Goal: Communication & Community: Answer question/provide support

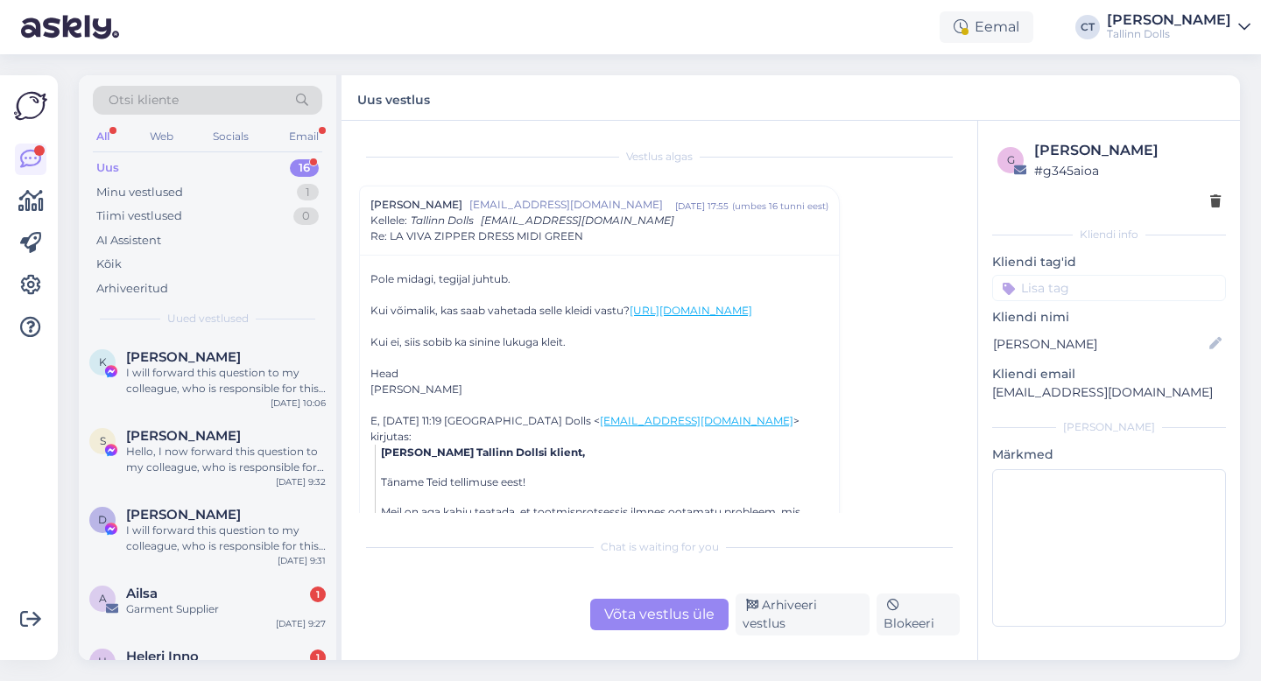
scroll to position [55, 0]
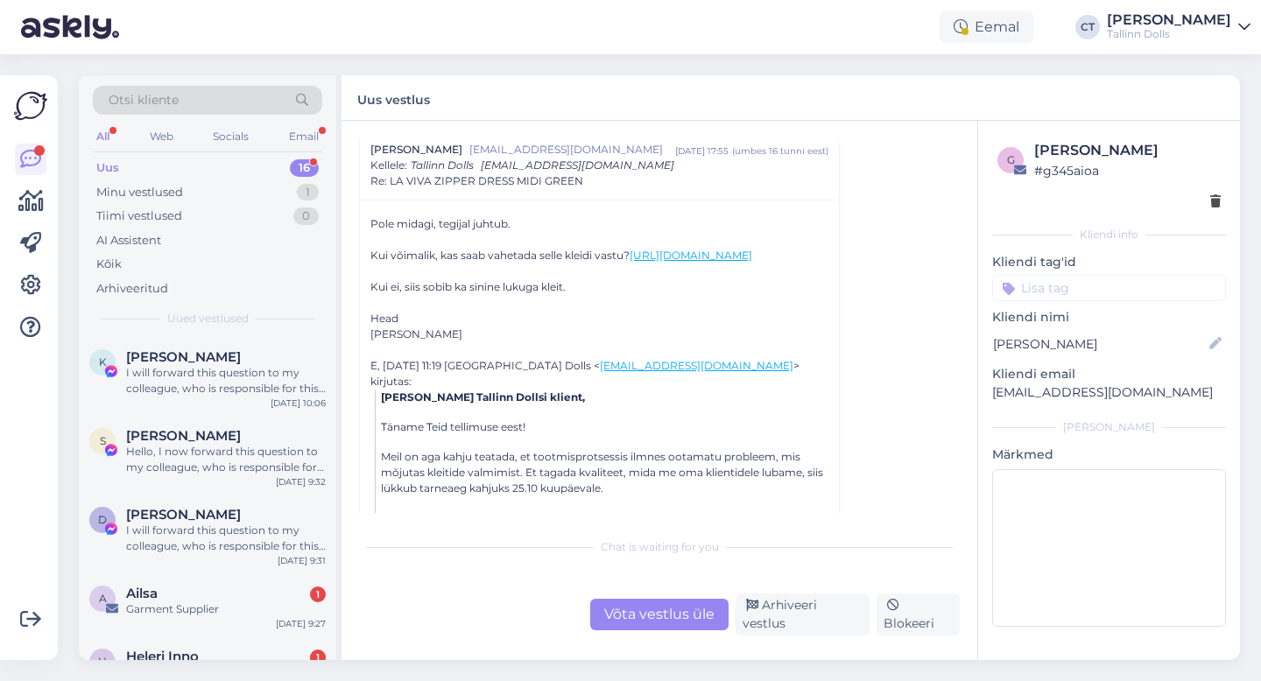
click at [123, 162] on div "Uus 16" at bounding box center [207, 168] width 229 height 25
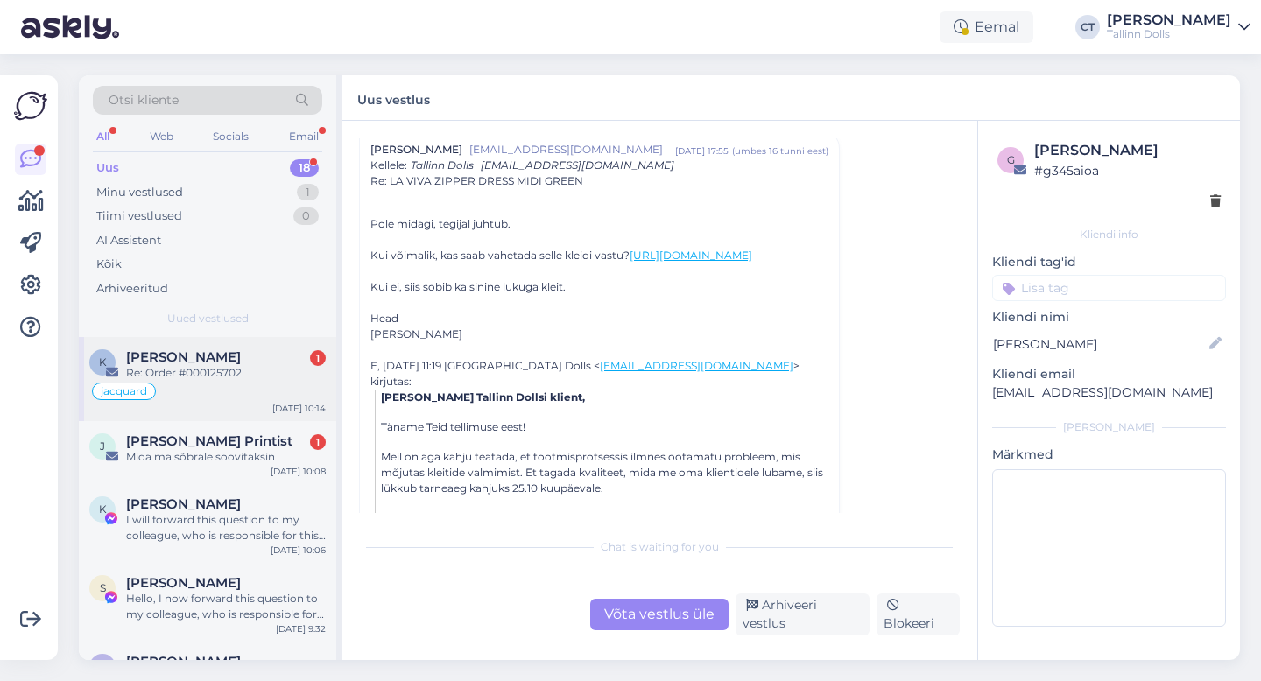
click at [209, 362] on span "[PERSON_NAME]" at bounding box center [183, 357] width 115 height 16
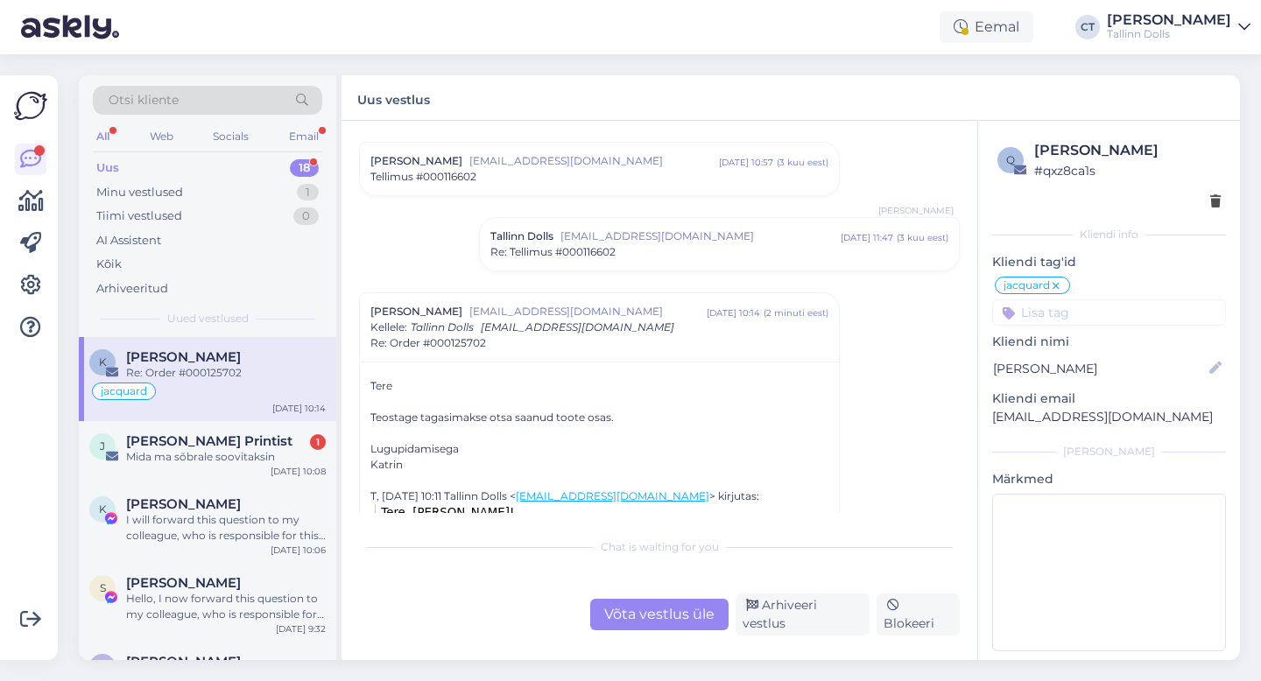
scroll to position [1734, 0]
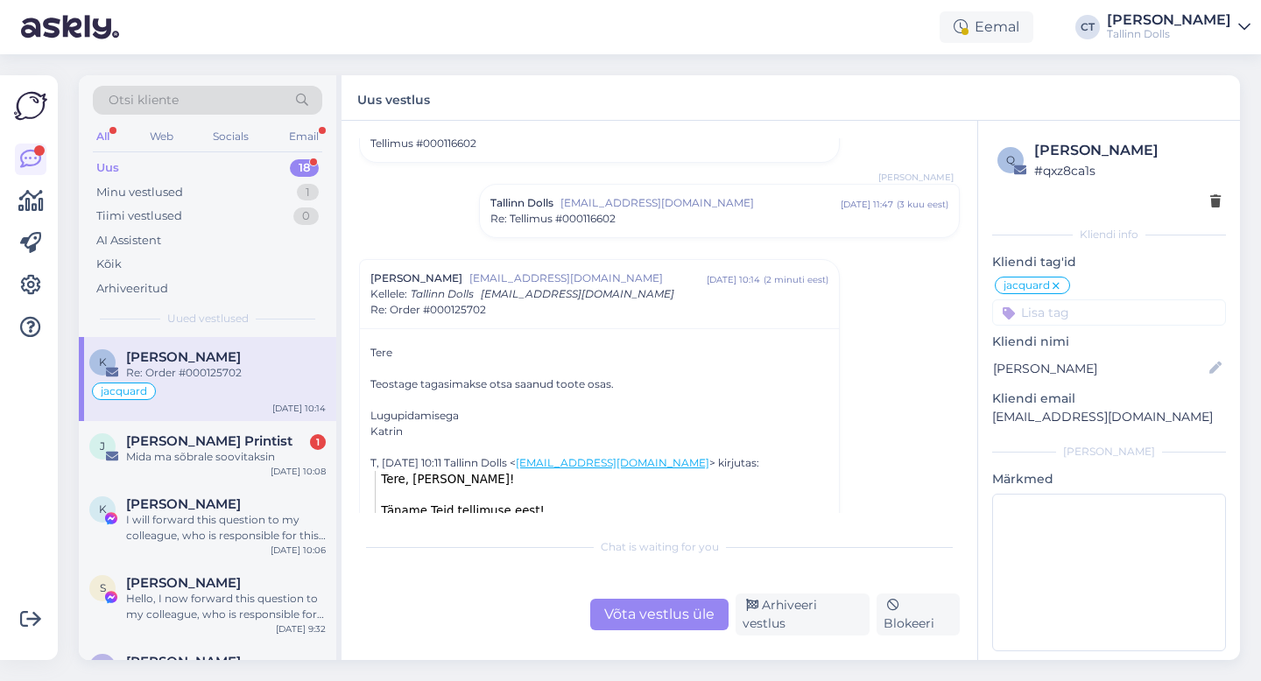
click at [651, 643] on div "Vestlus algas Katrin Leokin katz939@gmail.com dets 20 14:59 ( 9 kuu eest ) Re: …" at bounding box center [659, 390] width 636 height 539
click at [651, 617] on div "Võta vestlus üle" at bounding box center [659, 615] width 138 height 32
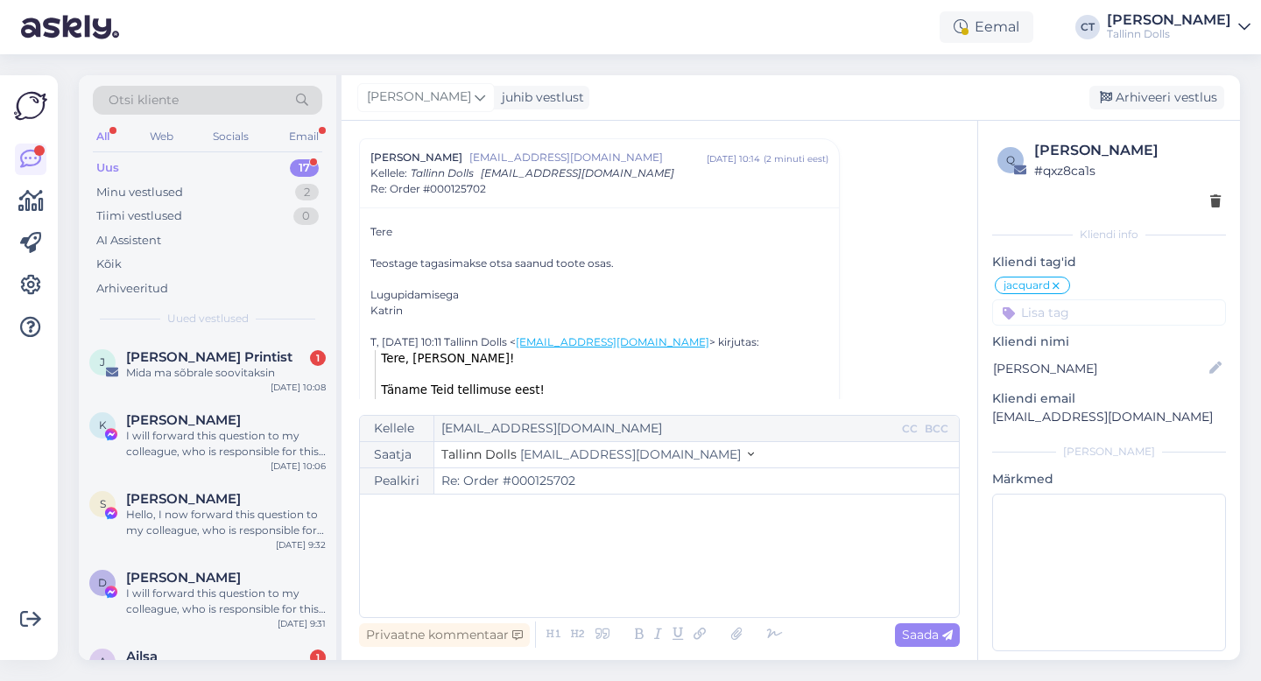
click at [630, 566] on div "﻿" at bounding box center [659, 555] width 581 height 105
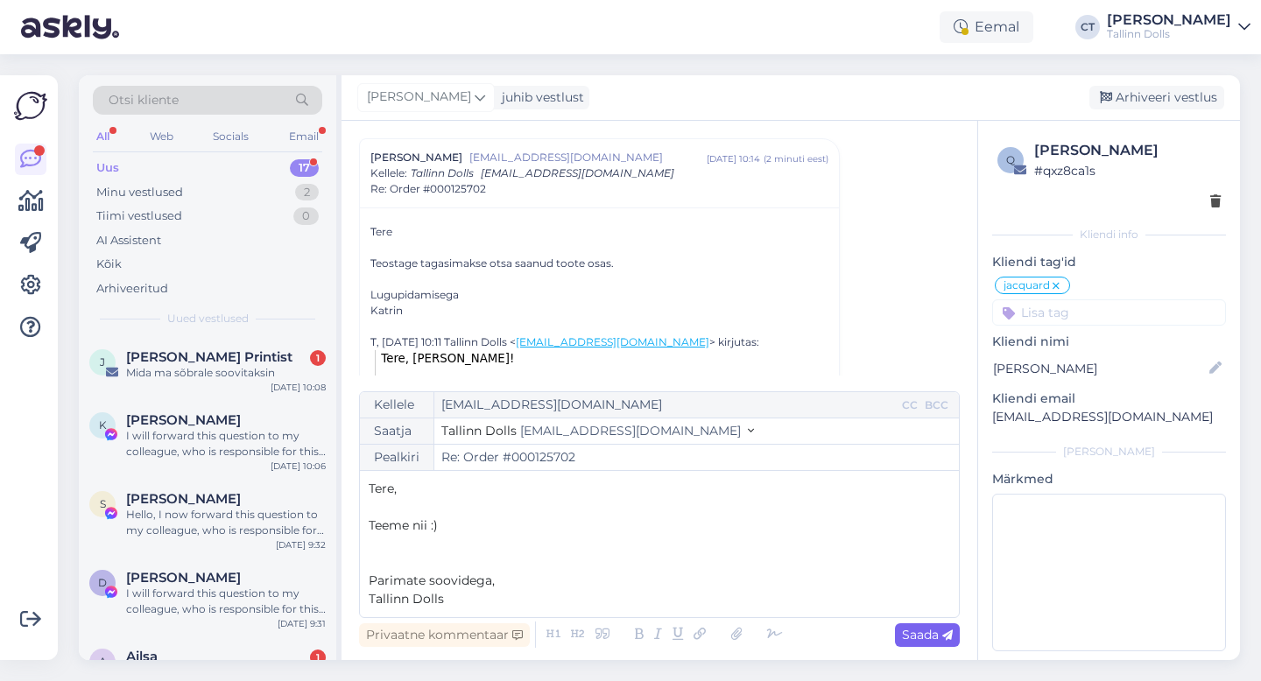
click at [912, 629] on span "Saada" at bounding box center [927, 635] width 51 height 16
type input "Re: Re: Order #000125702"
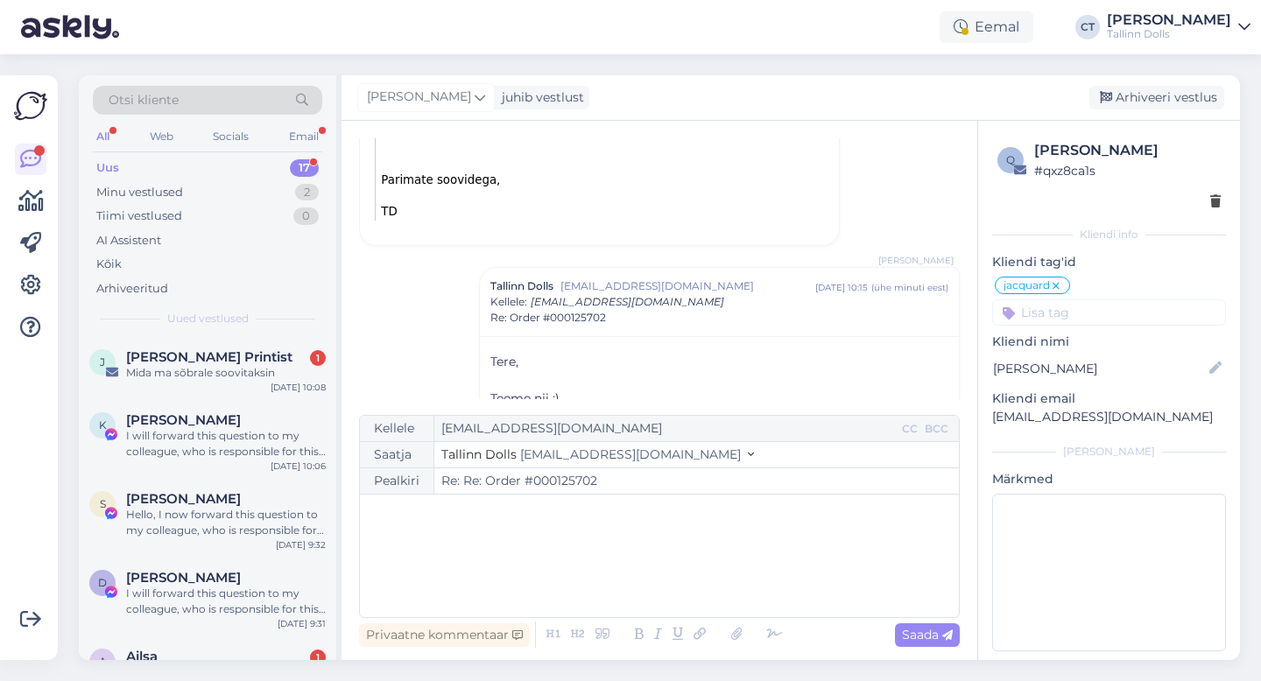
click at [1152, 80] on div "Cärol-Laura Tenso juhib vestlust Arhiveeri vestlus" at bounding box center [790, 98] width 898 height 46
click at [1152, 93] on div "Arhiveeri vestlus" at bounding box center [1156, 98] width 135 height 24
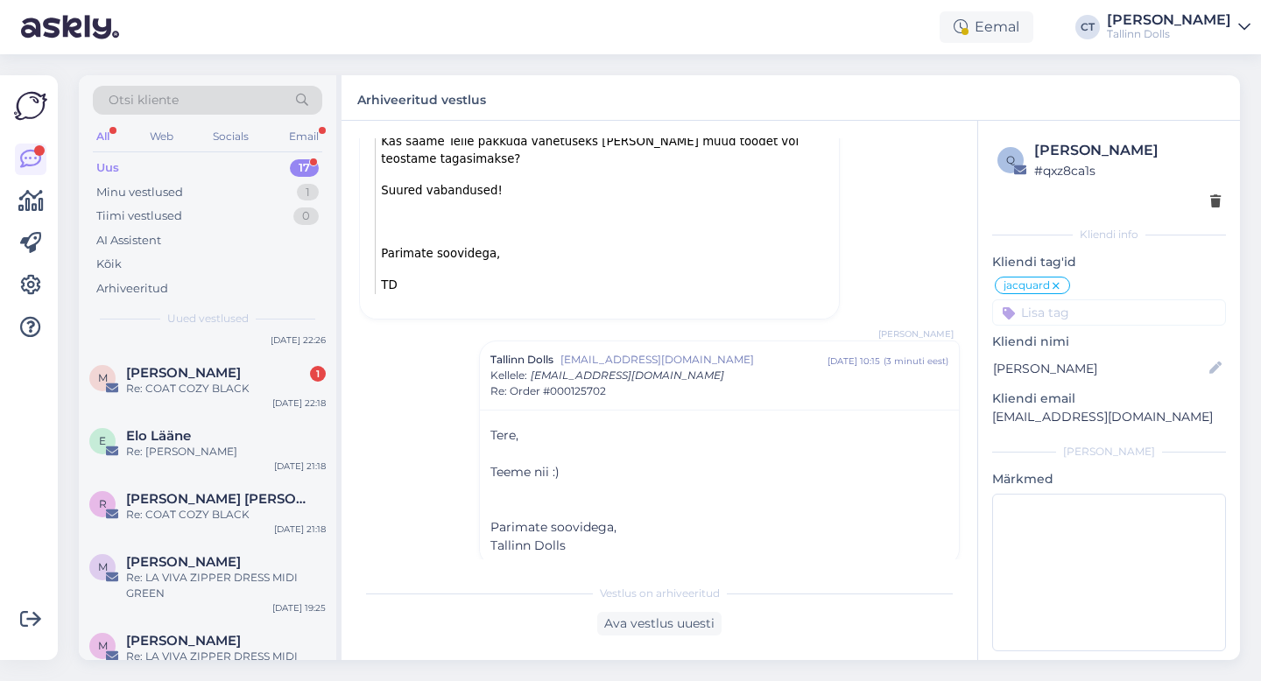
scroll to position [890, 0]
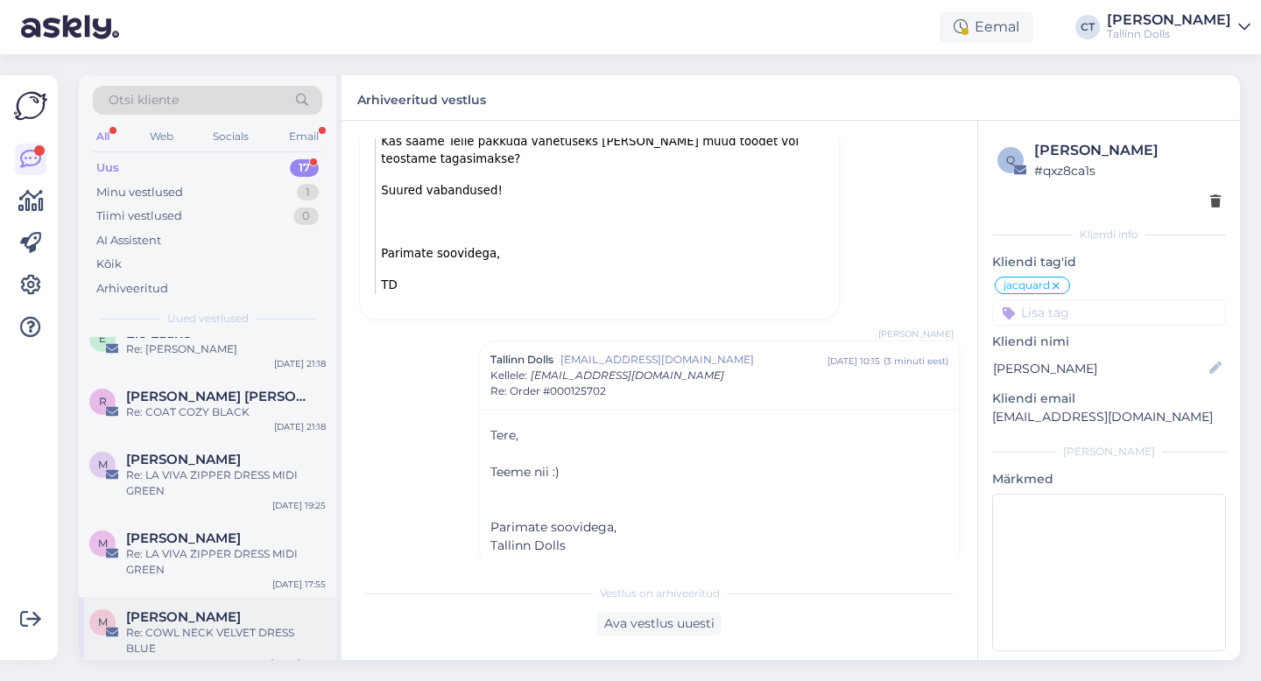
click at [226, 635] on div "Re: COWL NECK VELVET DRESS BLUE" at bounding box center [226, 641] width 200 height 32
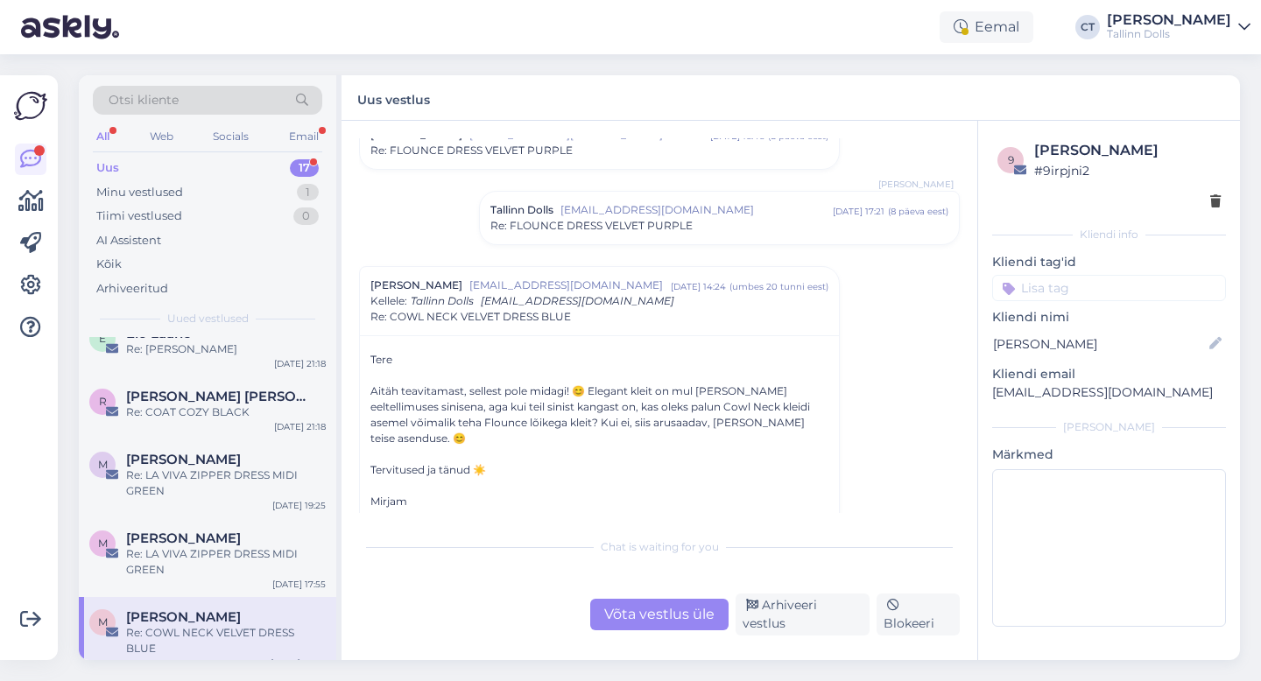
scroll to position [1414, 0]
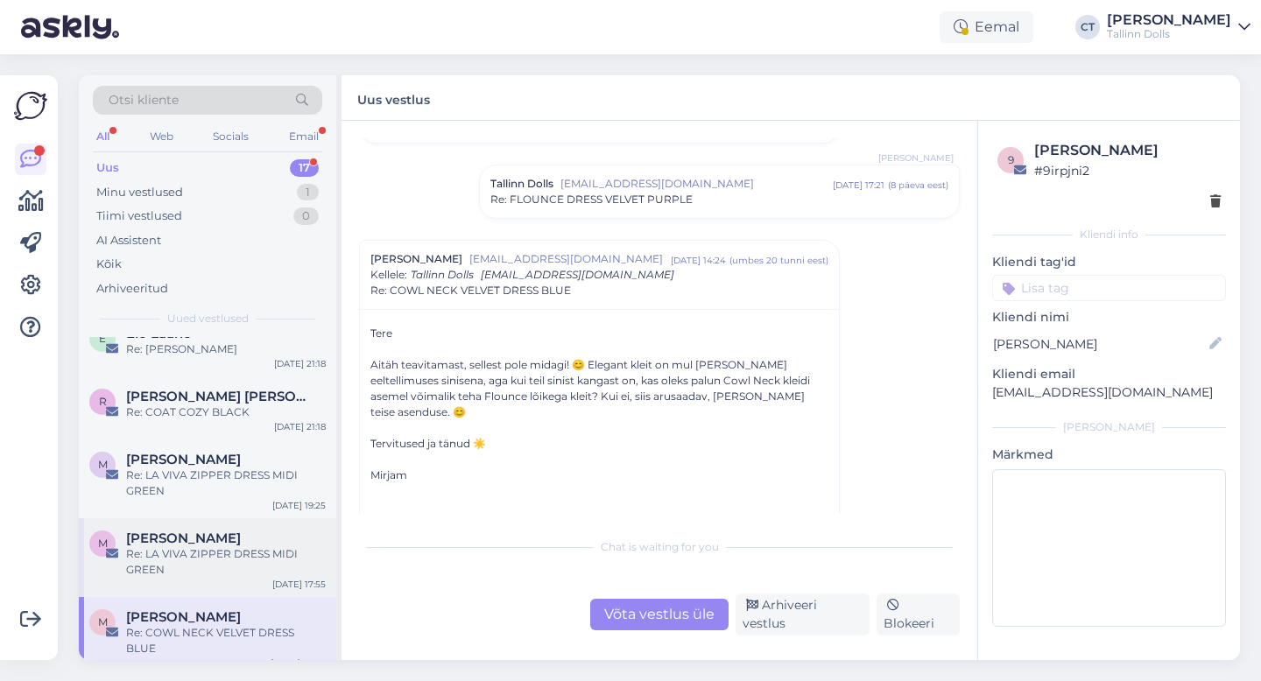
click at [254, 566] on div "Re: LA VIVA ZIPPER DRESS MIDI GREEN" at bounding box center [226, 562] width 200 height 32
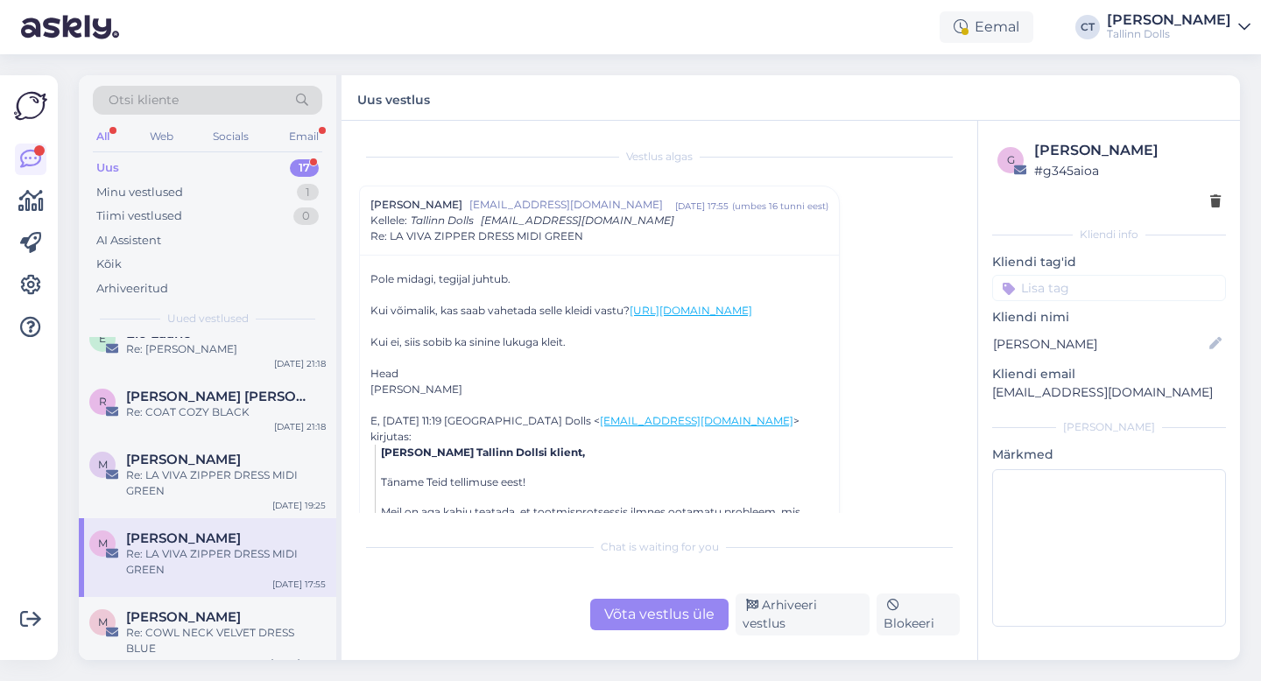
click at [658, 623] on div "Võta vestlus üle" at bounding box center [659, 615] width 138 height 32
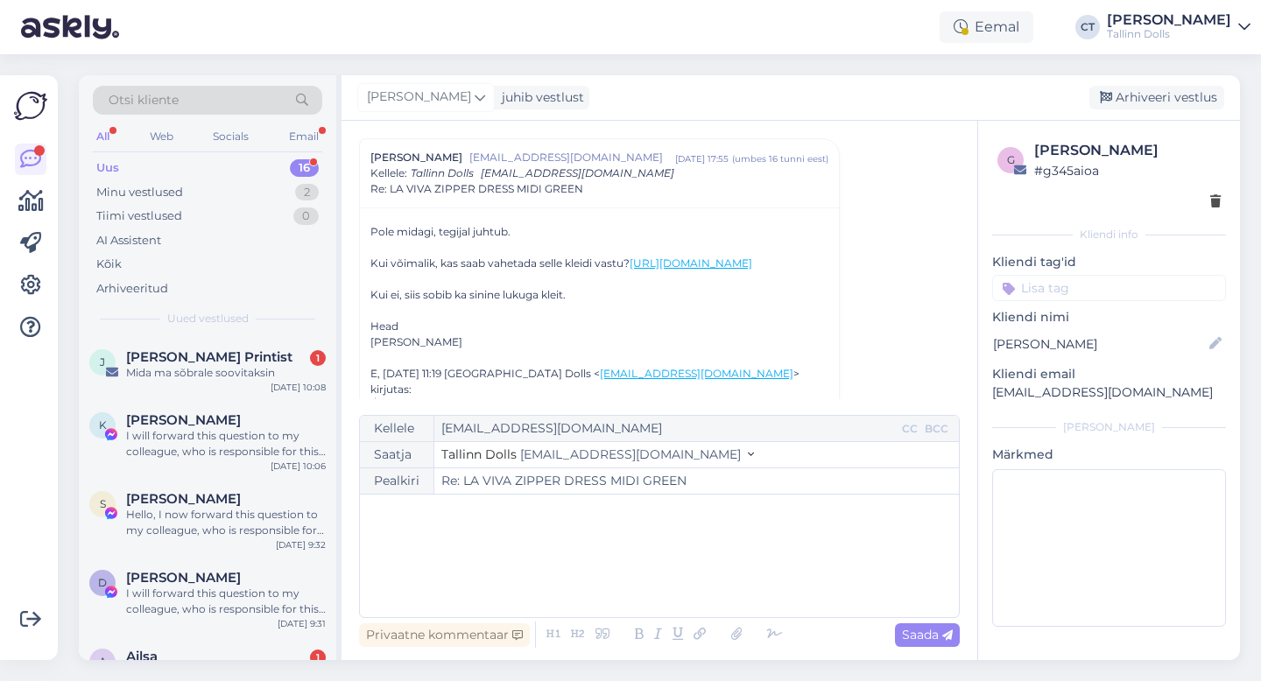
click at [658, 575] on div "﻿" at bounding box center [659, 555] width 581 height 105
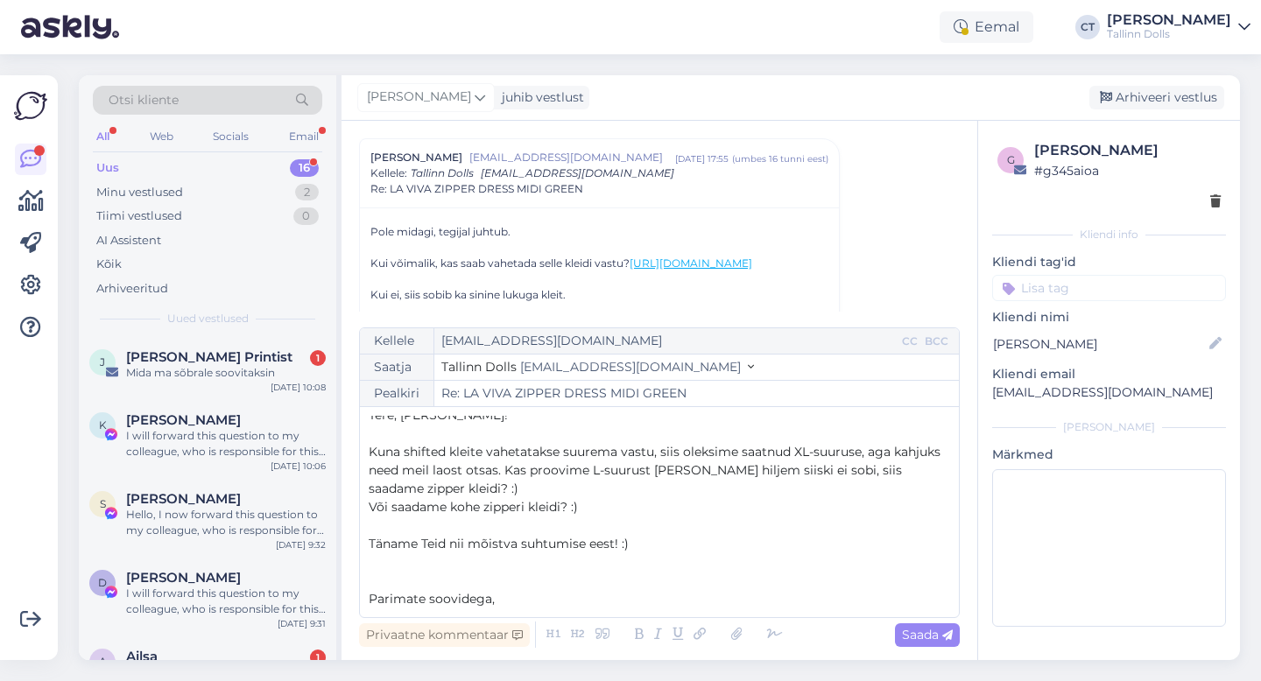
scroll to position [28, 0]
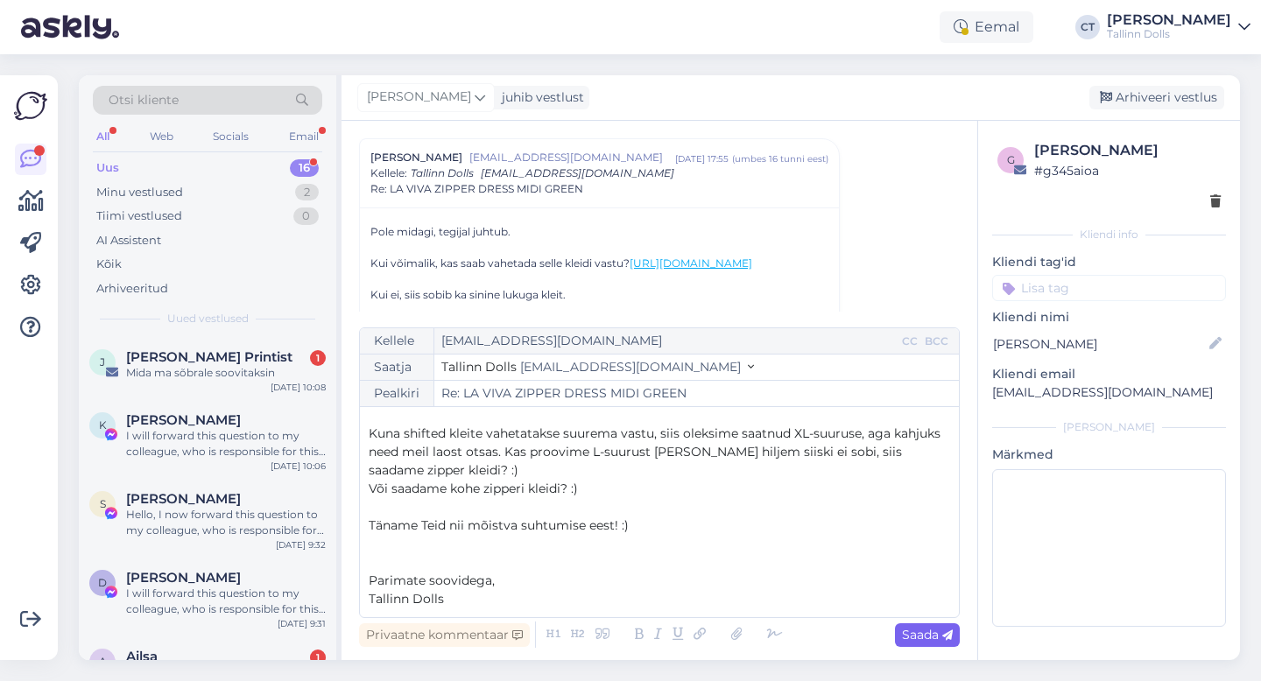
click at [931, 633] on span "Saada" at bounding box center [927, 635] width 51 height 16
type input "Re: LA VIVA ZIPPER DRESS MIDI GREEN"
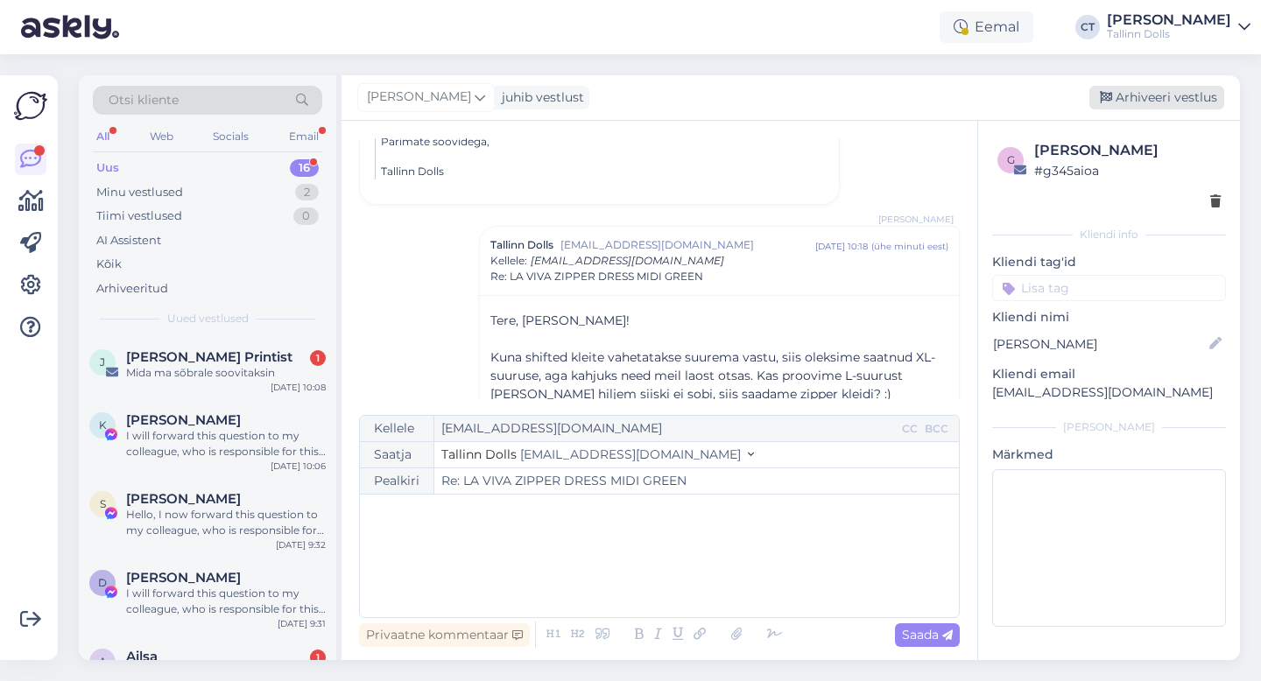
click at [1165, 102] on div "Arhiveeri vestlus" at bounding box center [1156, 98] width 135 height 24
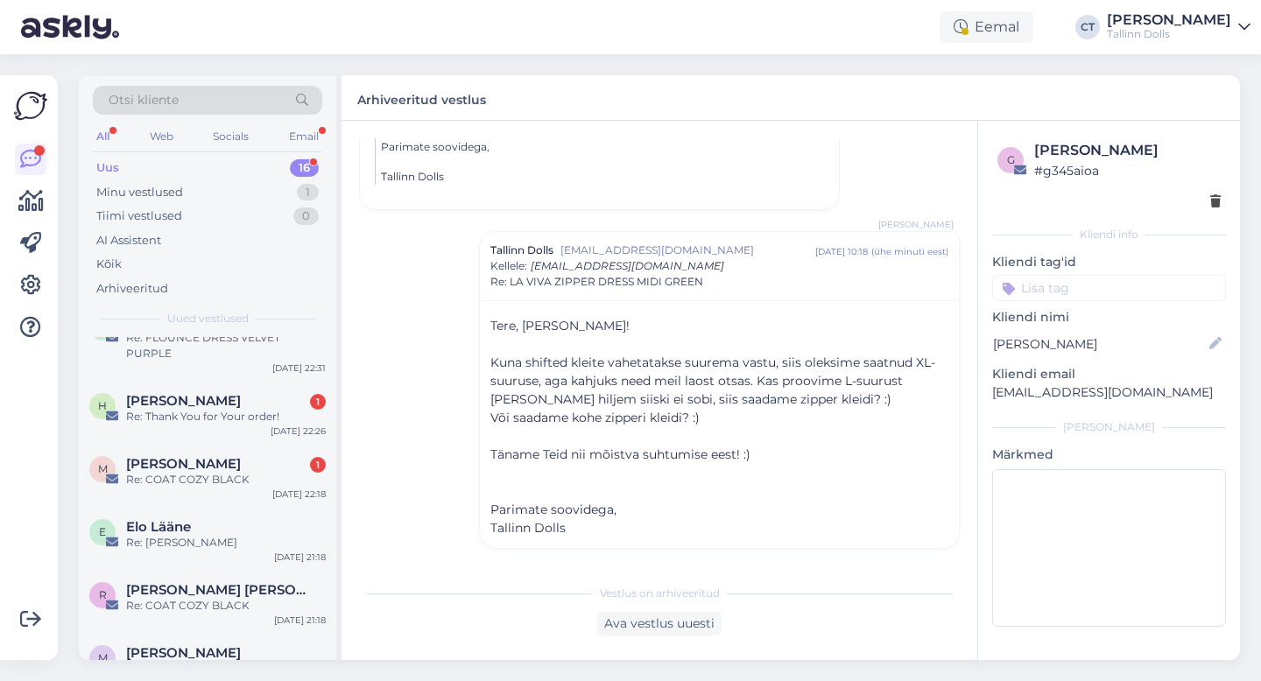
scroll to position [812, 0]
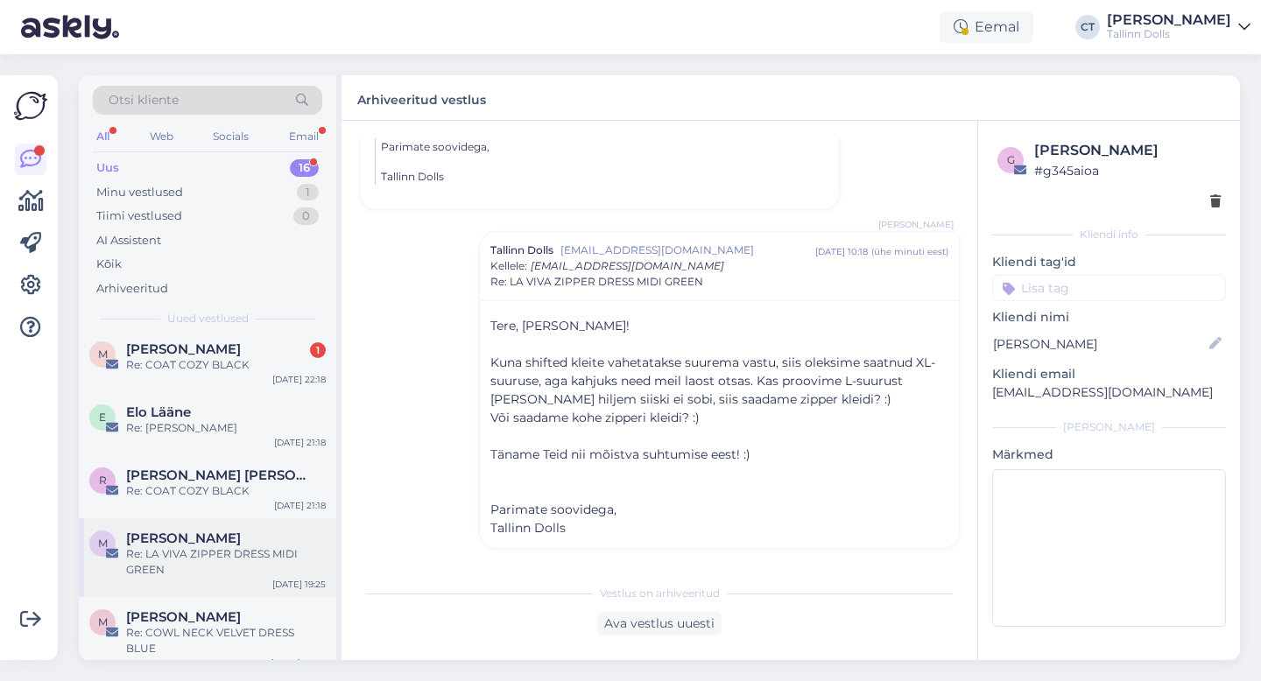
click at [231, 569] on div "Re: LA VIVA ZIPPER DRESS MIDI GREEN" at bounding box center [226, 562] width 200 height 32
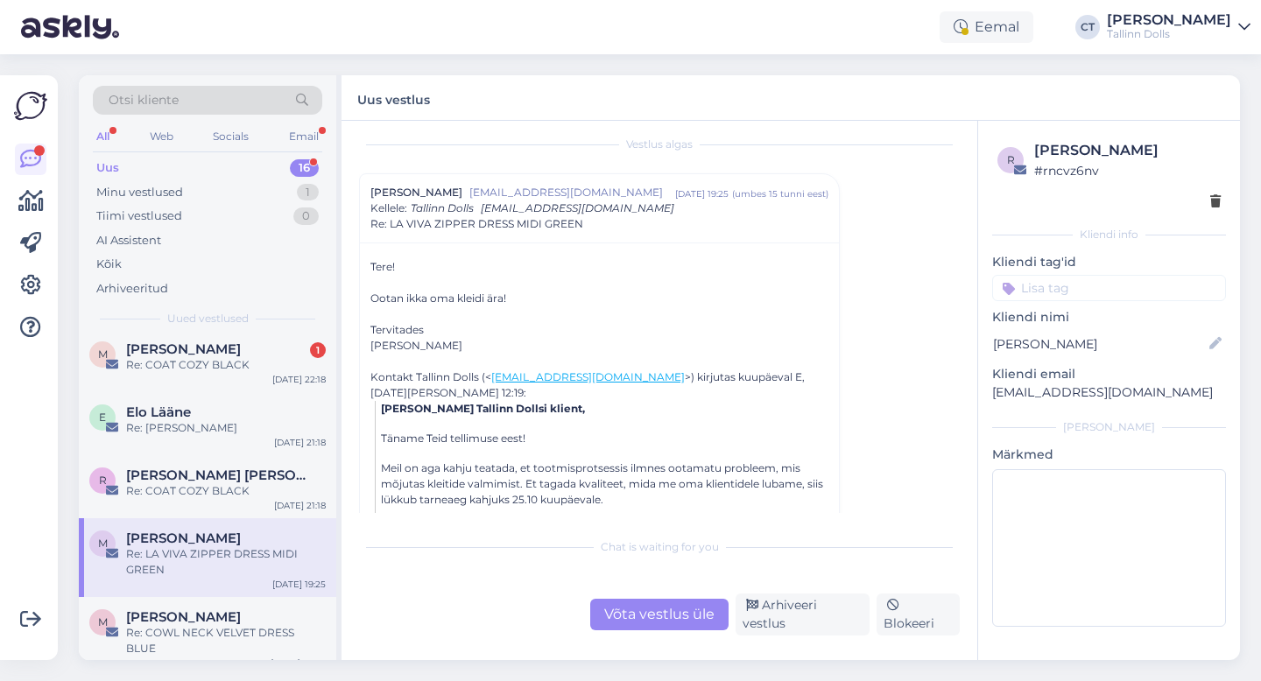
scroll to position [16, 0]
click at [654, 614] on div "Võta vestlus üle" at bounding box center [659, 615] width 138 height 32
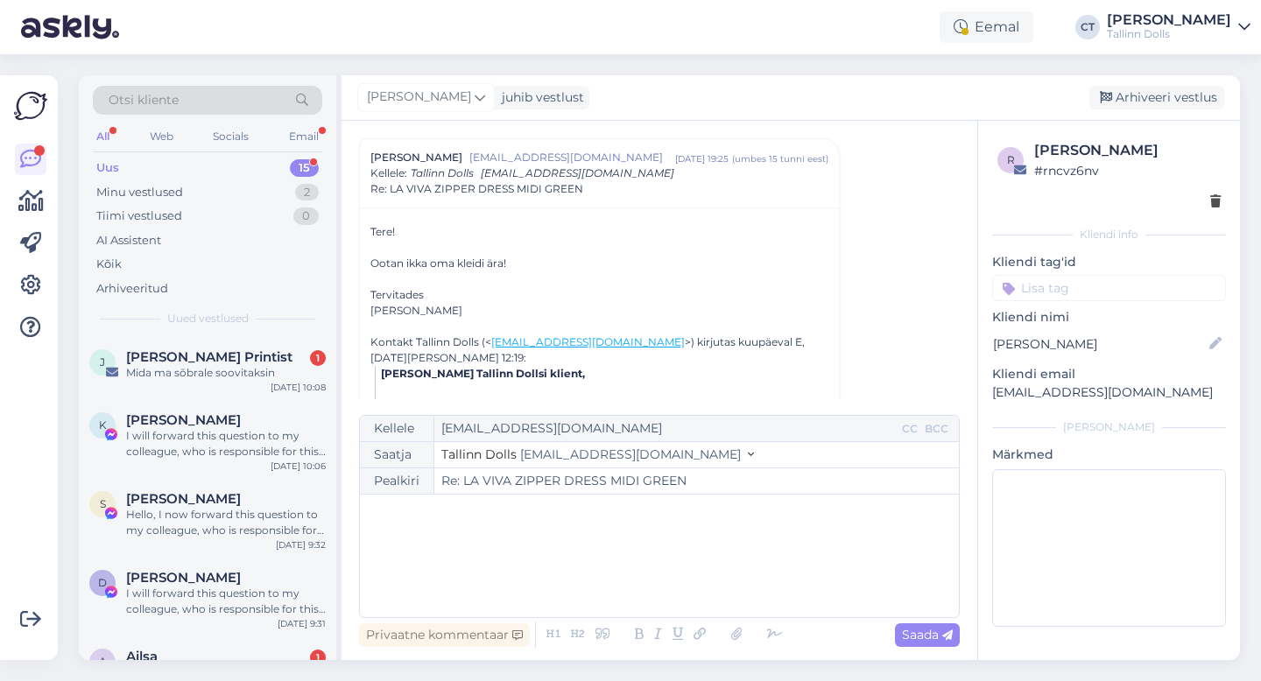
click at [601, 547] on div "﻿" at bounding box center [659, 555] width 581 height 105
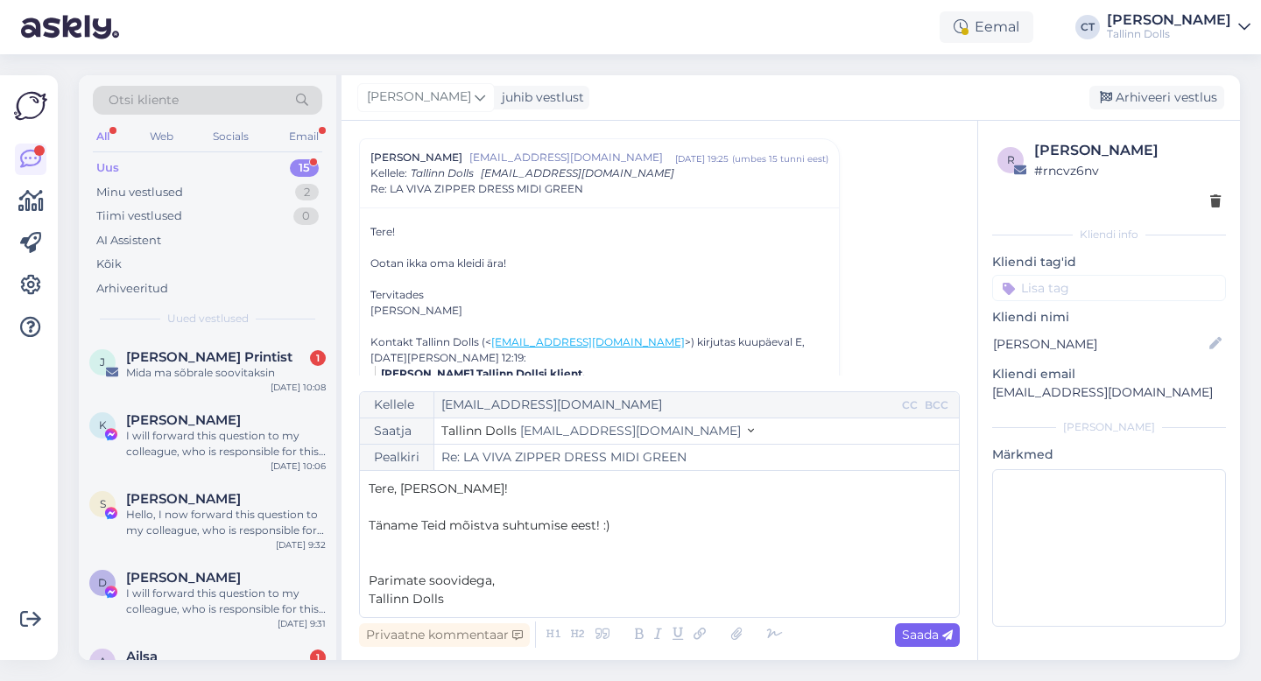
click at [916, 639] on span "Saada" at bounding box center [927, 635] width 51 height 16
type input "Re: Re: LA VIVA ZIPPER DRESS MIDI GREEN"
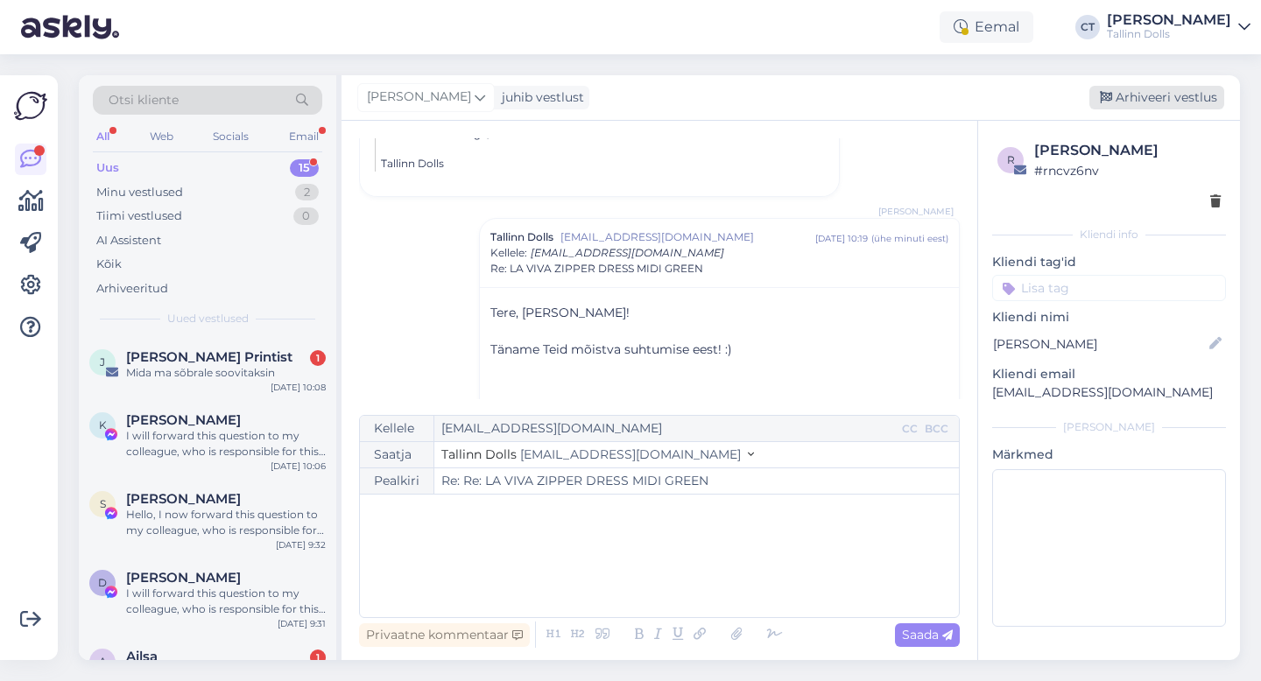
click at [1206, 100] on div "Arhiveeri vestlus" at bounding box center [1156, 98] width 135 height 24
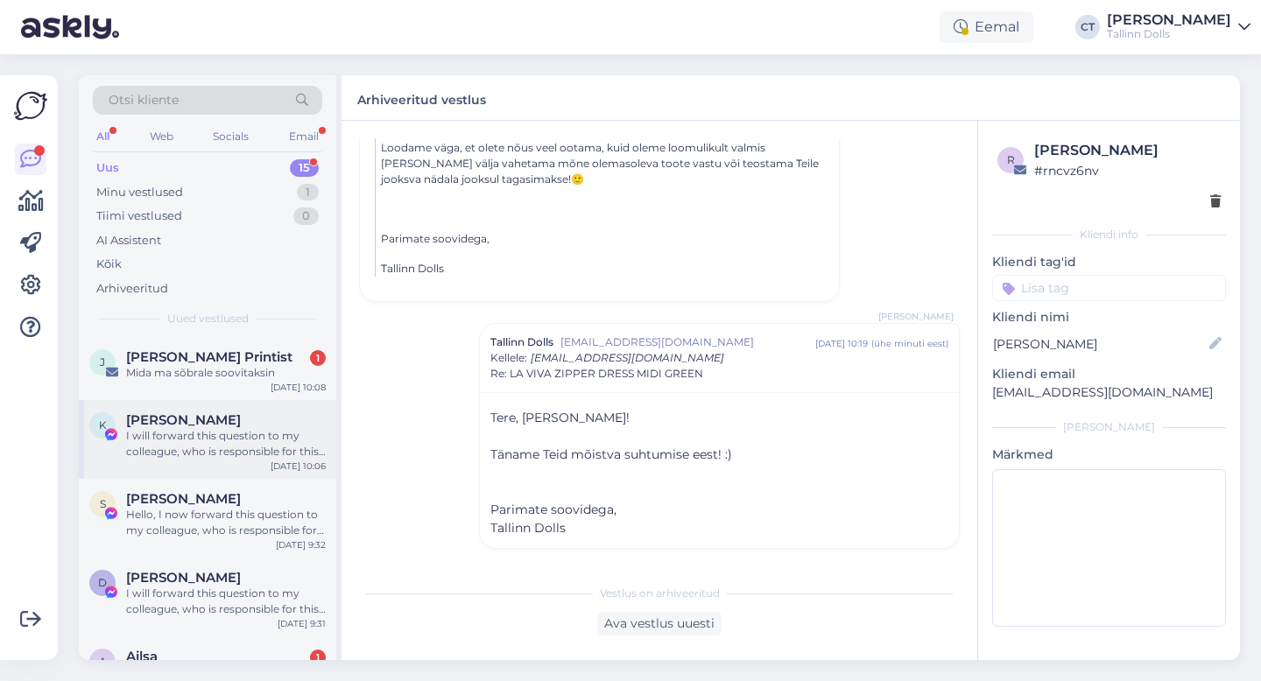
scroll to position [733, 0]
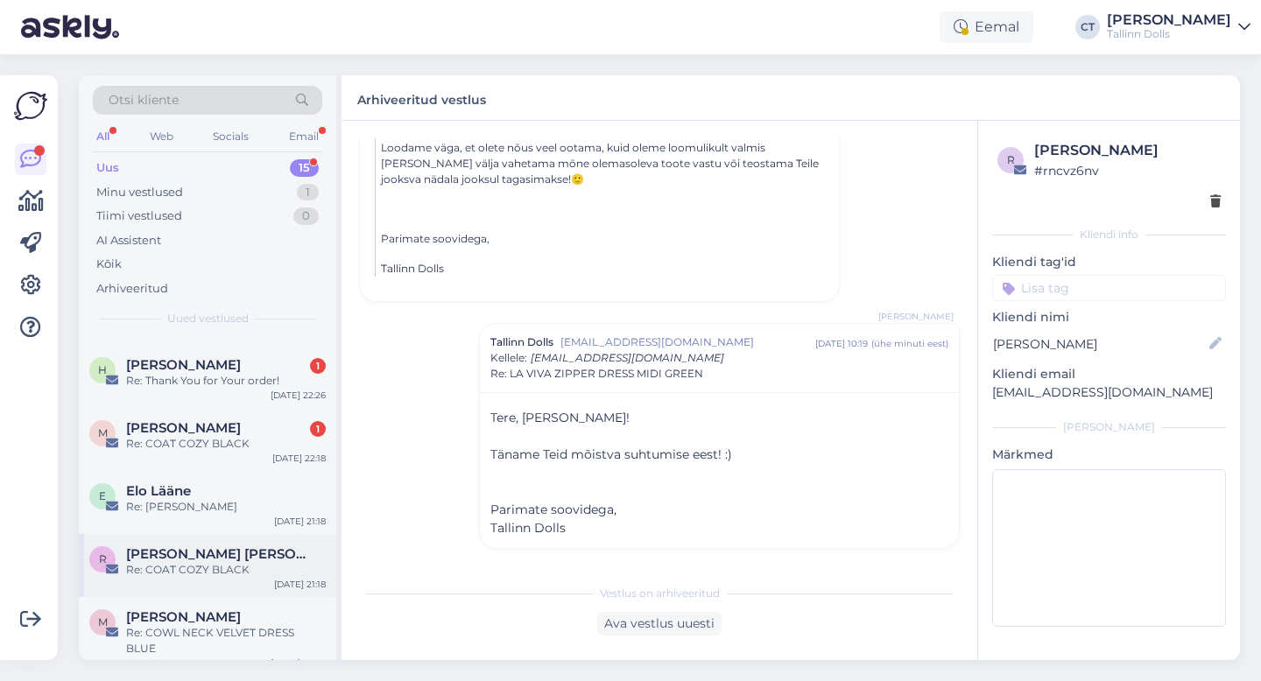
click at [189, 567] on div "Re: COAT COZY BLACK" at bounding box center [226, 570] width 200 height 16
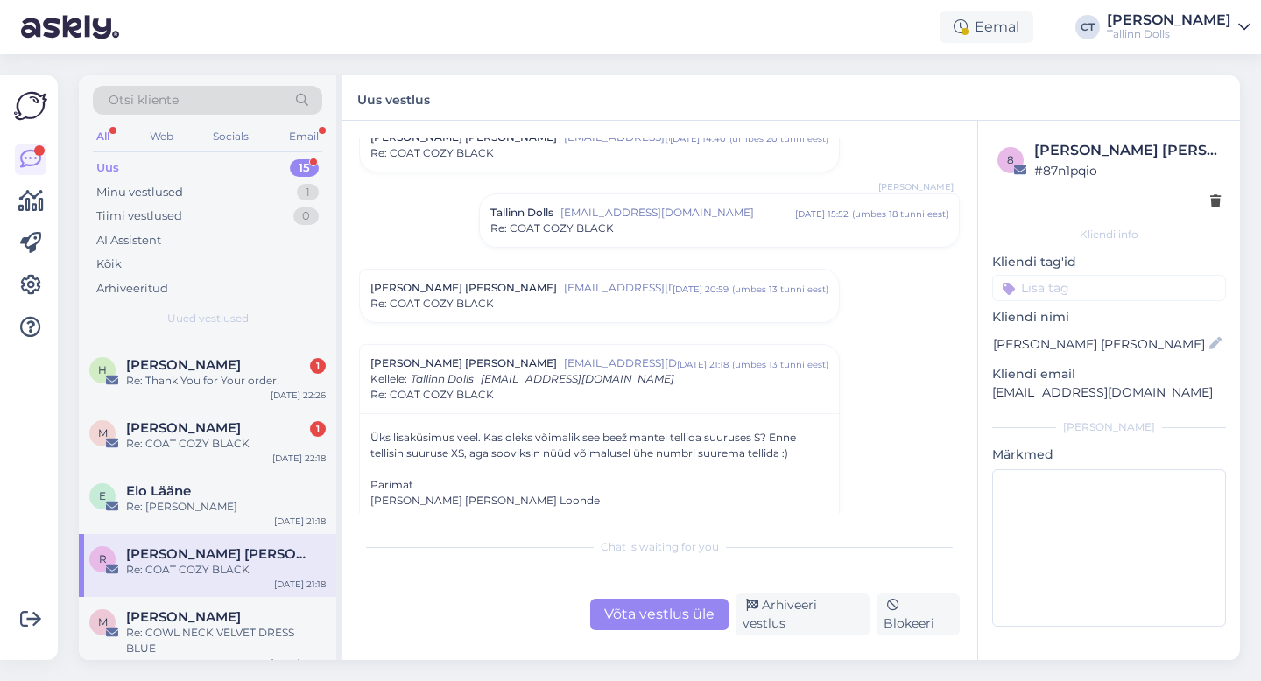
scroll to position [79, 0]
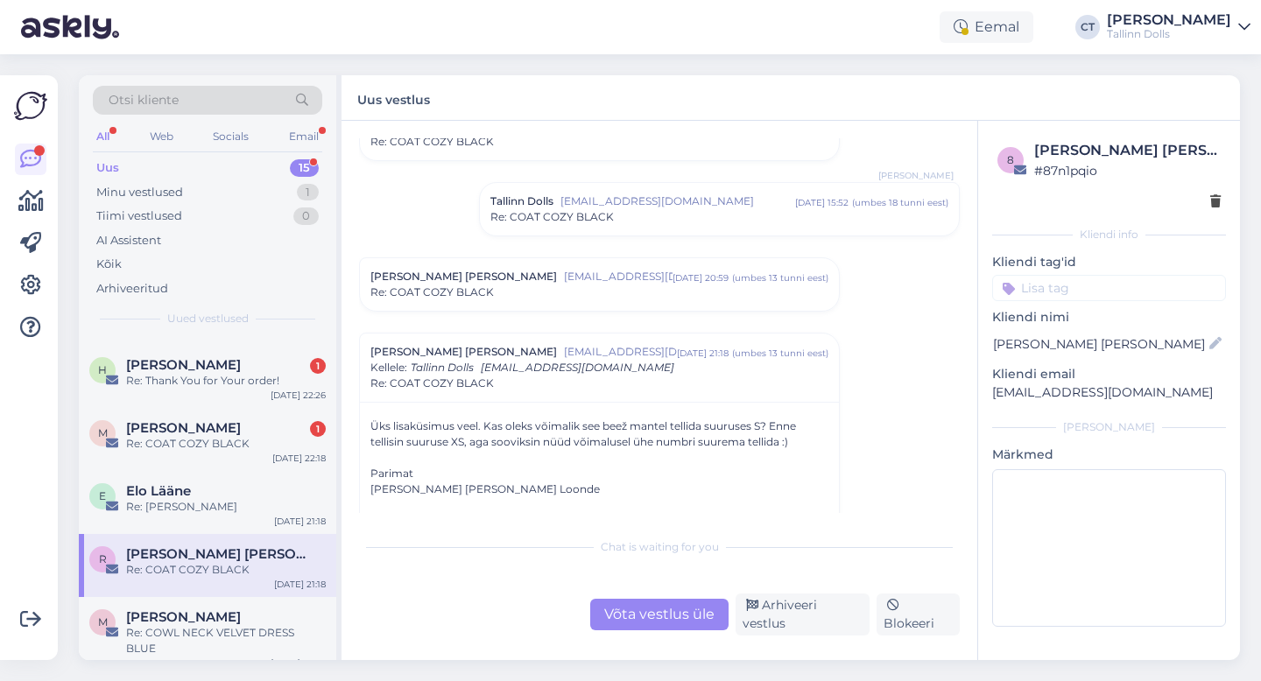
click at [564, 283] on span "ritairis.loonde@gmail.com" at bounding box center [618, 277] width 109 height 16
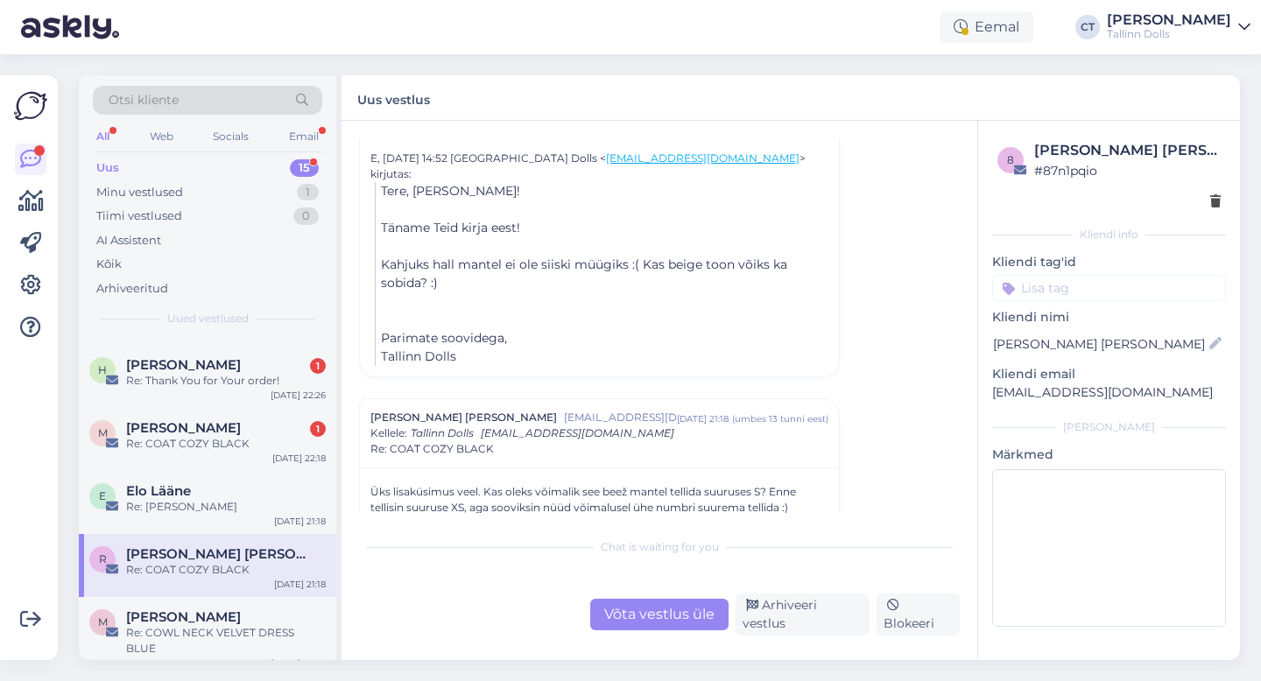
scroll to position [413, 0]
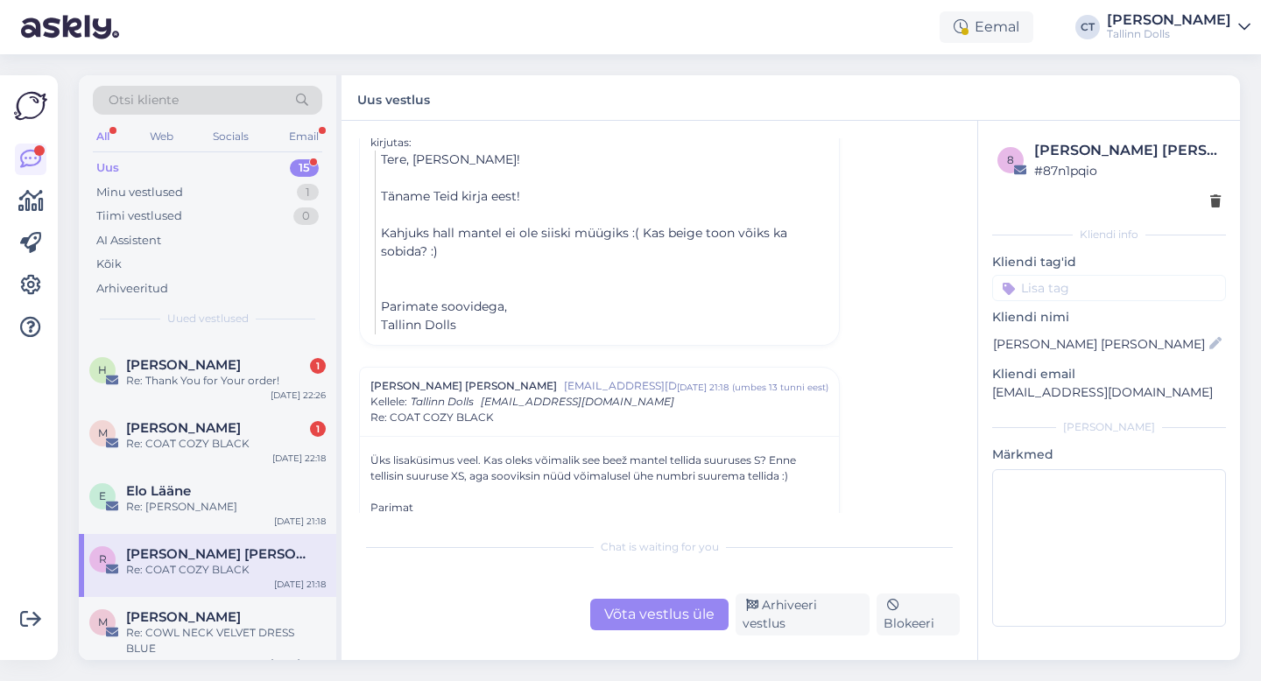
click at [640, 627] on div "Võta vestlus üle" at bounding box center [659, 615] width 138 height 32
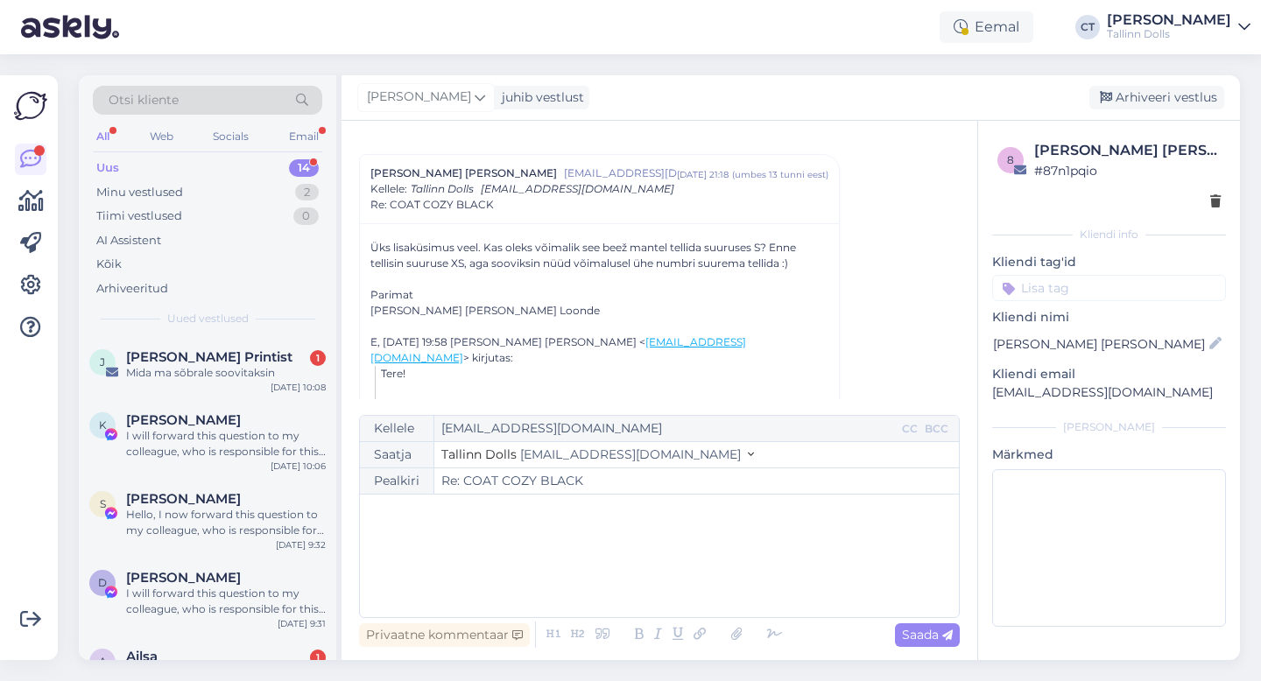
click at [648, 595] on div "﻿" at bounding box center [659, 555] width 581 height 105
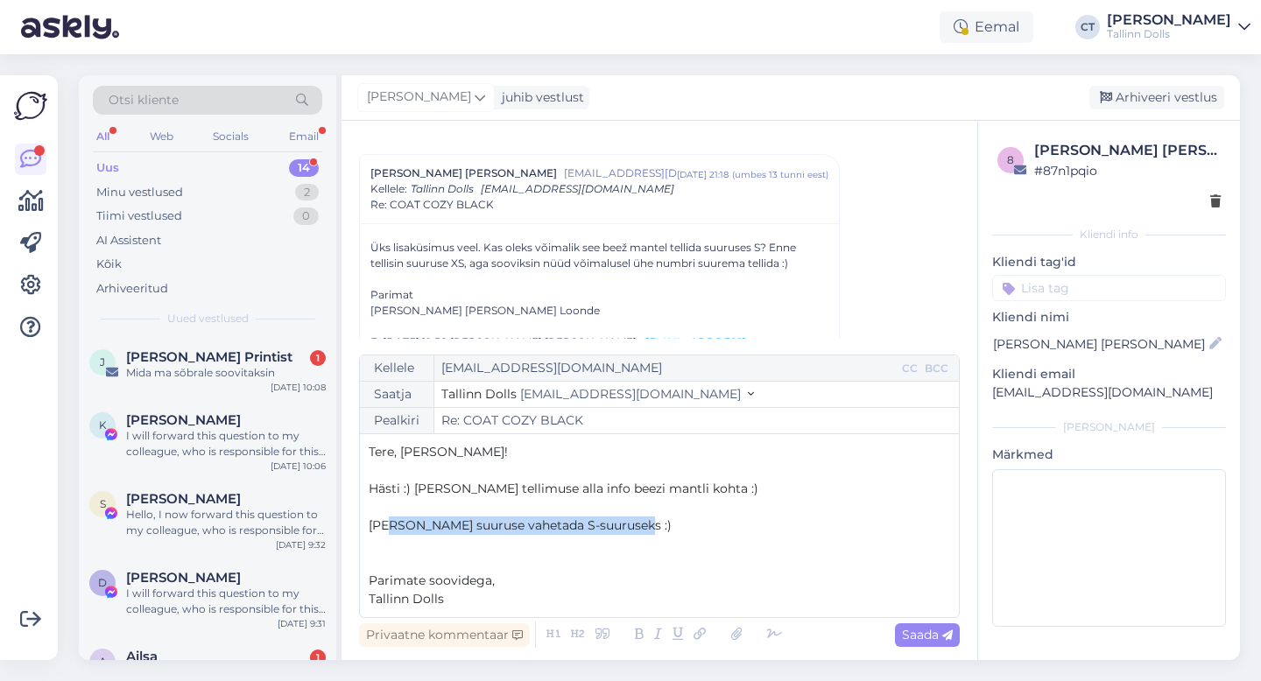
drag, startPoint x: 641, startPoint y: 523, endPoint x: 391, endPoint y: 517, distance: 249.6
click at [391, 517] on p "Saame ka suuruse vahetada S-suuruseks :)" at bounding box center [659, 526] width 581 height 18
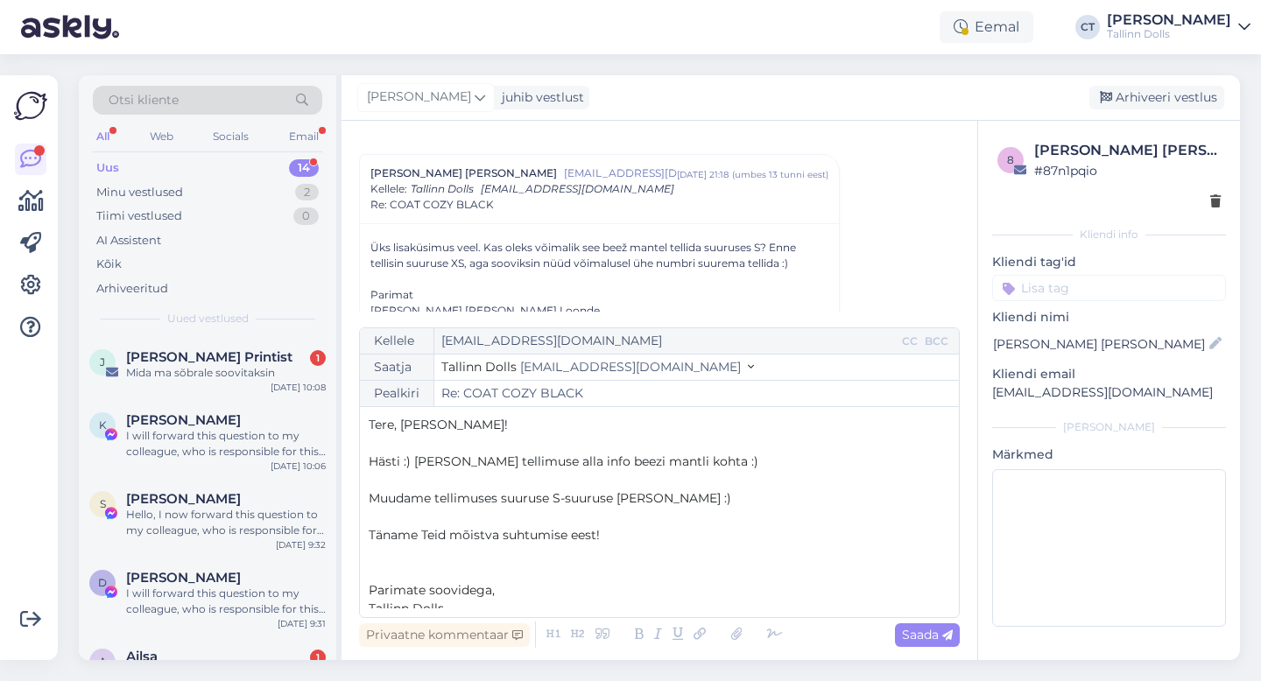
click at [415, 461] on span "Hästi :) Lisame tellimuse alla info beezi mantli kohta :)" at bounding box center [564, 462] width 390 height 16
click at [637, 545] on p "﻿" at bounding box center [659, 554] width 581 height 18
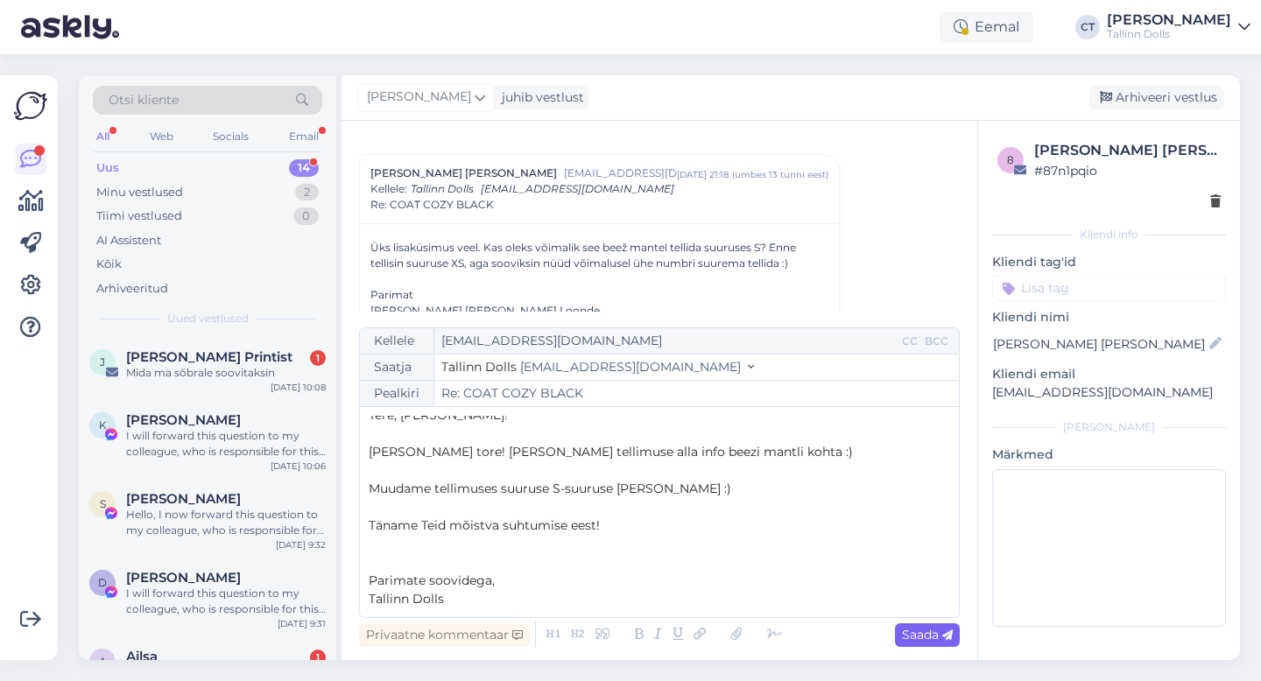
click at [922, 630] on span "Saada" at bounding box center [927, 635] width 51 height 16
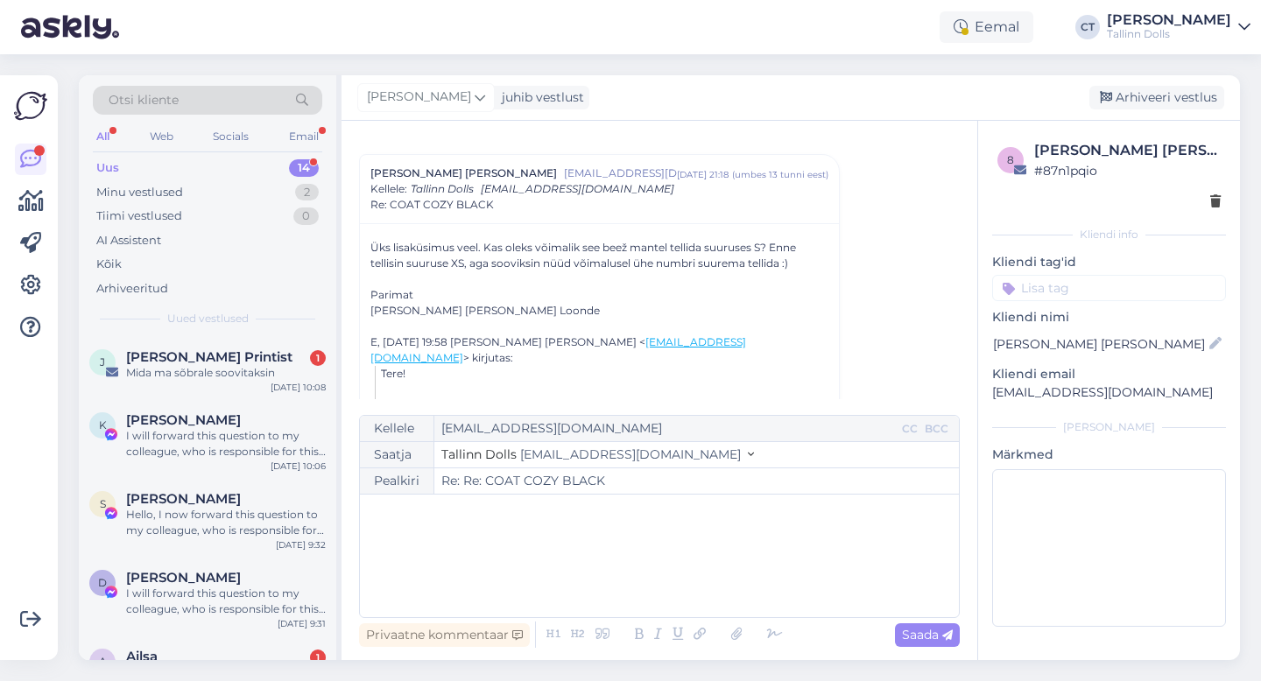
type input "Re: COAT COZY BLACK"
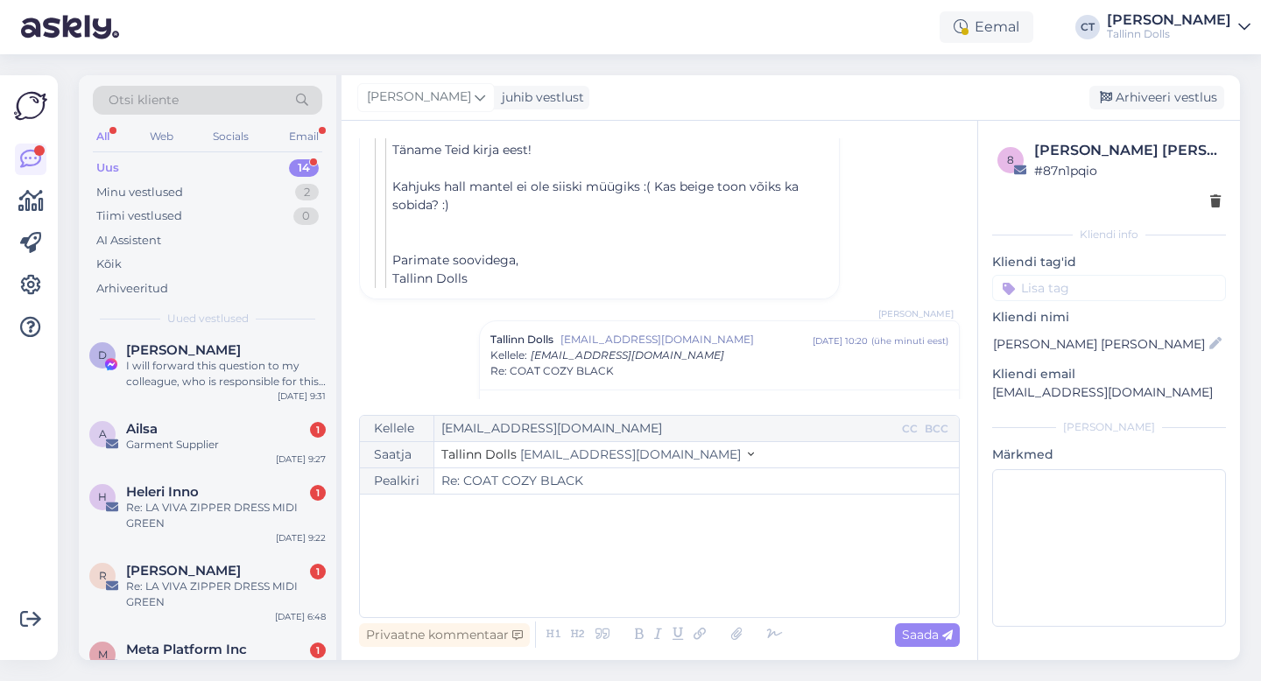
scroll to position [670, 0]
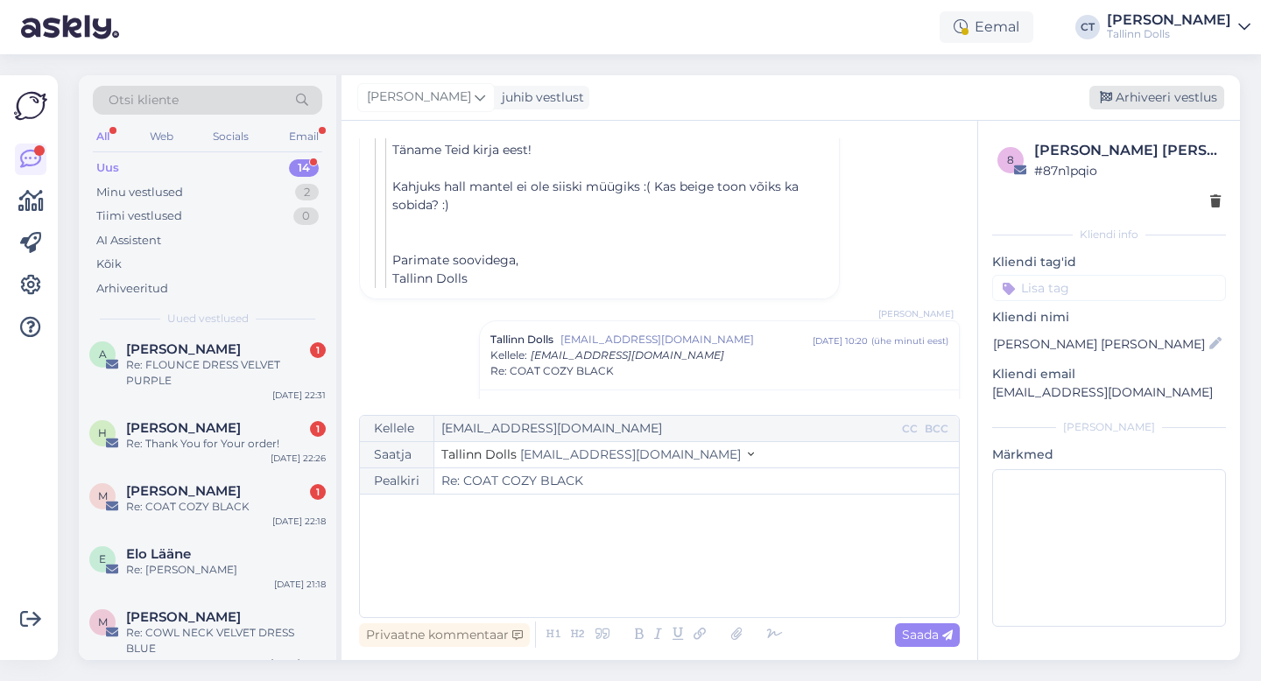
click at [1194, 98] on div "Arhiveeri vestlus" at bounding box center [1156, 98] width 135 height 24
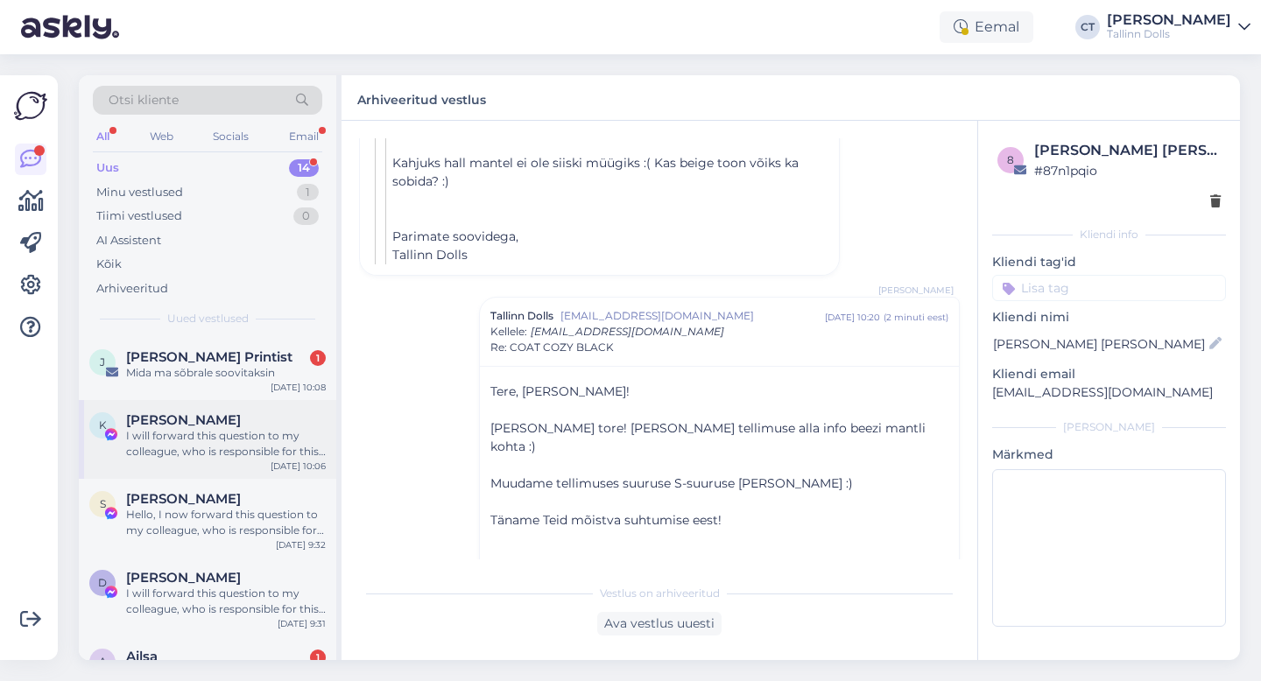
scroll to position [88, 0]
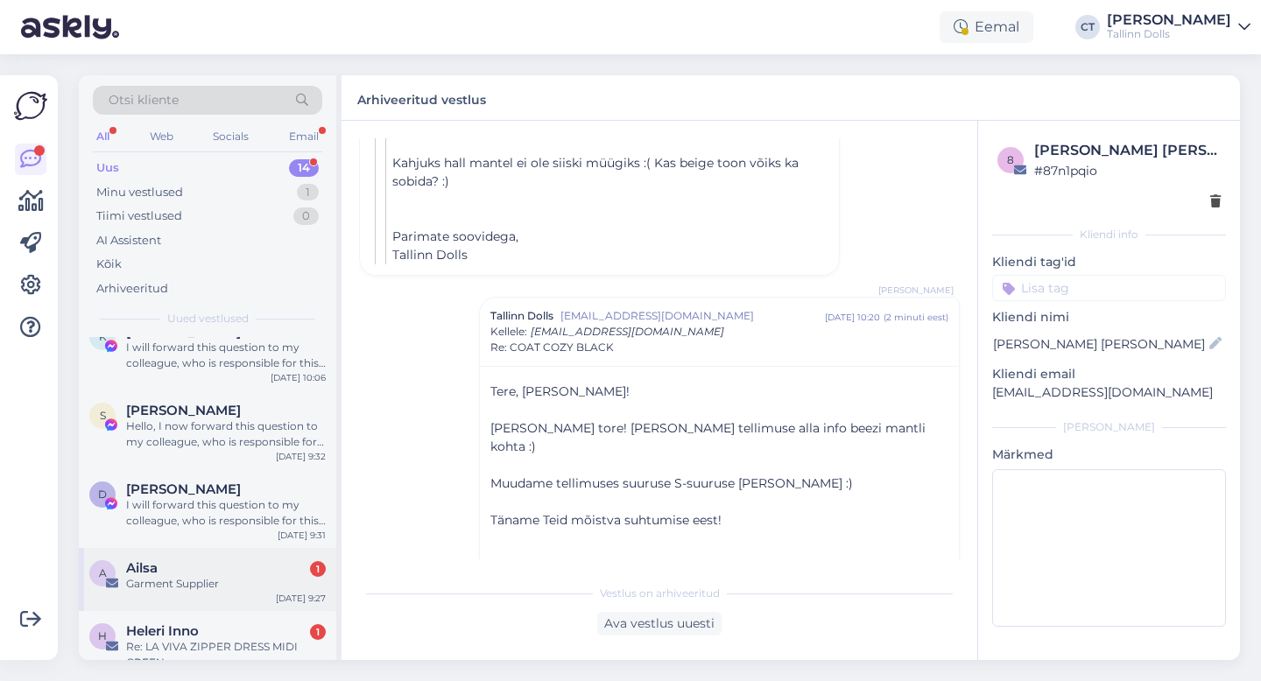
click at [211, 581] on div "Garment Supplier" at bounding box center [226, 584] width 200 height 16
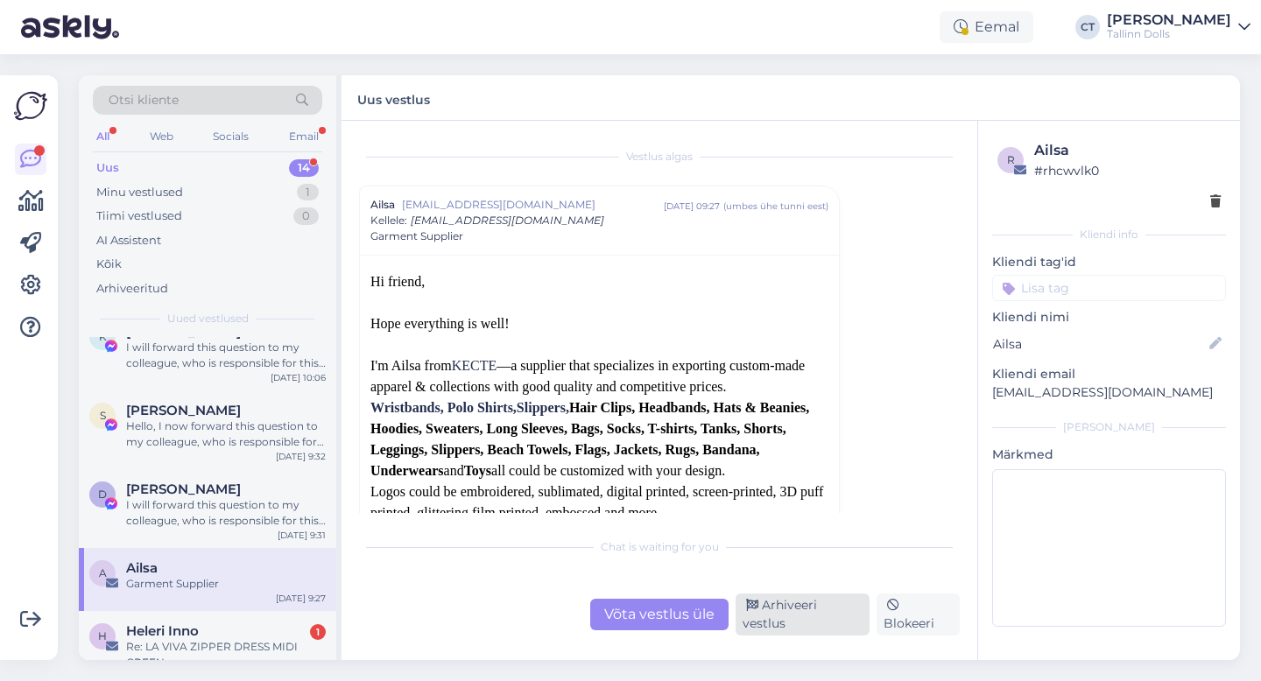
click at [834, 624] on div "Arhiveeri vestlus" at bounding box center [802, 615] width 134 height 42
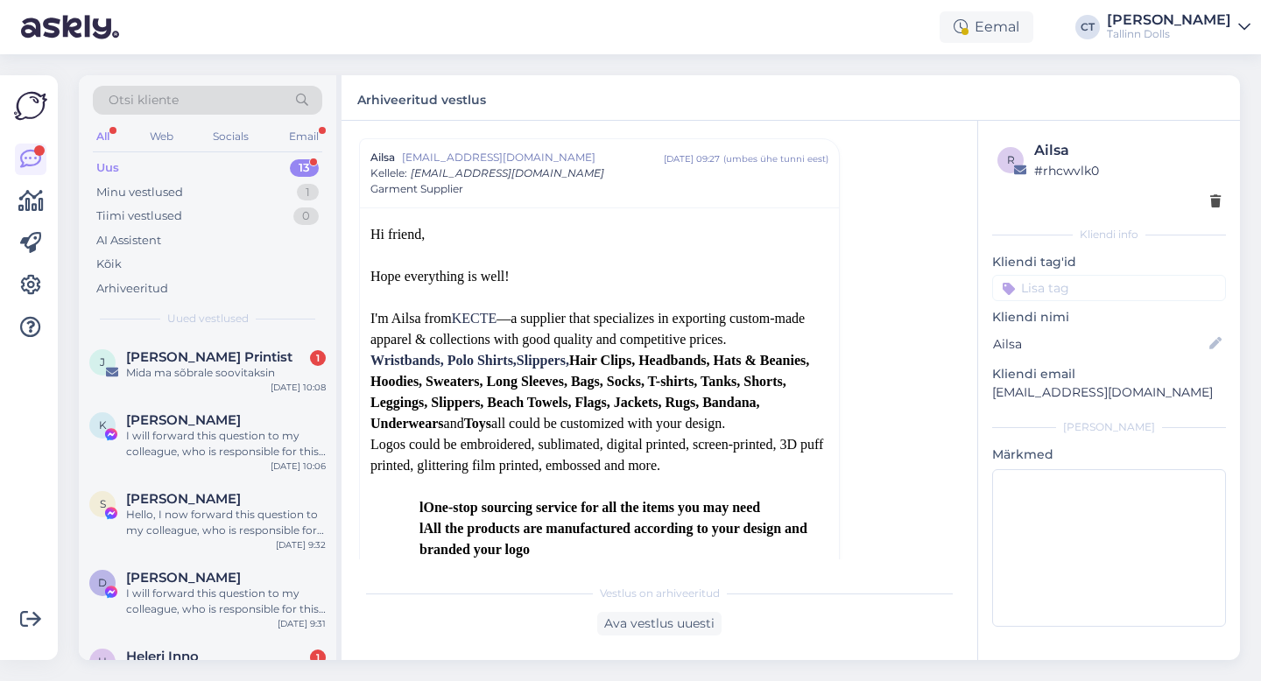
scroll to position [607, 0]
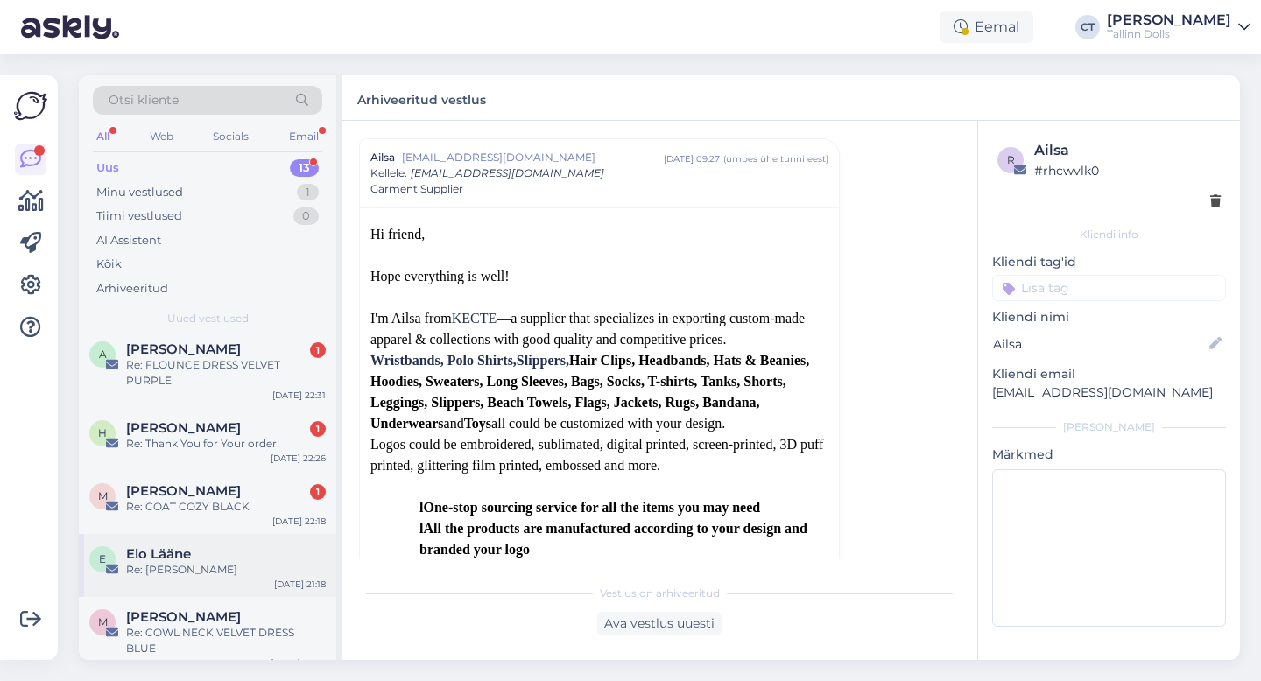
click at [223, 555] on div "Elo Lääne" at bounding box center [226, 554] width 200 height 16
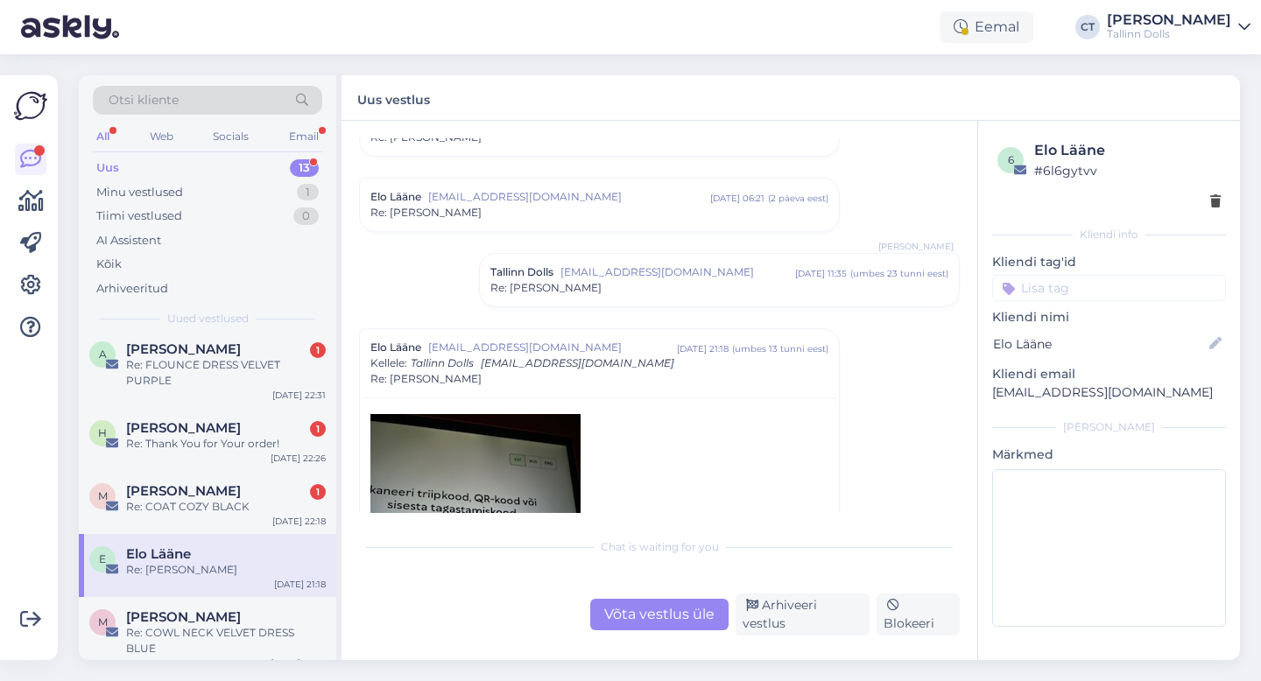
click at [647, 608] on div "Võta vestlus üle" at bounding box center [659, 615] width 138 height 32
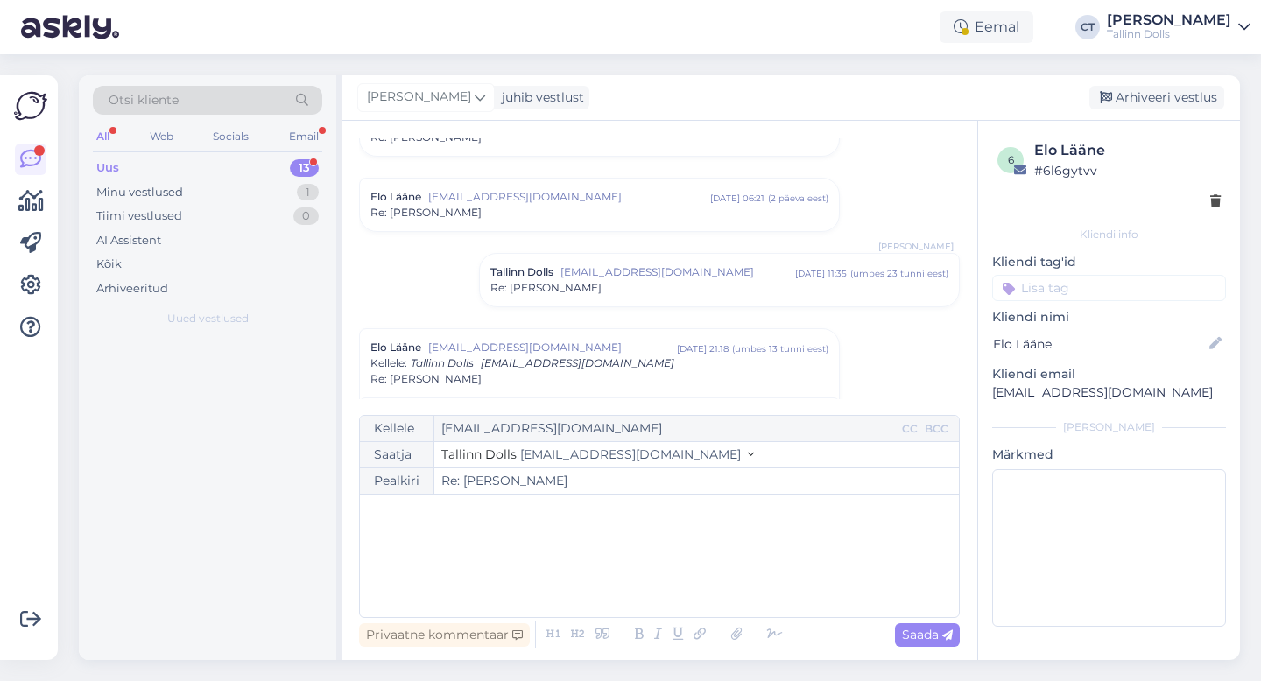
scroll to position [0, 0]
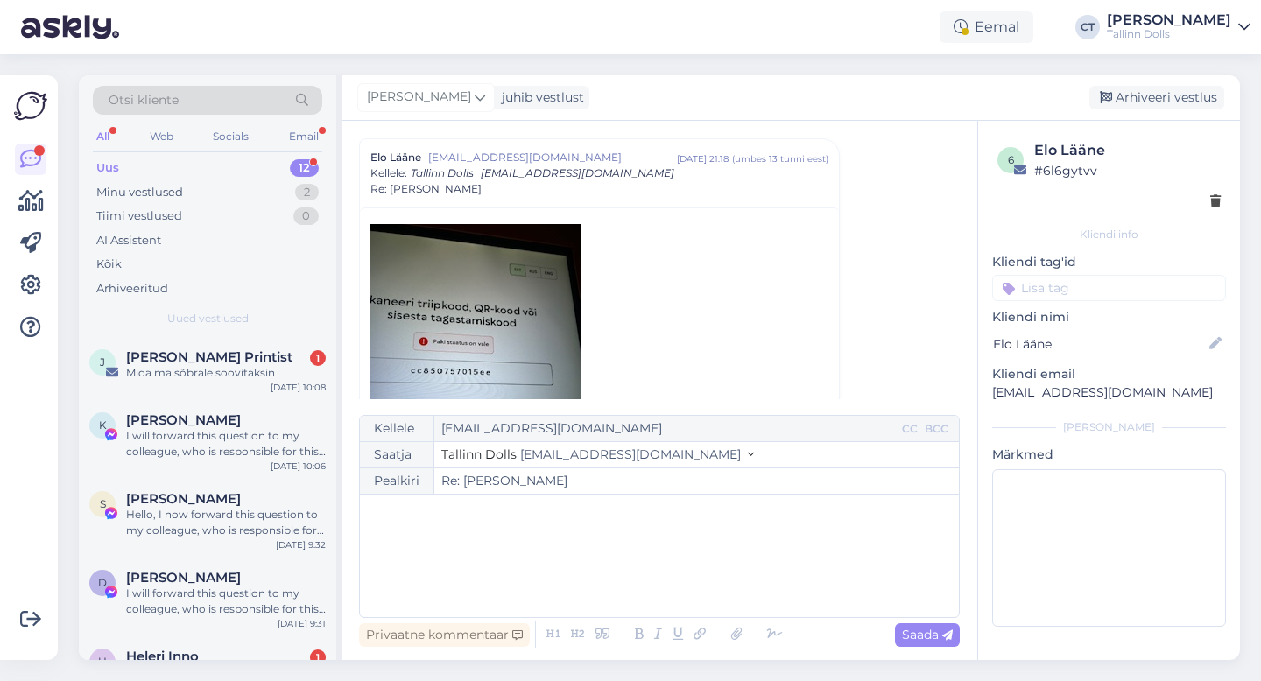
click at [630, 573] on div "﻿" at bounding box center [659, 555] width 581 height 105
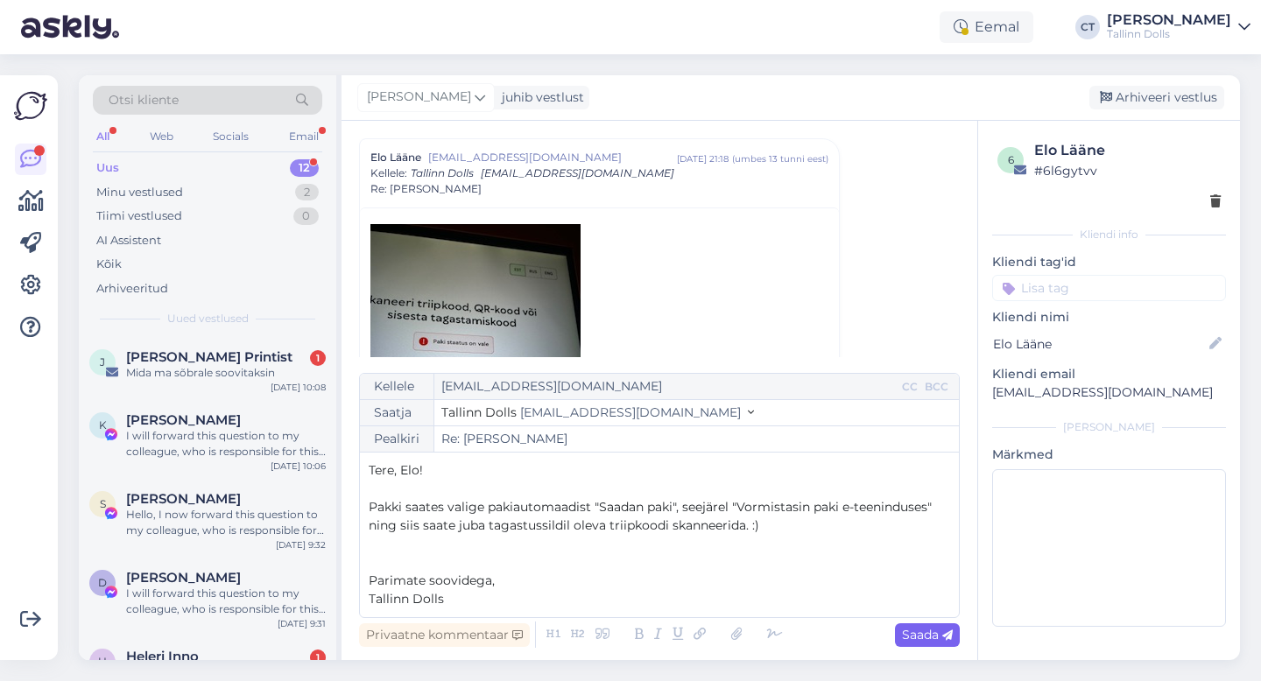
click at [939, 638] on span "Saada" at bounding box center [927, 635] width 51 height 16
type input "Re: Re: Kysimus"
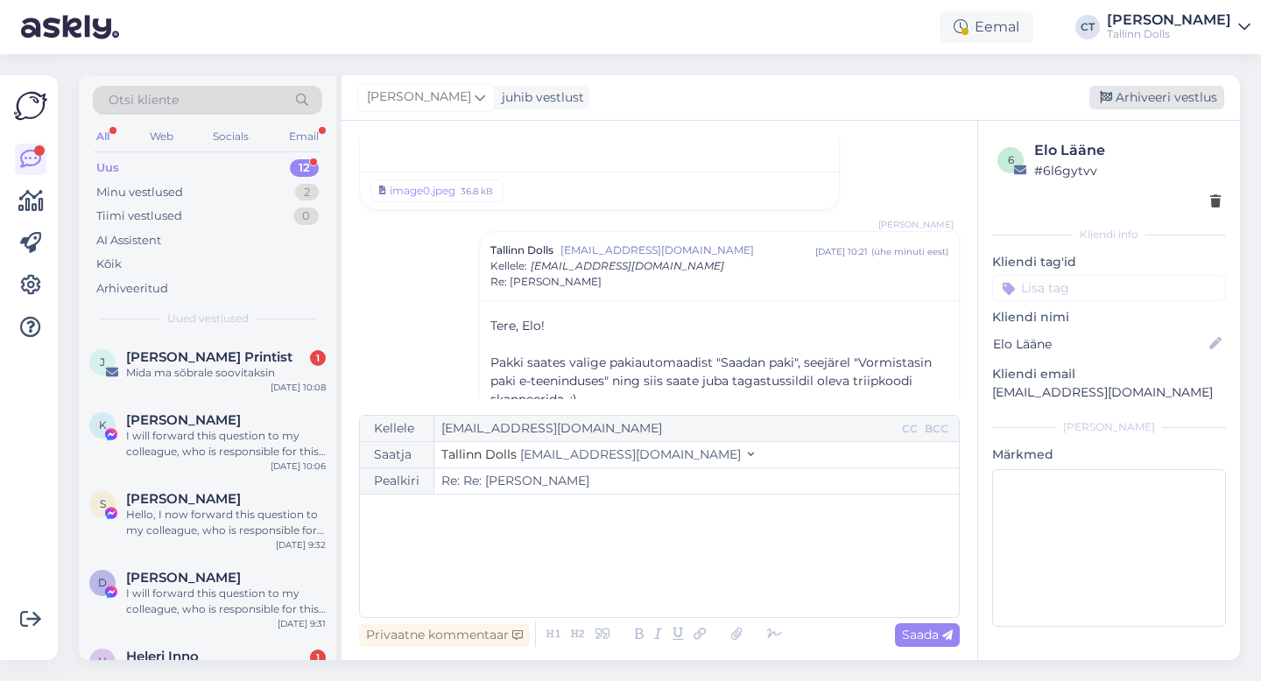
click at [1200, 93] on div "Arhiveeri vestlus" at bounding box center [1156, 98] width 135 height 24
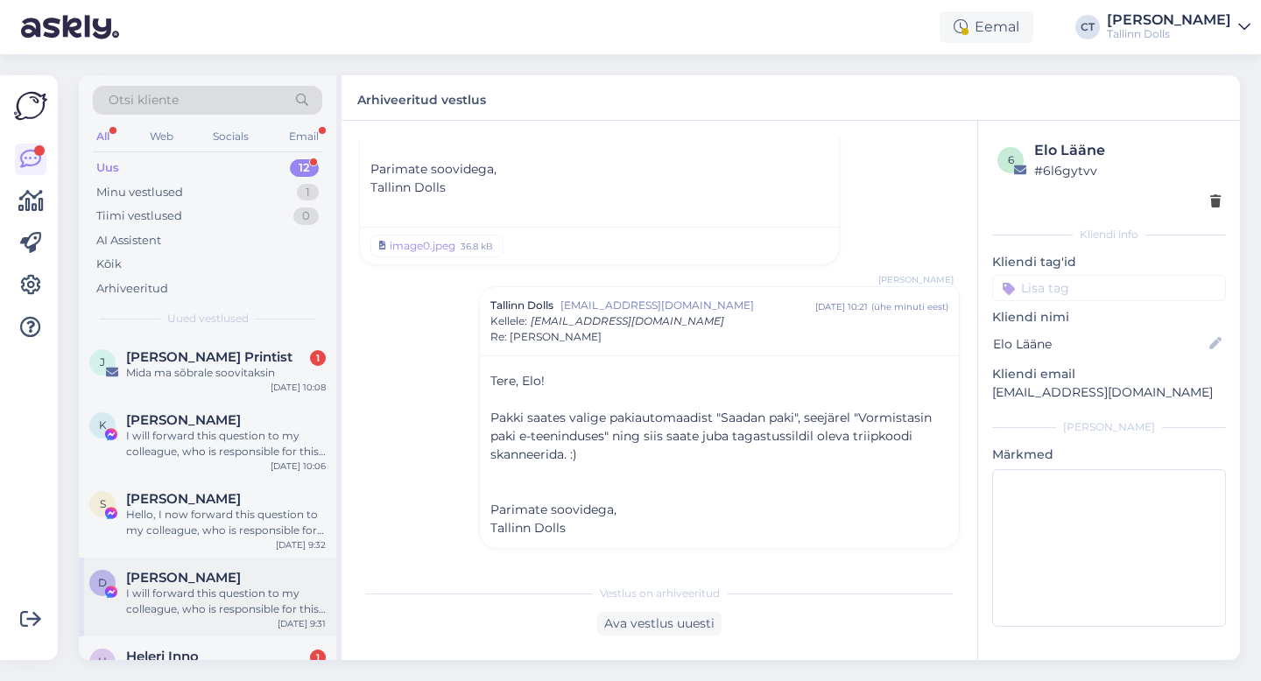
scroll to position [544, 0]
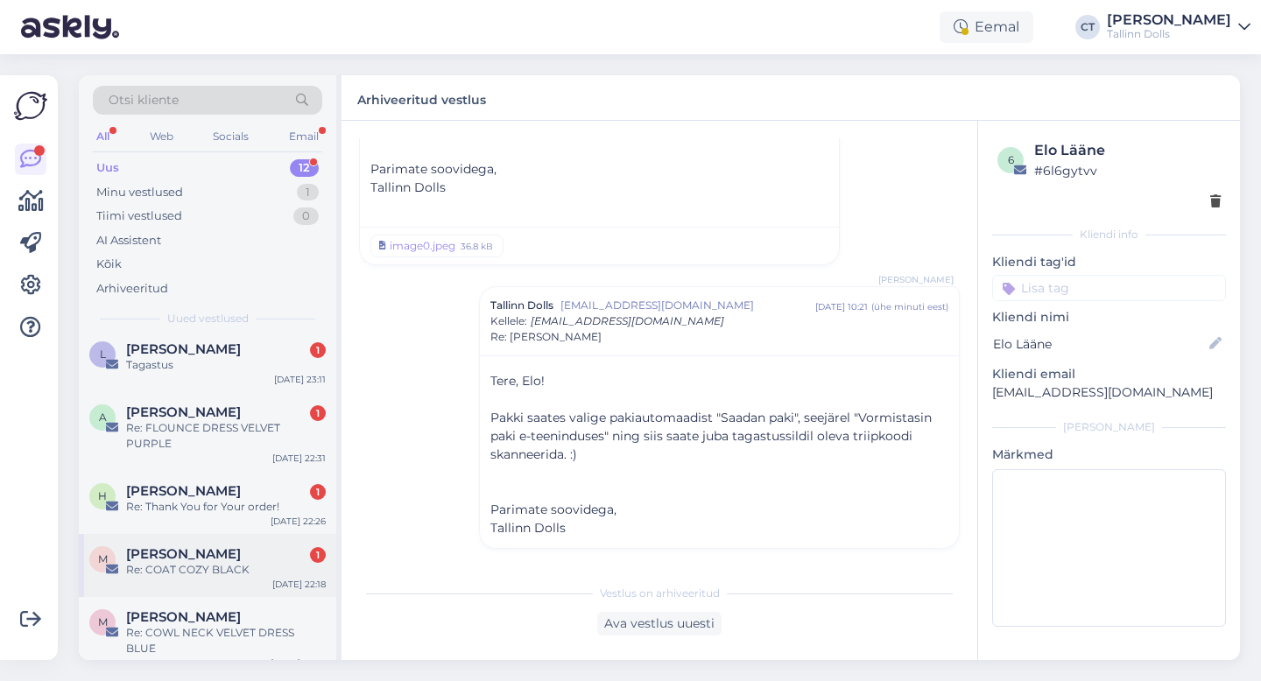
click at [194, 560] on span "Mirjam Holtsmann" at bounding box center [183, 554] width 115 height 16
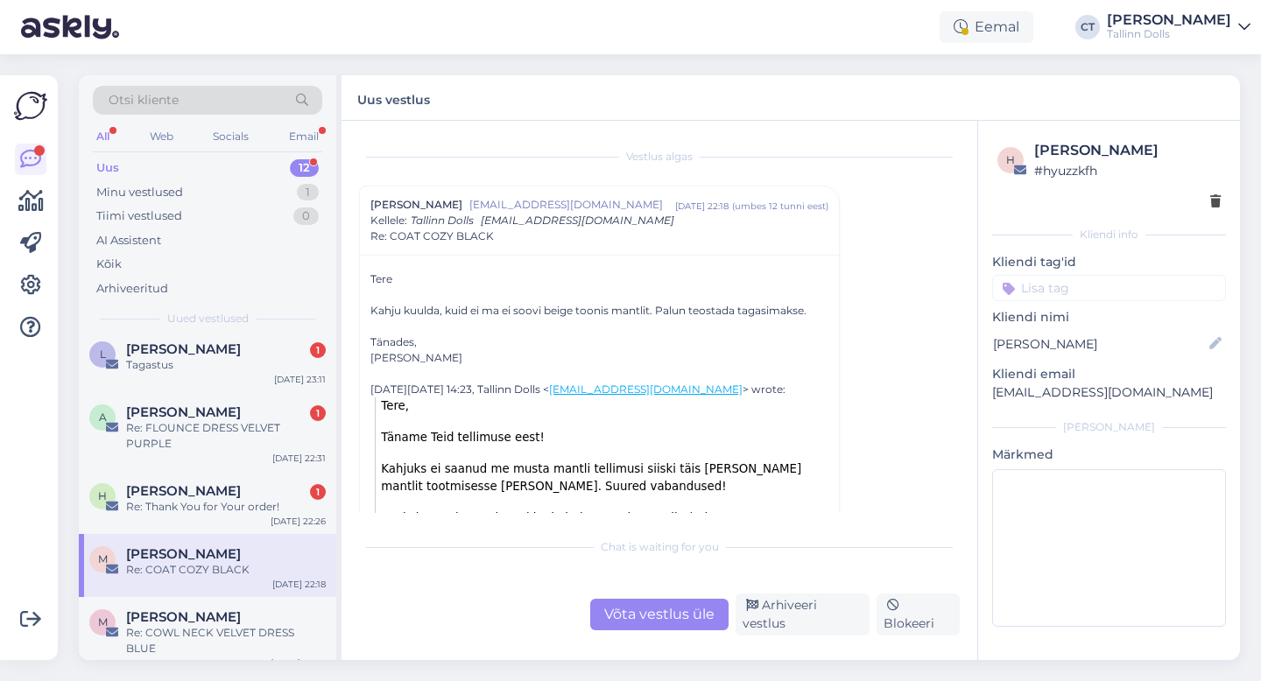
scroll to position [16, 0]
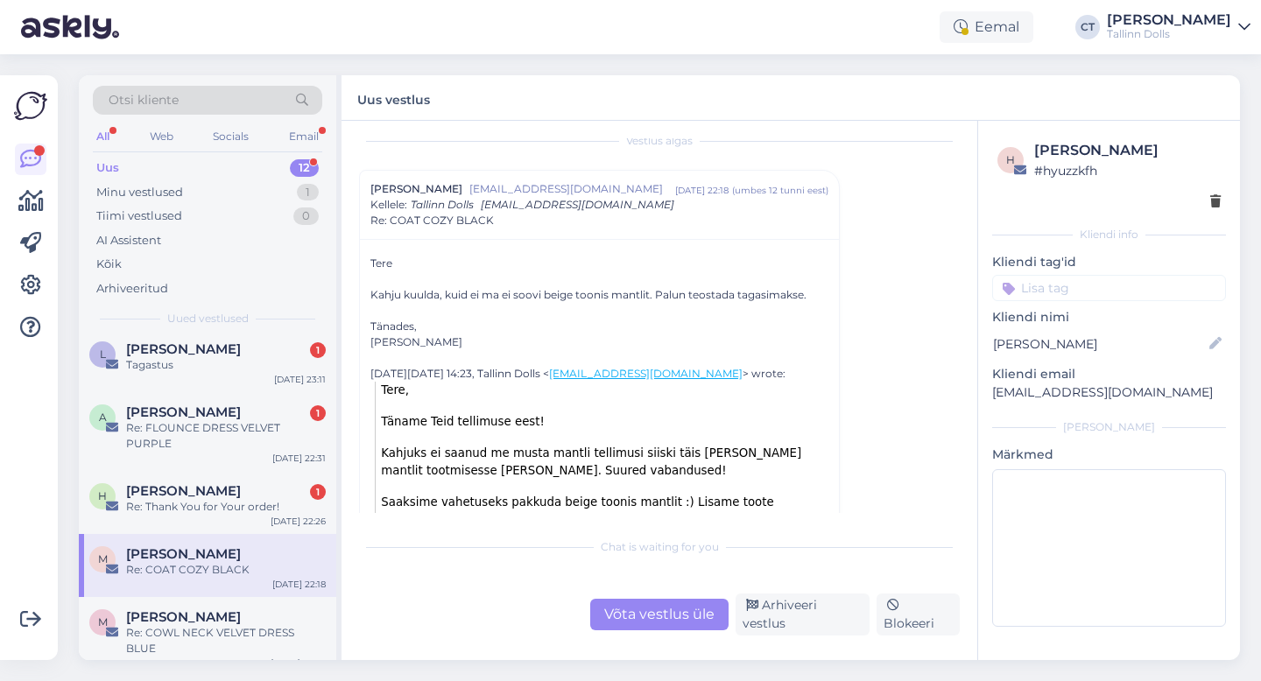
click at [633, 605] on div "Võta vestlus üle" at bounding box center [659, 615] width 138 height 32
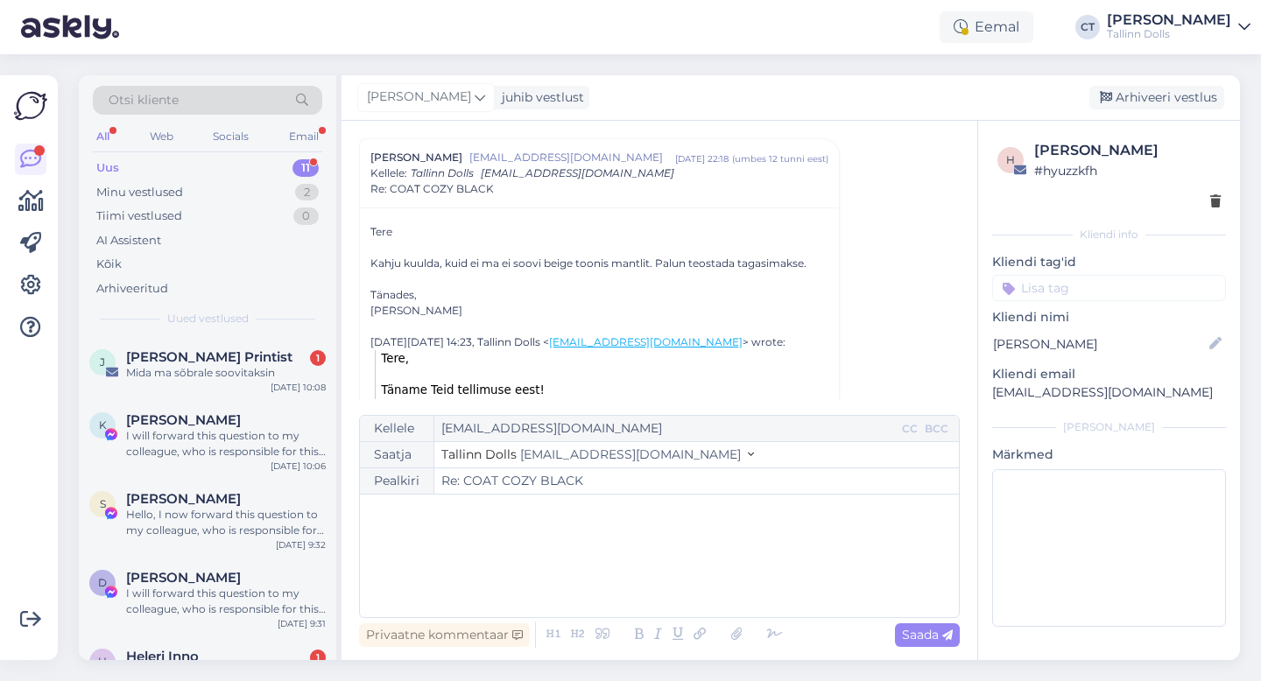
click at [646, 569] on div "﻿" at bounding box center [659, 555] width 581 height 105
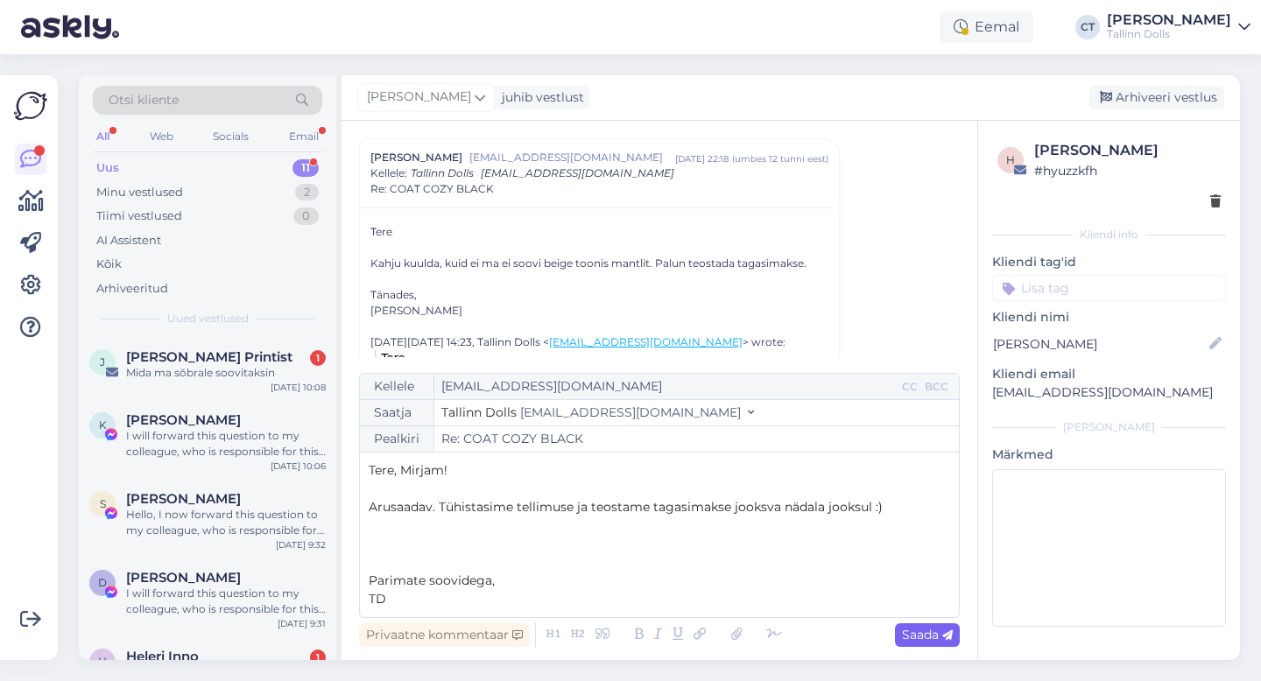
click at [930, 642] on span "Saada" at bounding box center [927, 635] width 51 height 16
type input "Re: COAT COZY BLACK"
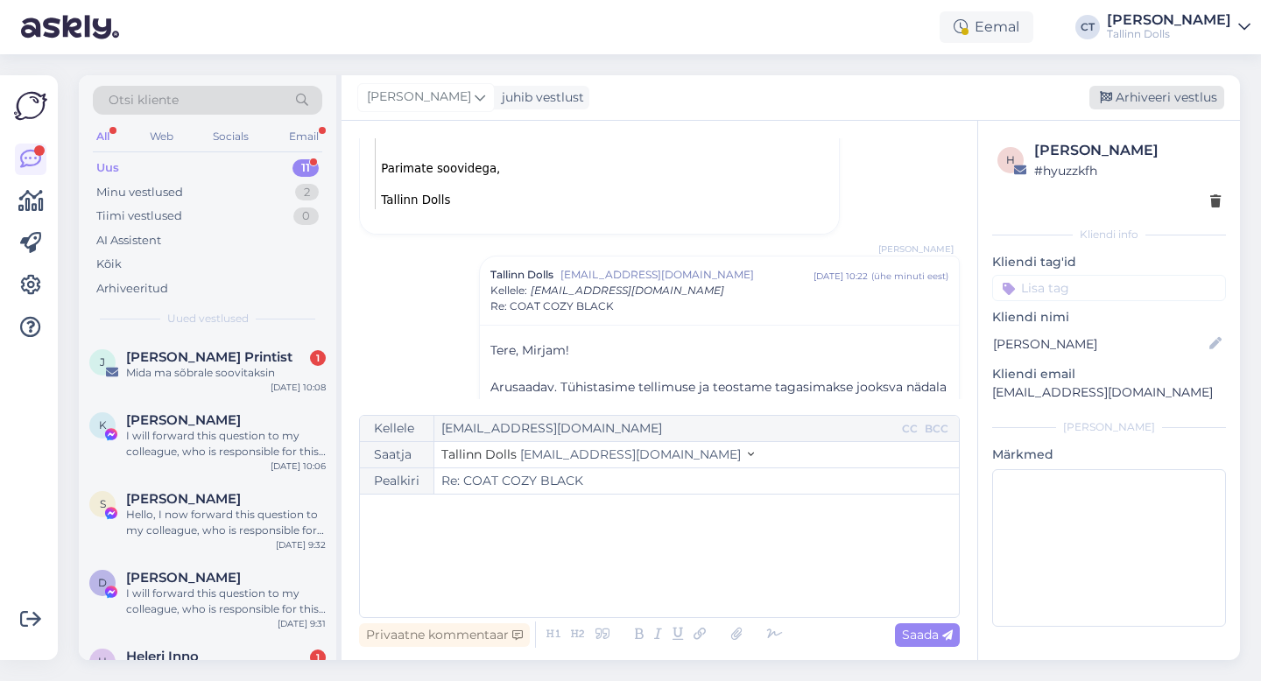
click at [1185, 98] on div "Arhiveeri vestlus" at bounding box center [1156, 98] width 135 height 24
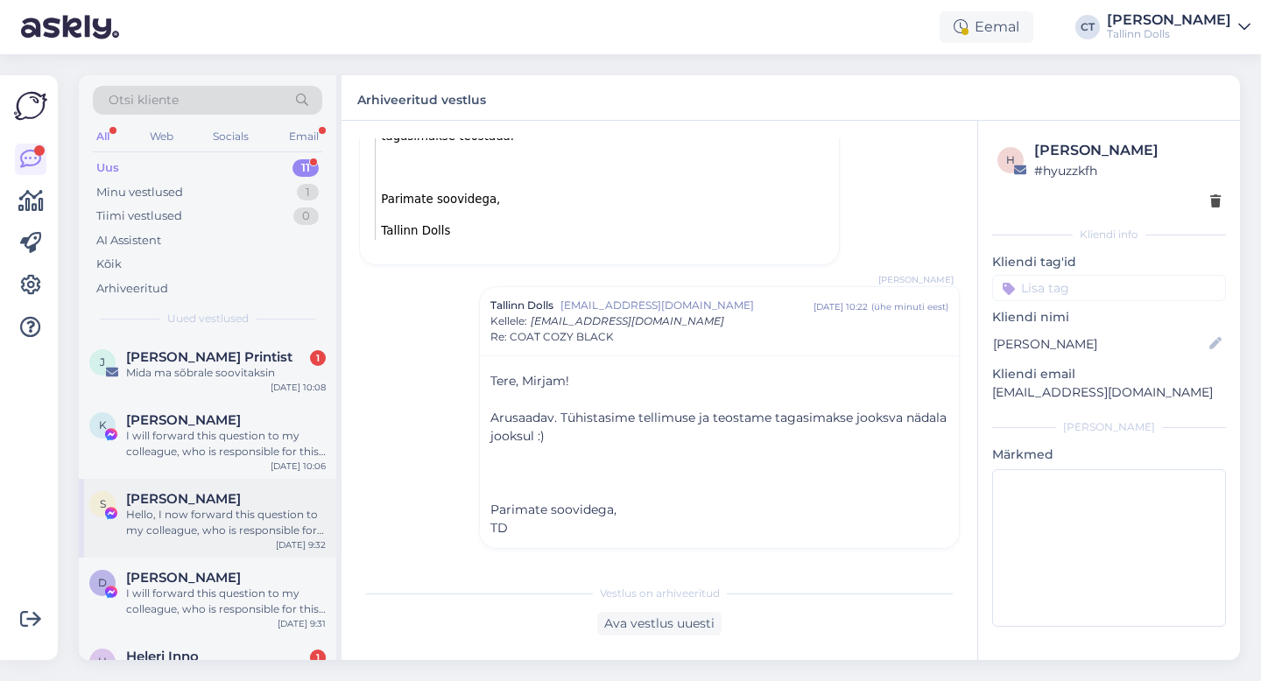
scroll to position [481, 0]
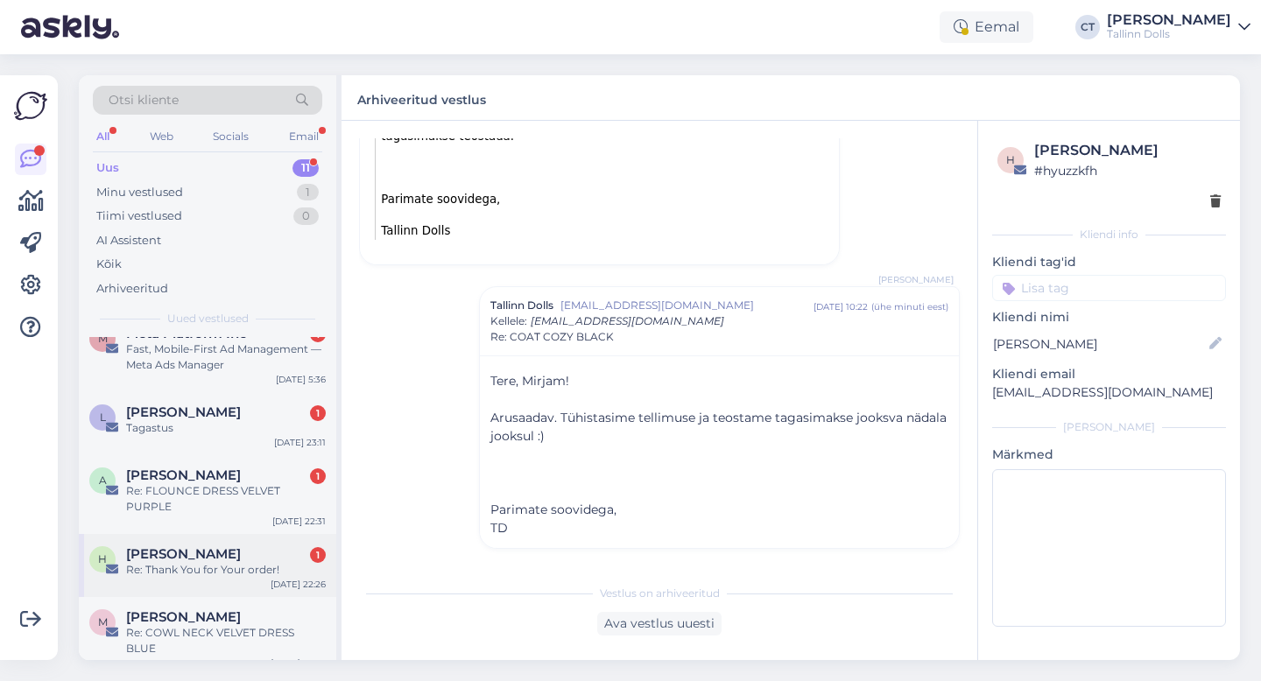
click at [217, 567] on div "Re: Thank You for Your order!" at bounding box center [226, 570] width 200 height 16
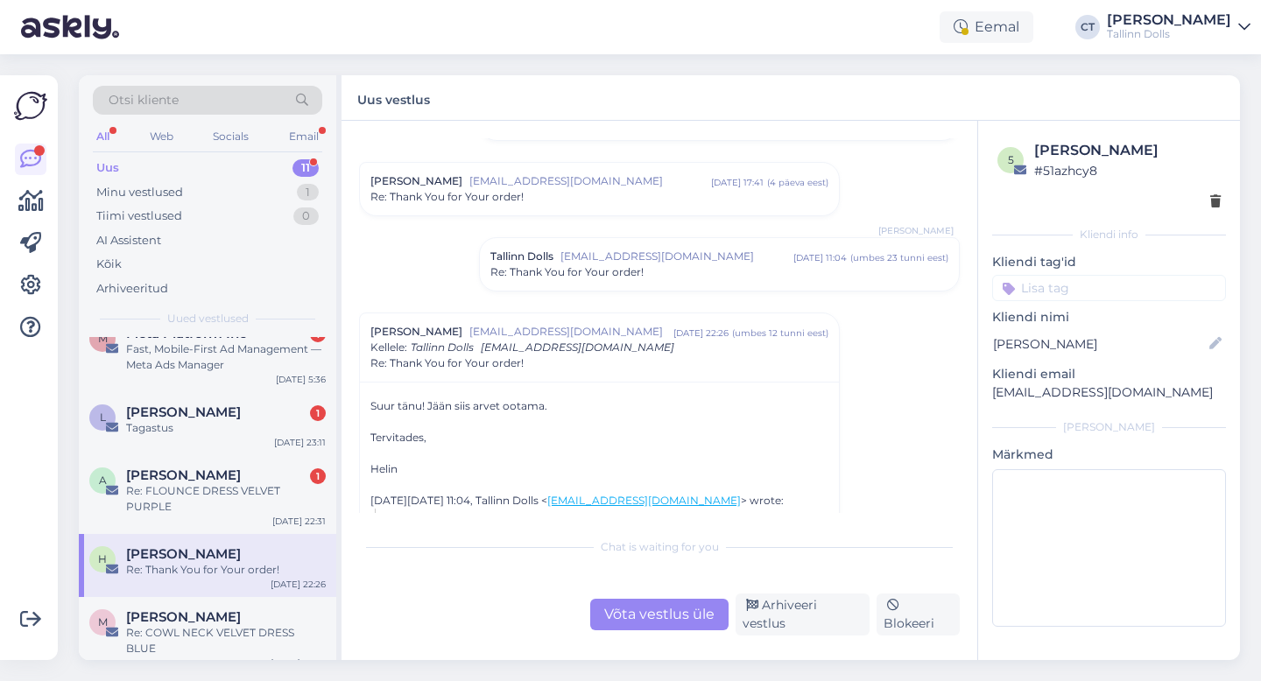
scroll to position [330, 0]
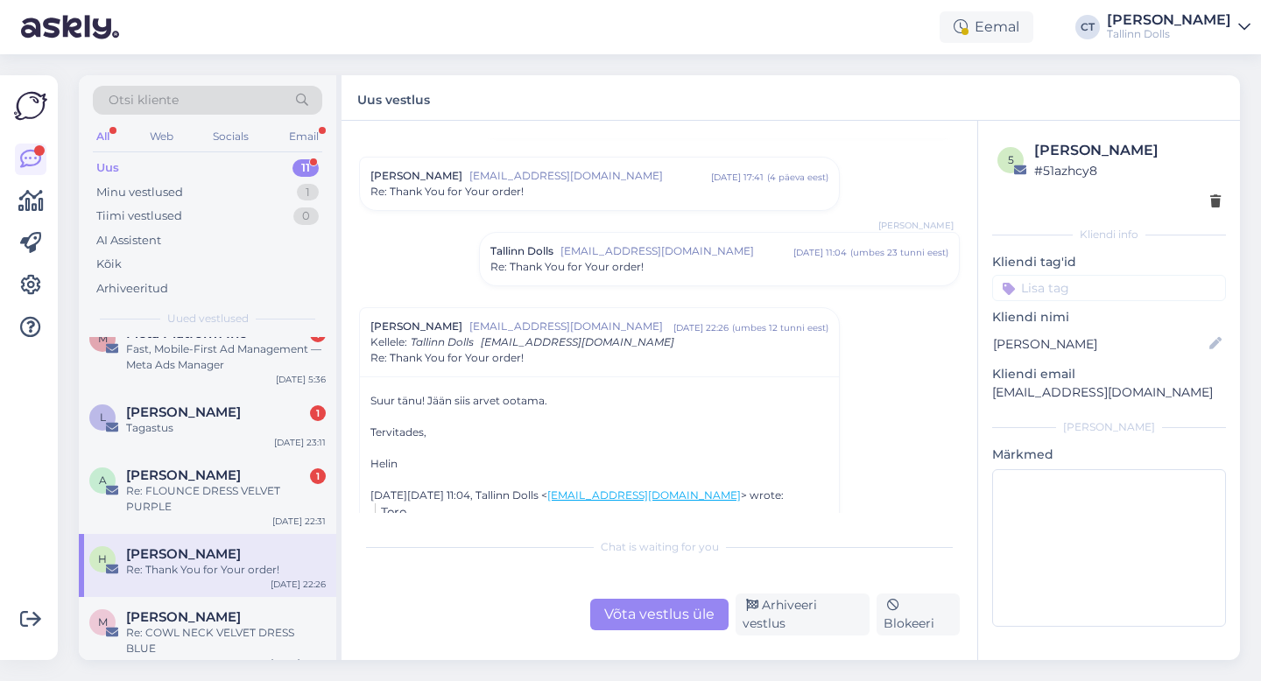
click at [629, 249] on span "[EMAIL_ADDRESS][DOMAIN_NAME]" at bounding box center [676, 251] width 233 height 16
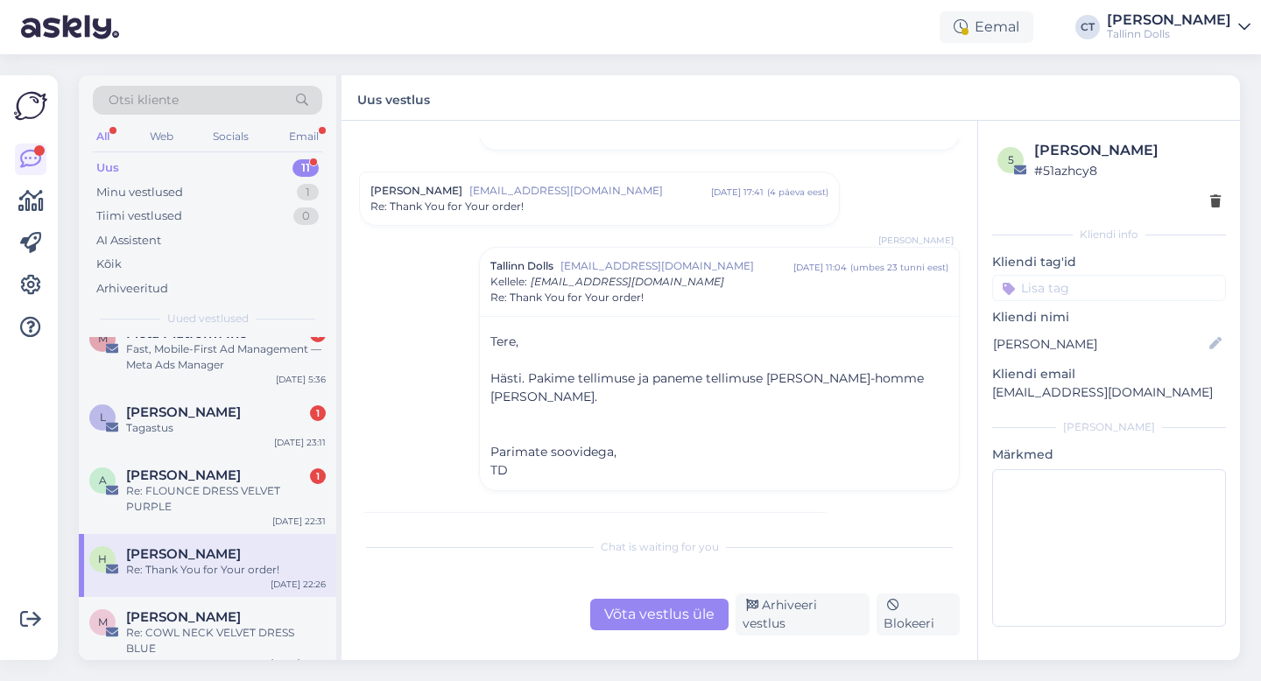
scroll to position [279, 0]
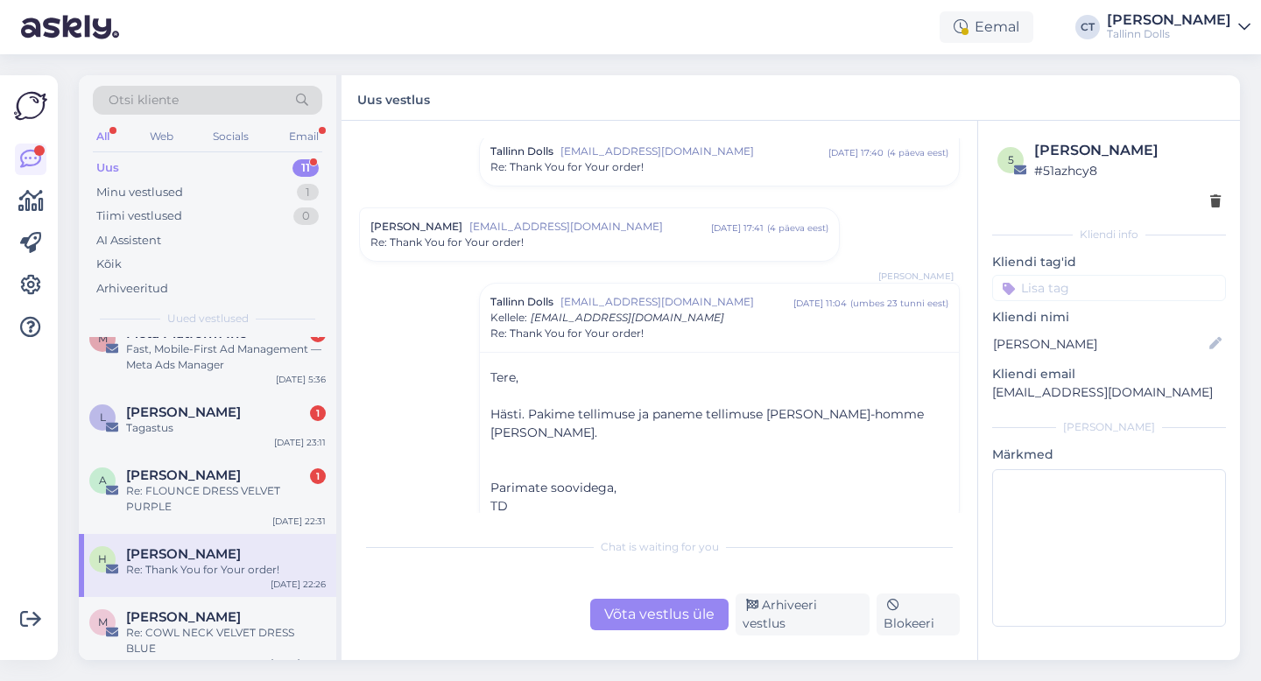
click at [621, 235] on div "Re: Thank You for Your order!" at bounding box center [599, 243] width 458 height 16
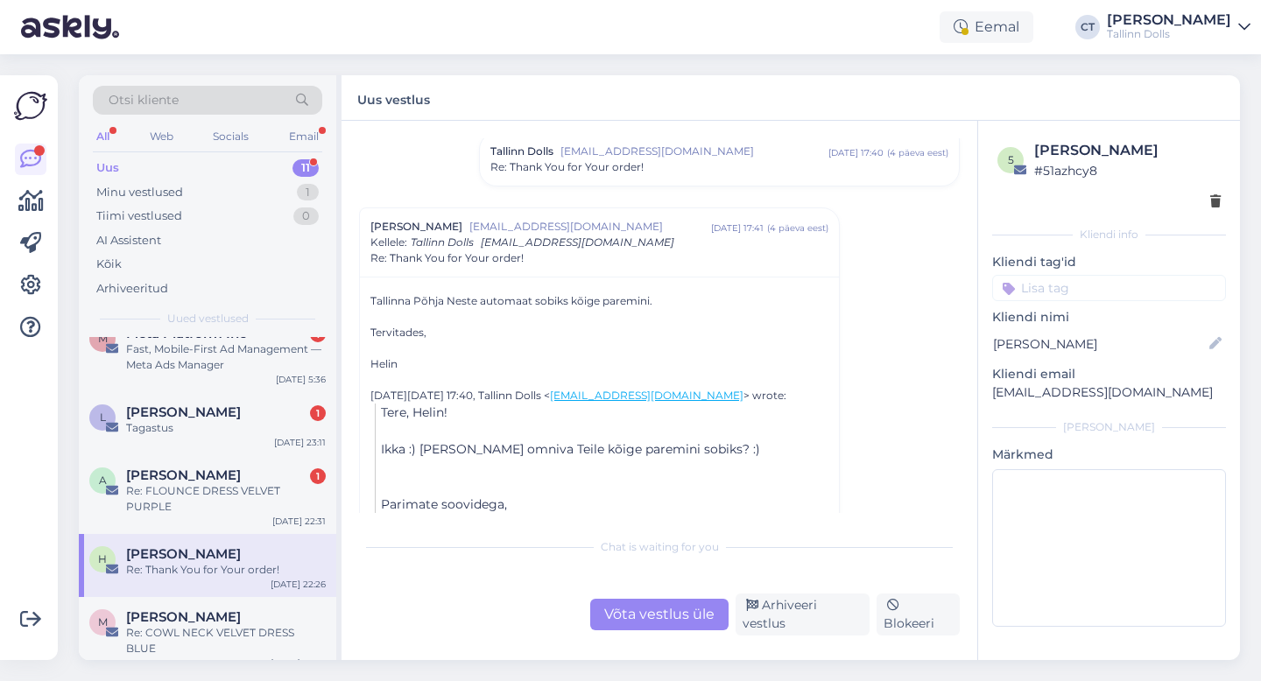
click at [650, 630] on div "Võta vestlus üle" at bounding box center [659, 615] width 138 height 32
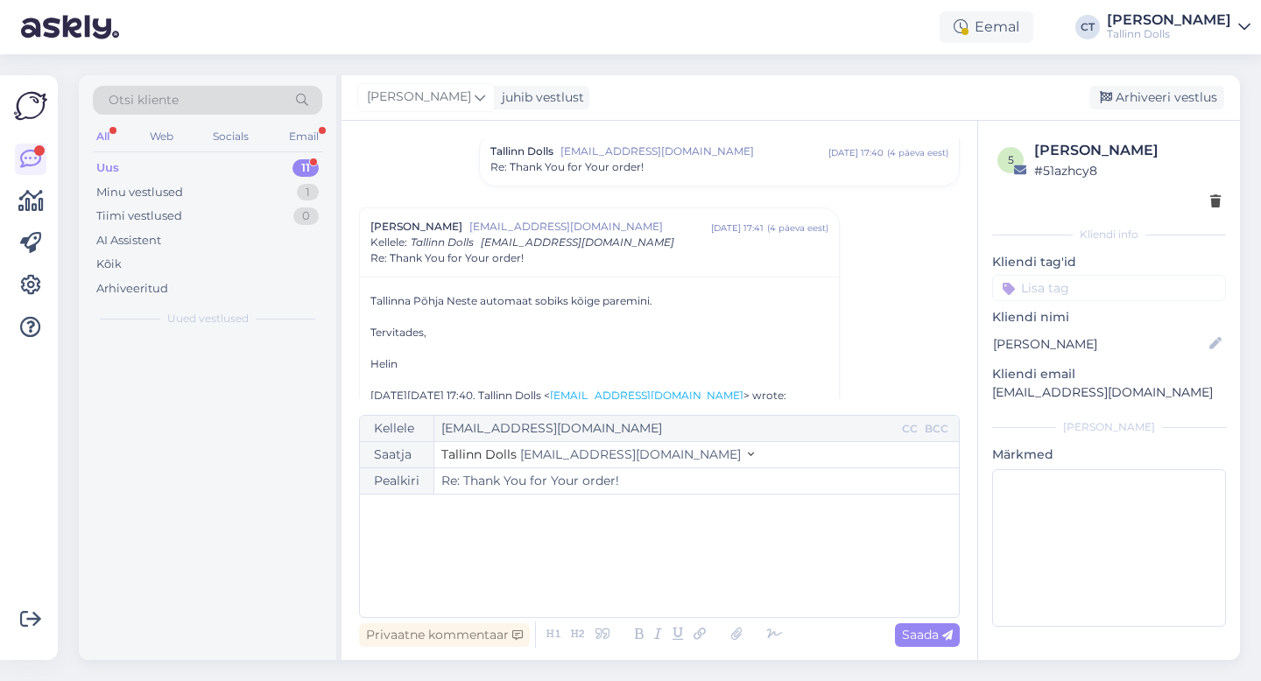
scroll to position [0, 0]
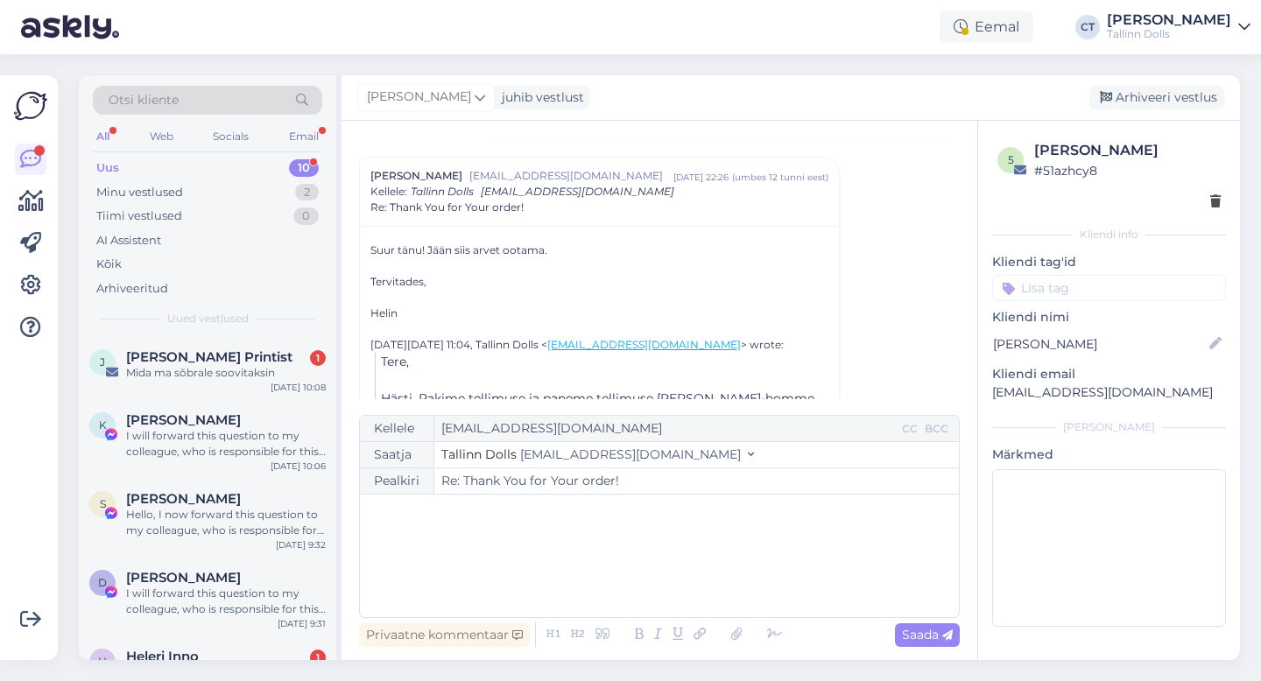
click at [647, 586] on div "﻿" at bounding box center [659, 555] width 581 height 105
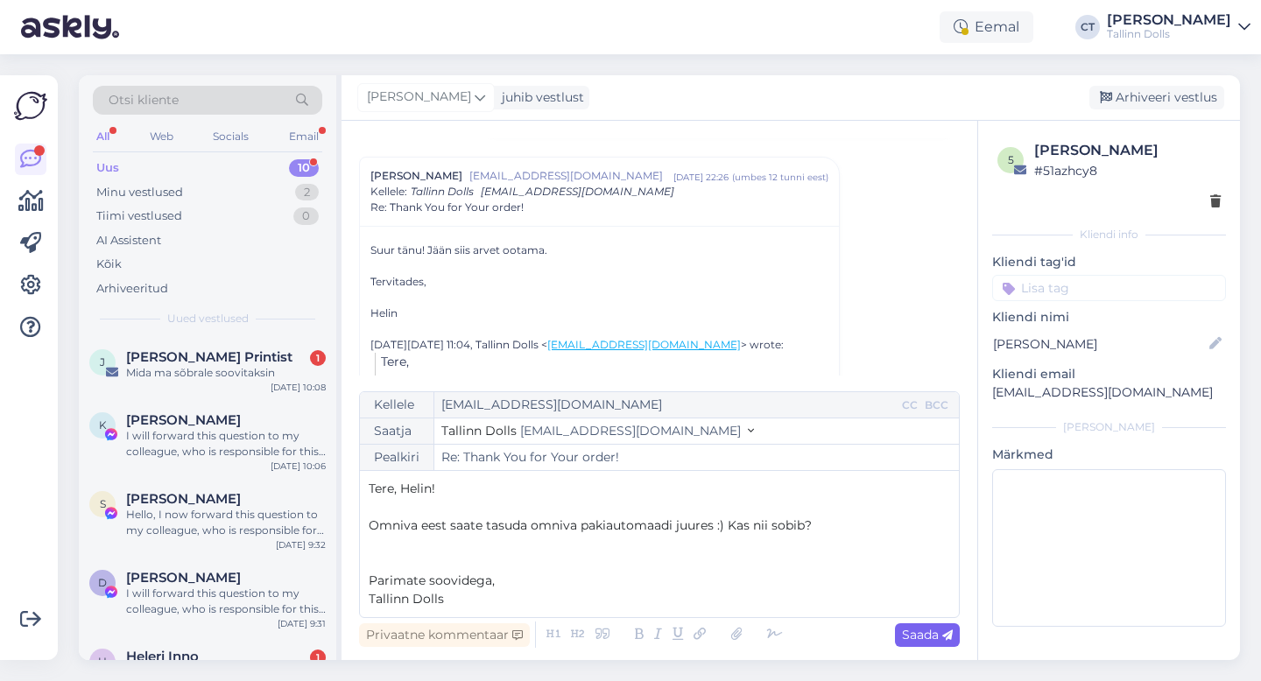
click at [922, 637] on span "Saada" at bounding box center [927, 635] width 51 height 16
type input "Re: Re: Thank You for Your order!"
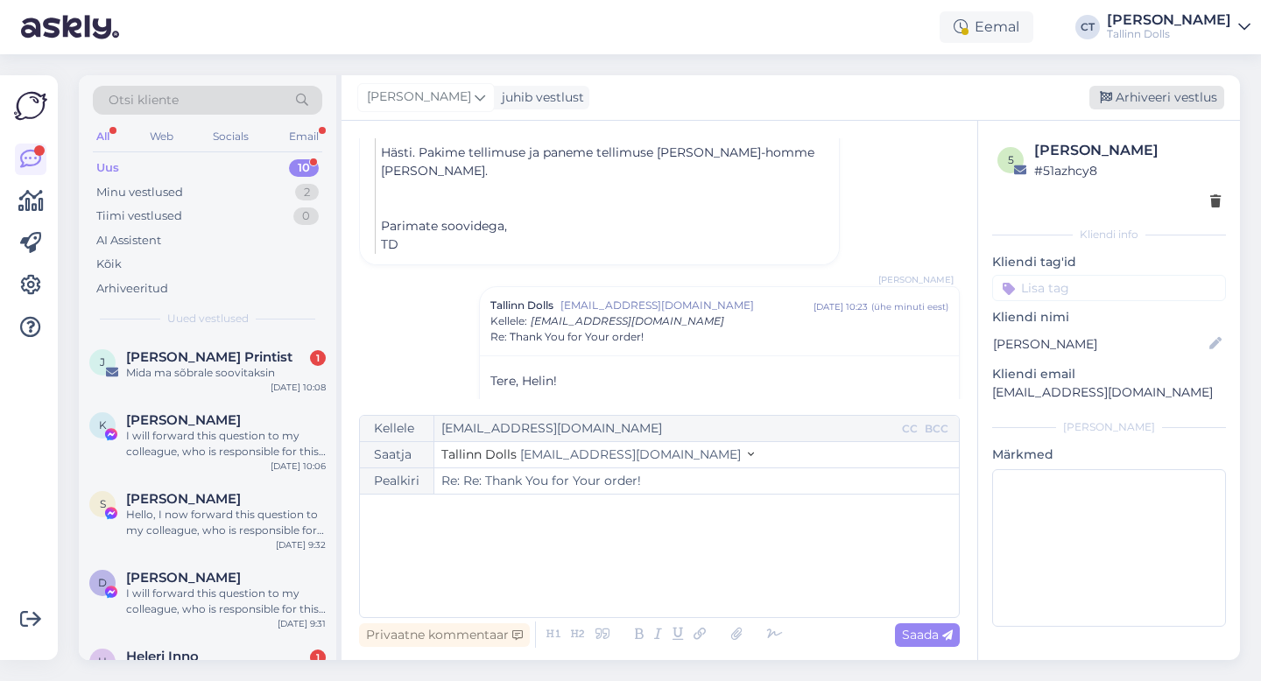
click at [1180, 94] on div "Arhiveeri vestlus" at bounding box center [1156, 98] width 135 height 24
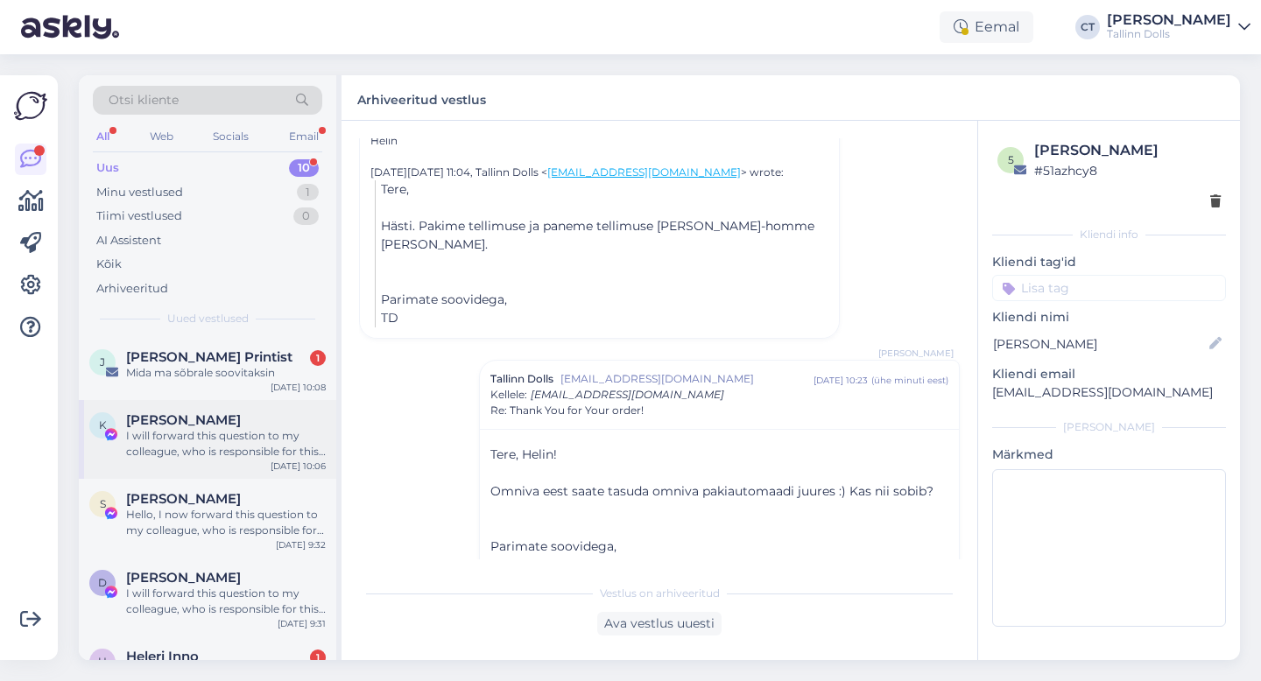
scroll to position [418, 0]
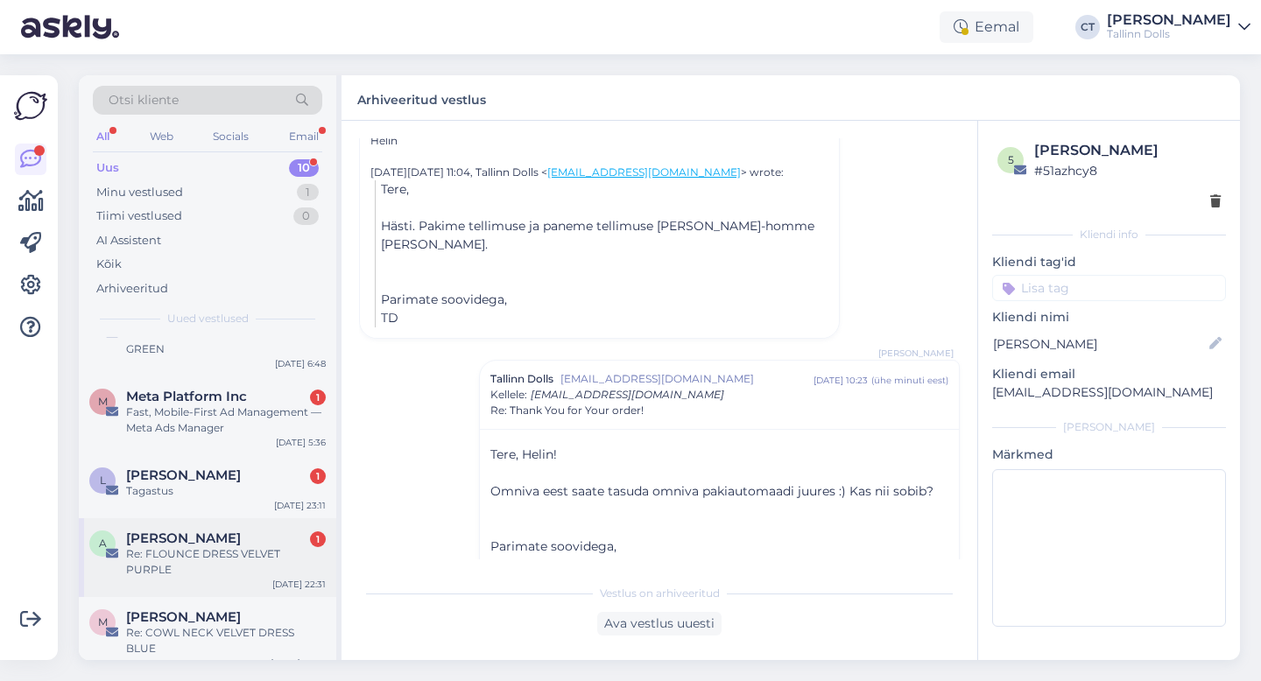
click at [206, 552] on div "Re: FLOUNCE DRESS VELVET PURPLE" at bounding box center [226, 562] width 200 height 32
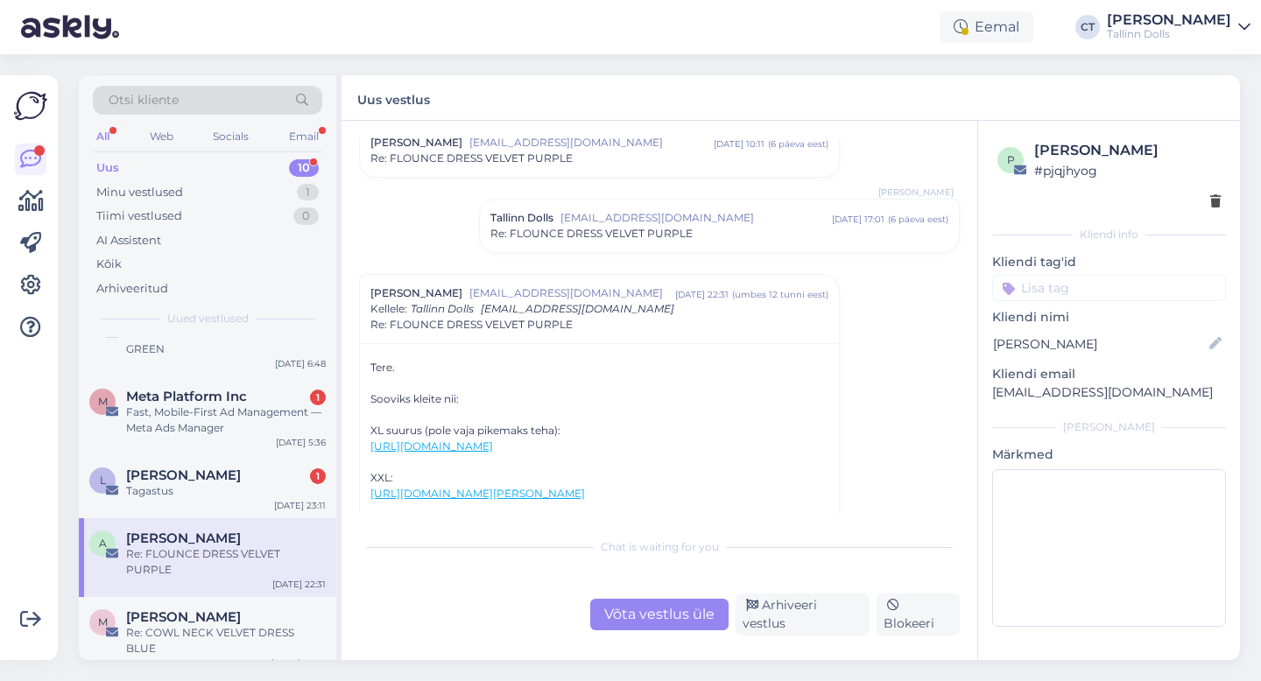
scroll to position [298, 0]
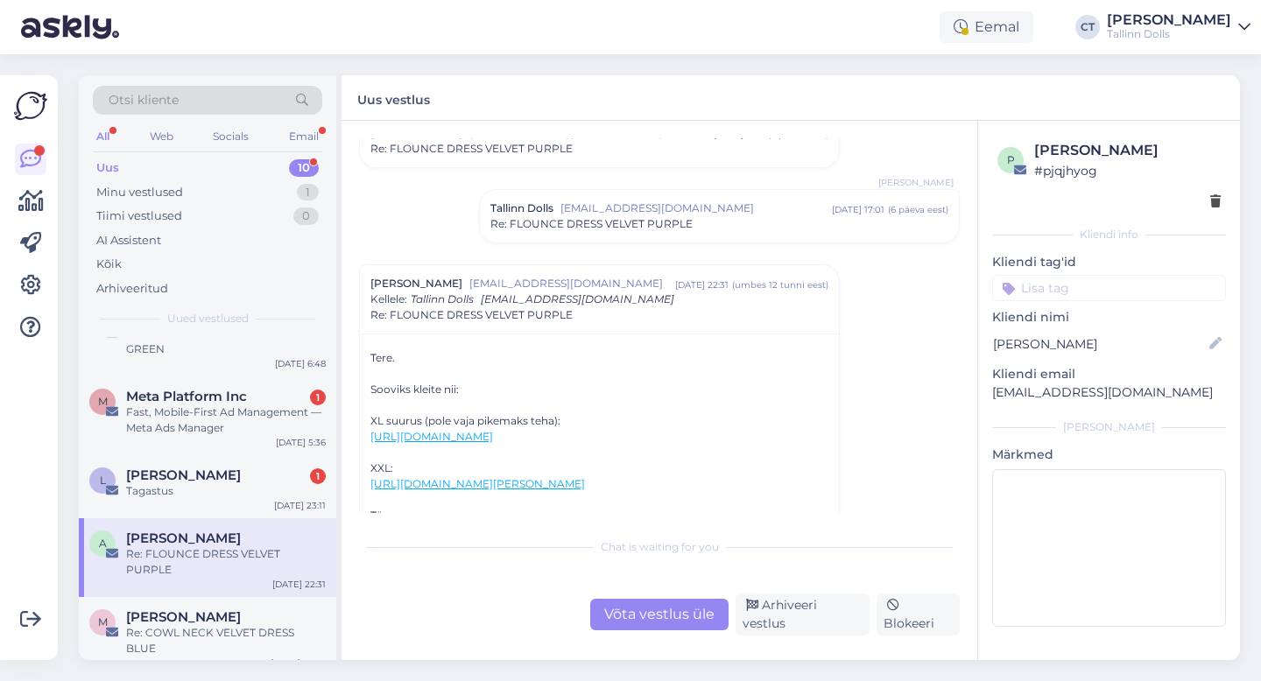
click at [609, 204] on span "[EMAIL_ADDRESS][DOMAIN_NAME]" at bounding box center [695, 209] width 271 height 16
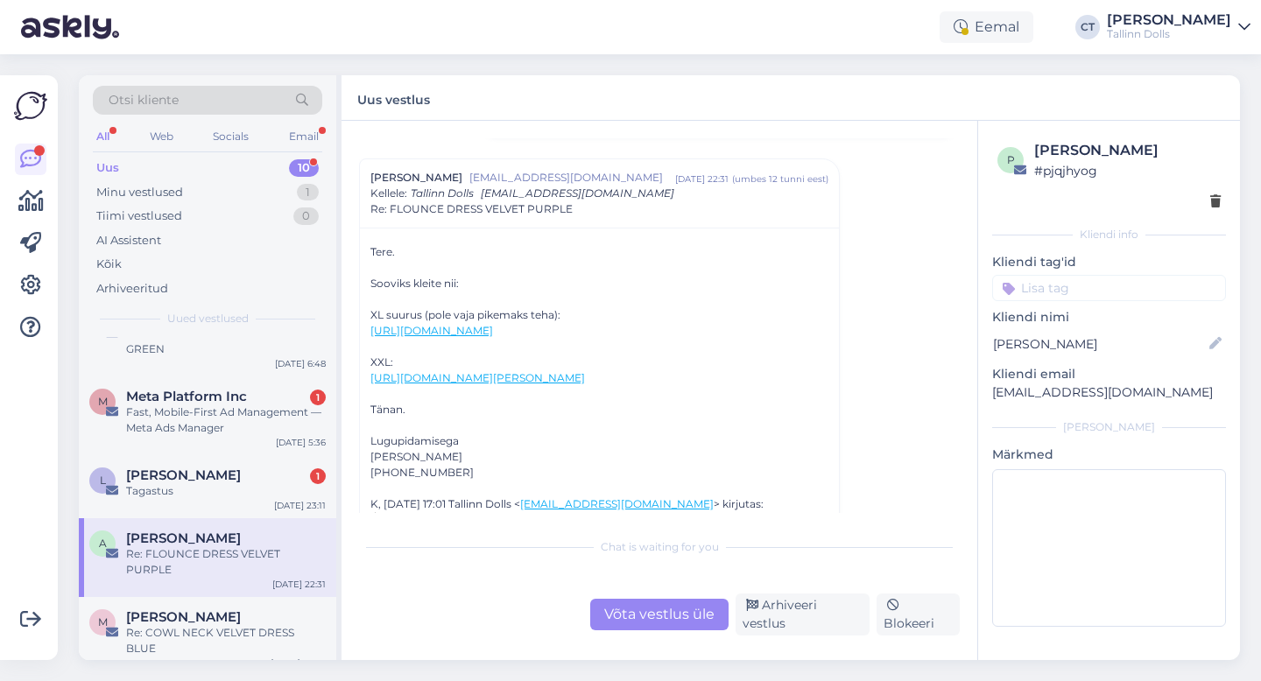
scroll to position [660, 0]
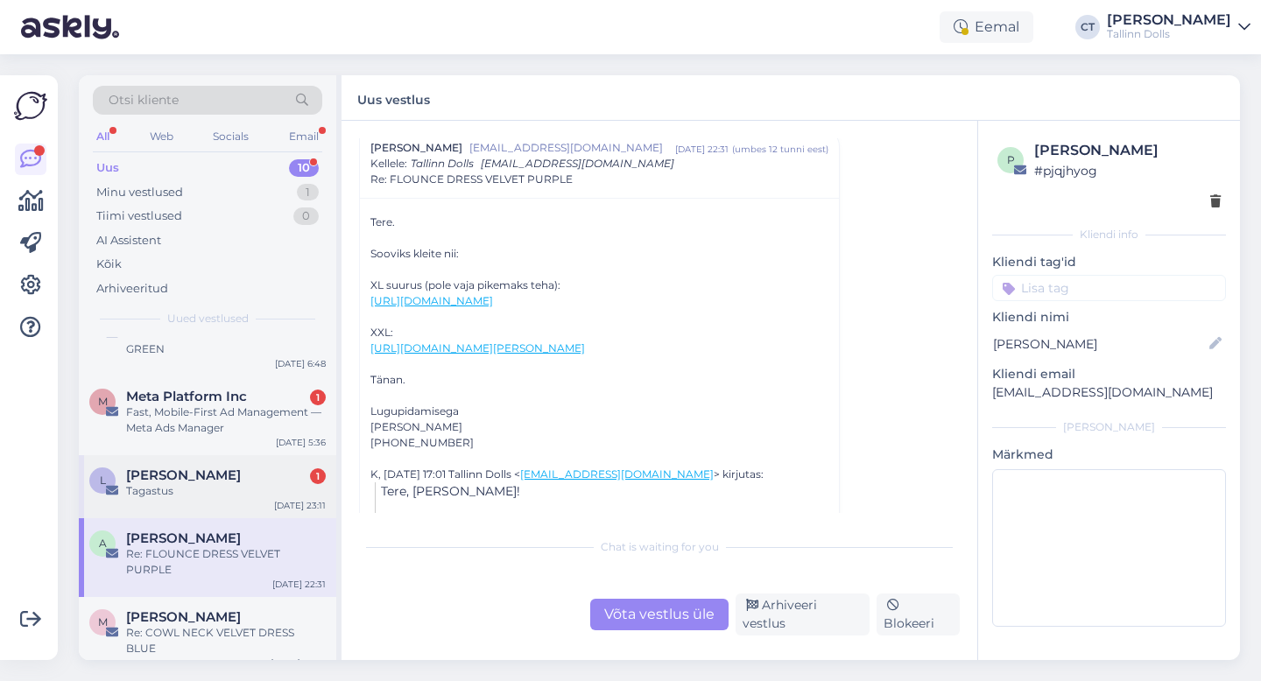
click at [203, 501] on div "L Liisa Tõnson 1 Tagastus Sep 22 23:11" at bounding box center [207, 486] width 257 height 63
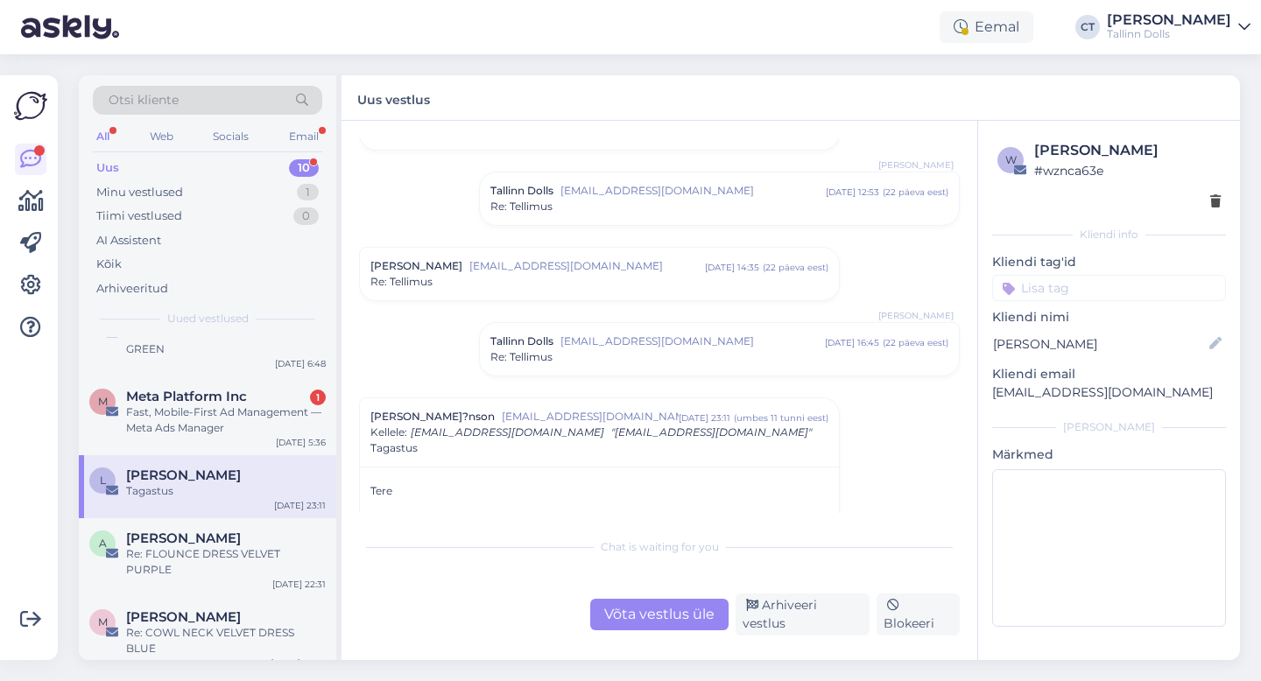
scroll to position [905, 0]
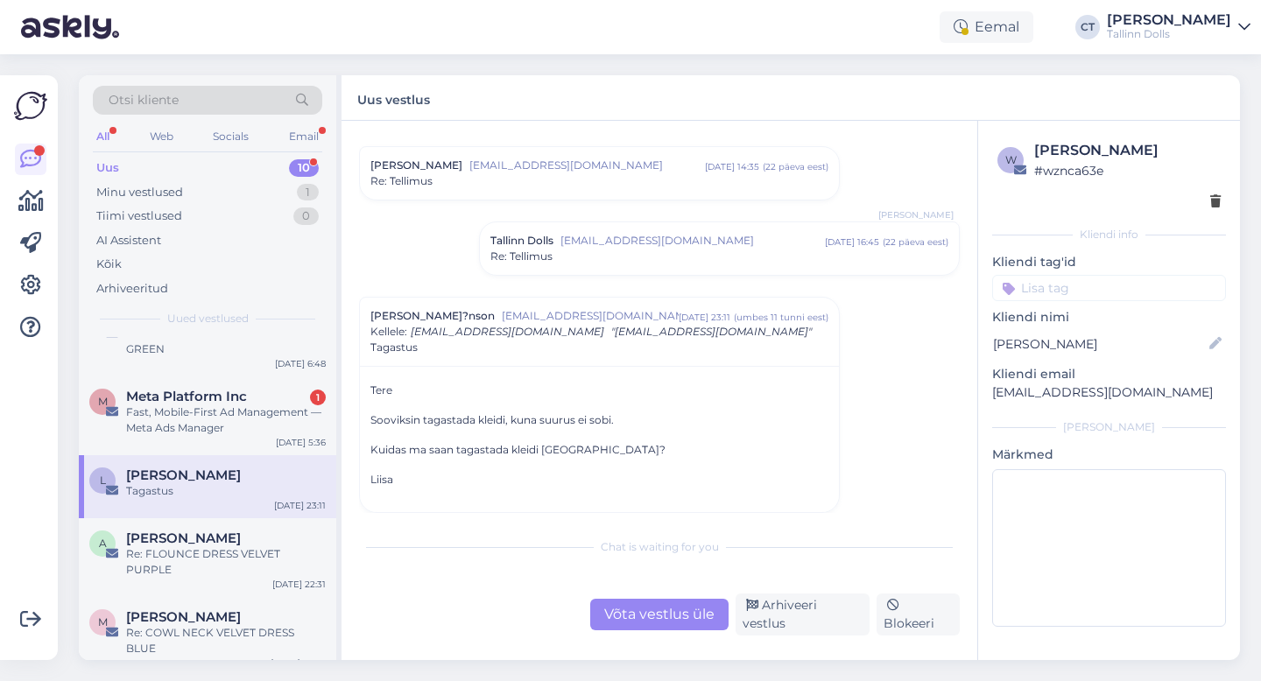
click at [641, 625] on div "Võta vestlus üle" at bounding box center [659, 615] width 138 height 32
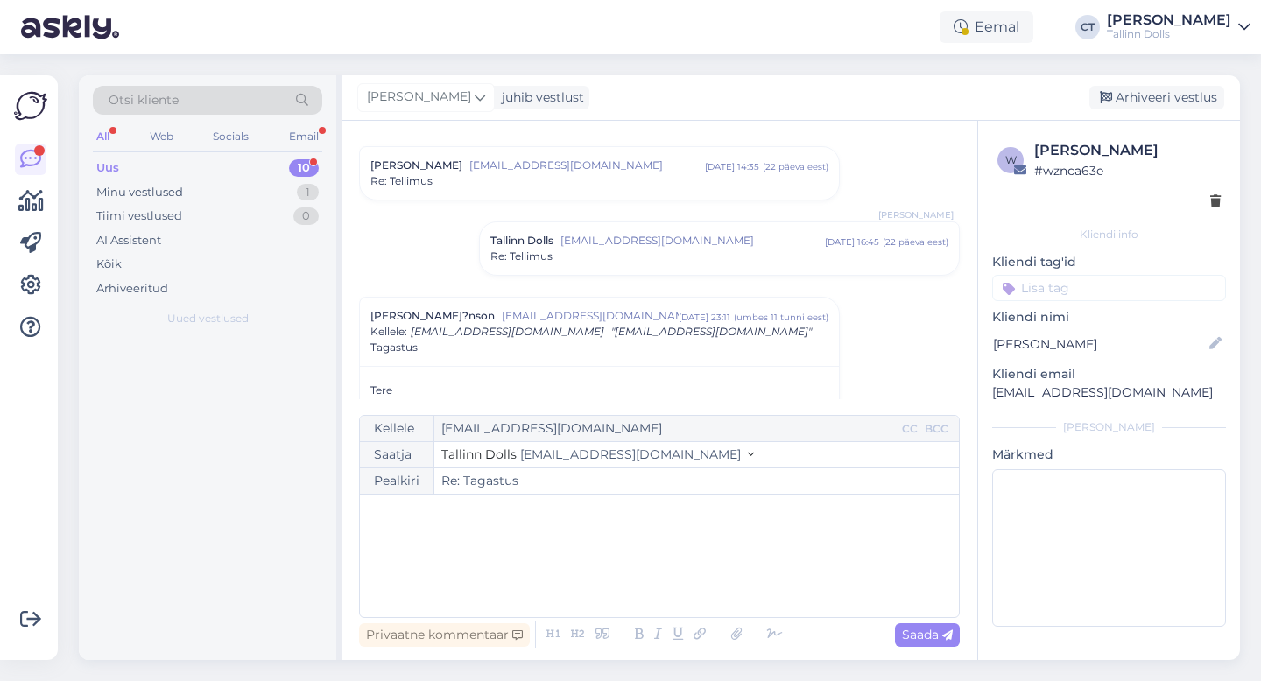
scroll to position [0, 0]
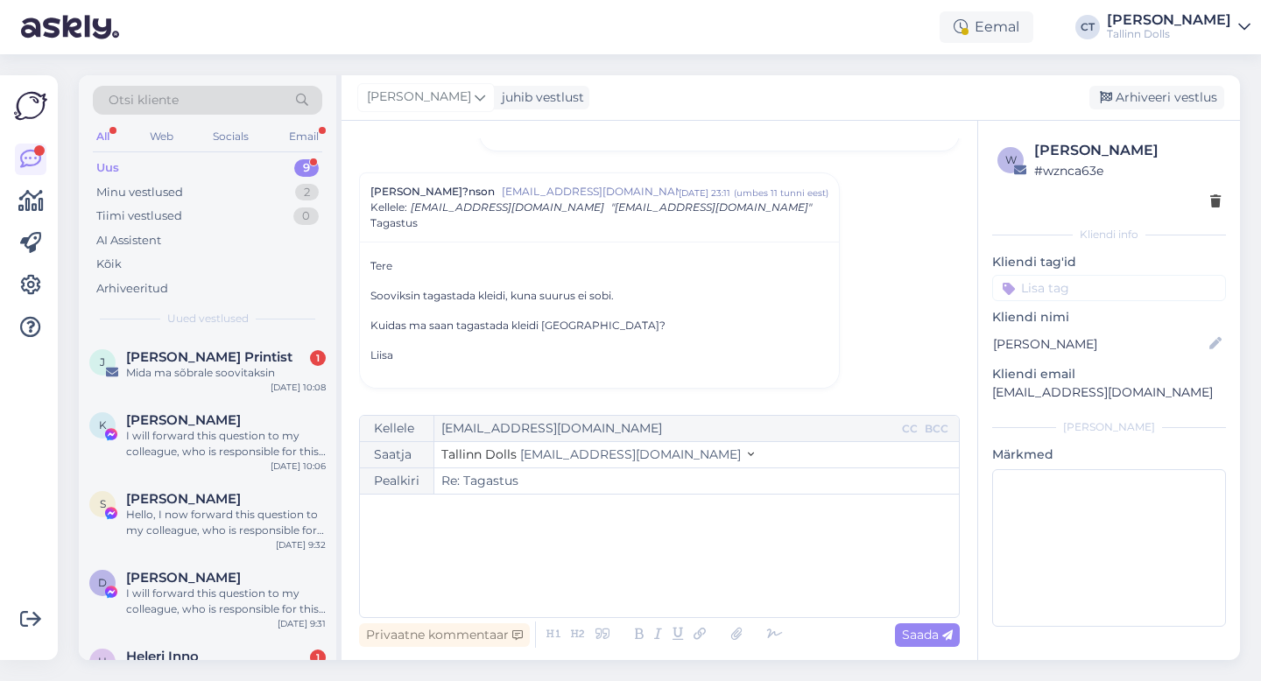
click at [639, 586] on div "﻿" at bounding box center [659, 555] width 581 height 105
click at [609, 501] on div "Kellele liisatonson@hotmail.com CC BCC Saatja Tallinn Dolls info@tallinndolls.c…" at bounding box center [659, 516] width 601 height 203
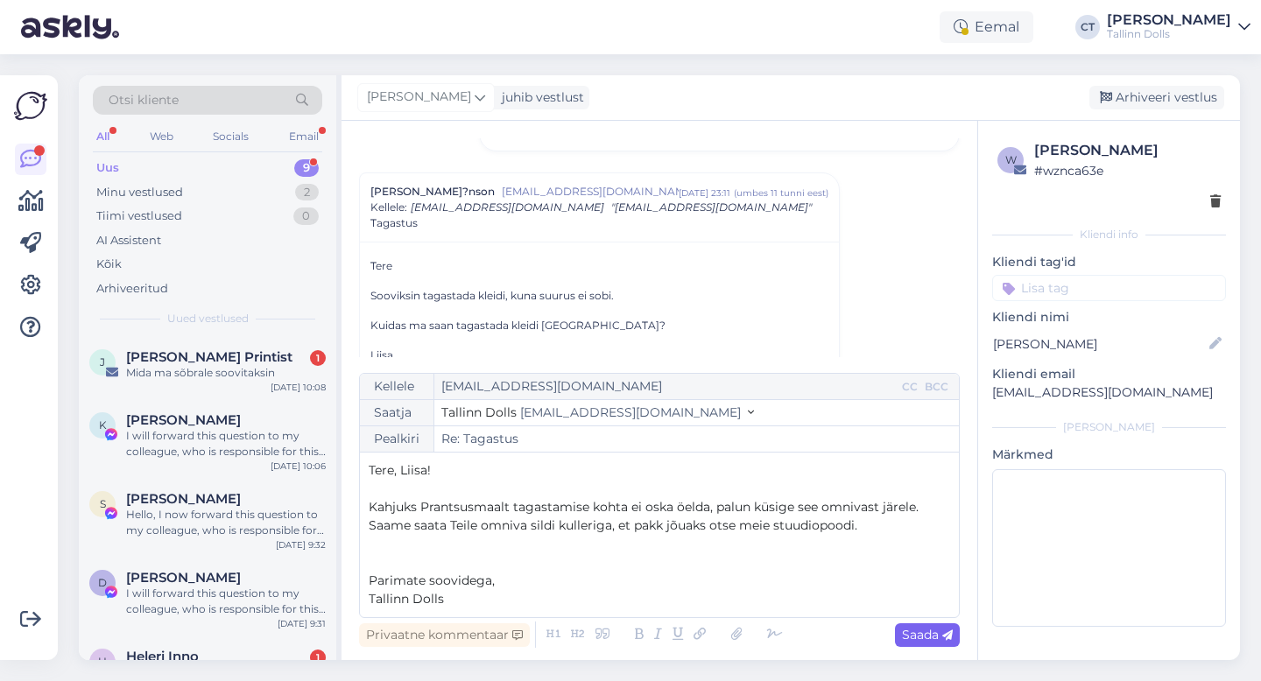
click at [941, 641] on span "Saada" at bounding box center [927, 635] width 51 height 16
type input "Re: Re: Tagastus"
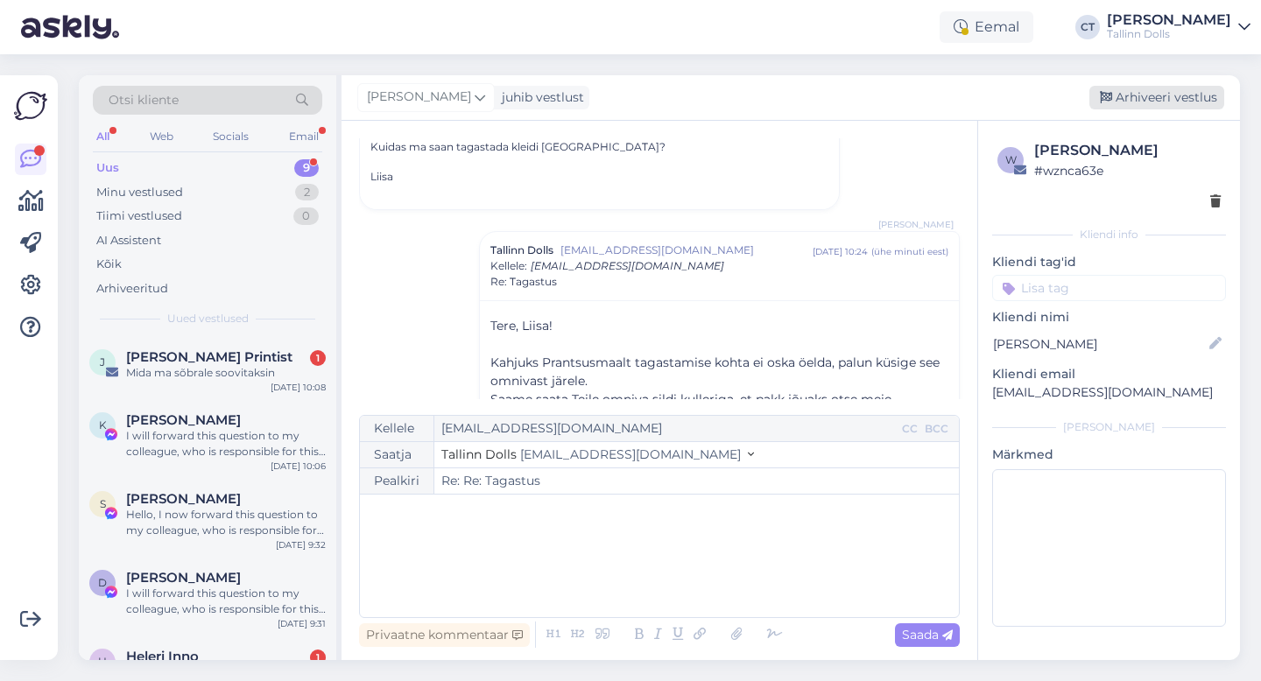
click at [1151, 95] on div "Arhiveeri vestlus" at bounding box center [1156, 98] width 135 height 24
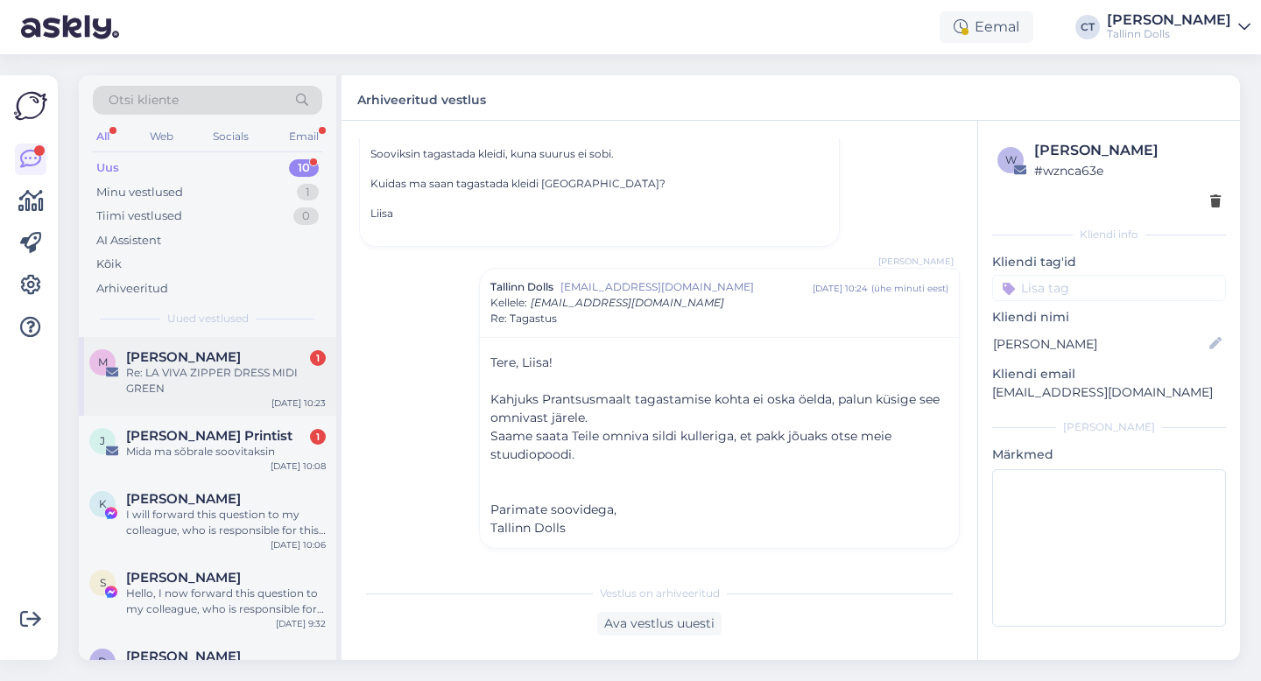
click at [192, 365] on div "Re: LA VIVA ZIPPER DRESS MIDI GREEN" at bounding box center [226, 381] width 200 height 32
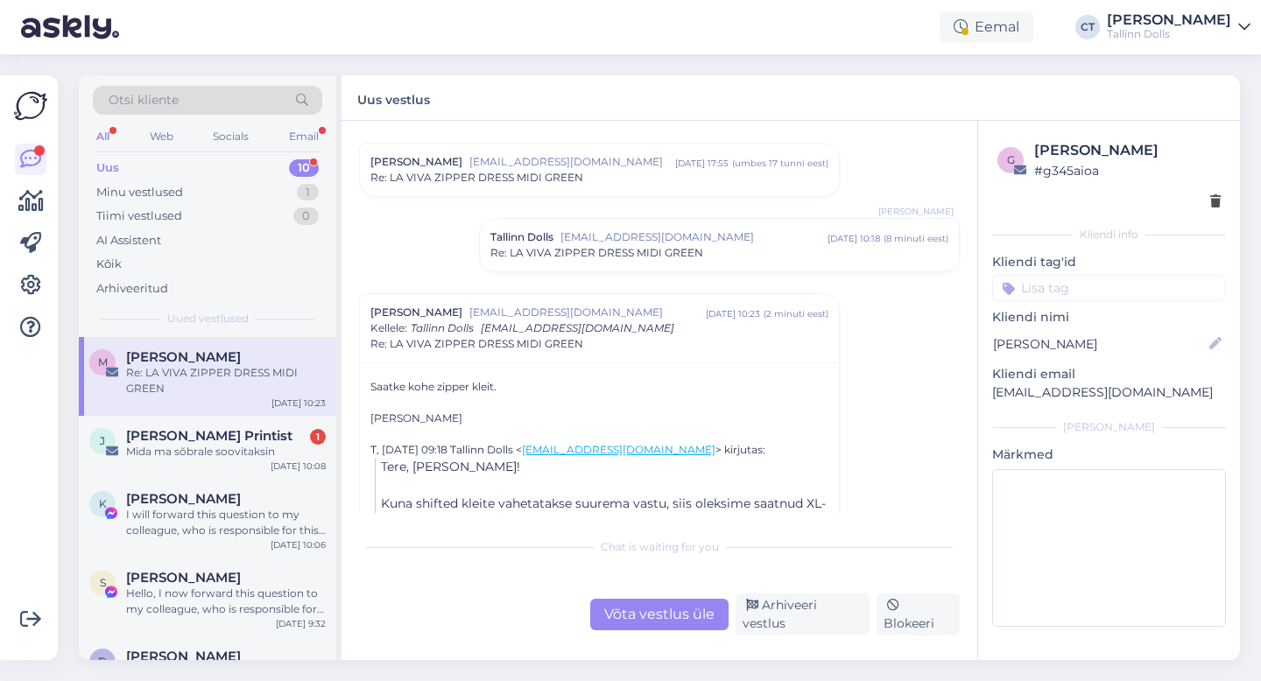
scroll to position [12, 0]
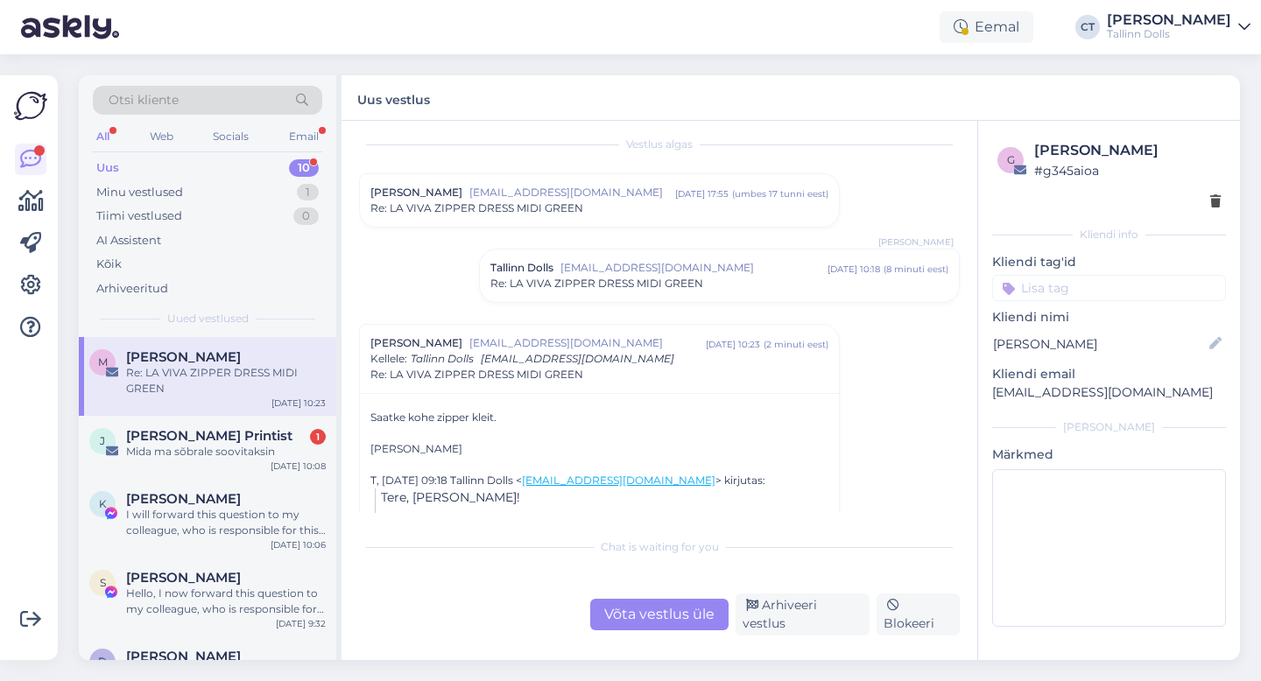
click at [570, 296] on div "Tallinn Dolls info@tallinndolls.com sept 23 10:18 ( 8 minuti eest ) Re: LA VIVA…" at bounding box center [719, 276] width 479 height 53
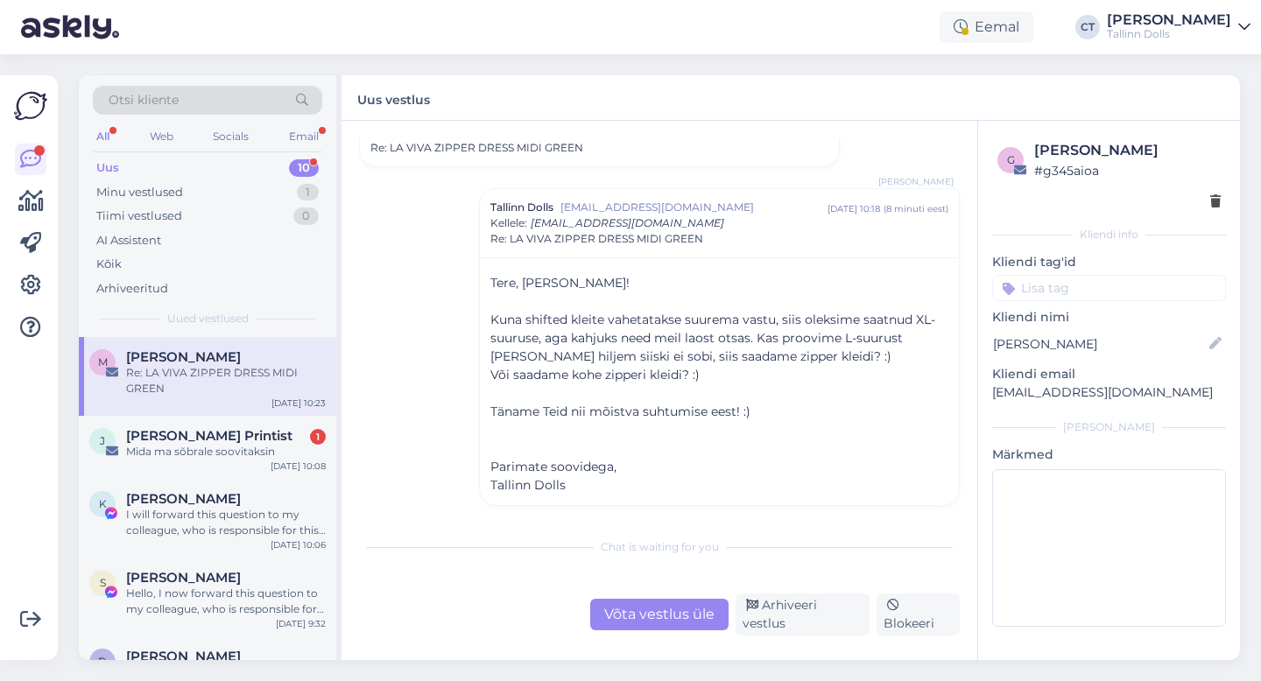
scroll to position [95, 0]
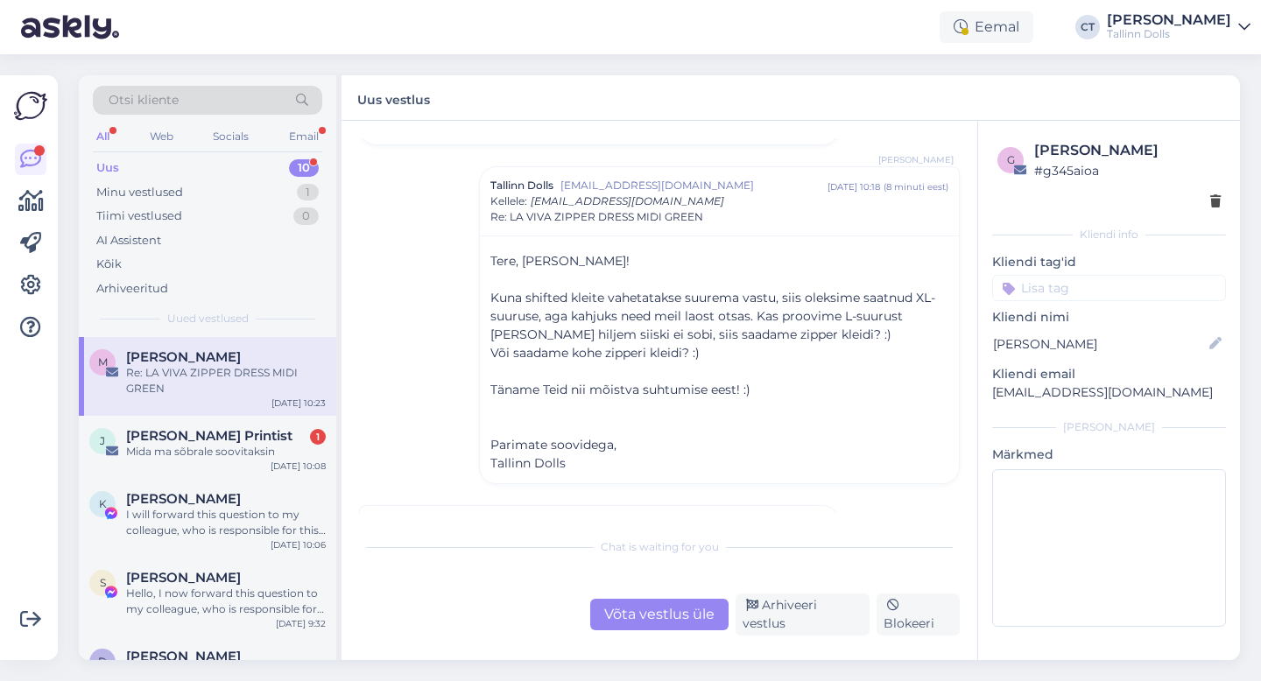
click at [672, 625] on div "Võta vestlus üle" at bounding box center [659, 615] width 138 height 32
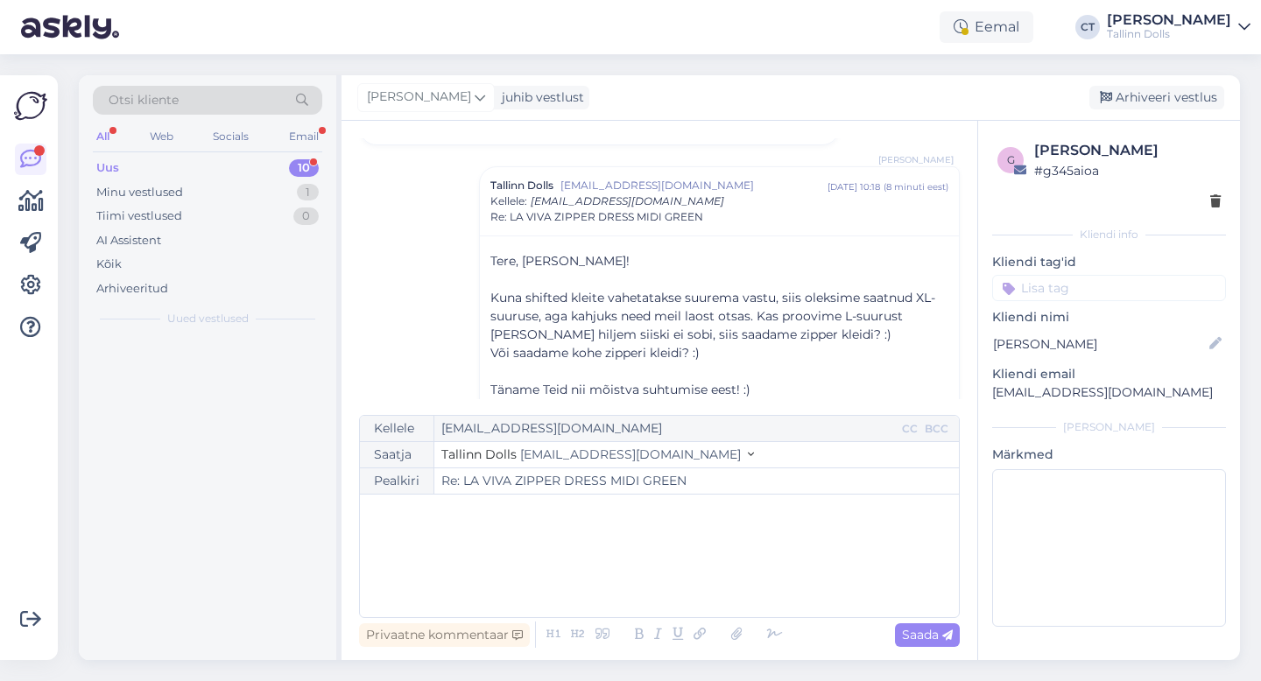
scroll to position [461, 0]
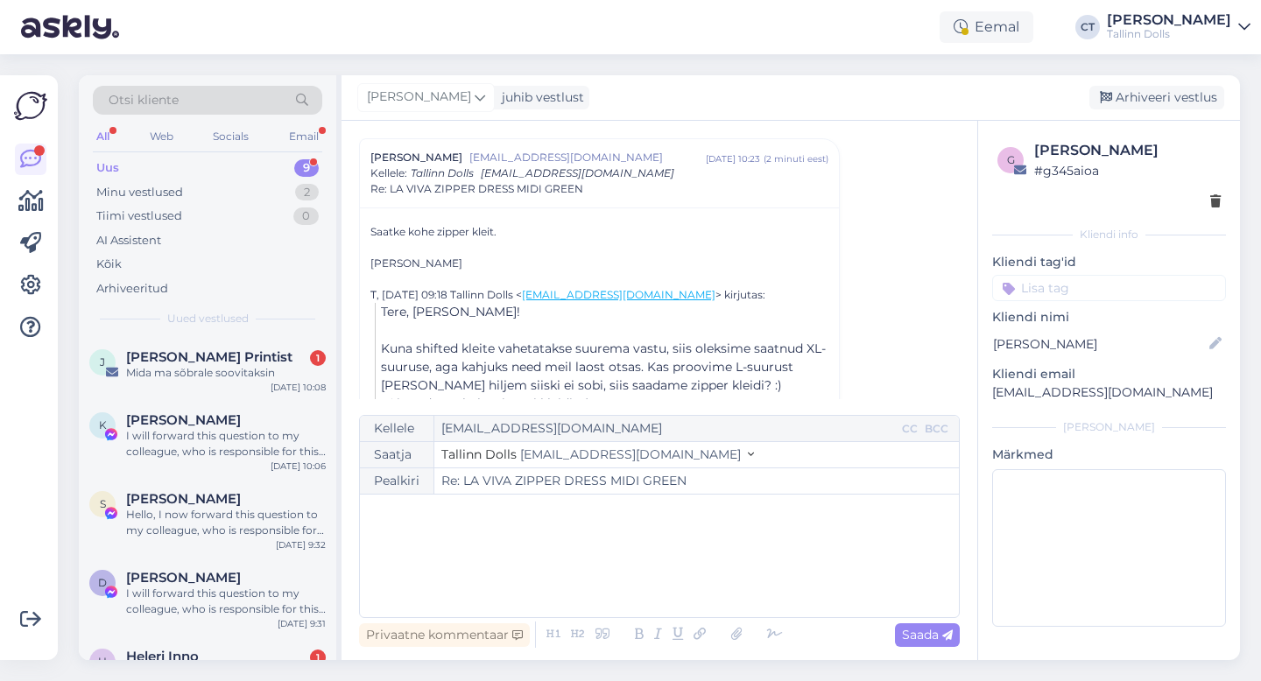
click at [659, 557] on div "﻿" at bounding box center [659, 555] width 581 height 105
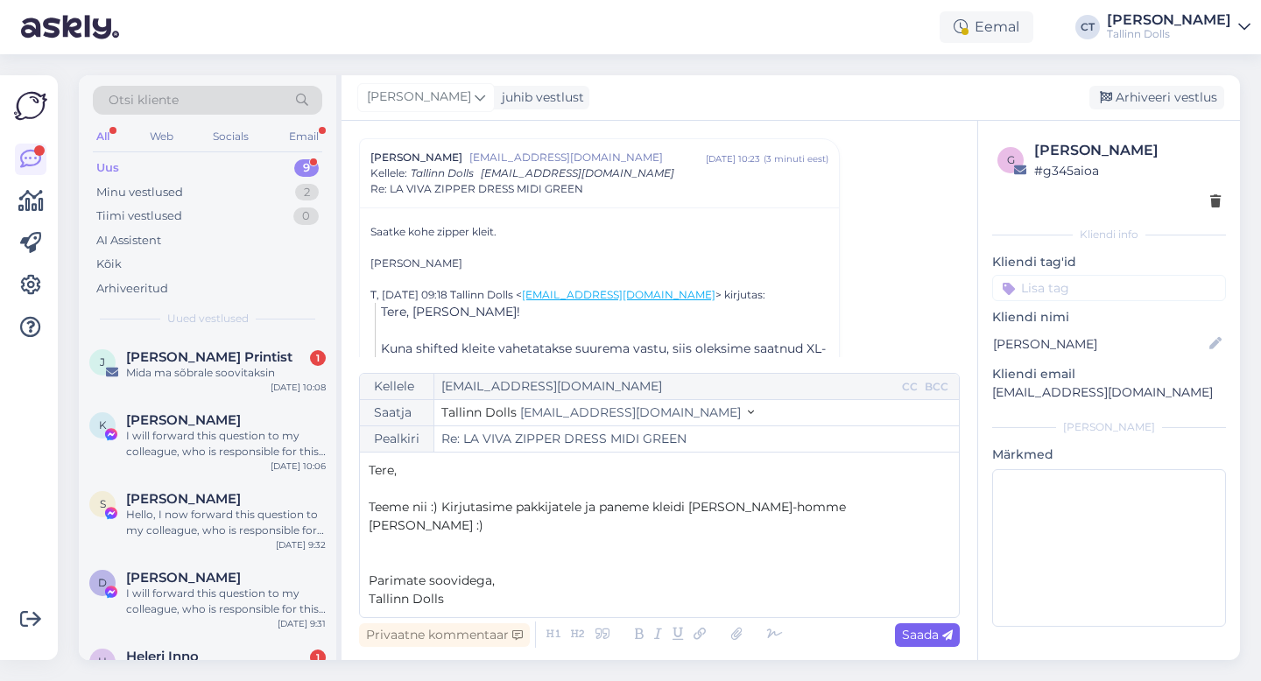
click at [934, 630] on span "Saada" at bounding box center [927, 635] width 51 height 16
type input "Re: LA VIVA ZIPPER DRESS MIDI GREEN"
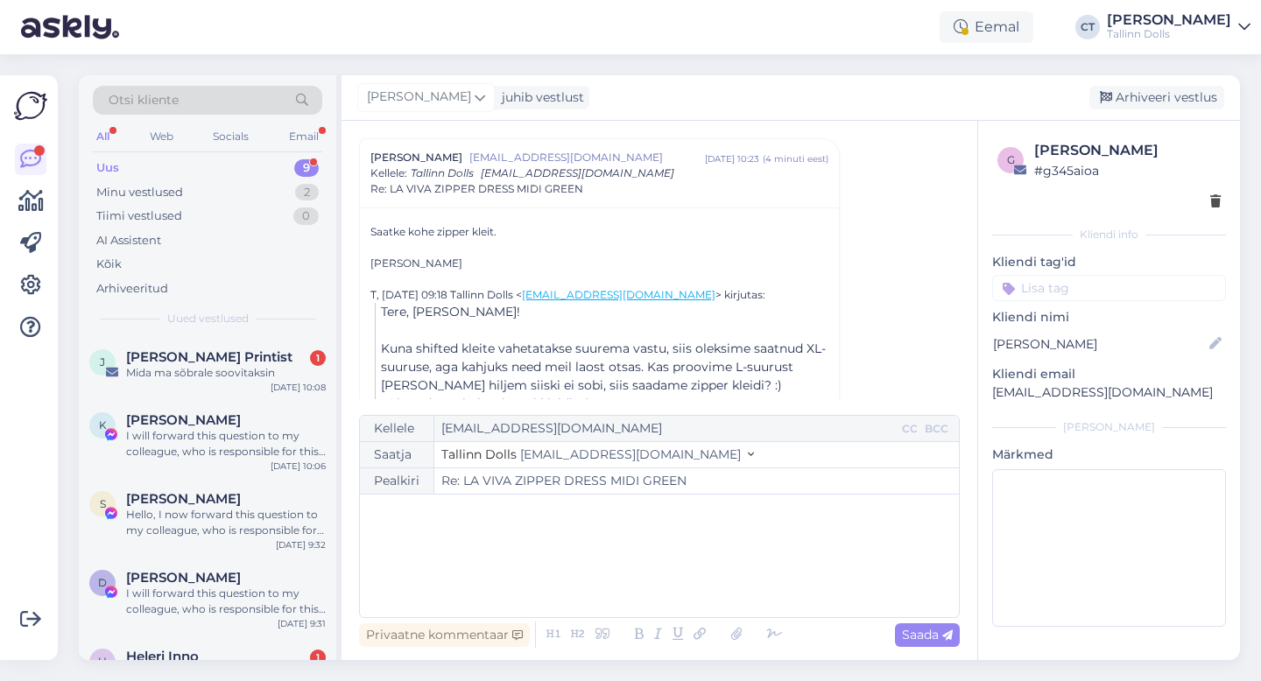
scroll to position [744, 0]
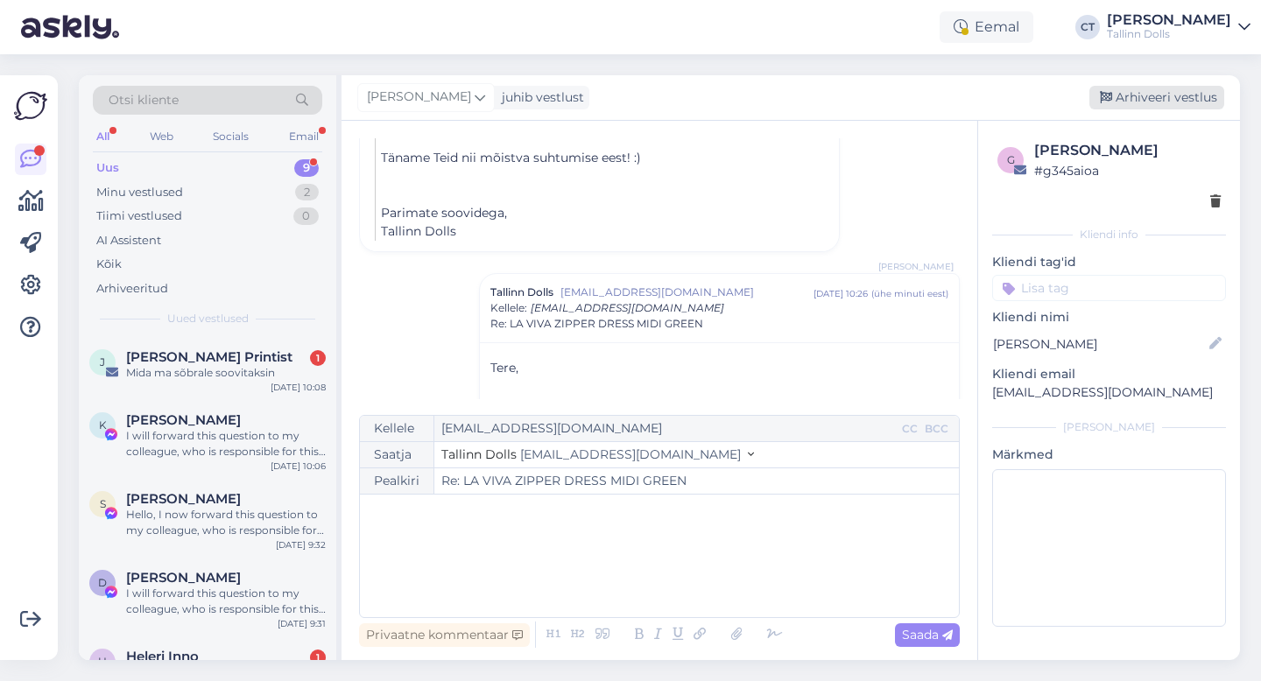
click at [1157, 91] on div "Arhiveeri vestlus" at bounding box center [1156, 98] width 135 height 24
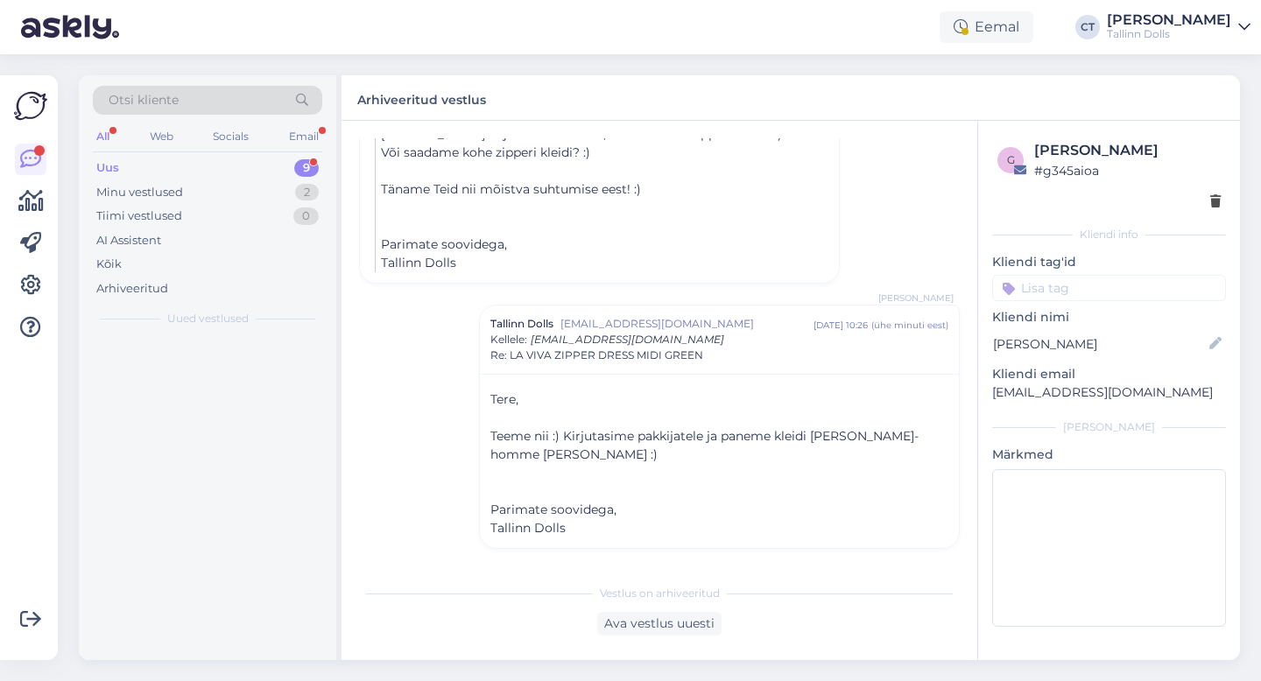
scroll to position [694, 0]
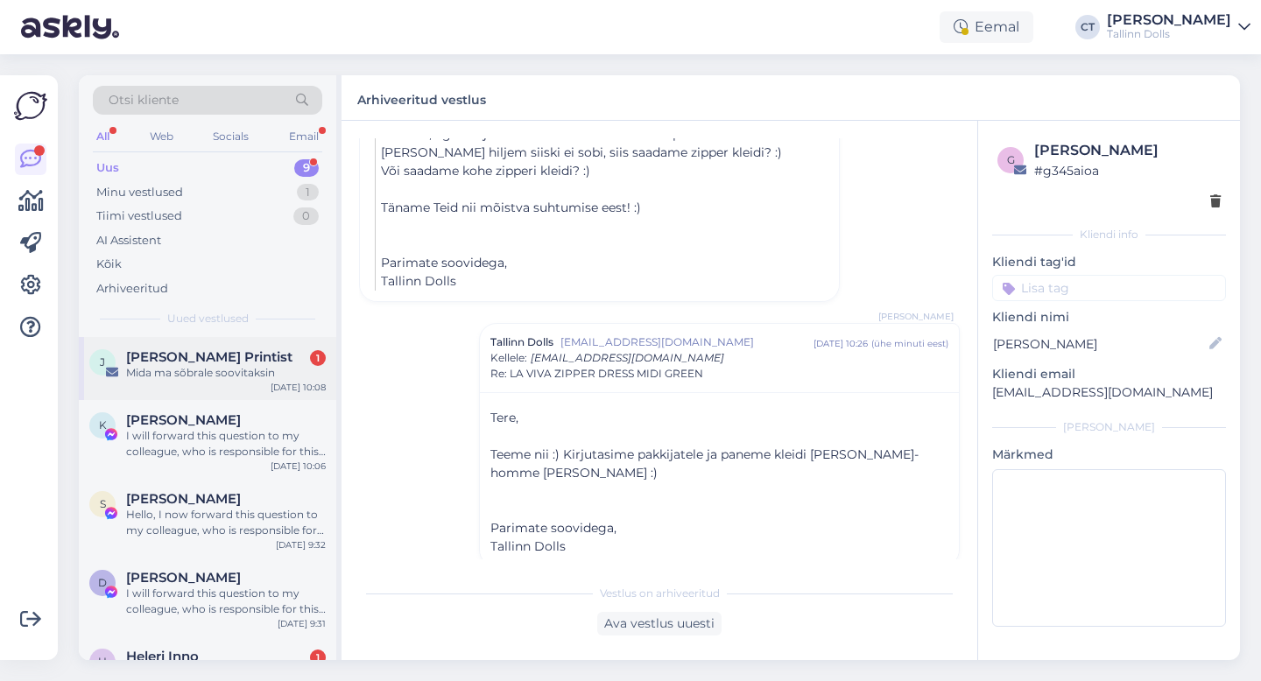
click at [208, 358] on span "Jevgeni Odav Printist" at bounding box center [209, 357] width 166 height 16
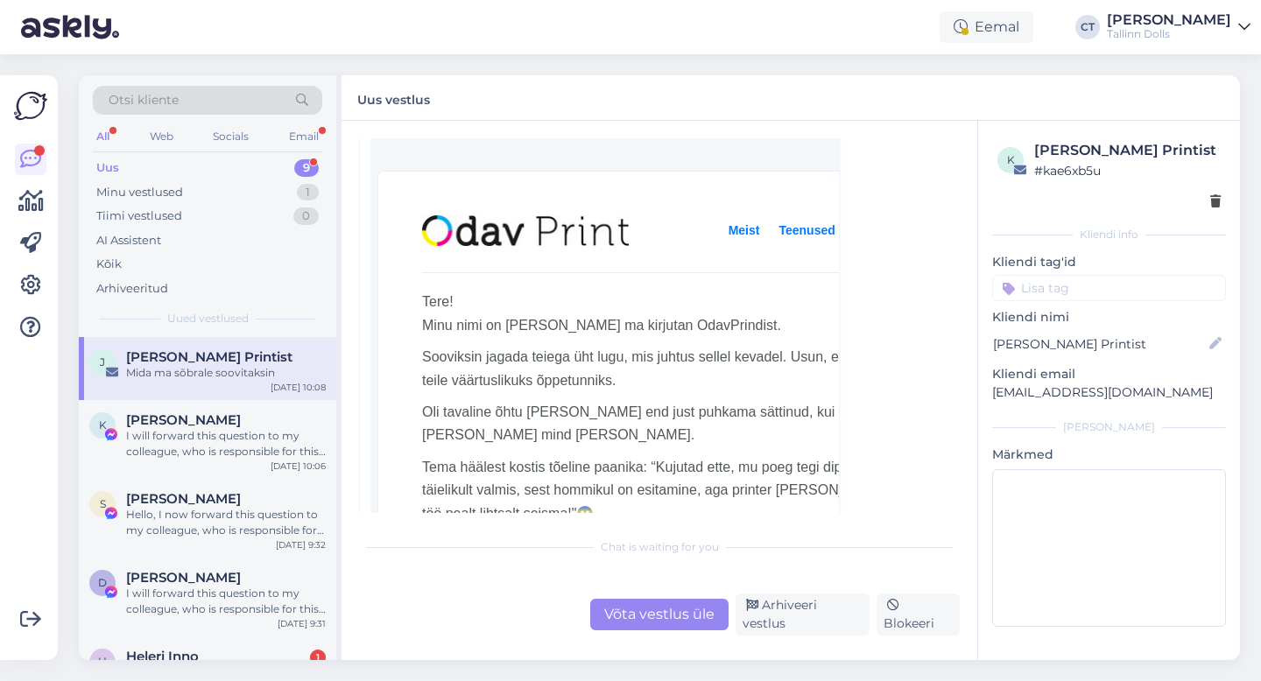
scroll to position [510, 0]
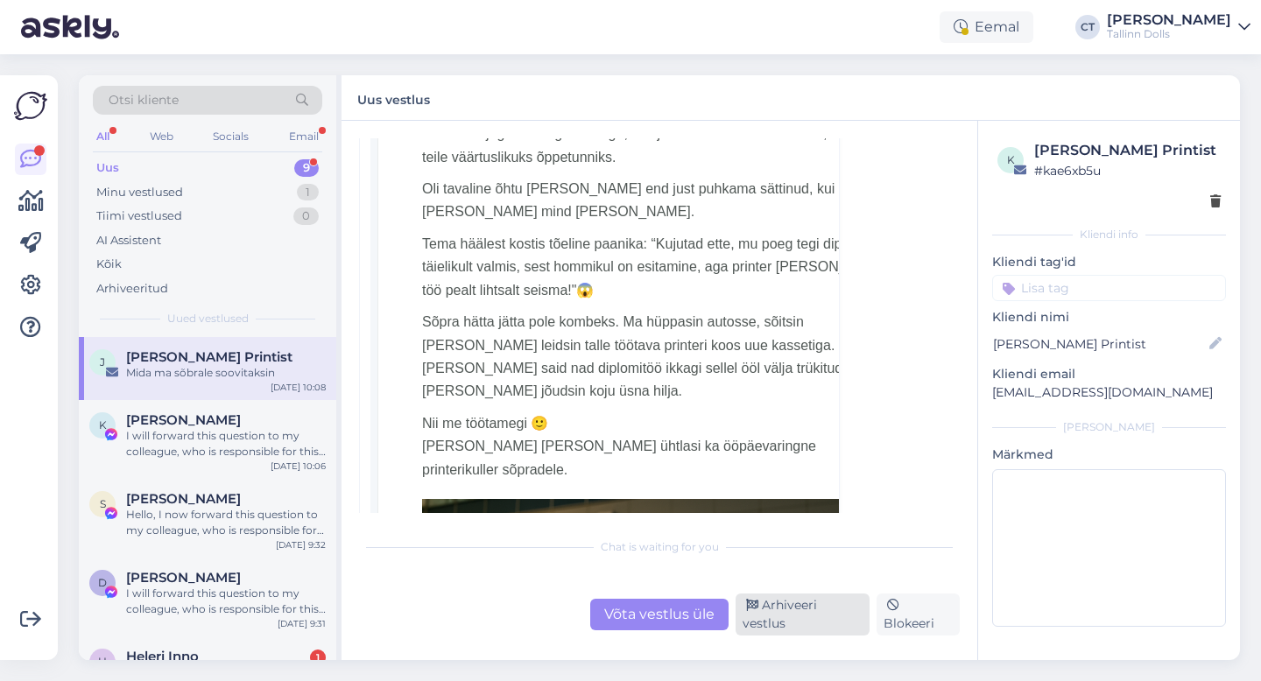
click at [764, 616] on div "Arhiveeri vestlus" at bounding box center [802, 615] width 134 height 42
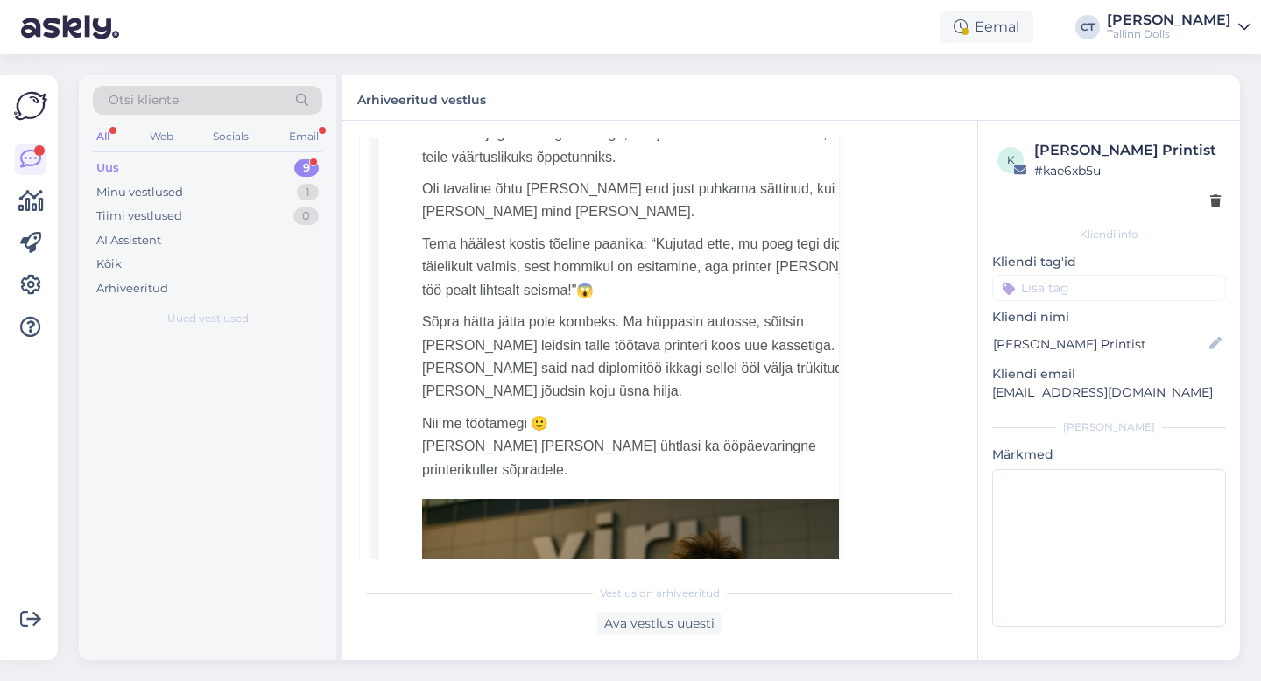
scroll to position [198, 0]
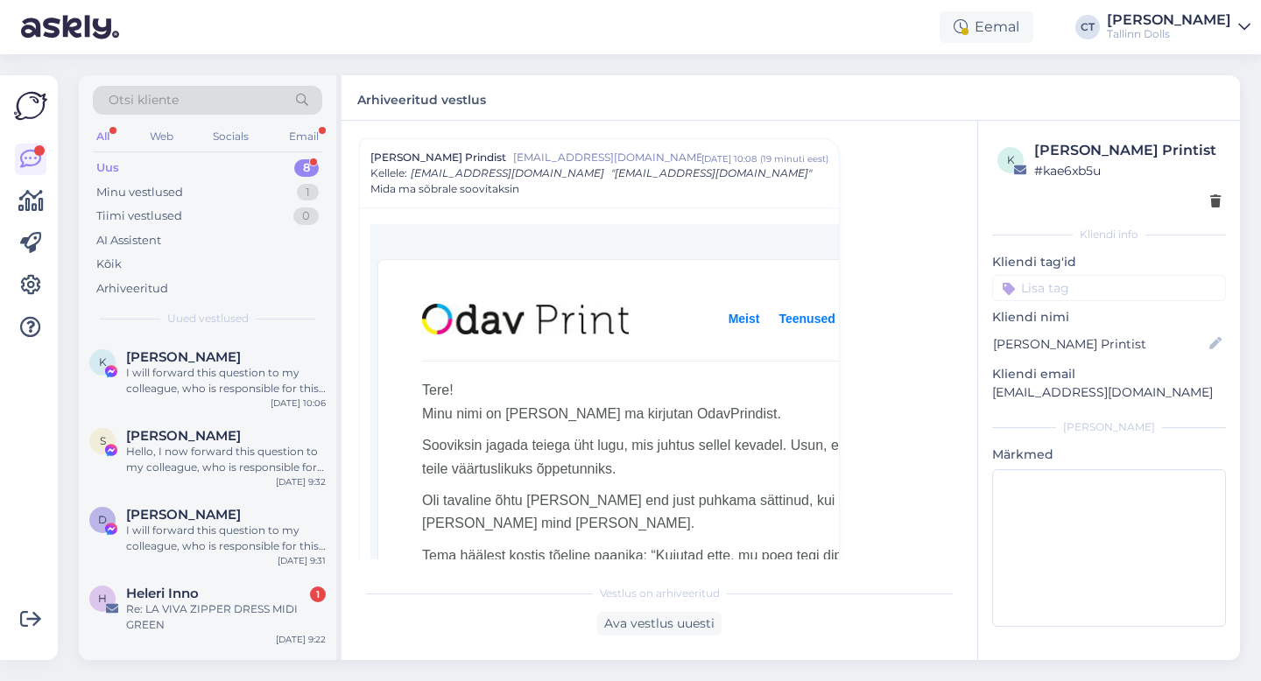
click at [201, 382] on div "I will forward this question to my colleague, who is responsible for this. The …" at bounding box center [226, 381] width 200 height 32
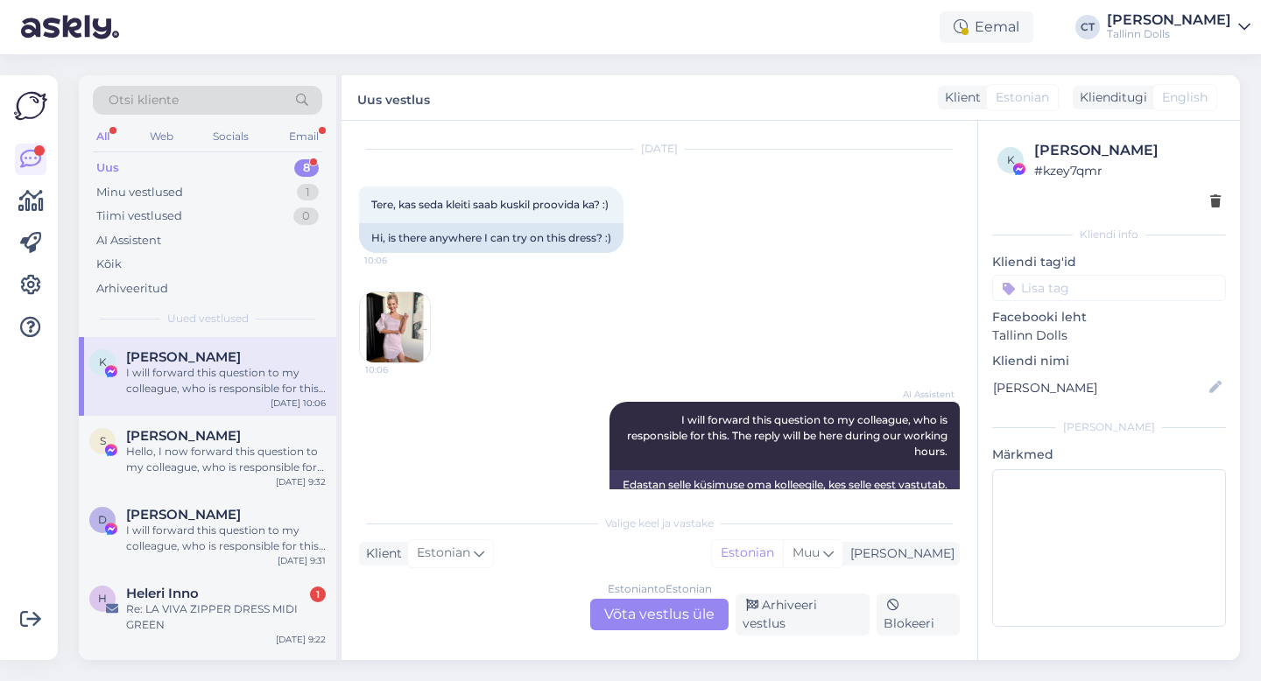
scroll to position [80, 0]
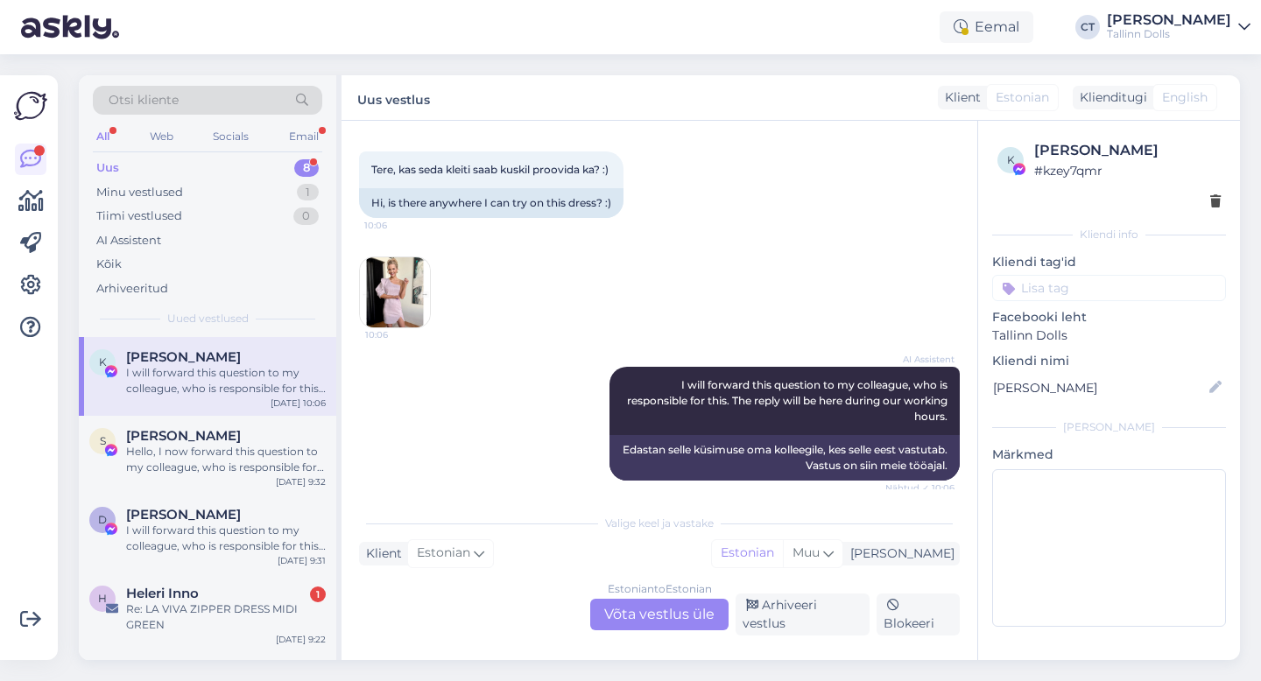
click at [644, 620] on div "Estonian to Estonian Võta vestlus üle" at bounding box center [659, 615] width 138 height 32
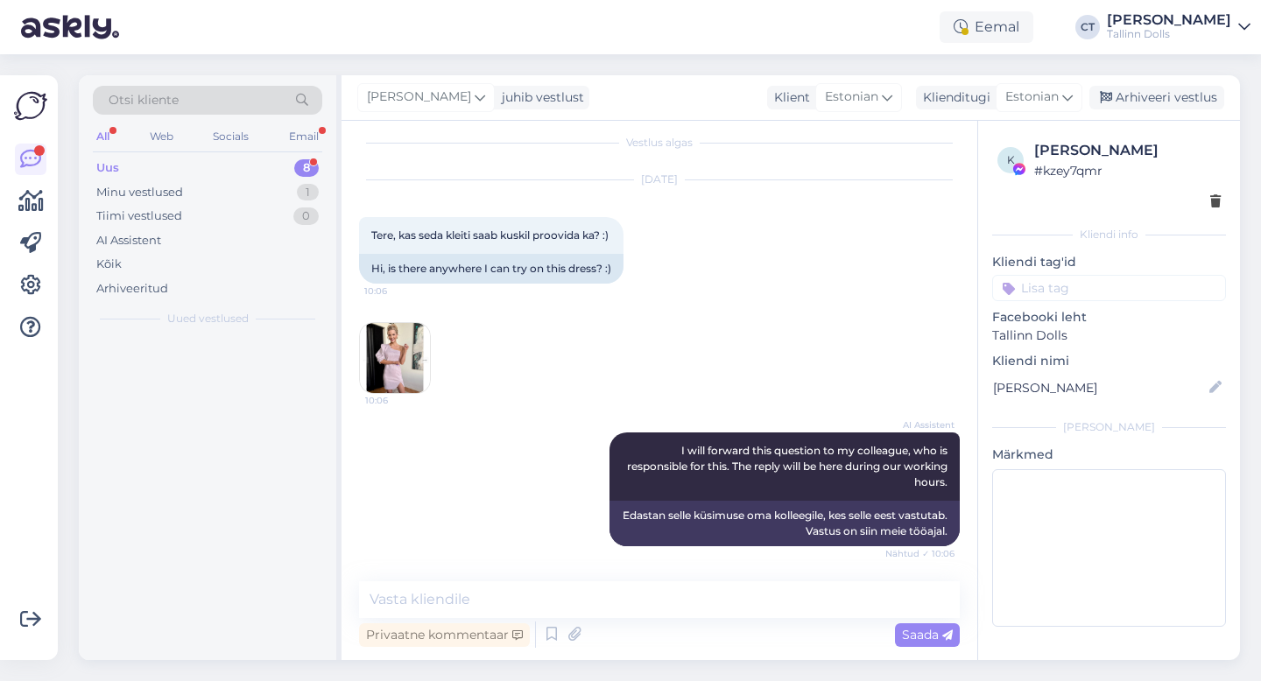
scroll to position [14, 0]
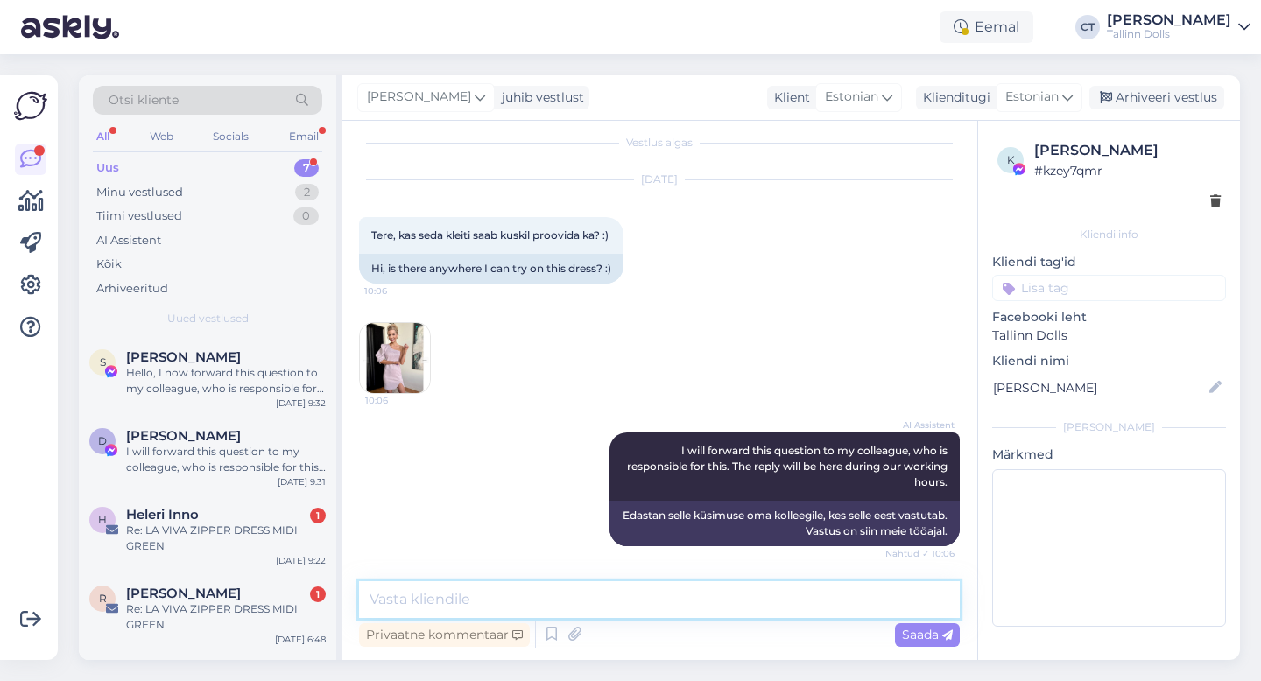
click at [658, 597] on textarea at bounding box center [659, 599] width 601 height 37
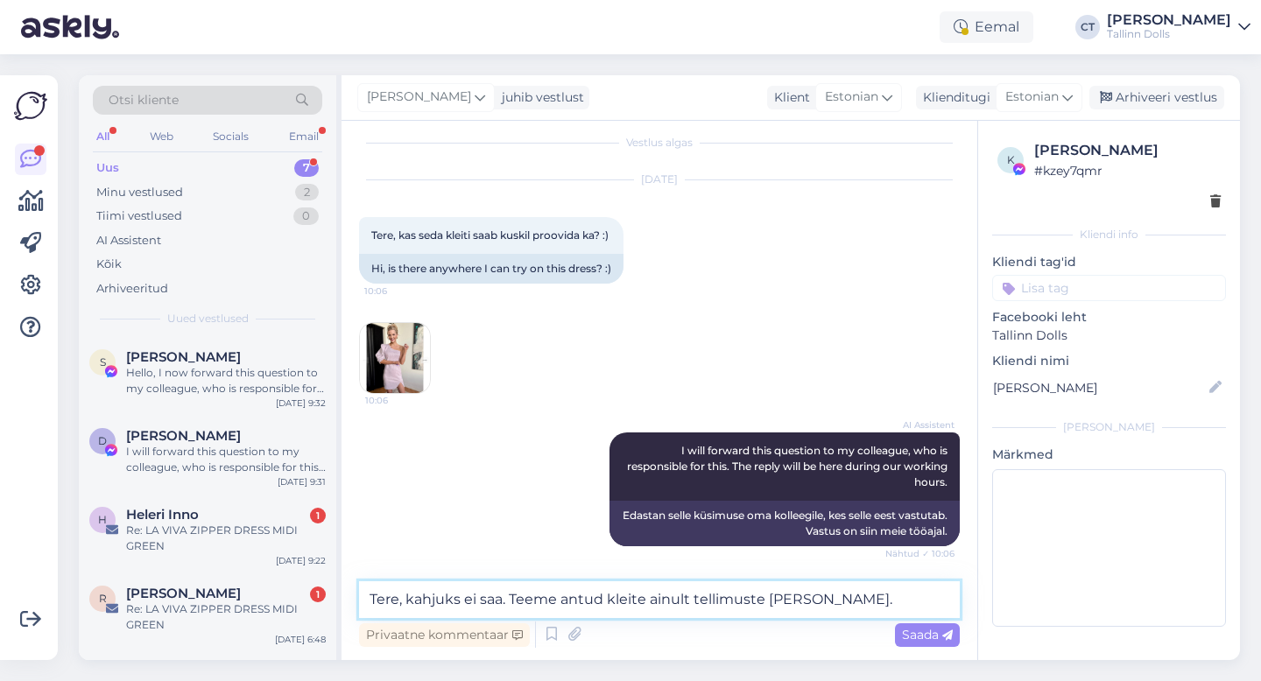
type textarea "Tere, kahjuks ei saa. Teeme antud kleite ainult tellimuste peale."
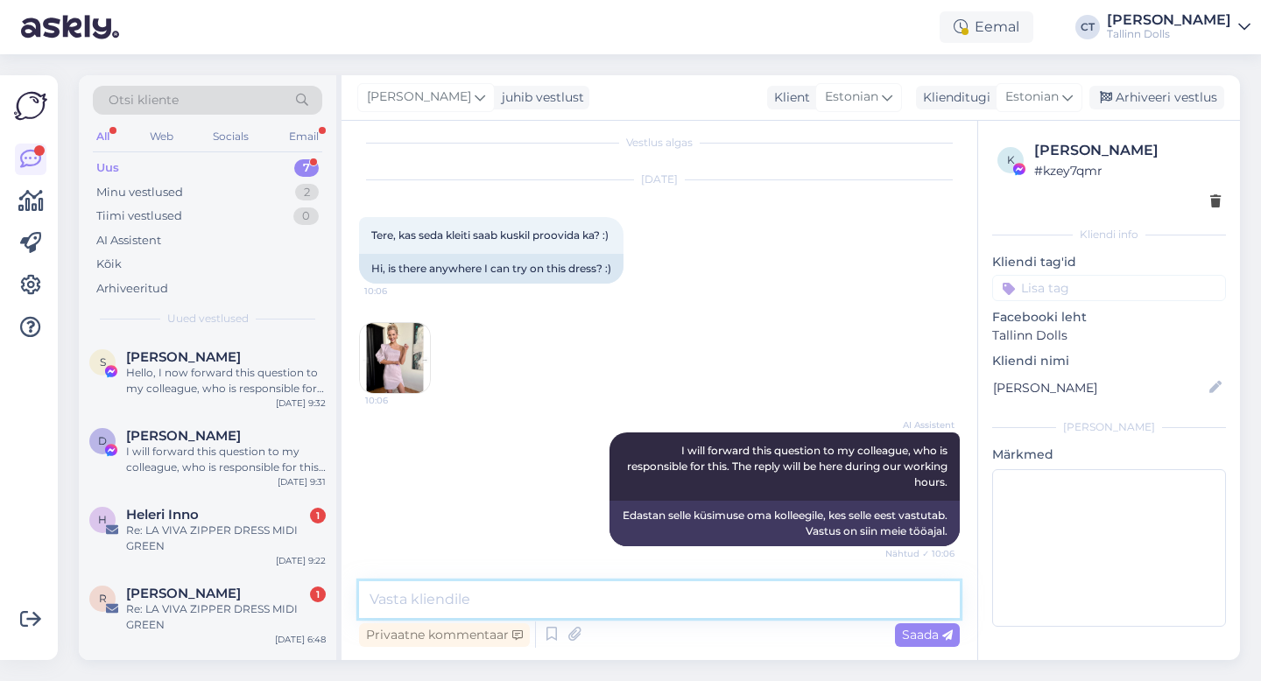
scroll to position [105, 0]
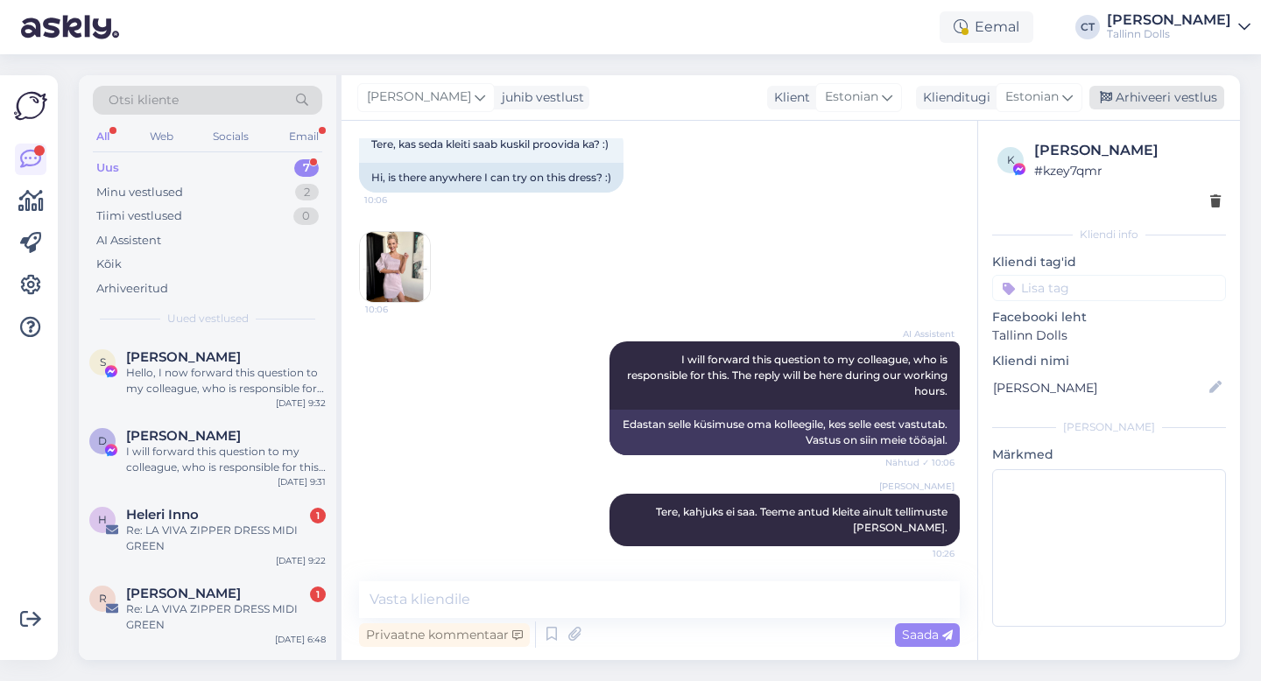
click at [1143, 98] on div "Arhiveeri vestlus" at bounding box center [1156, 98] width 135 height 24
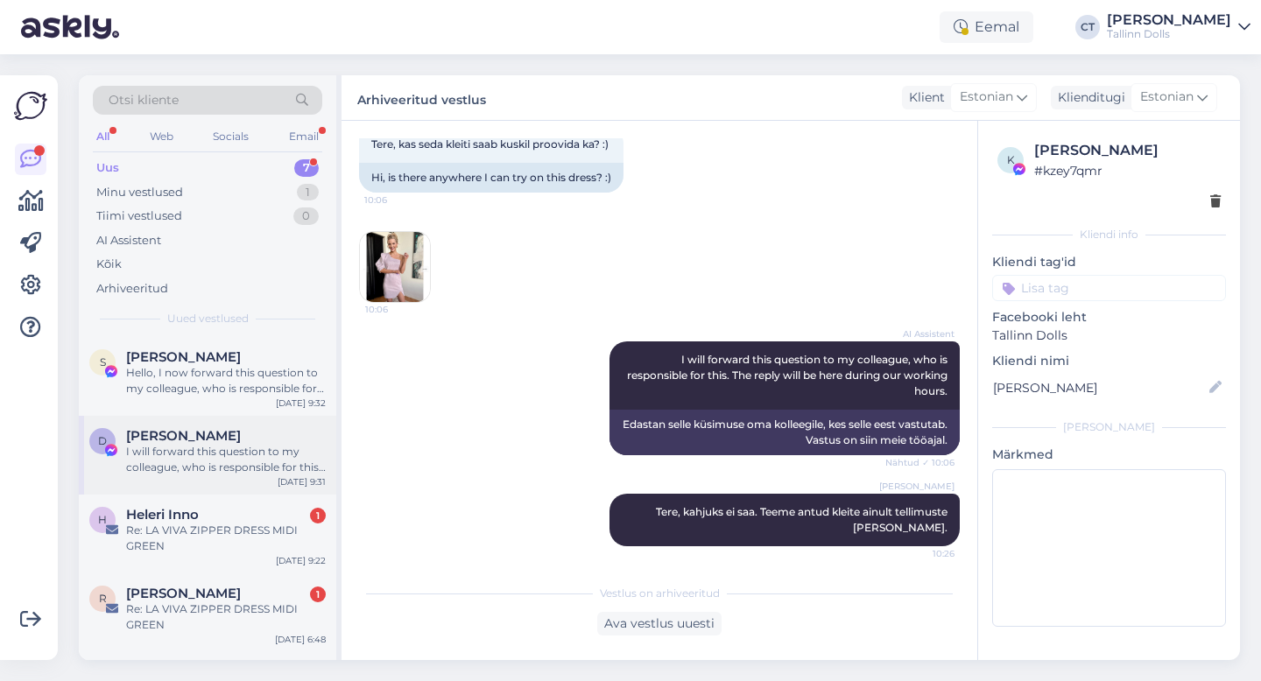
click at [206, 432] on span "Dagmar Adur" at bounding box center [183, 436] width 115 height 16
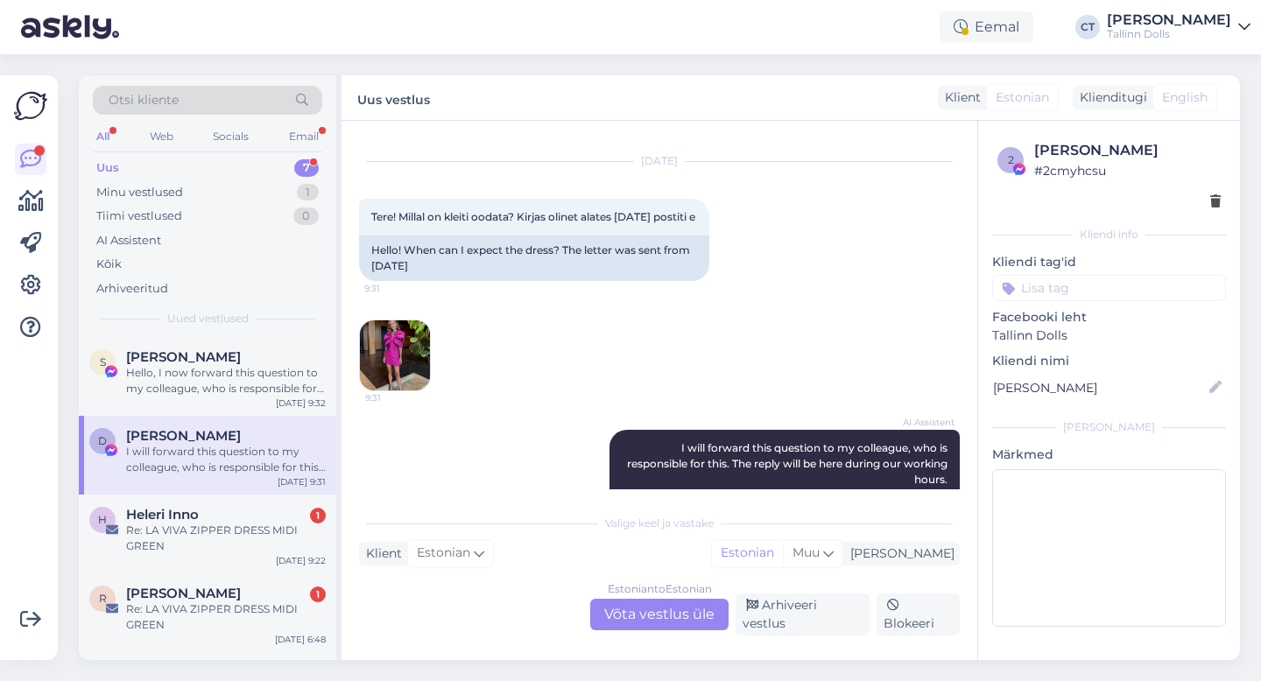
scroll to position [1510, 0]
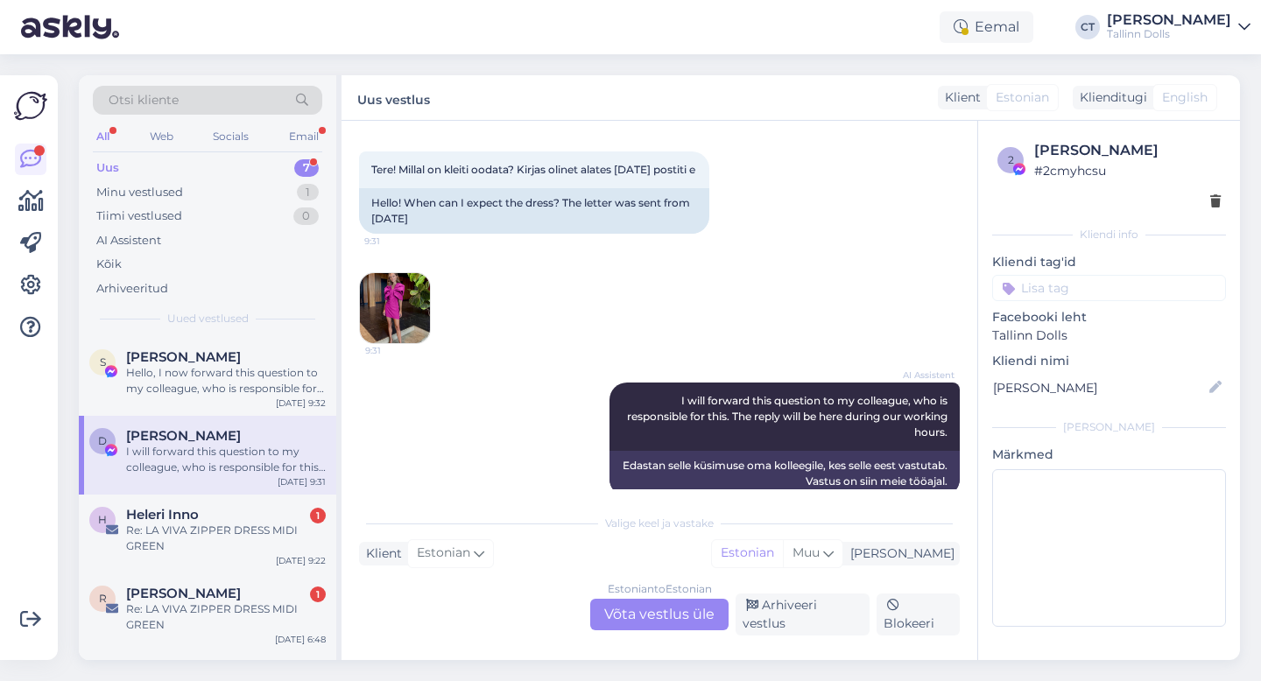
click at [634, 628] on div "Estonian to Estonian Võta vestlus üle" at bounding box center [659, 615] width 138 height 32
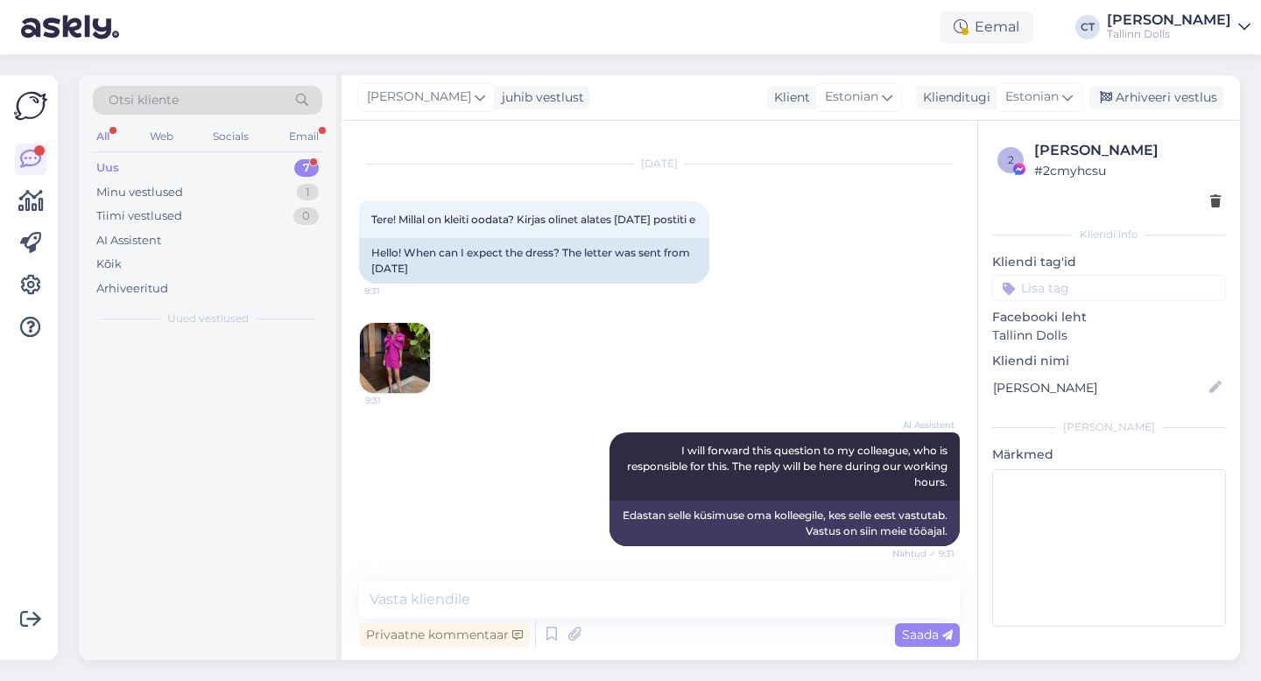
scroll to position [1445, 0]
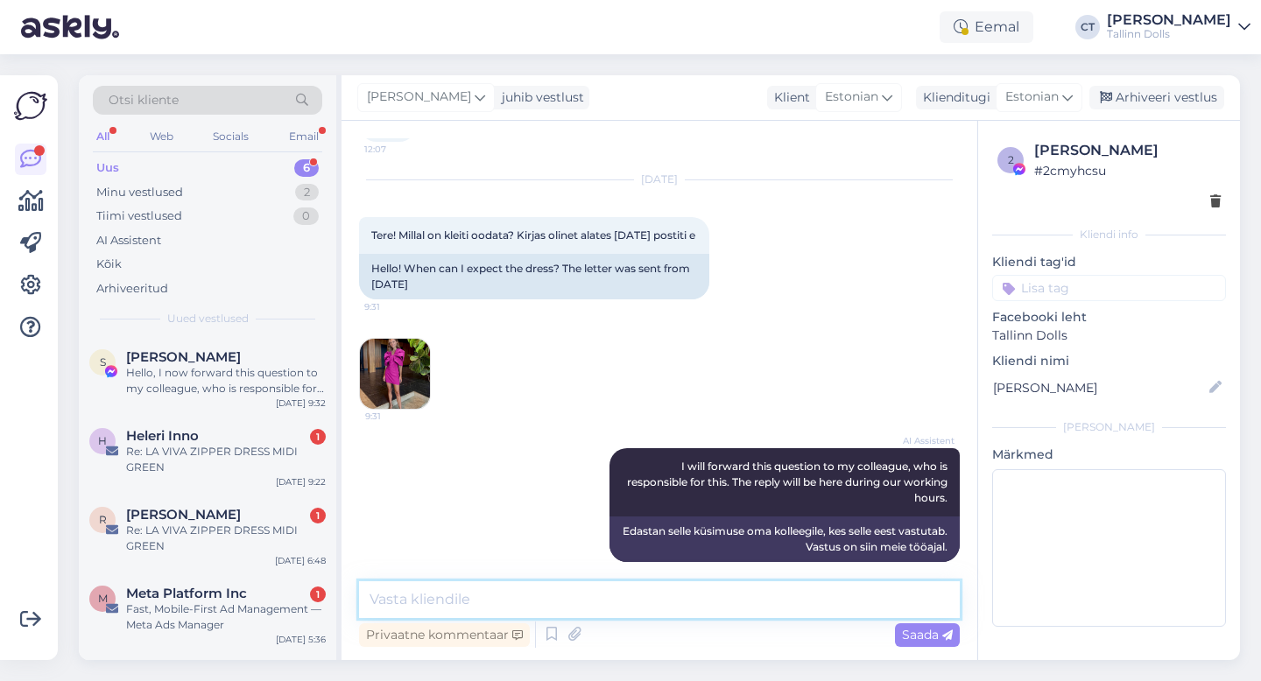
click at [647, 611] on textarea at bounding box center [659, 599] width 601 height 37
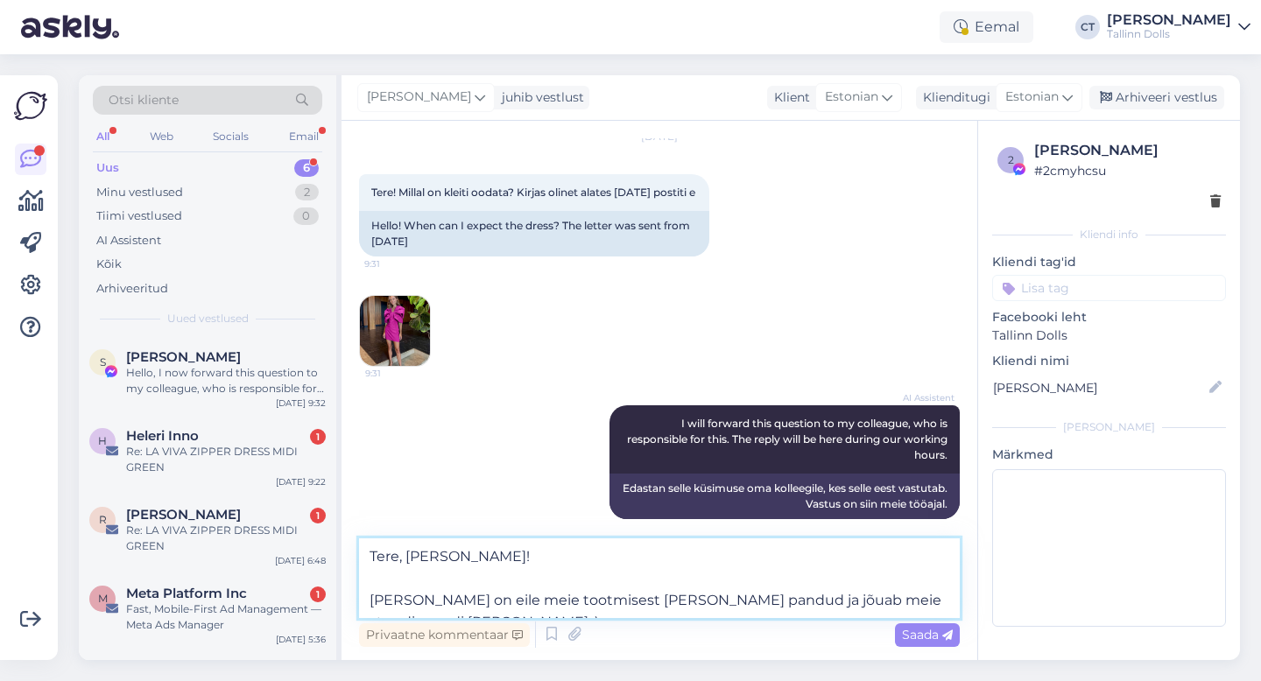
scroll to position [1510, 0]
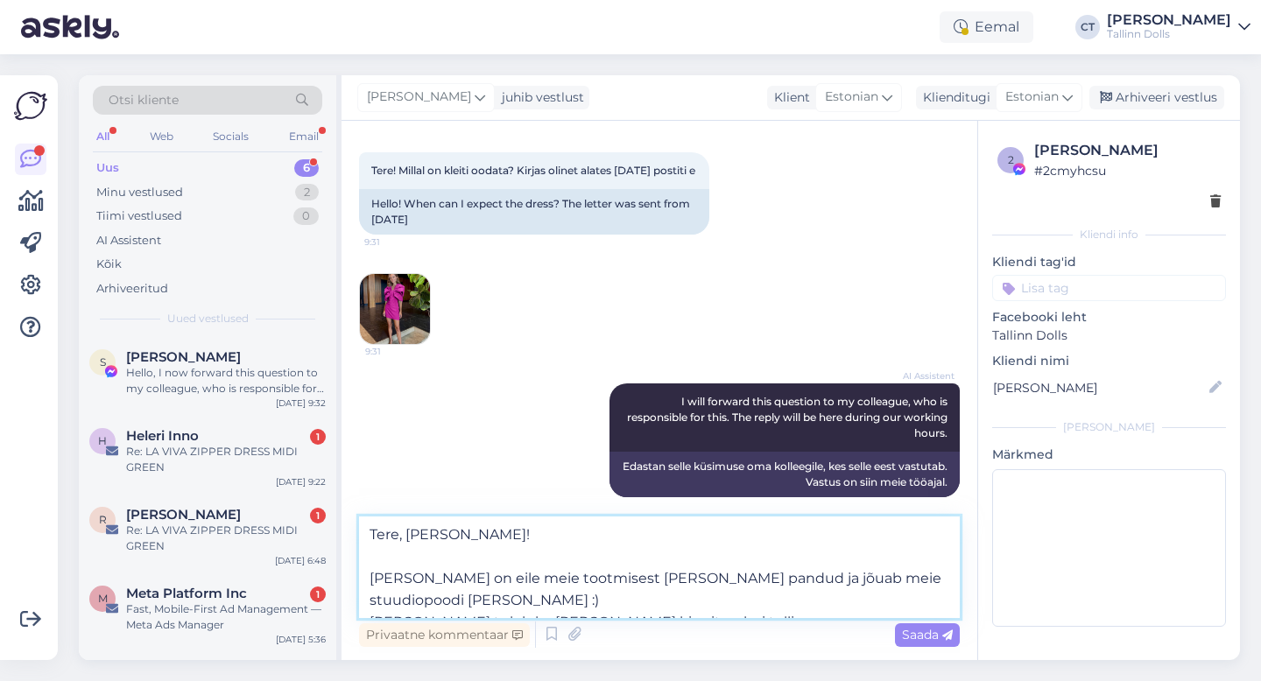
type textarea "Tere, Dagmar! Teie kleit on eile meie tootmisest teele pandud ja jõuab meie stu…"
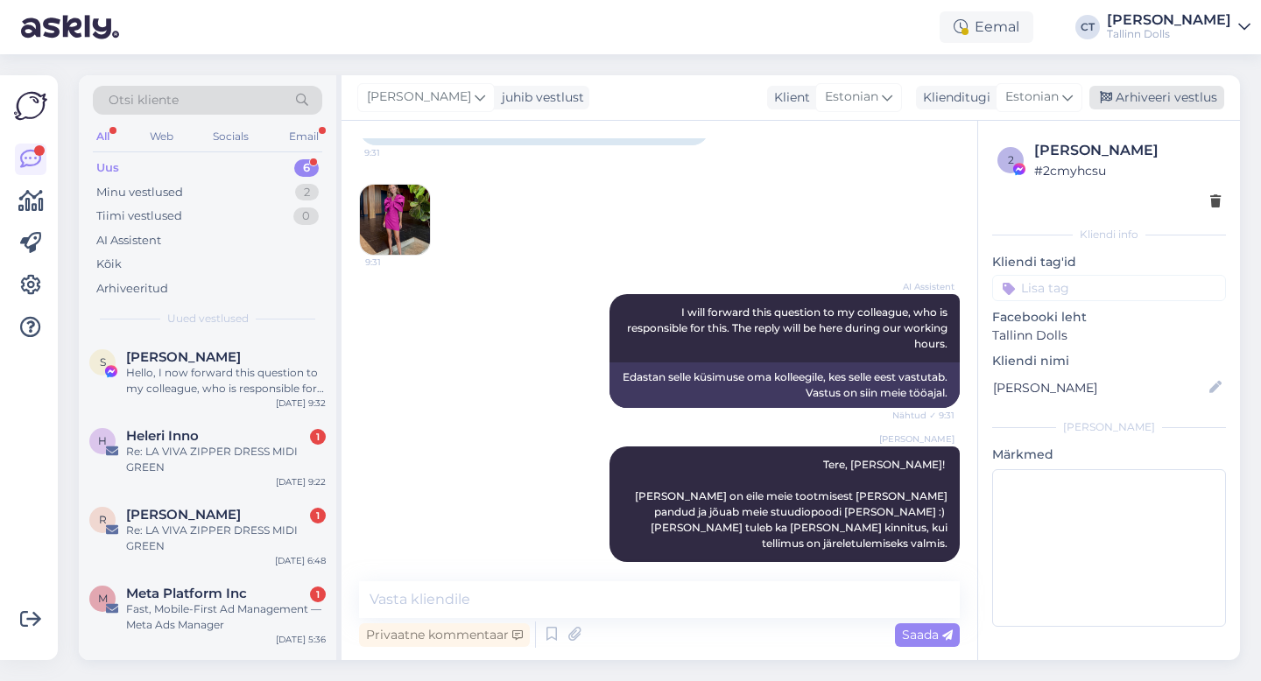
click at [1173, 93] on div "Arhiveeri vestlus" at bounding box center [1156, 98] width 135 height 24
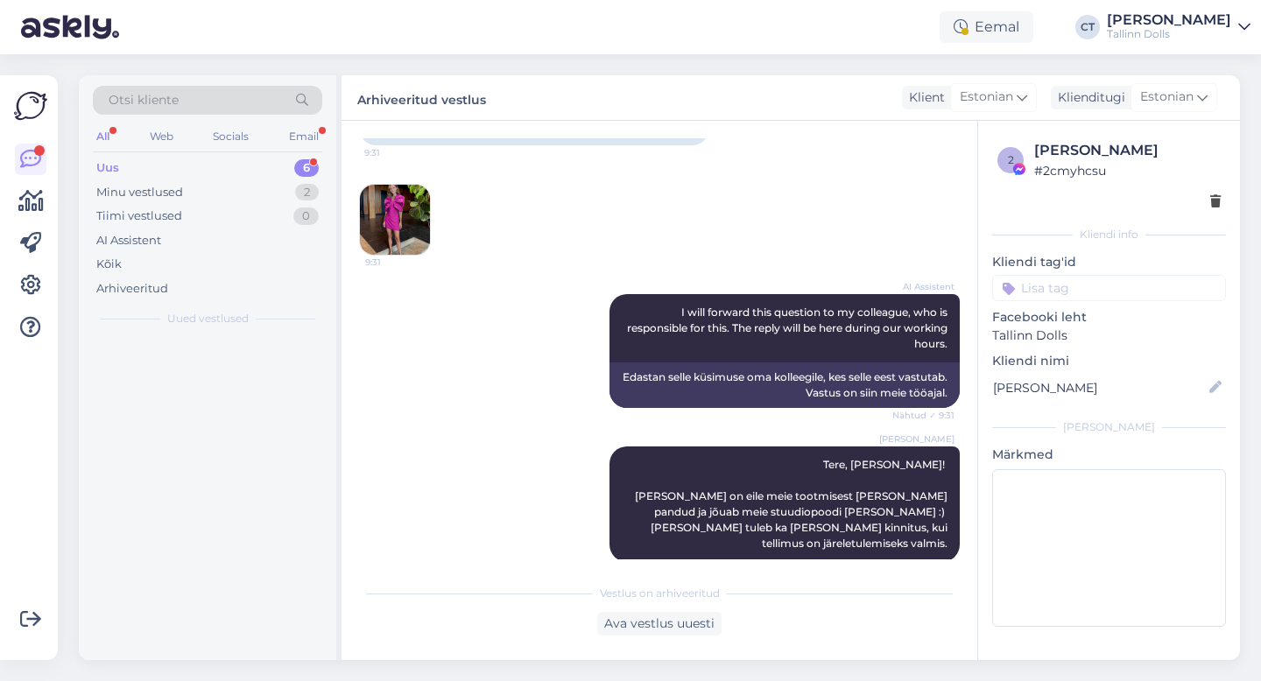
scroll to position [1605, 0]
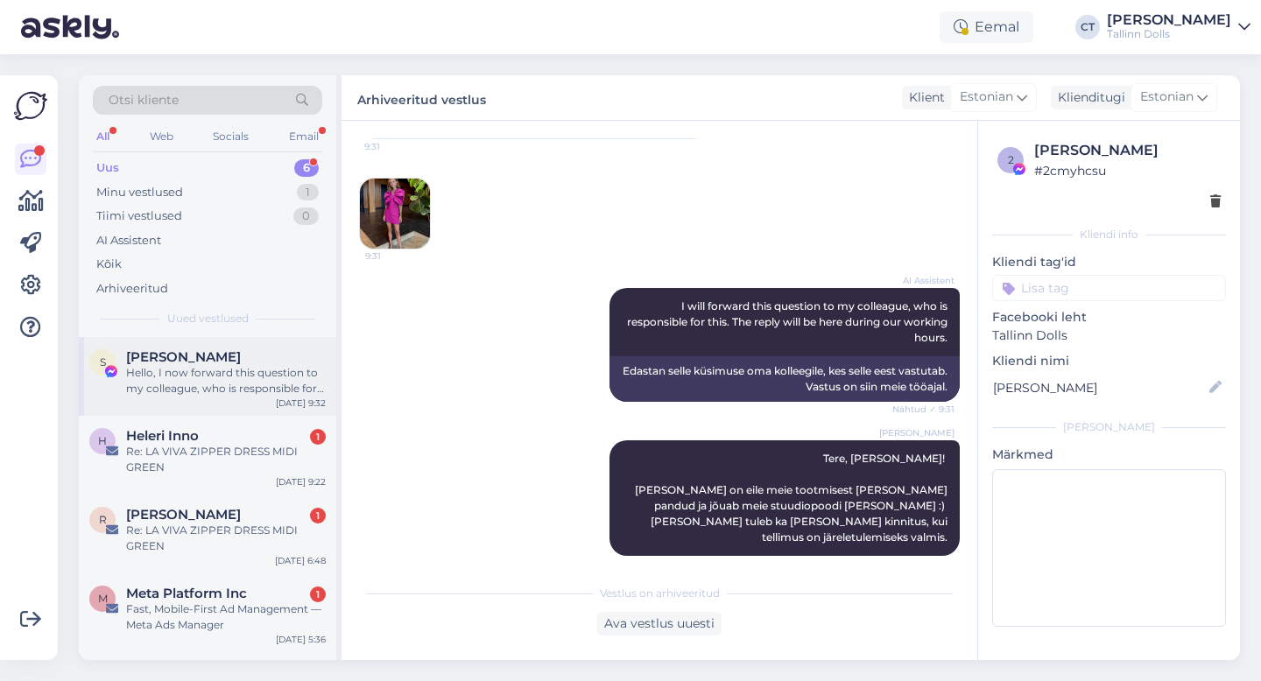
click at [250, 382] on div "Hello, I now forward this question to my colleague, who is responsible for this…" at bounding box center [226, 381] width 200 height 32
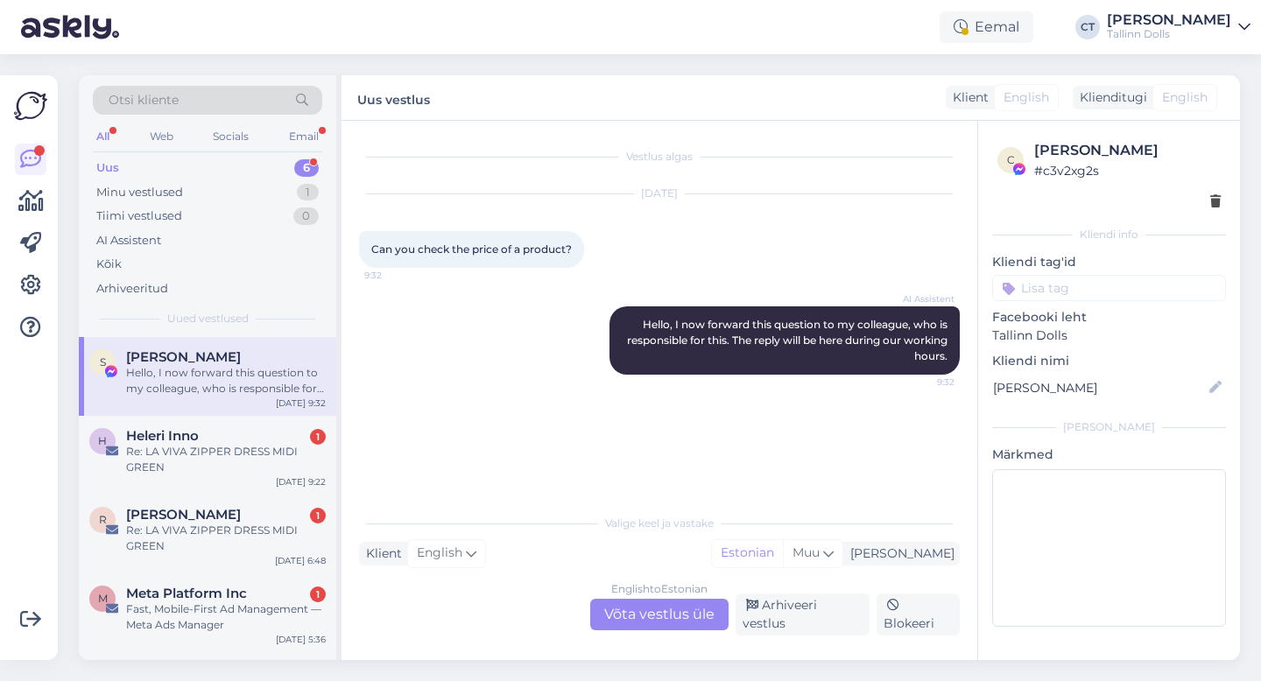
scroll to position [0, 0]
click at [808, 617] on div "Arhiveeri vestlus" at bounding box center [802, 615] width 134 height 42
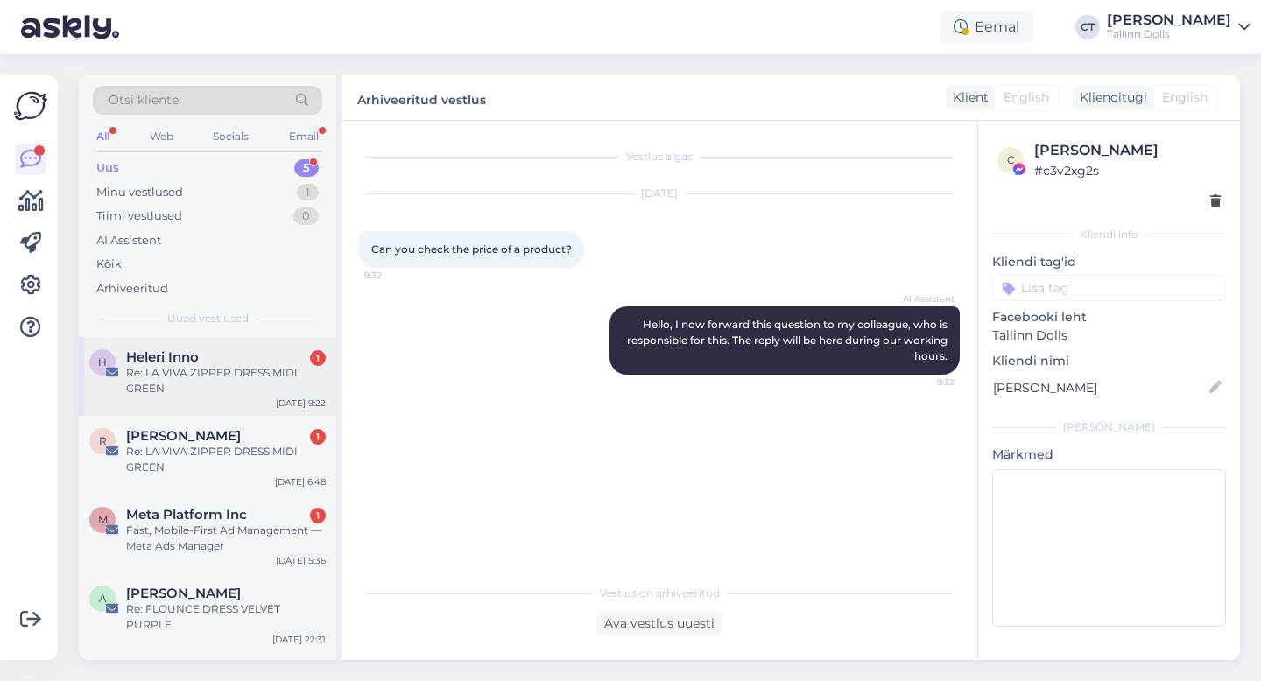
click at [250, 381] on div "Re: LA VIVA ZIPPER DRESS MIDI GREEN" at bounding box center [226, 381] width 200 height 32
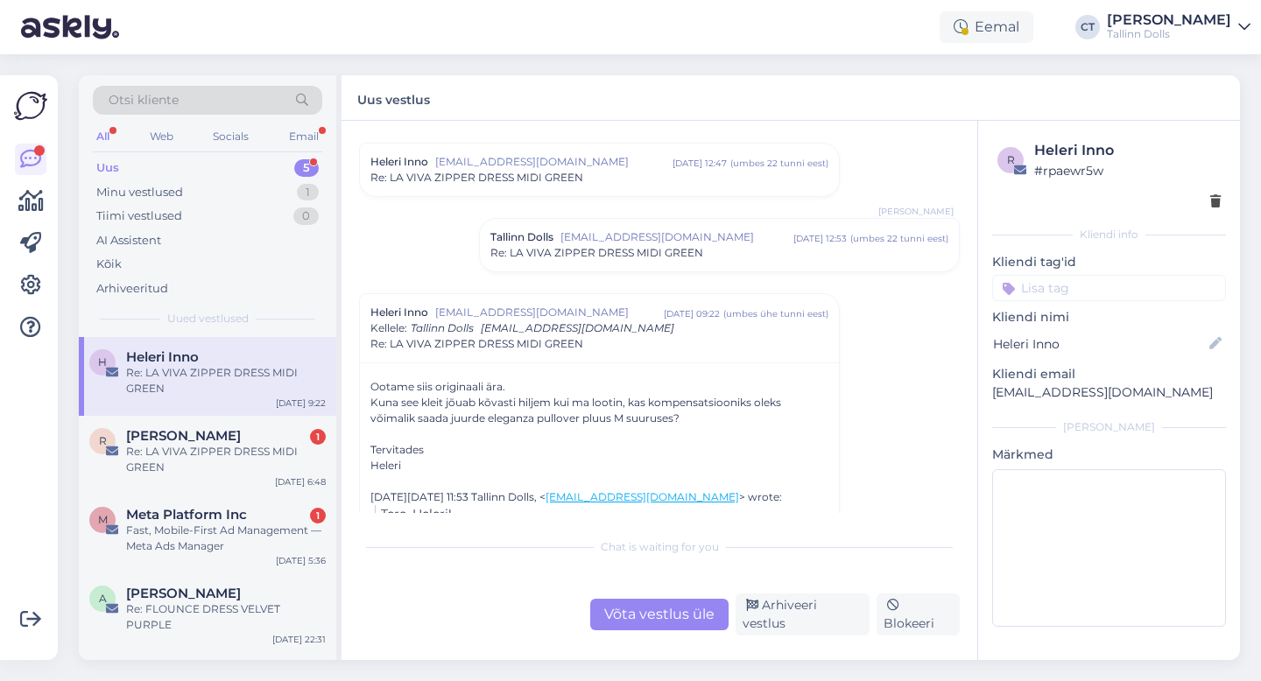
scroll to position [1483, 0]
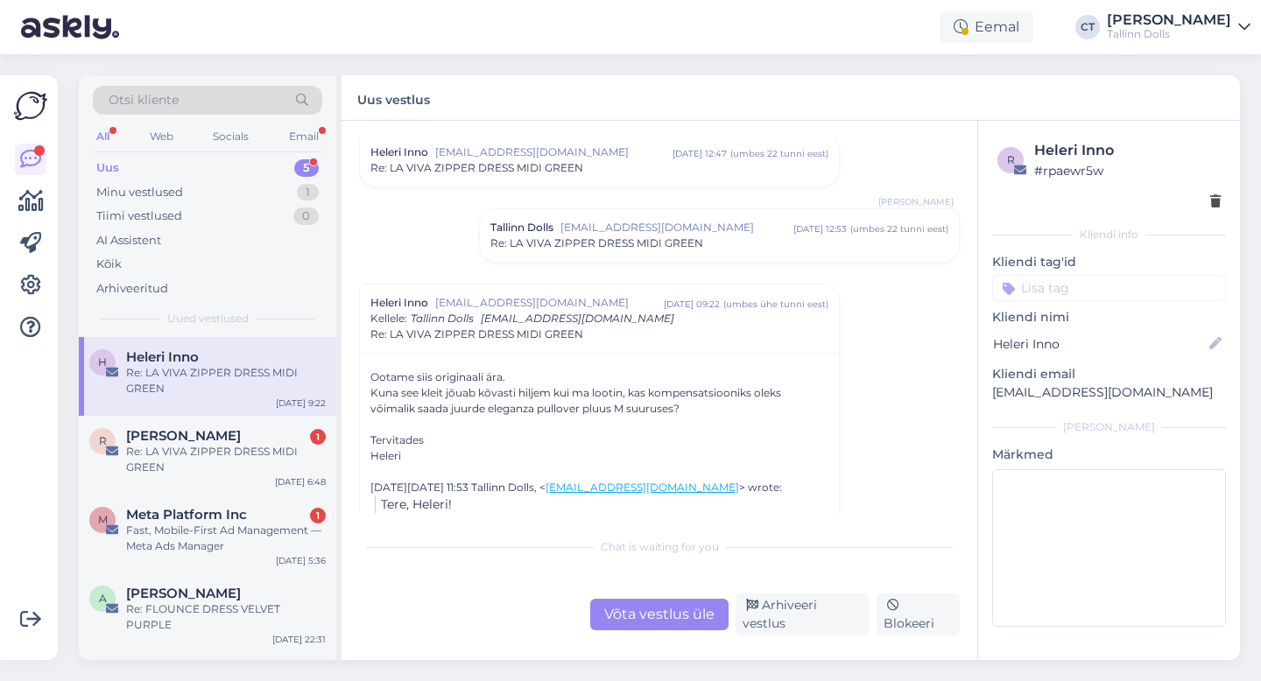
click at [654, 607] on div "Võta vestlus üle" at bounding box center [659, 615] width 138 height 32
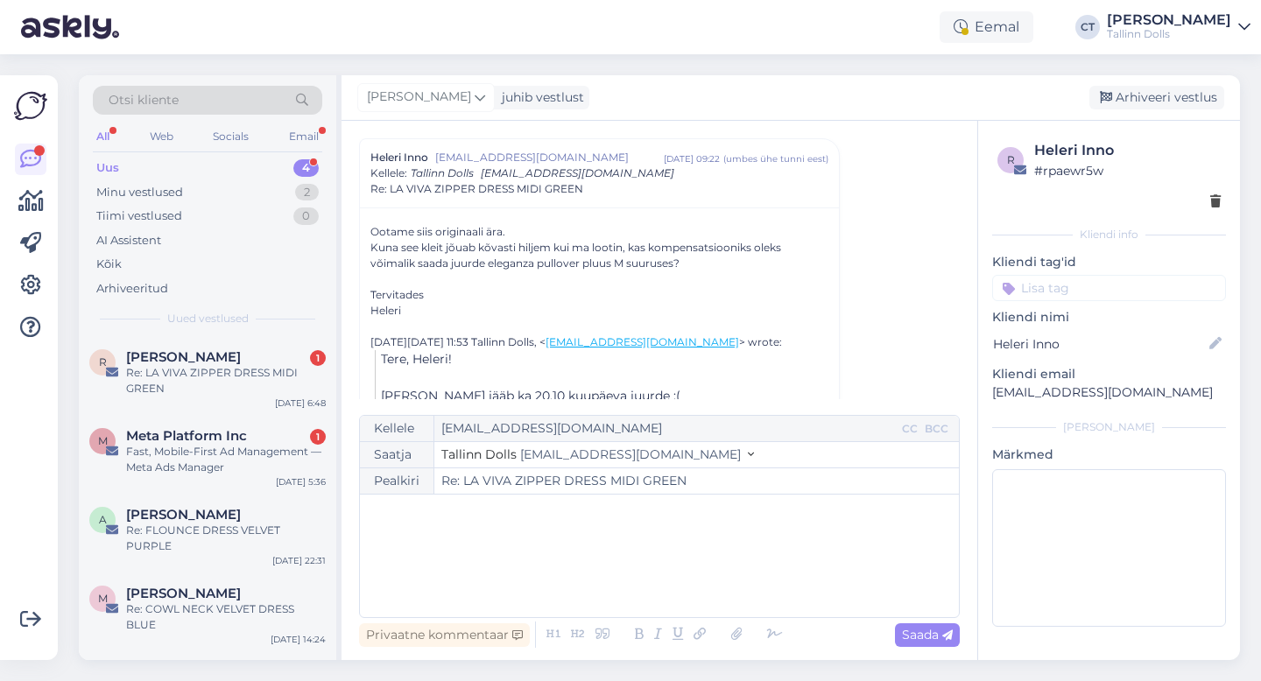
click at [646, 572] on div "﻿" at bounding box center [659, 555] width 581 height 105
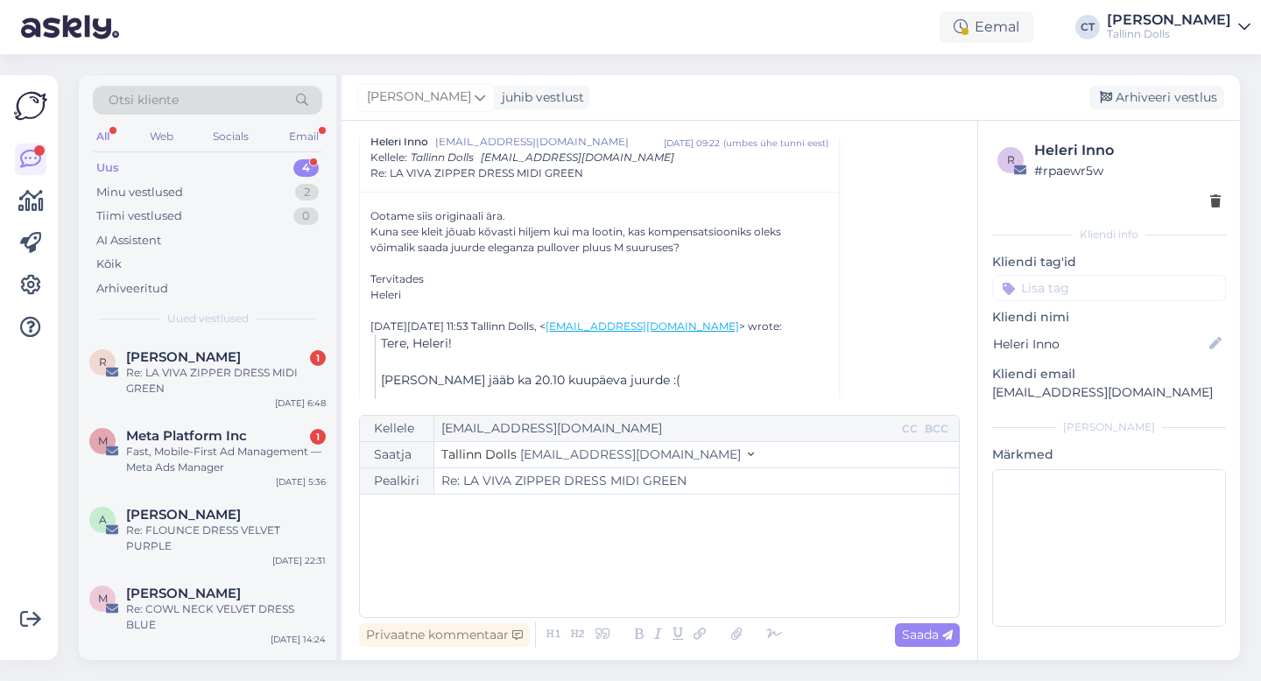
scroll to position [1648, 0]
click at [534, 554] on div "﻿" at bounding box center [659, 555] width 581 height 105
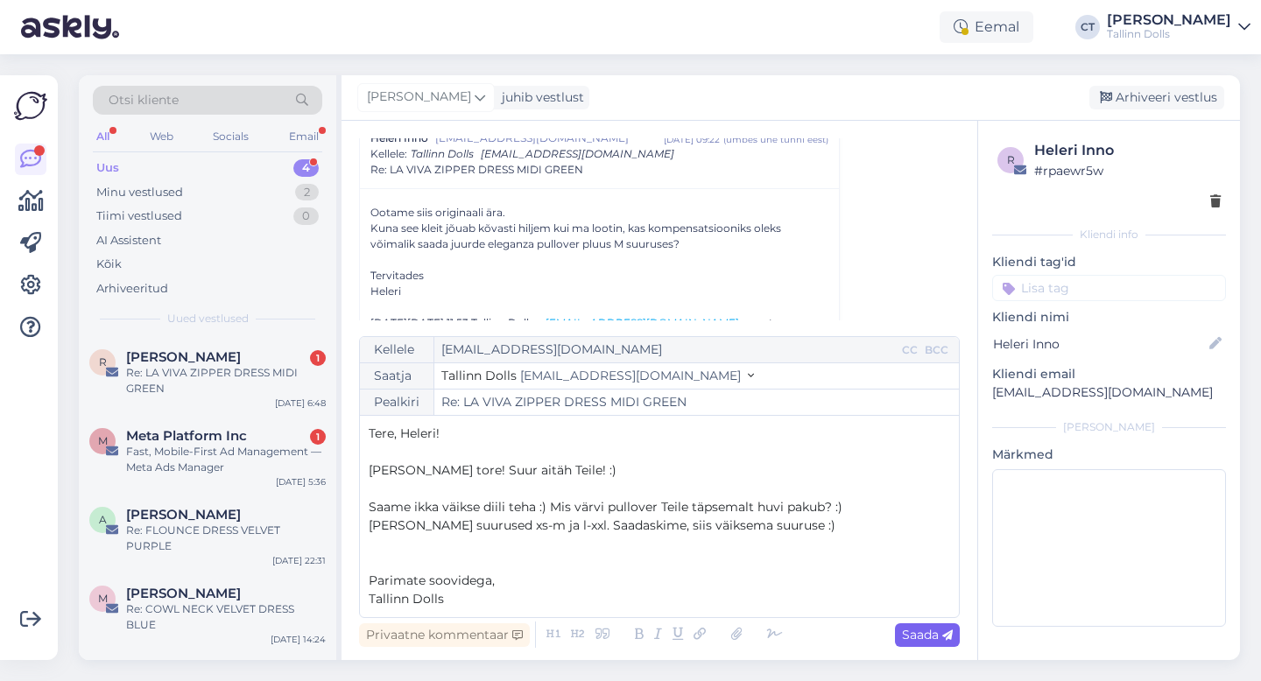
click at [927, 637] on span "Saada" at bounding box center [927, 635] width 51 height 16
type input "Re: Re: LA VIVA ZIPPER DRESS MIDI GREEN"
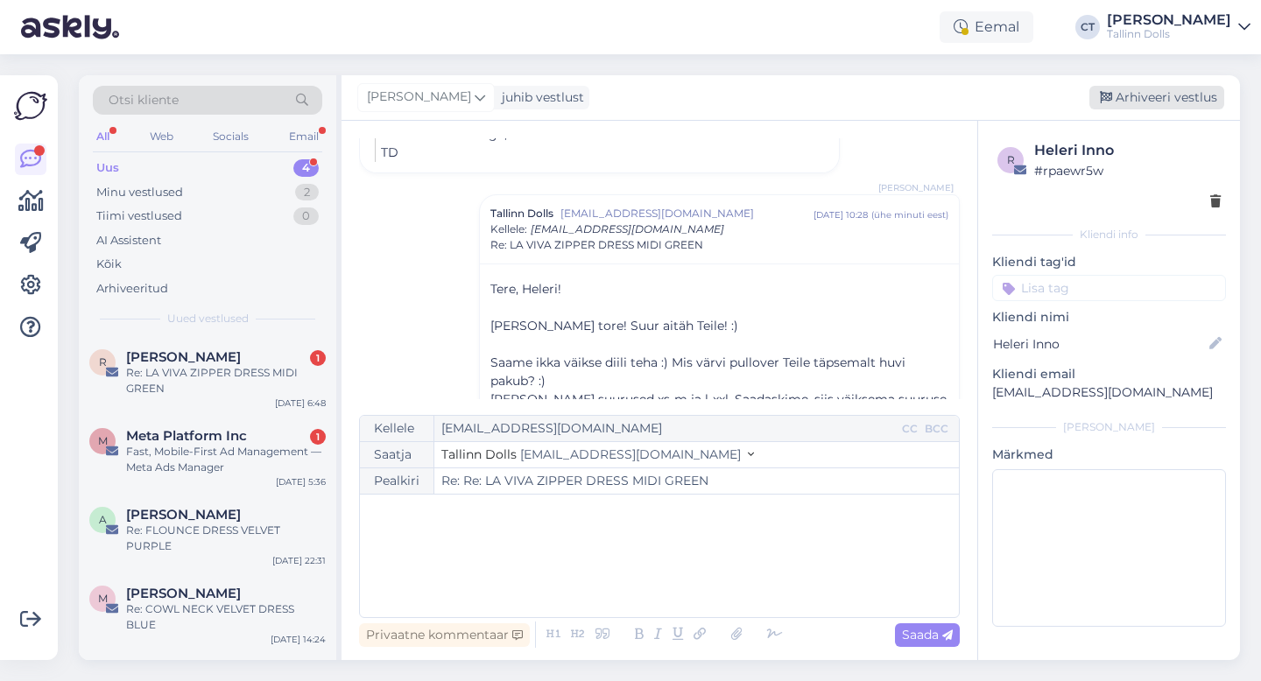
click at [1135, 95] on div "Arhiveeri vestlus" at bounding box center [1156, 98] width 135 height 24
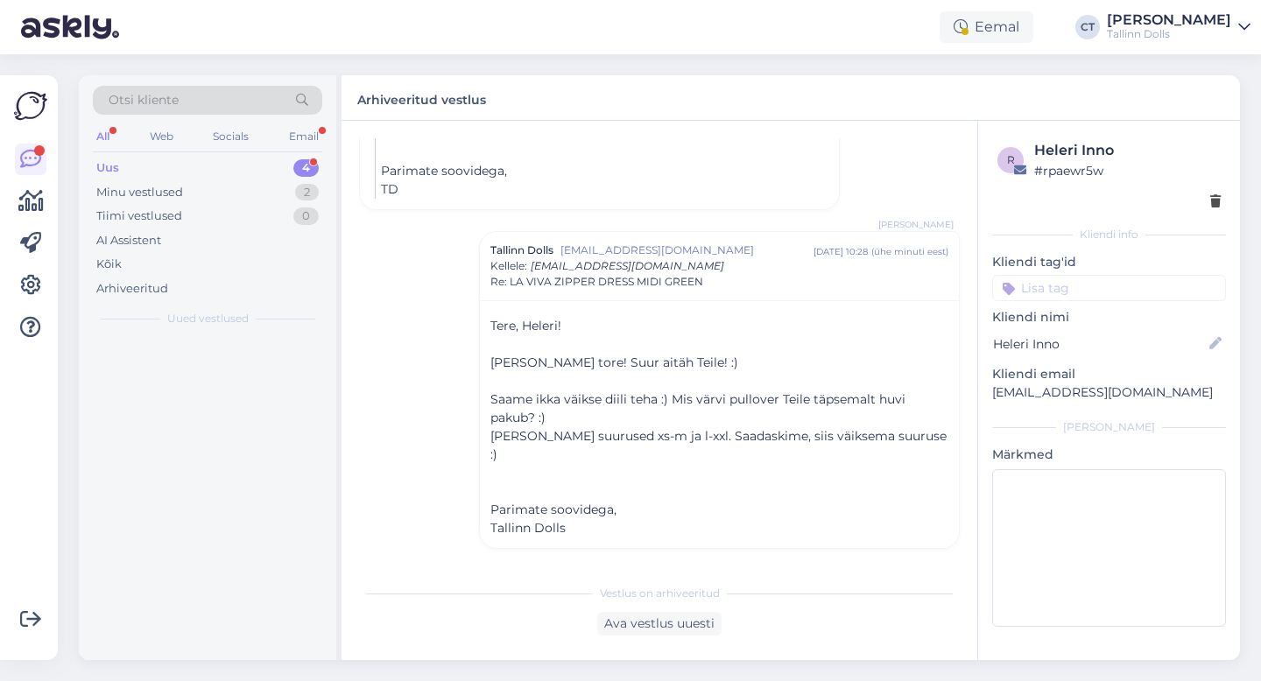
scroll to position [1890, 0]
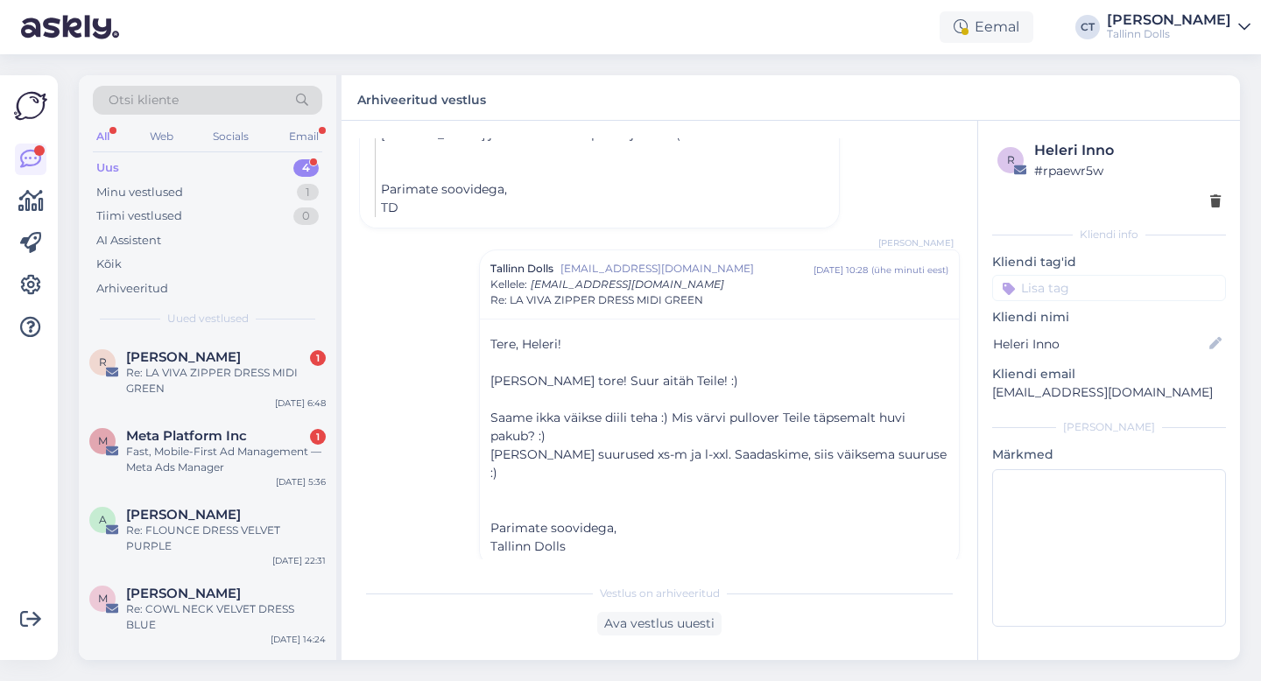
click at [222, 375] on div "Re: LA VIVA ZIPPER DRESS MIDI GREEN" at bounding box center [226, 381] width 200 height 32
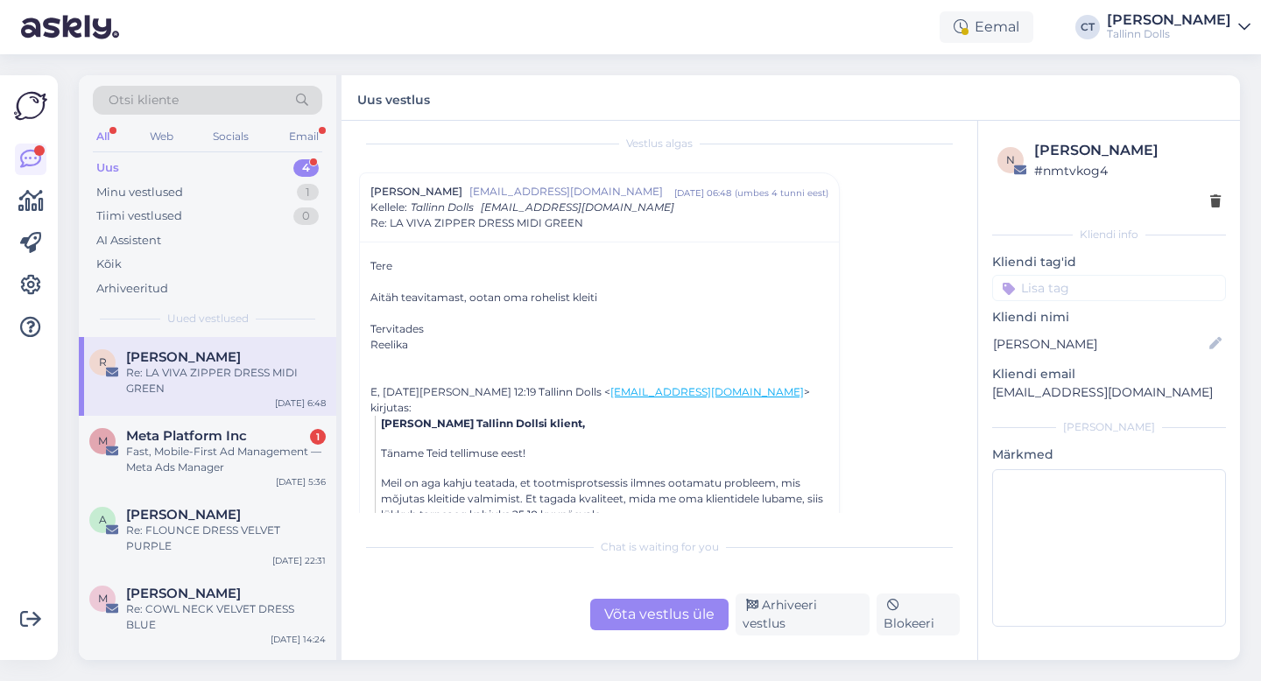
scroll to position [14, 0]
click at [669, 623] on div "Võta vestlus üle" at bounding box center [659, 615] width 138 height 32
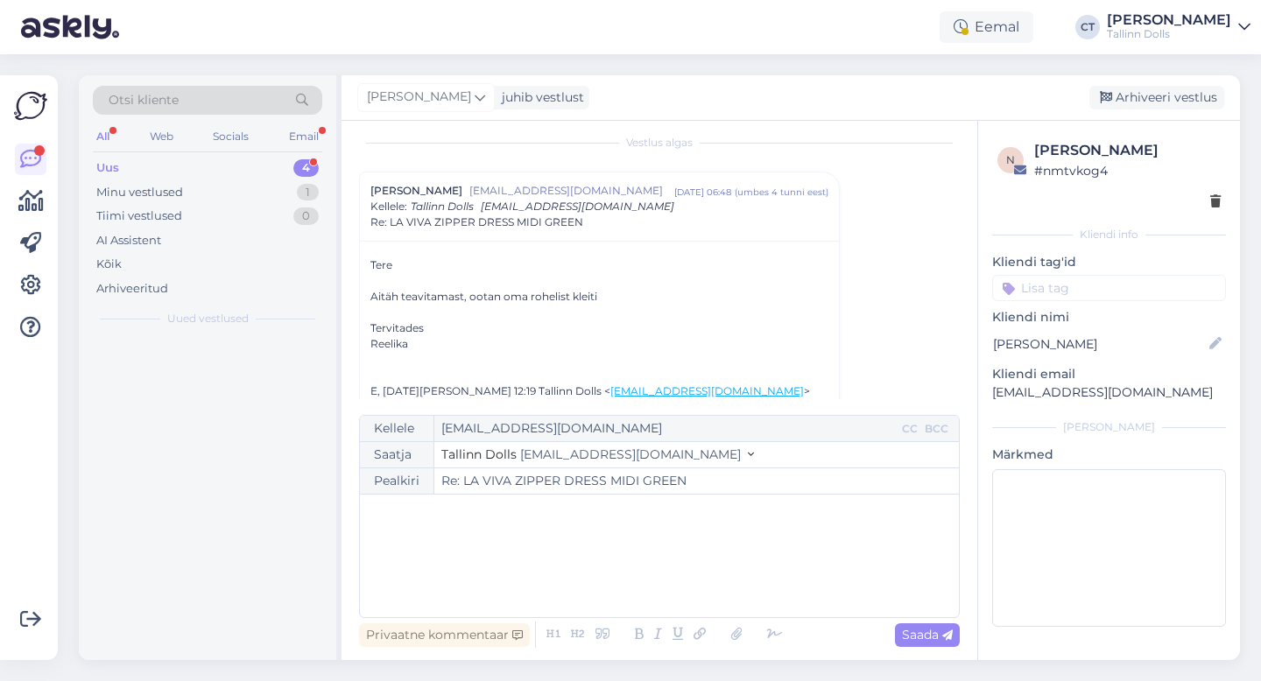
scroll to position [47, 0]
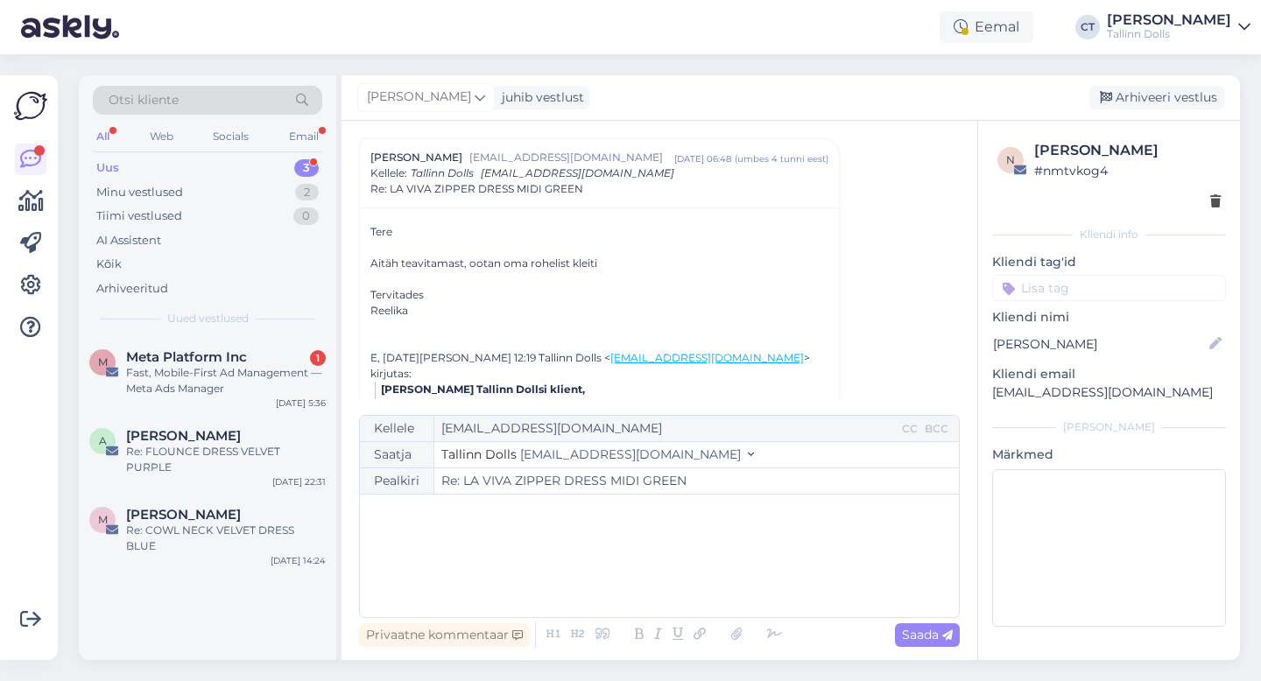
click at [649, 529] on div "﻿" at bounding box center [659, 555] width 581 height 105
click at [531, 539] on div "﻿" at bounding box center [659, 555] width 581 height 105
click at [471, 553] on div "﻿" at bounding box center [659, 555] width 581 height 105
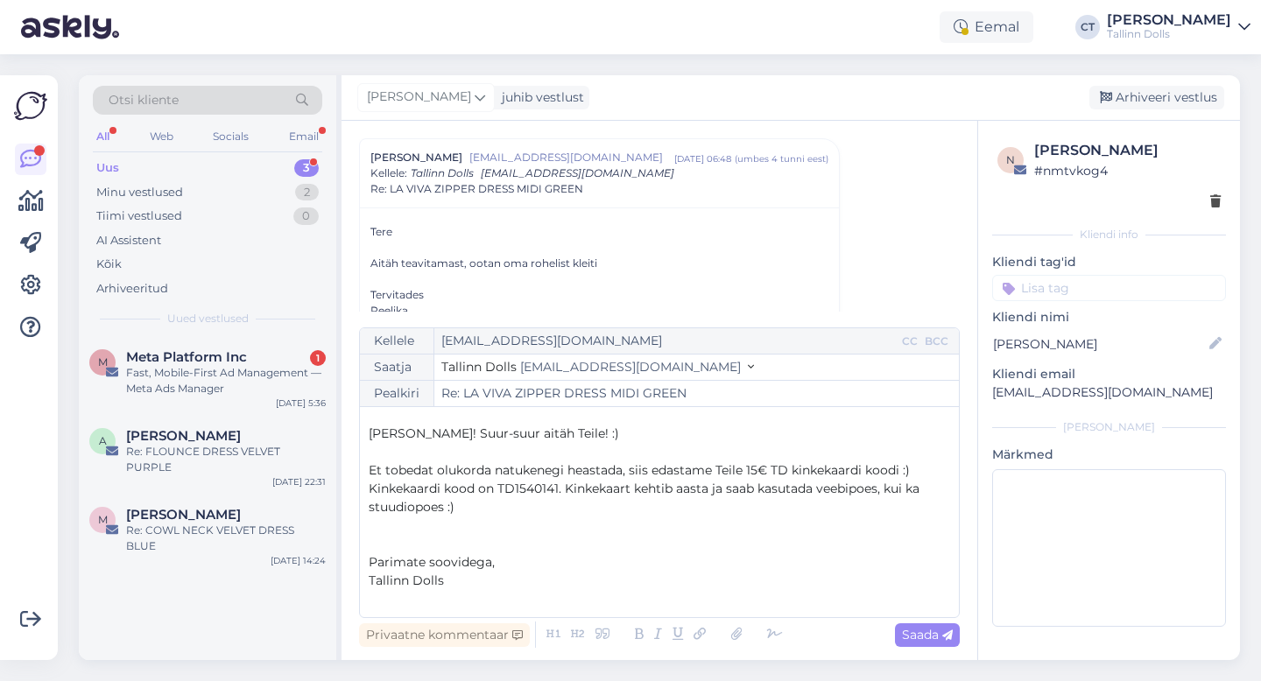
scroll to position [0, 0]
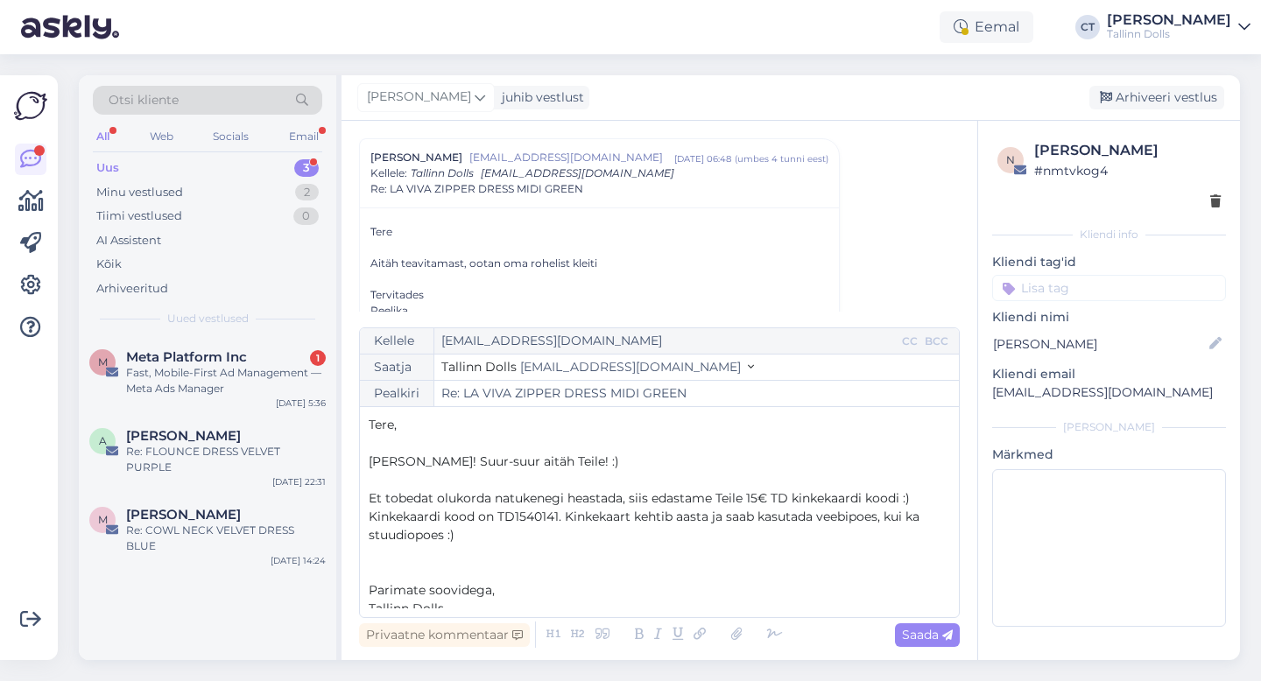
click at [558, 517] on span "Kinkekaardi kood on TD1540141. Kinkekaart kehtib aasta ja saab kasutada veebipo…" at bounding box center [646, 526] width 554 height 34
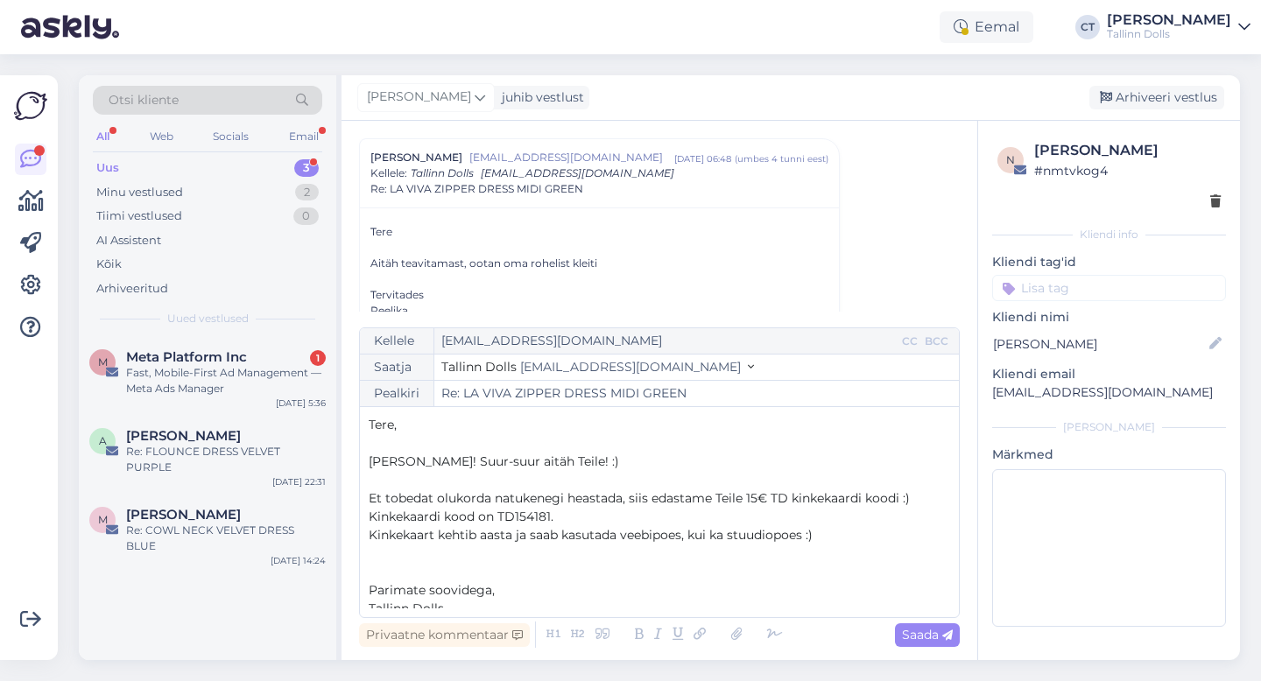
scroll to position [28, 0]
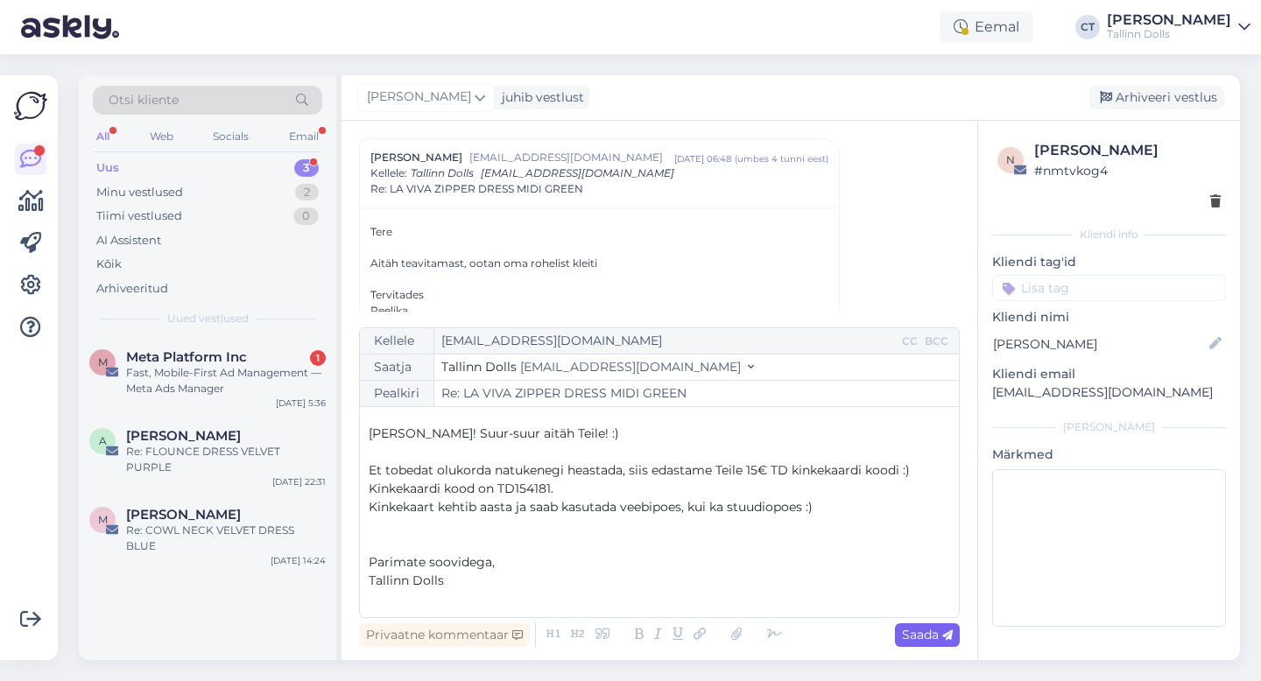
click at [951, 637] on icon at bounding box center [947, 635] width 11 height 11
type input "Re: LA VIVA ZIPPER DRESS MIDI GREEN"
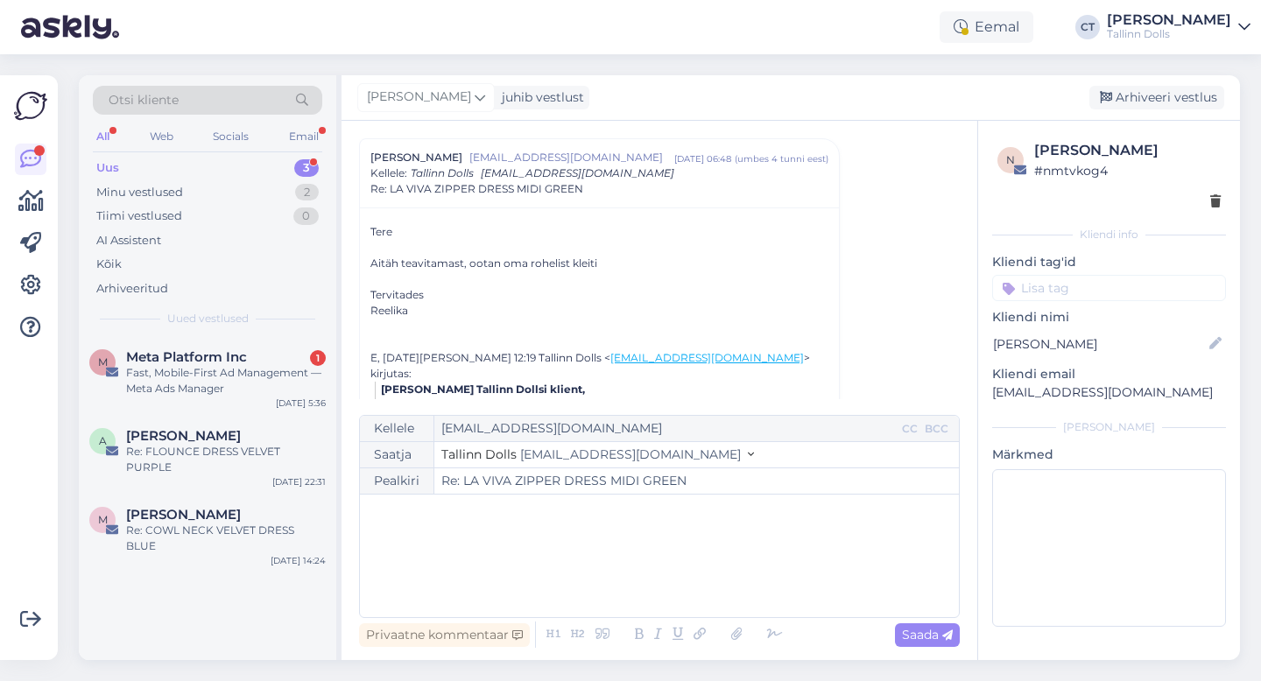
scroll to position [535, 0]
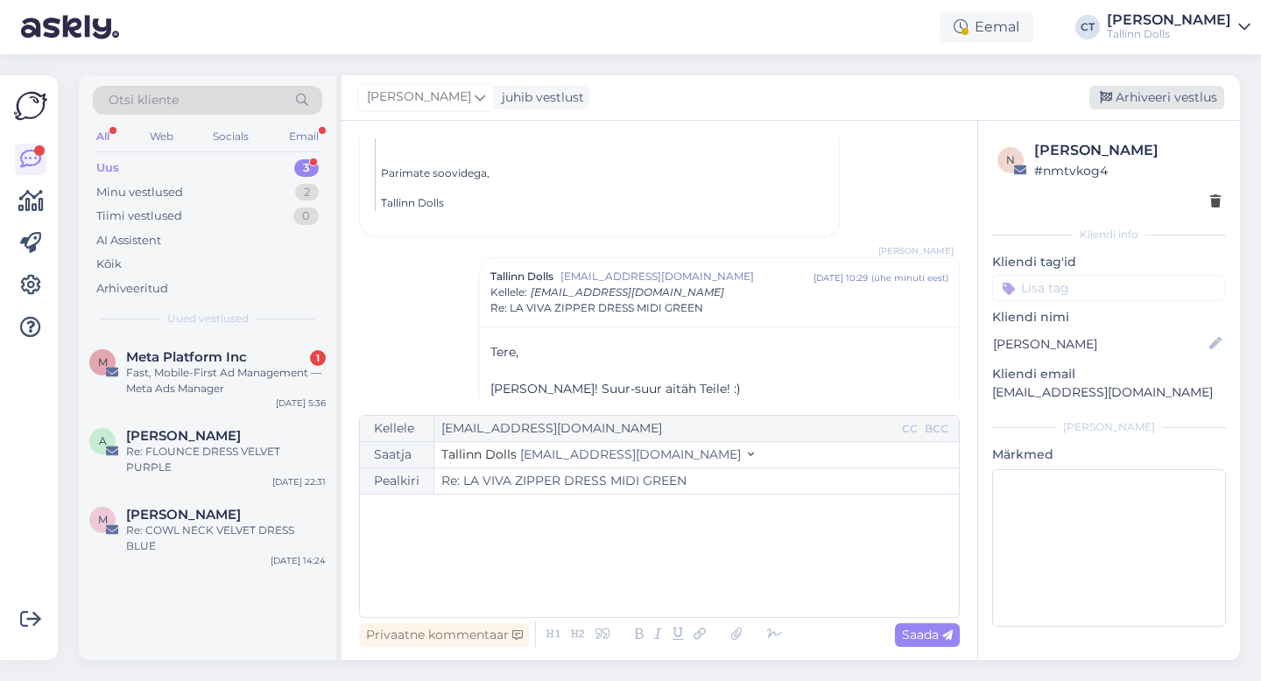
click at [1149, 107] on div "Arhiveeri vestlus" at bounding box center [1156, 98] width 135 height 24
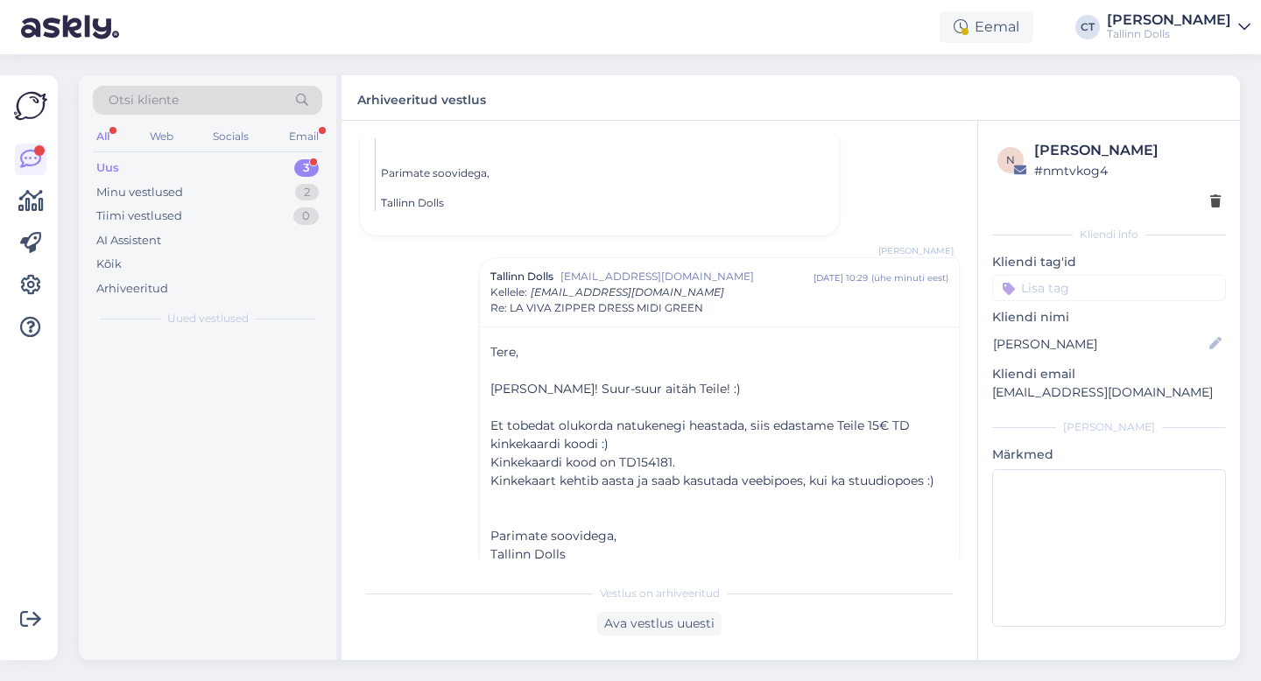
scroll to position [595, 0]
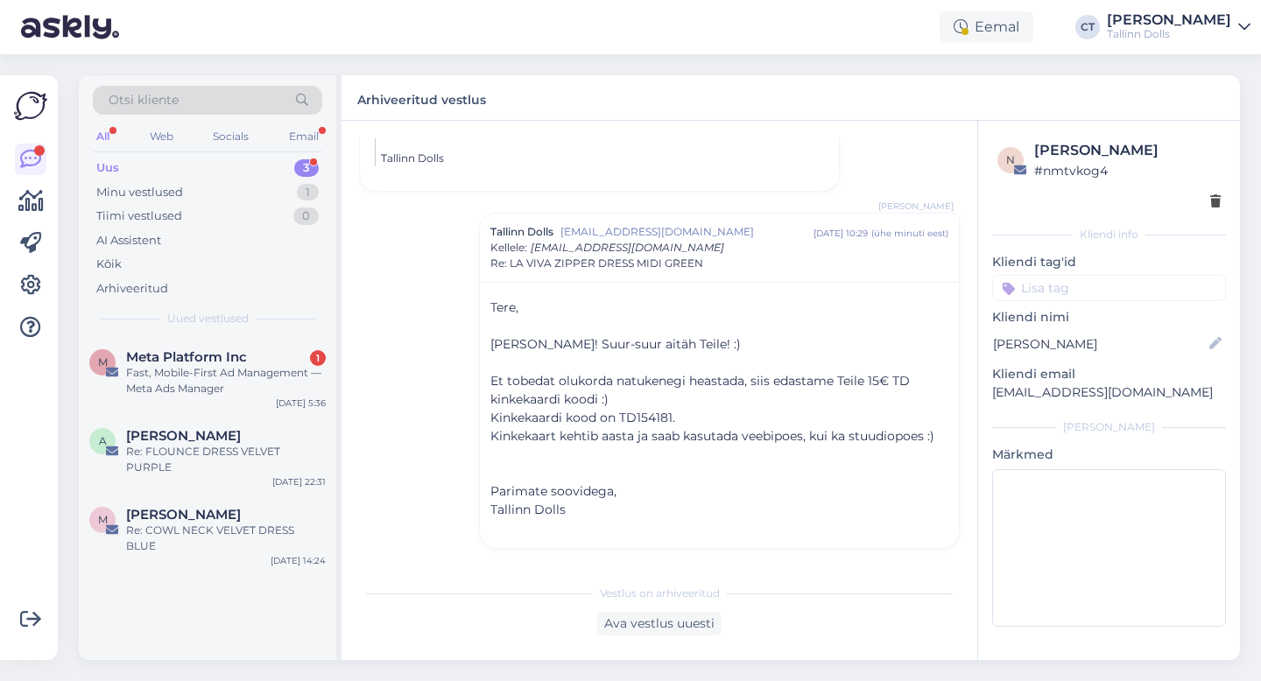
click at [183, 365] on div "Fast, Mobile-First Ad Management — Meta Ads Manager" at bounding box center [226, 381] width 200 height 32
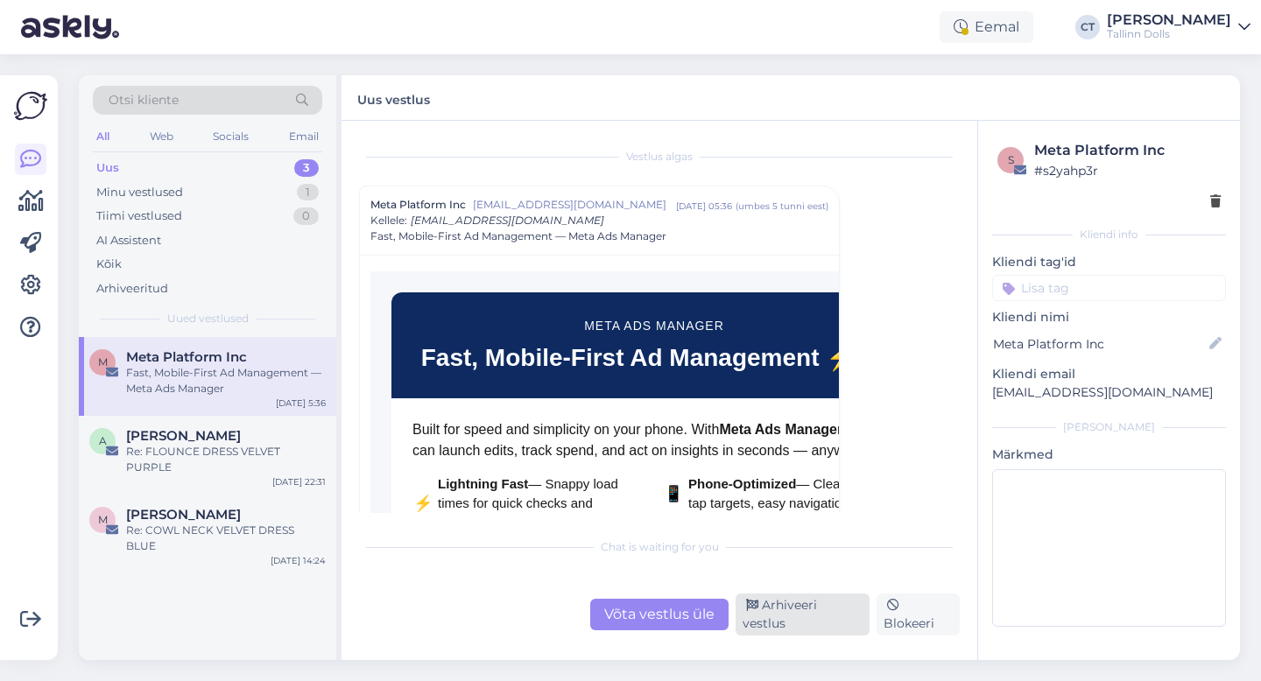
click at [769, 622] on div "Arhiveeri vestlus" at bounding box center [802, 615] width 134 height 42
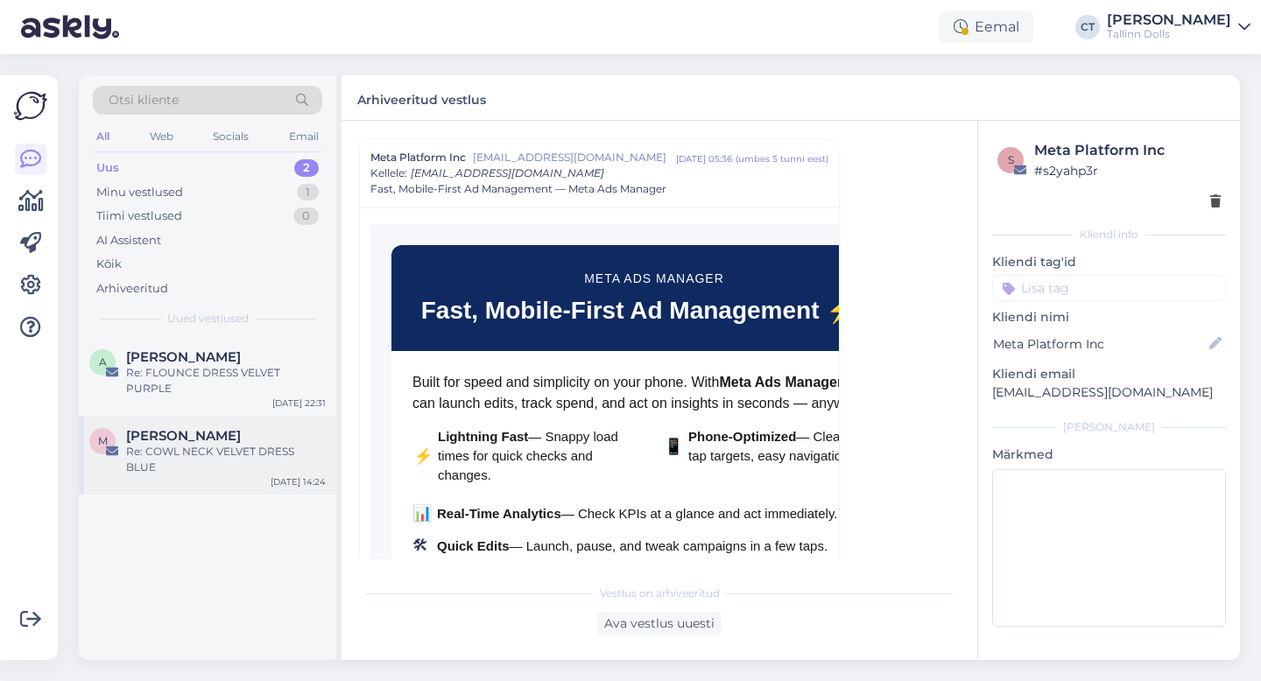
click at [217, 436] on span "[PERSON_NAME]" at bounding box center [183, 436] width 115 height 16
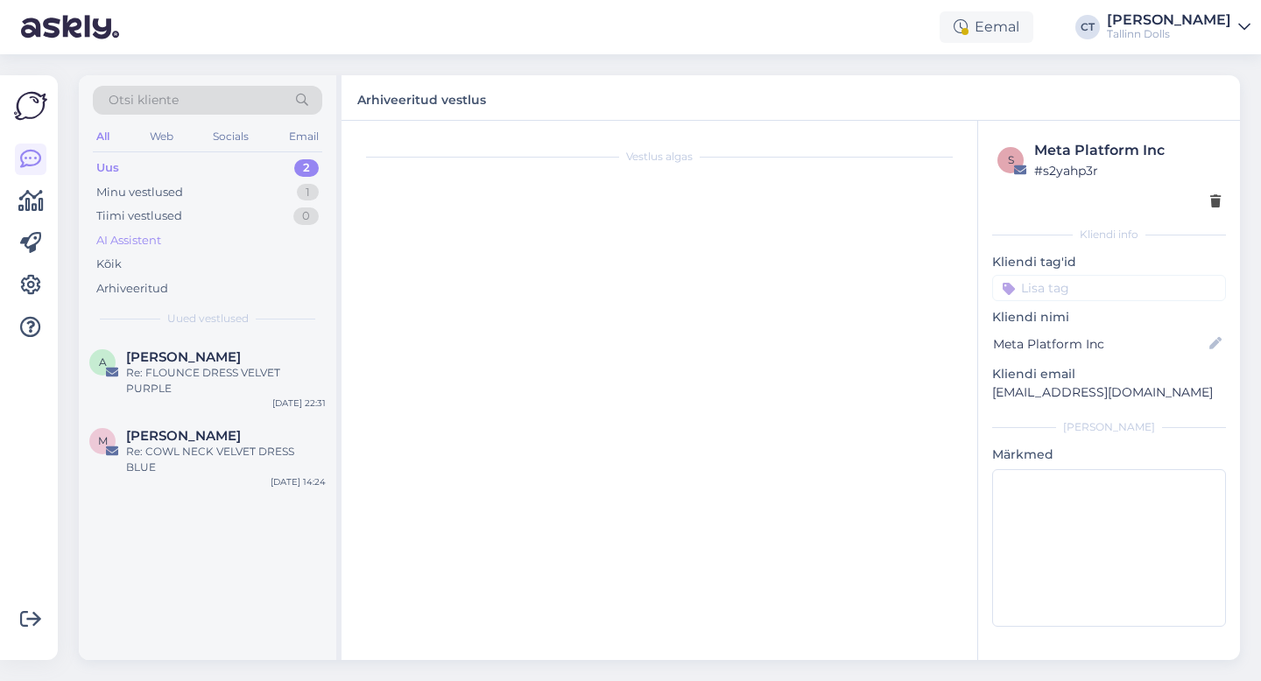
scroll to position [1256, 0]
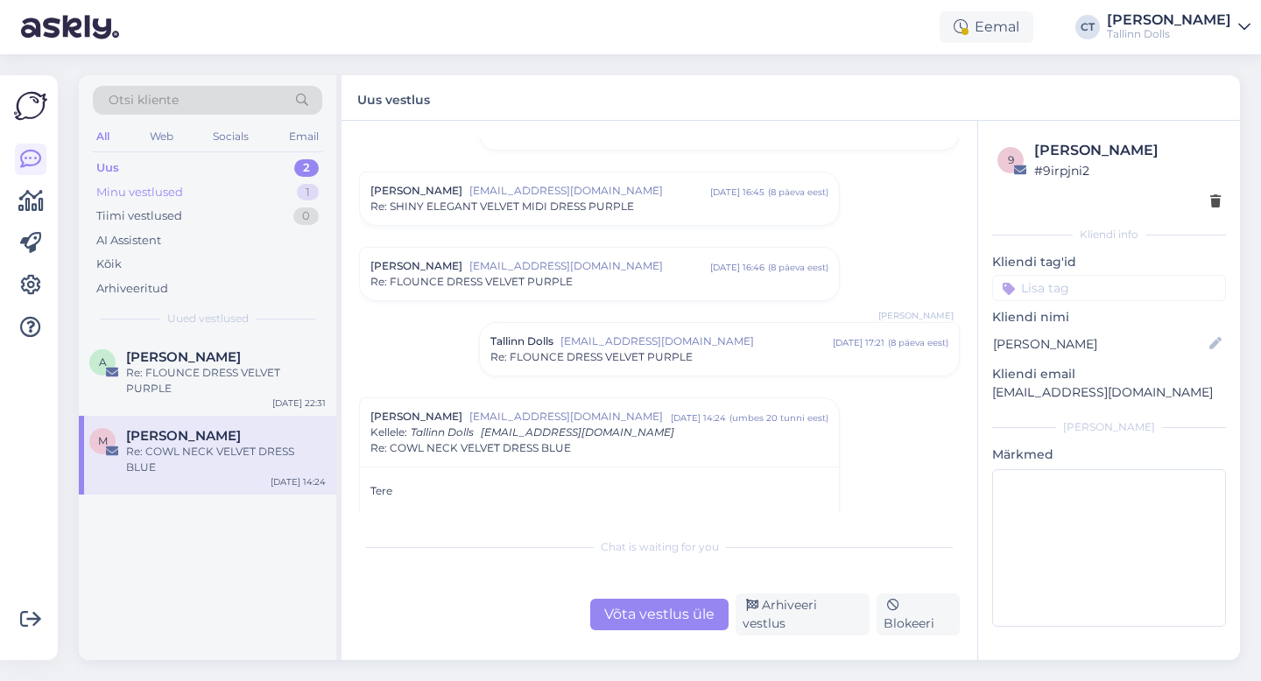
click at [154, 186] on div "Minu vestlused" at bounding box center [139, 193] width 87 height 18
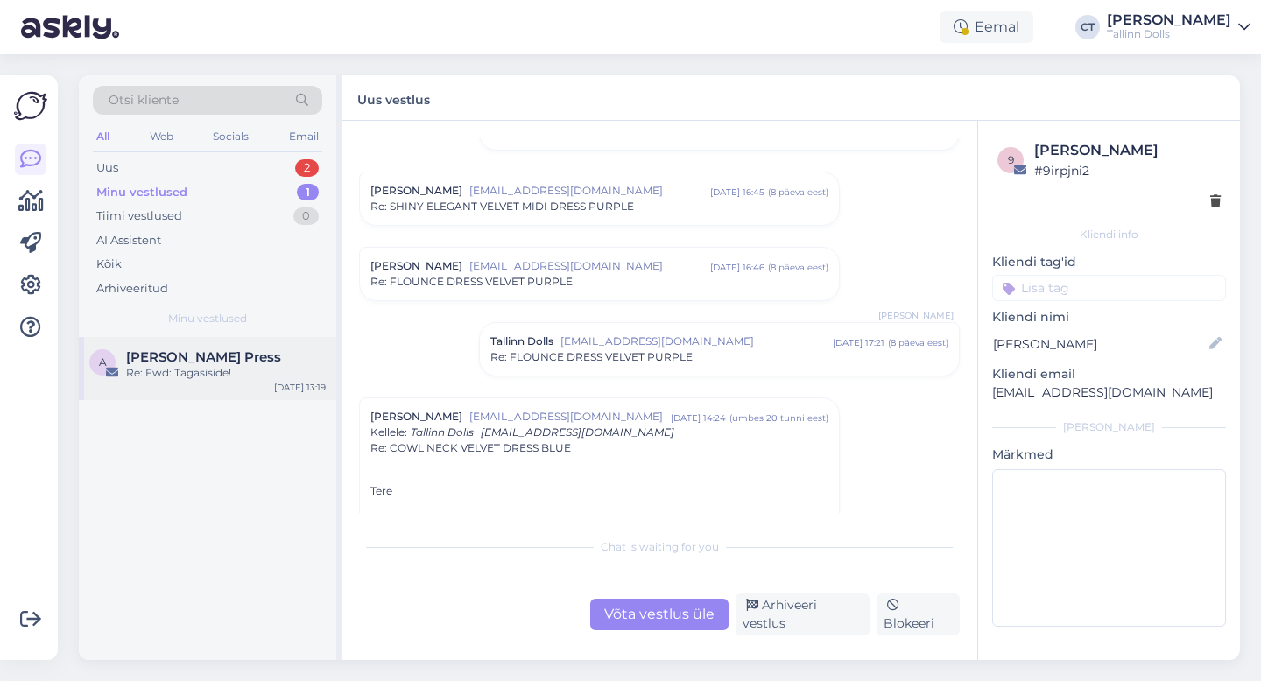
click at [171, 345] on div "A Angela Press Re: Fwd: Tagasiside! Sep 22 13:19" at bounding box center [207, 368] width 257 height 63
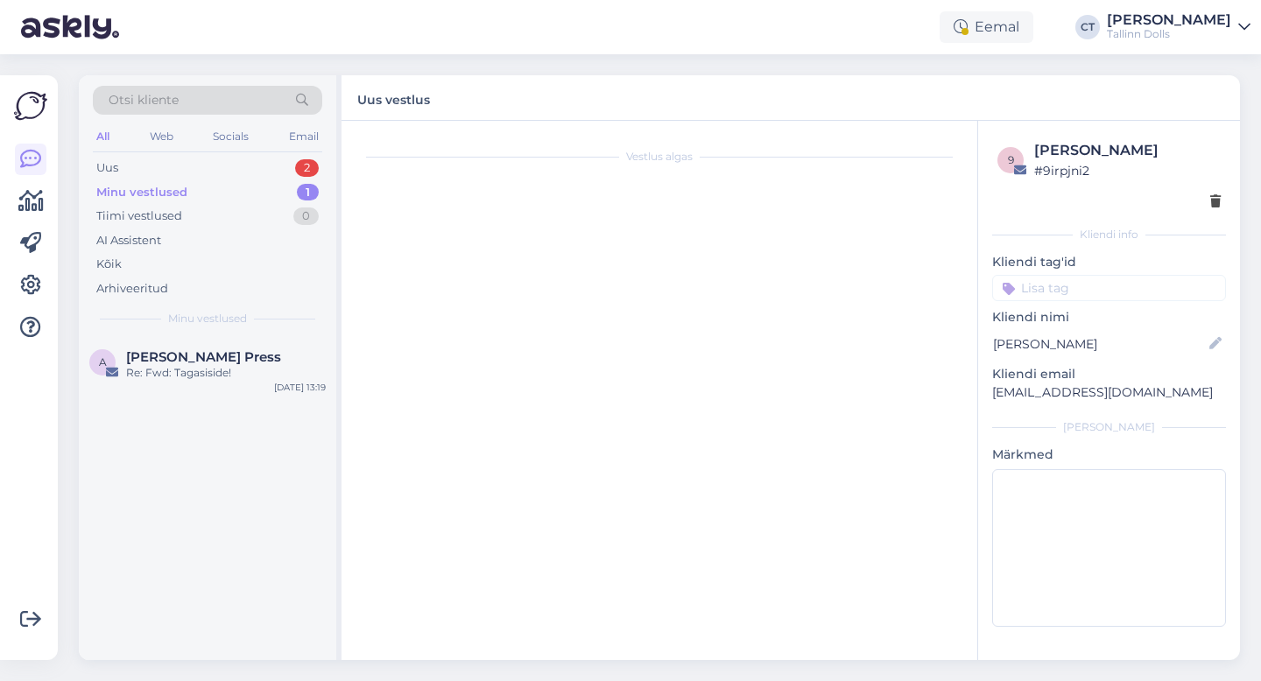
scroll to position [251, 0]
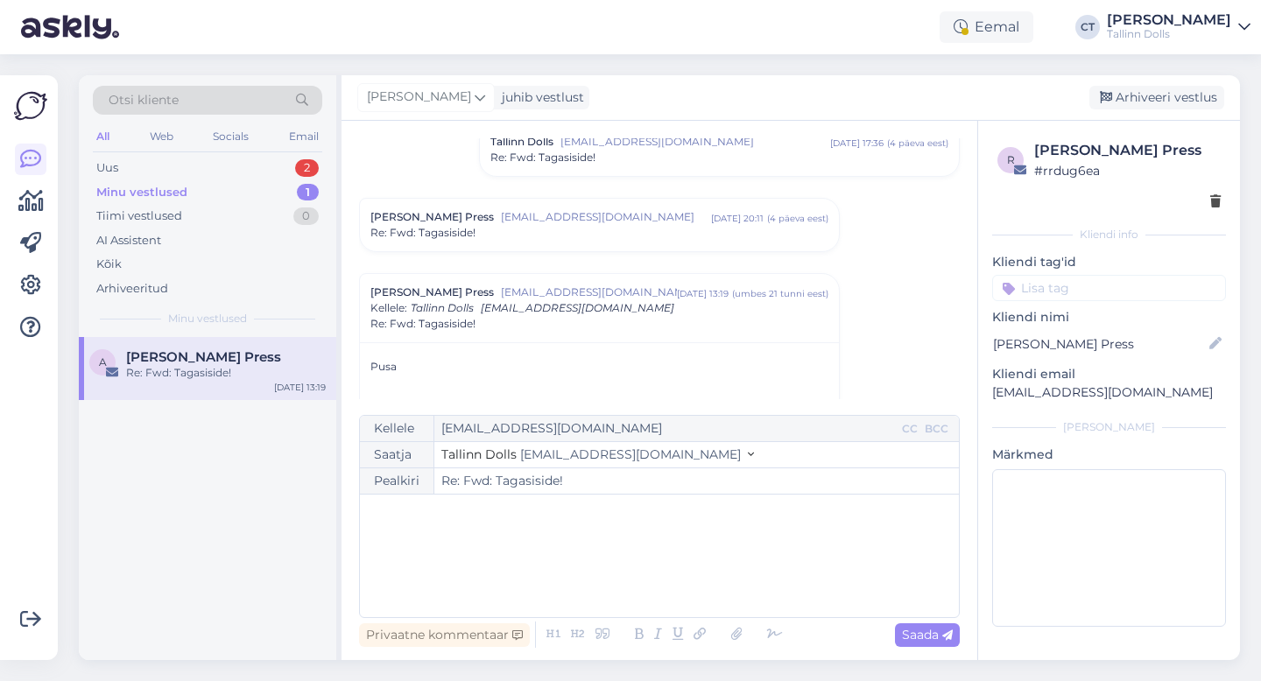
click at [542, 540] on div "﻿" at bounding box center [659, 555] width 581 height 105
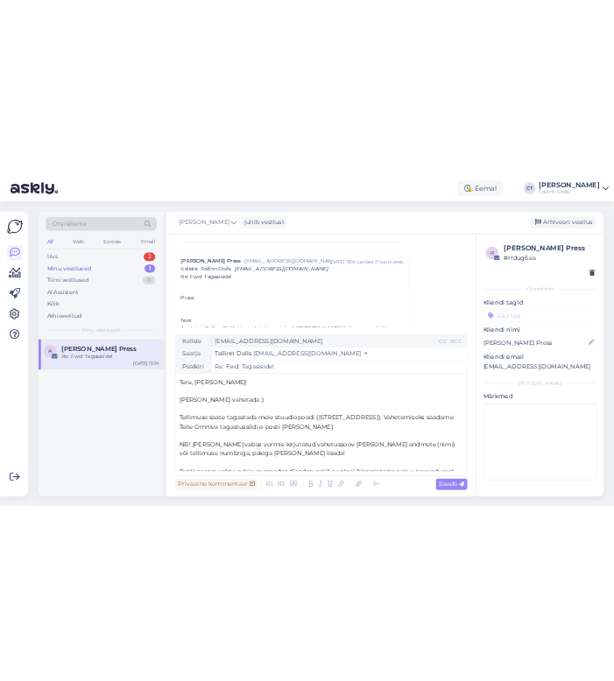
scroll to position [46, 0]
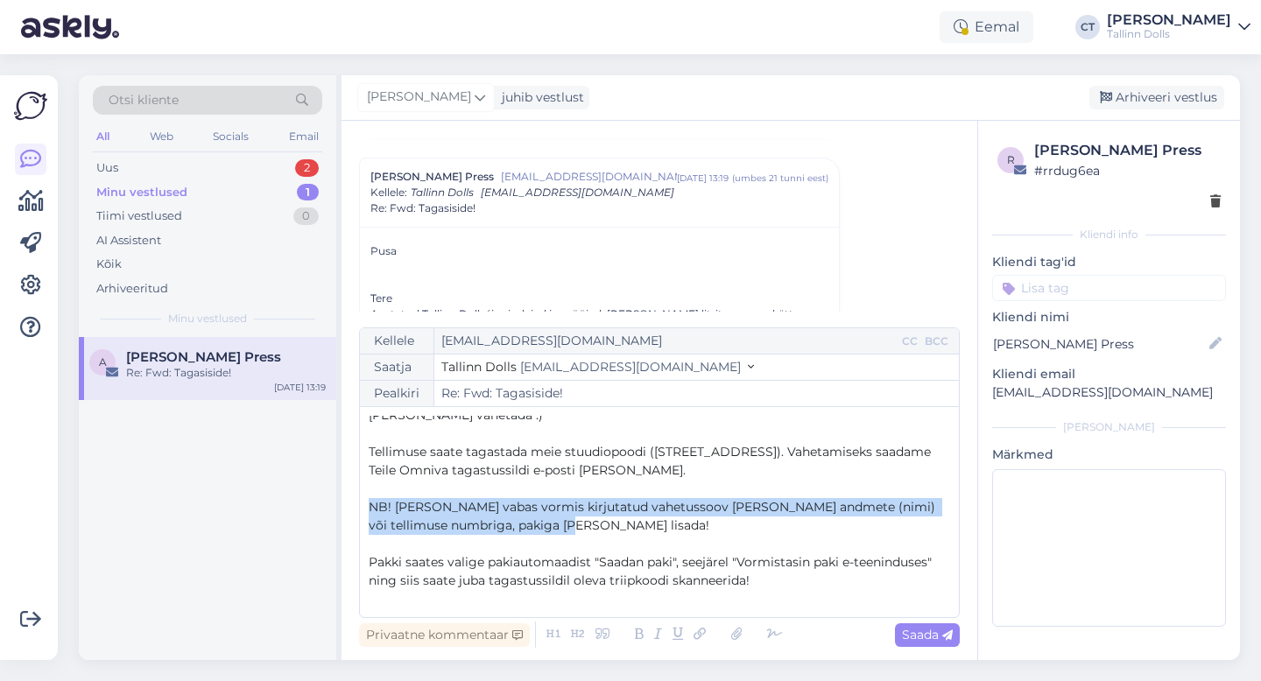
drag, startPoint x: 581, startPoint y: 528, endPoint x: 372, endPoint y: 507, distance: 209.4
click at [372, 507] on p "NB! Palume vabas vormis kirjutatud vahetussoov koos oma andmete (nimi) või tell…" at bounding box center [659, 516] width 581 height 37
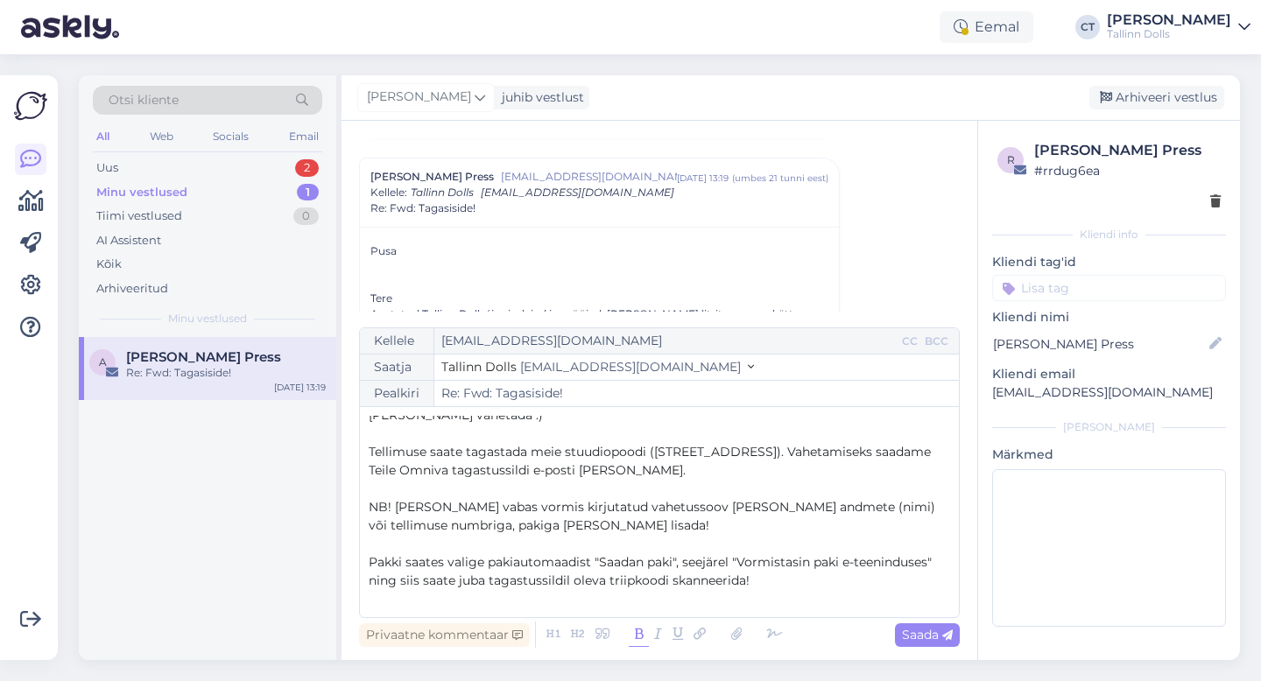
click at [637, 631] on icon at bounding box center [639, 635] width 20 height 25
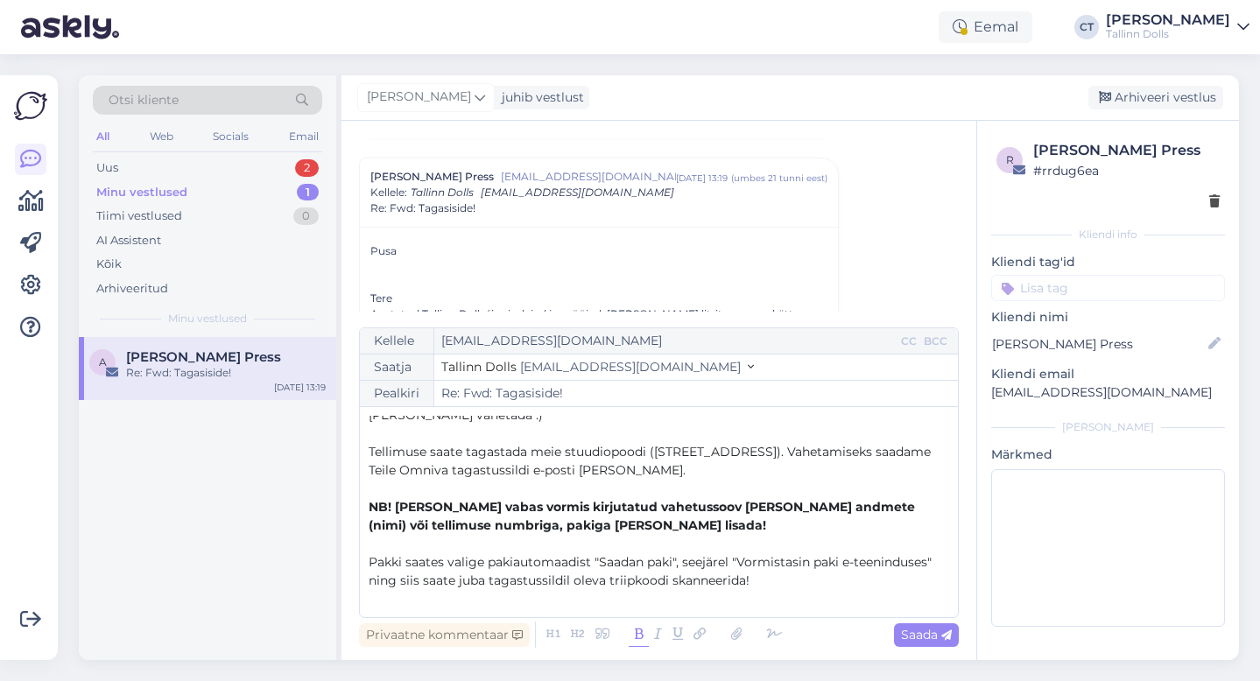
click at [647, 520] on div "Otsi kliente All Web Socials Email Uus 2 Minu vestlused 1 Tiimi vestlused 0 AI …" at bounding box center [664, 367] width 1192 height 627
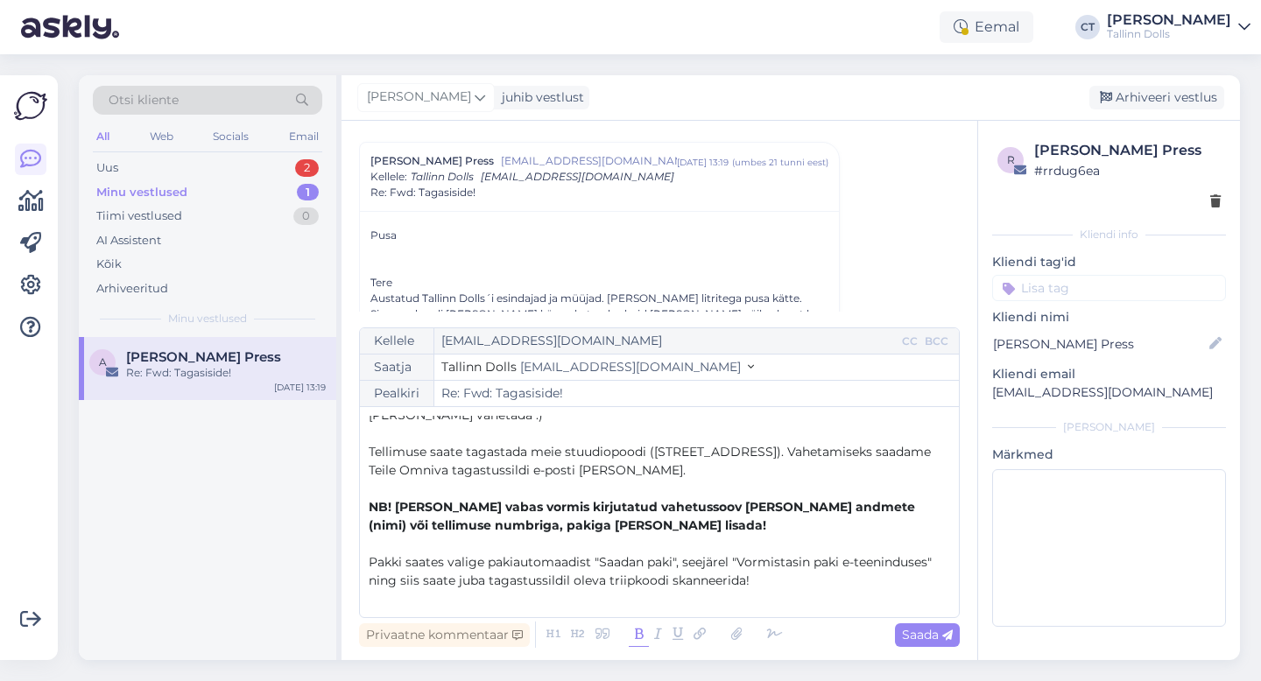
scroll to position [367, 0]
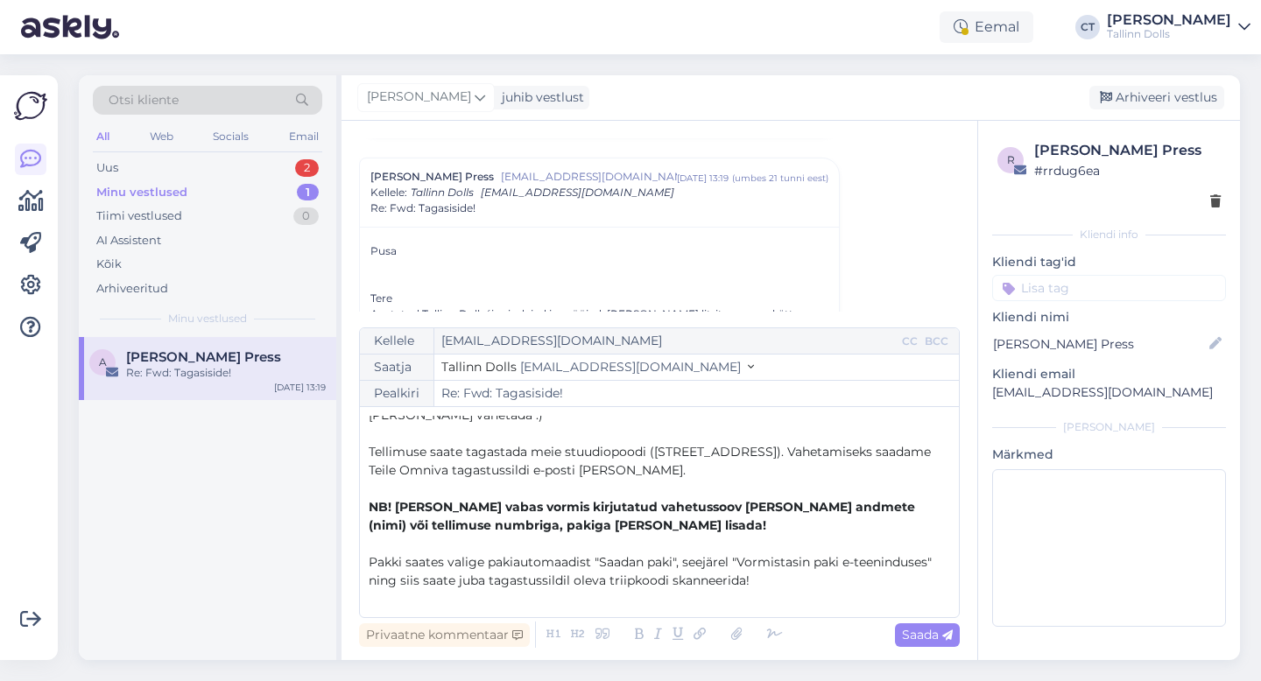
click at [827, 582] on p "Pakki saates valige pakiautomaadist "Saadan paki", seejärel "Vormistasin paki e…" at bounding box center [659, 571] width 581 height 37
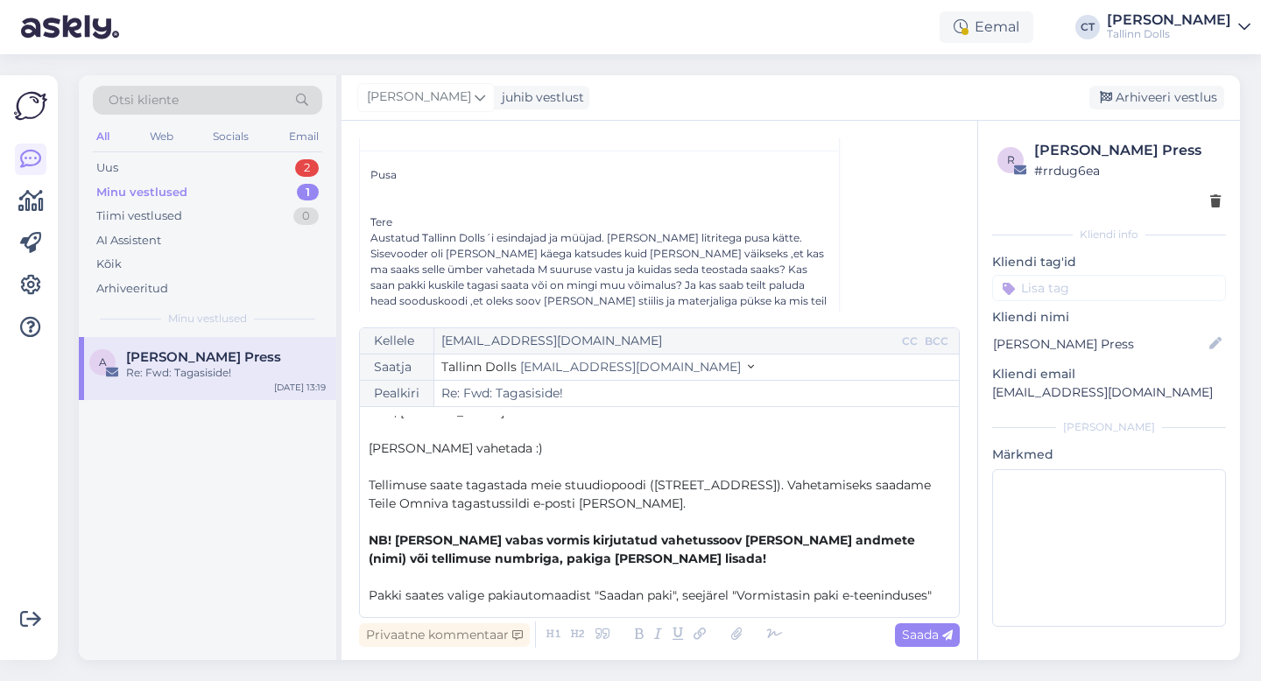
scroll to position [446, 0]
drag, startPoint x: 540, startPoint y: 455, endPoint x: 509, endPoint y: 449, distance: 32.1
click at [509, 449] on p "Ikka saame vahetada :)" at bounding box center [659, 449] width 581 height 18
click at [369, 447] on span "Ikka saame vahetada" at bounding box center [451, 448] width 164 height 16
click at [715, 448] on p "Nii tore, et pusa meeldis ja ikka saame vahetada" at bounding box center [659, 449] width 581 height 18
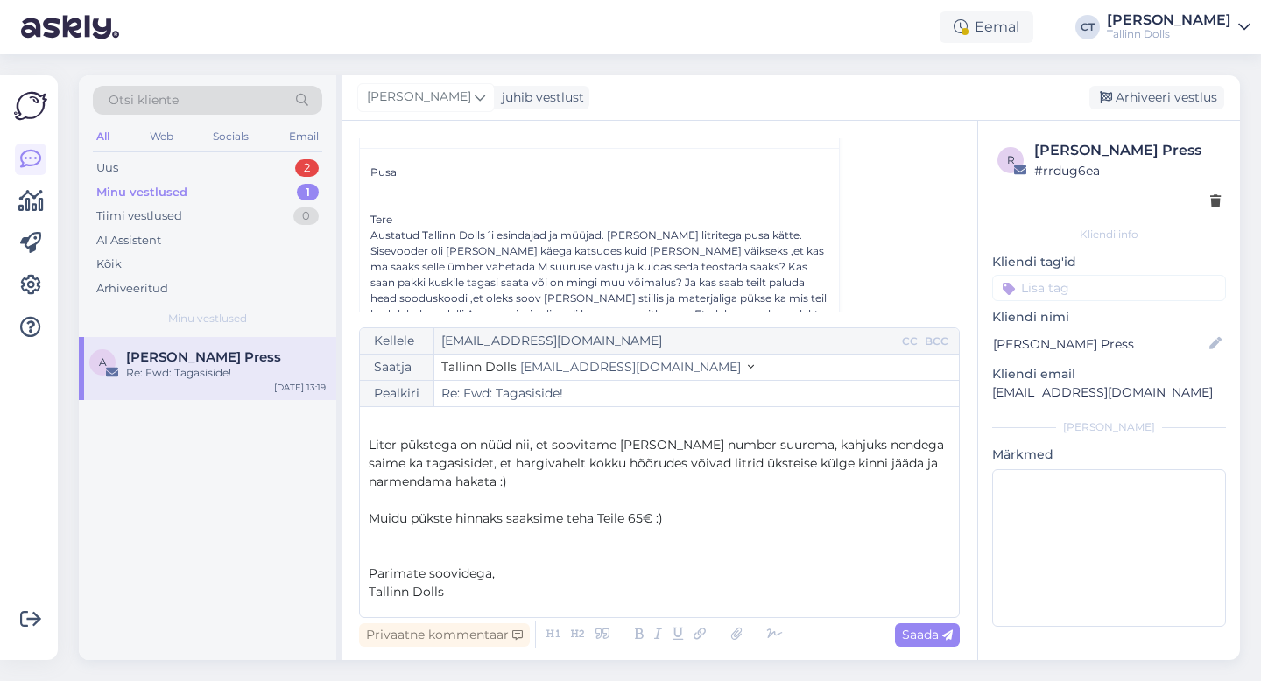
scroll to position [230, 0]
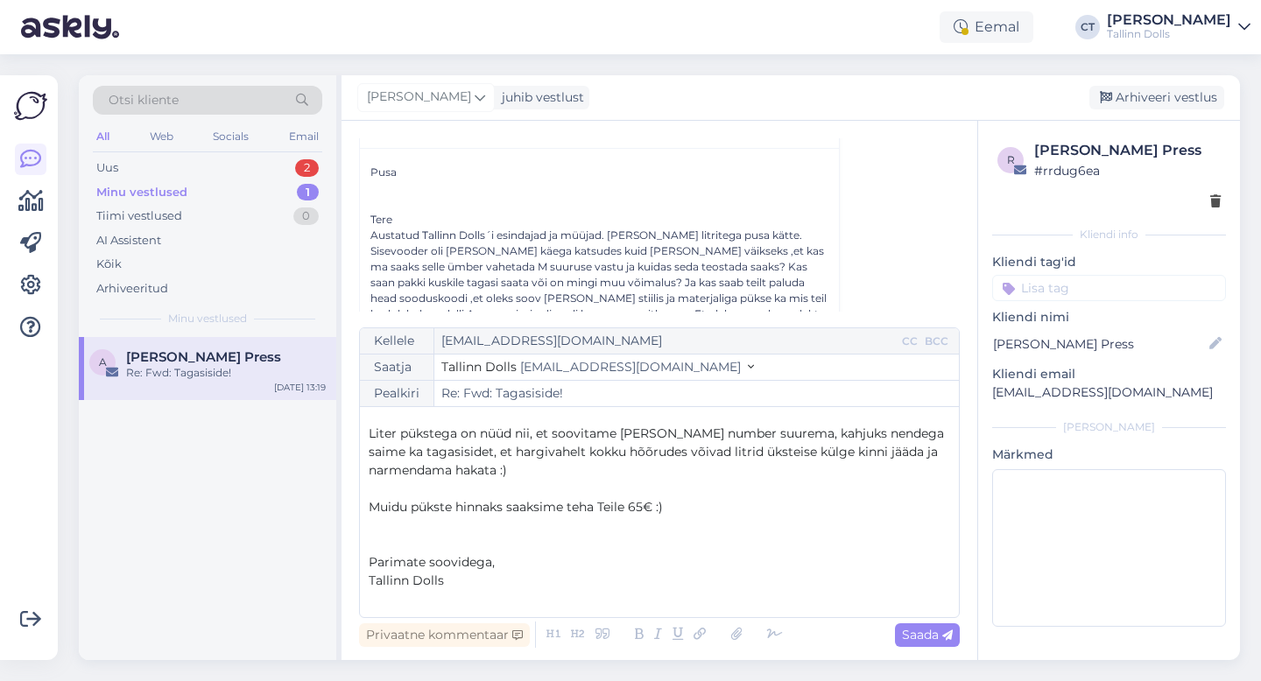
click at [692, 510] on p "Muidu pükste hinnaks saaksime teha Teile 65€ :)" at bounding box center [659, 507] width 581 height 18
click at [942, 636] on icon at bounding box center [947, 635] width 11 height 11
type input "Re: Re: Fwd: Tagasiside!"
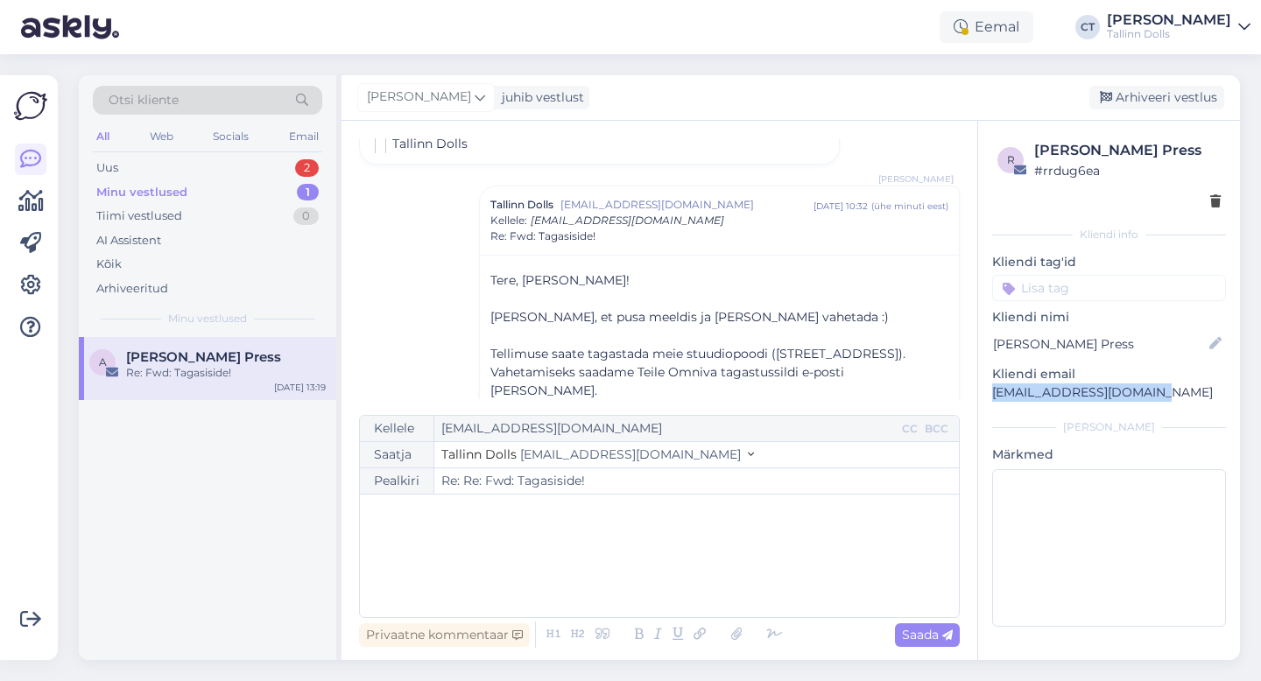
drag, startPoint x: 1158, startPoint y: 393, endPoint x: 984, endPoint y: 393, distance: 174.2
click at [984, 393] on div "r Angela Press # rrdug6ea Kliendi info Kliendi tag'id tagastus omniva silt zipp…" at bounding box center [1109, 387] width 262 height 532
copy p "starberry8888@gmail.com"
click at [1166, 92] on div "Arhiveeri vestlus" at bounding box center [1156, 98] width 135 height 24
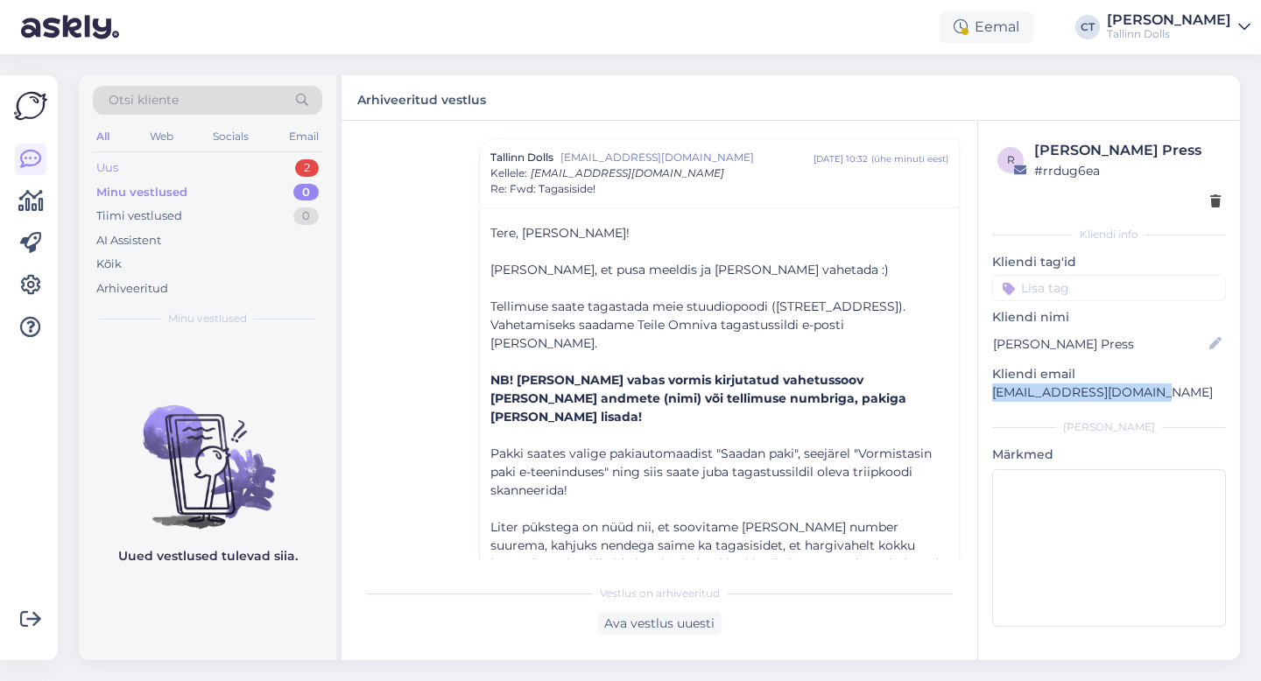
click at [122, 164] on div "Uus 2" at bounding box center [207, 168] width 229 height 25
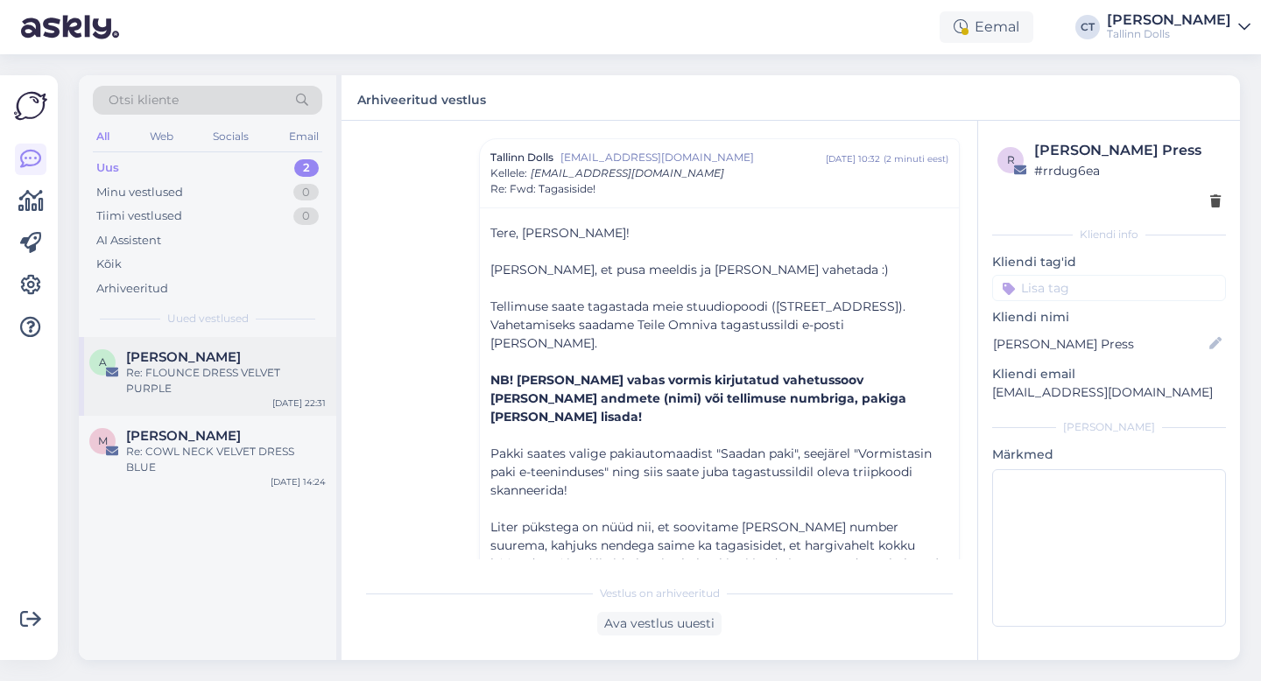
click at [168, 358] on span "Anne-Mai Aadomaa" at bounding box center [183, 357] width 115 height 16
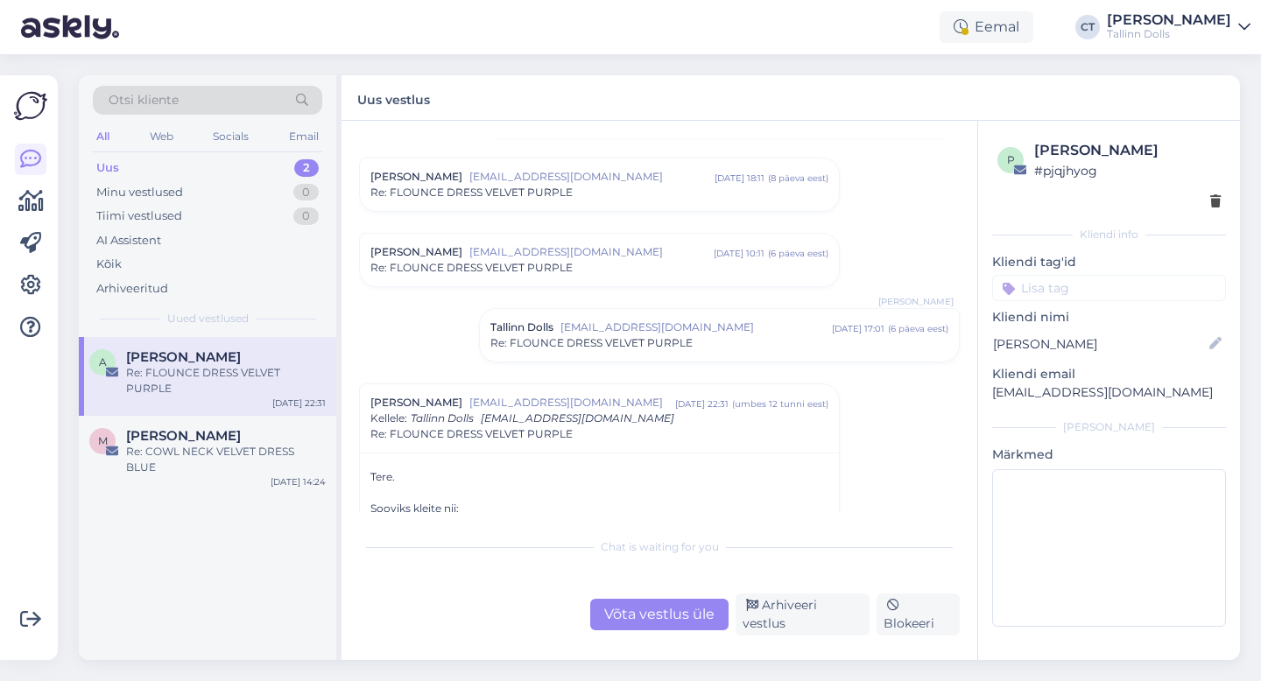
click at [545, 158] on div "Anne-Mai Aadomaa annemaiaadomaa@gmail.com sept 15 18:11 ( 8 päeva eest ) Re: FL…" at bounding box center [599, 185] width 481 height 54
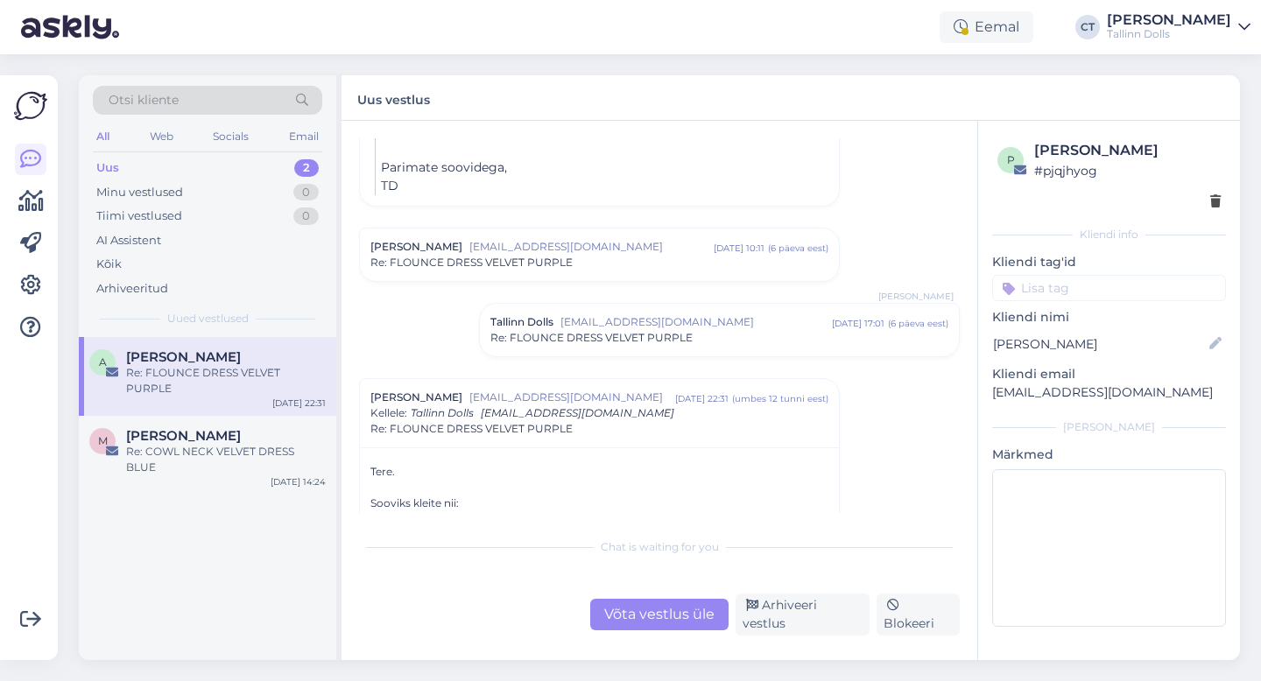
scroll to position [726, 0]
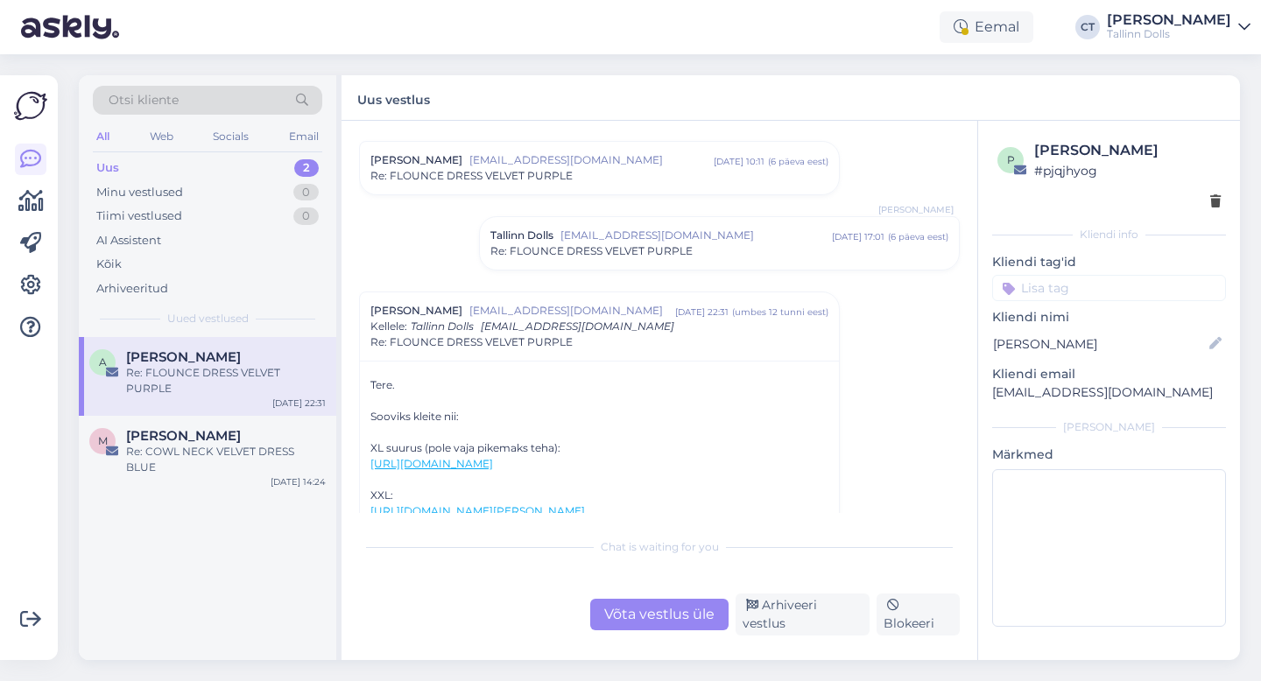
click at [538, 194] on div "Anne-Mai Aadomaa annemaiaadomaa@gmail.com sept 17 10:11 ( 6 päeva eest ) Re: FL…" at bounding box center [599, 168] width 479 height 53
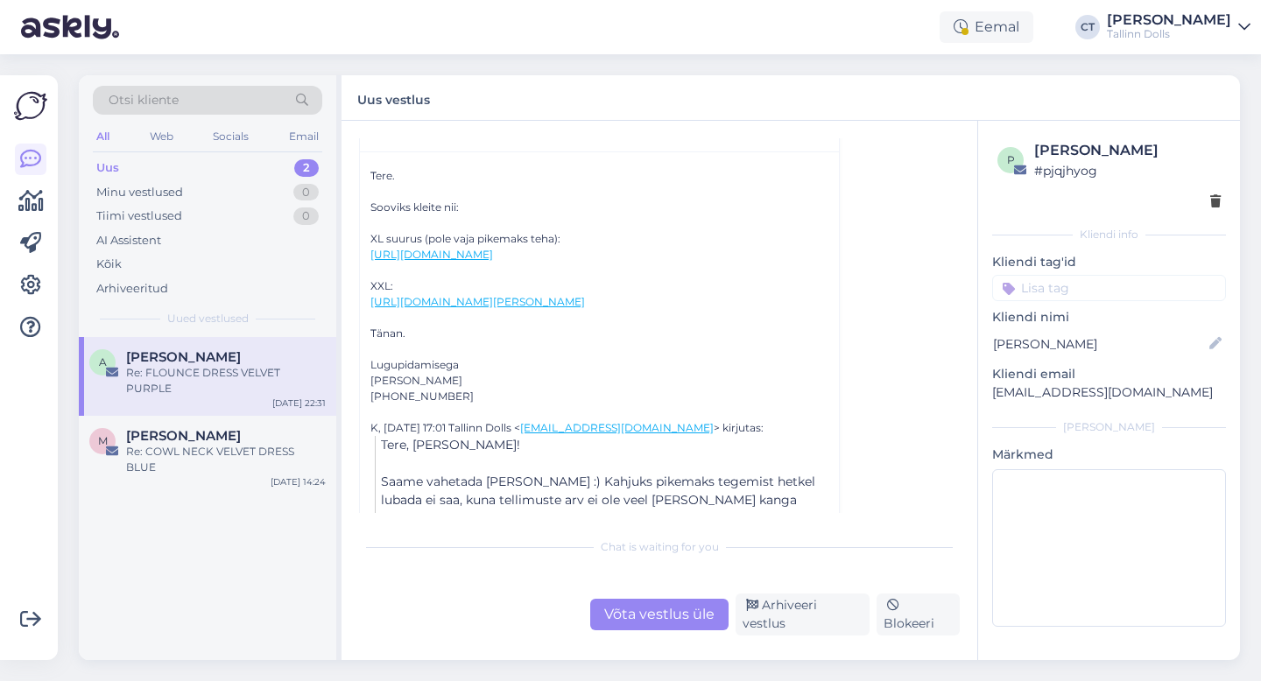
scroll to position [1247, 0]
click at [666, 630] on div "Võta vestlus üle" at bounding box center [659, 615] width 138 height 32
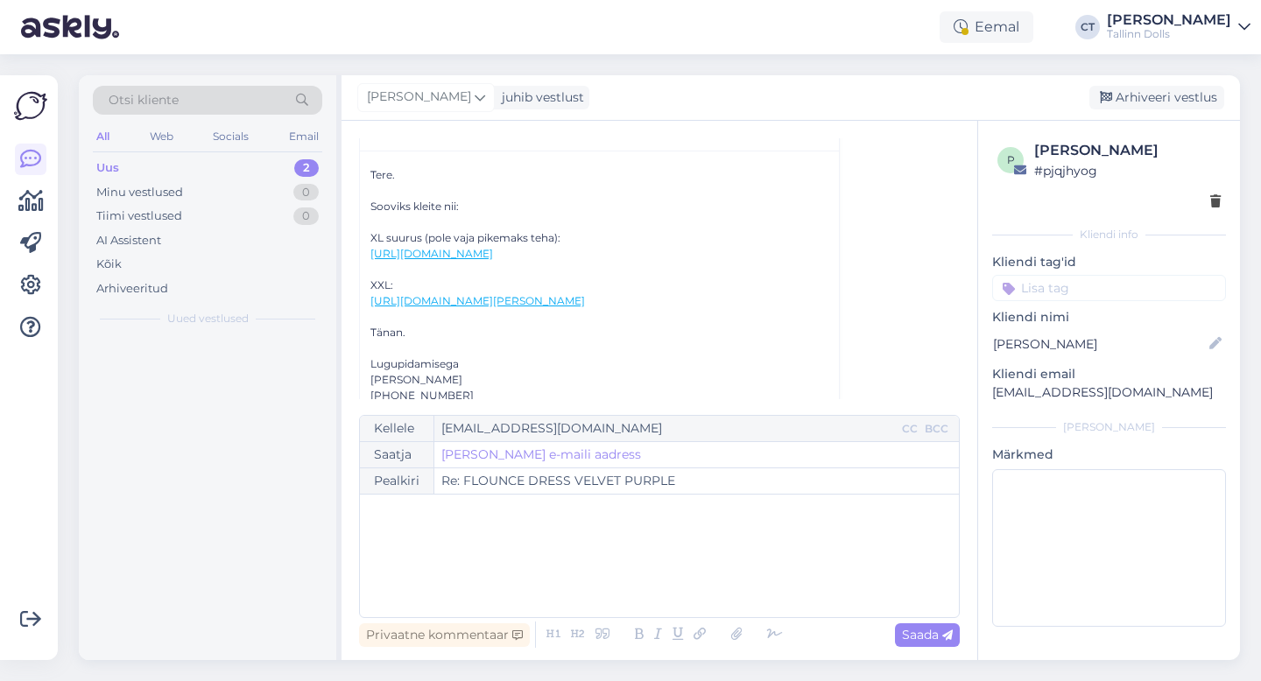
scroll to position [1274, 0]
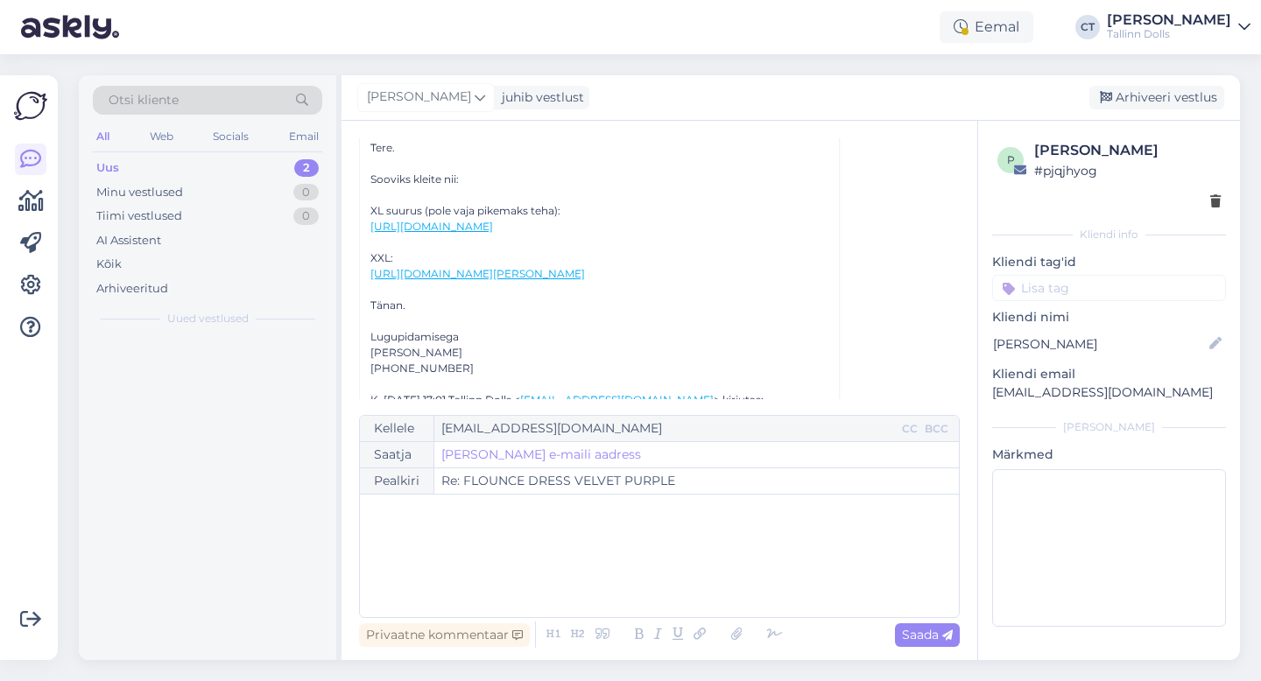
click at [665, 576] on div "﻿" at bounding box center [659, 555] width 581 height 105
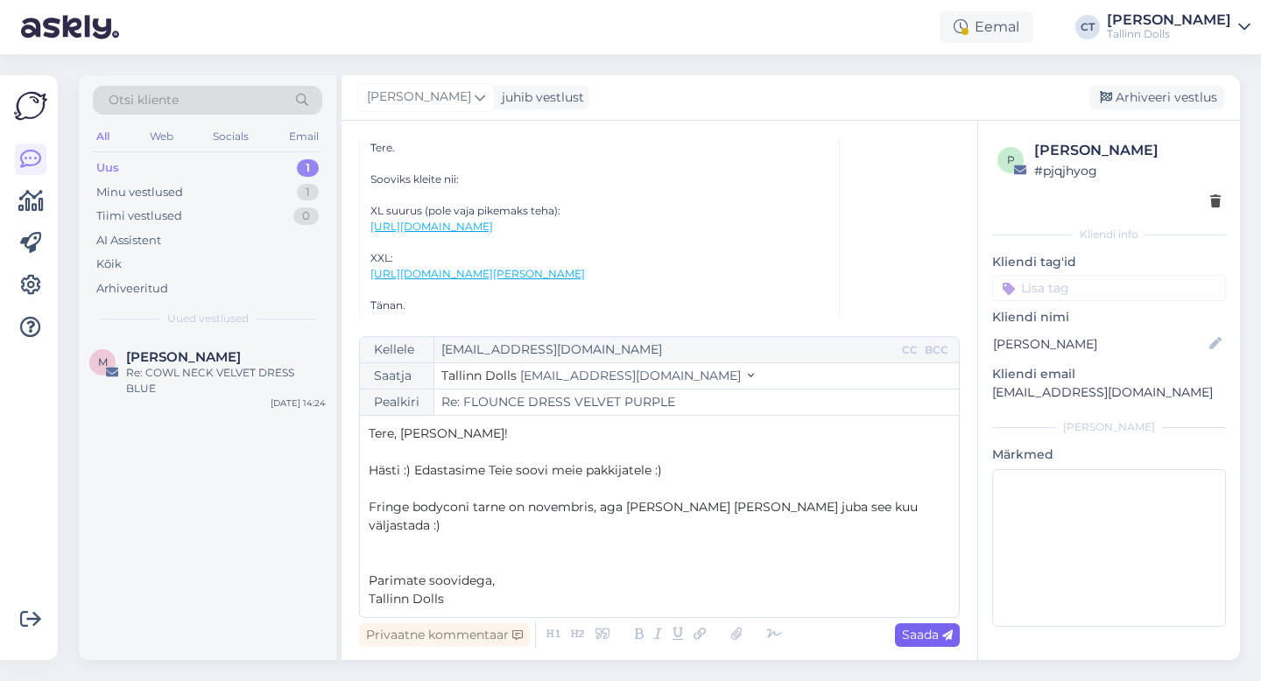
click at [924, 636] on span "Saada" at bounding box center [927, 635] width 51 height 16
type input "Re: Re: FLOUNCE DRESS VELVET PURPLE"
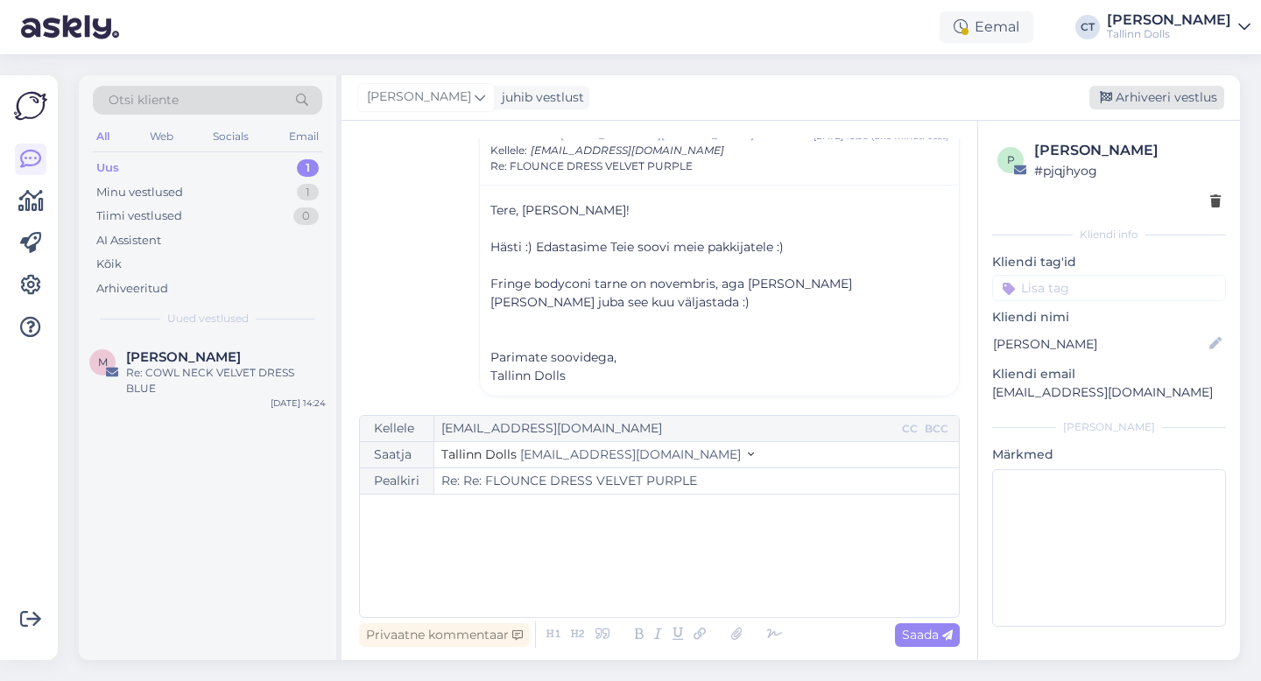
click at [1165, 98] on div "Arhiveeri vestlus" at bounding box center [1156, 98] width 135 height 24
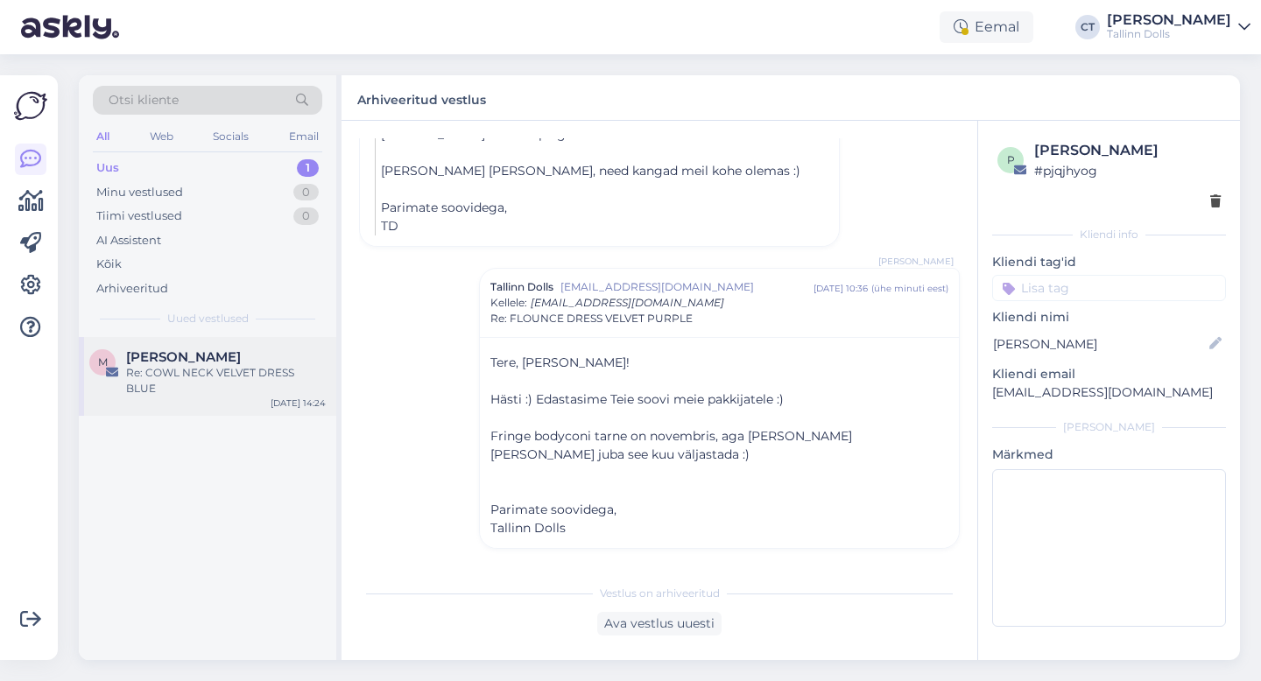
click at [173, 370] on div "Re: COWL NECK VELVET DRESS BLUE" at bounding box center [226, 381] width 200 height 32
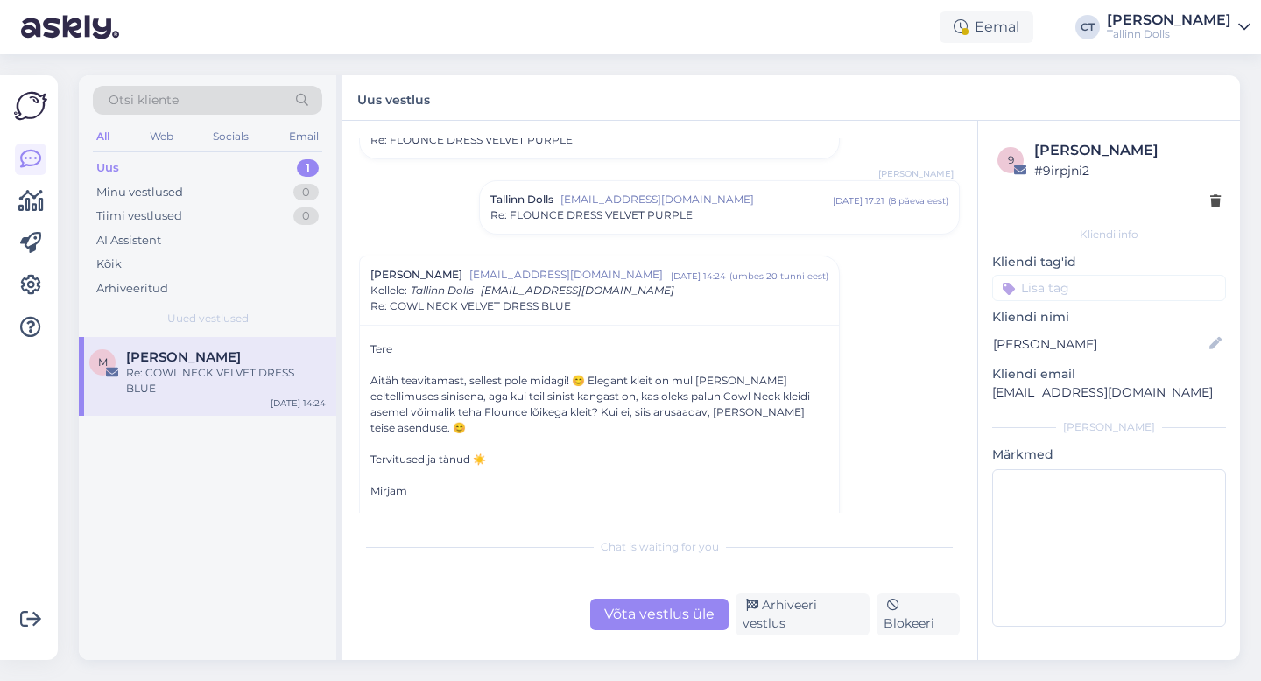
scroll to position [1401, 0]
click at [141, 163] on div "Uus 1" at bounding box center [207, 168] width 229 height 25
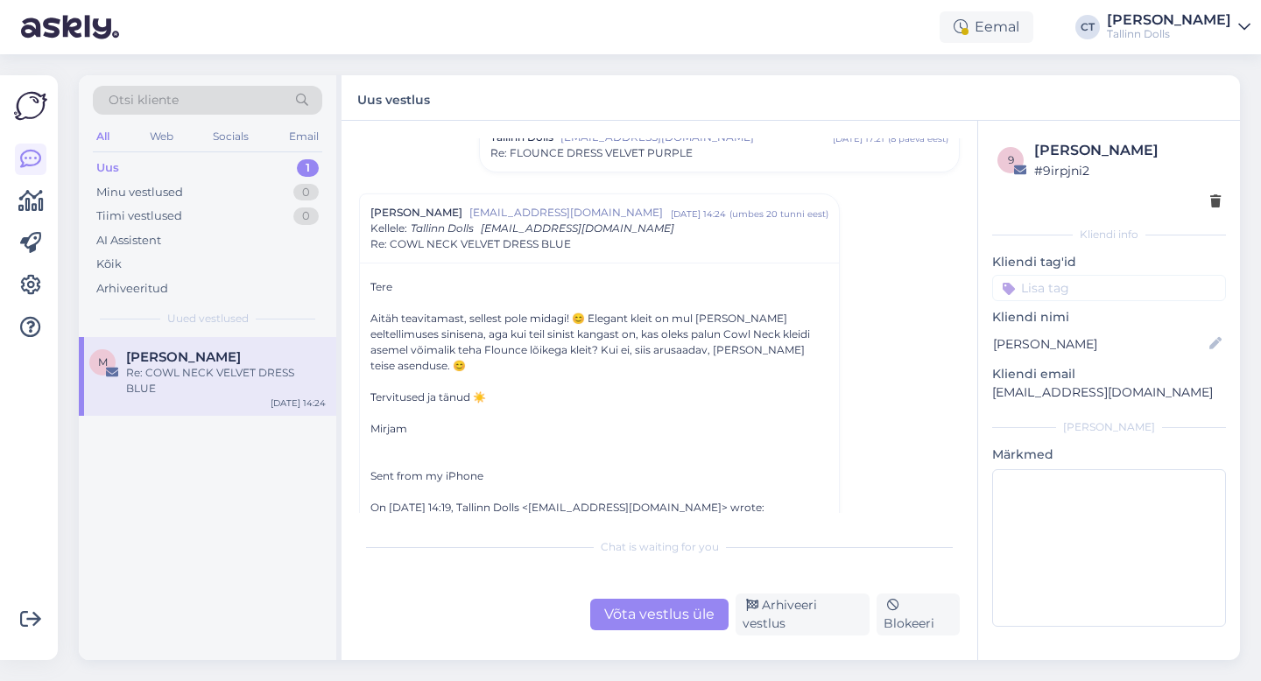
scroll to position [1471, 0]
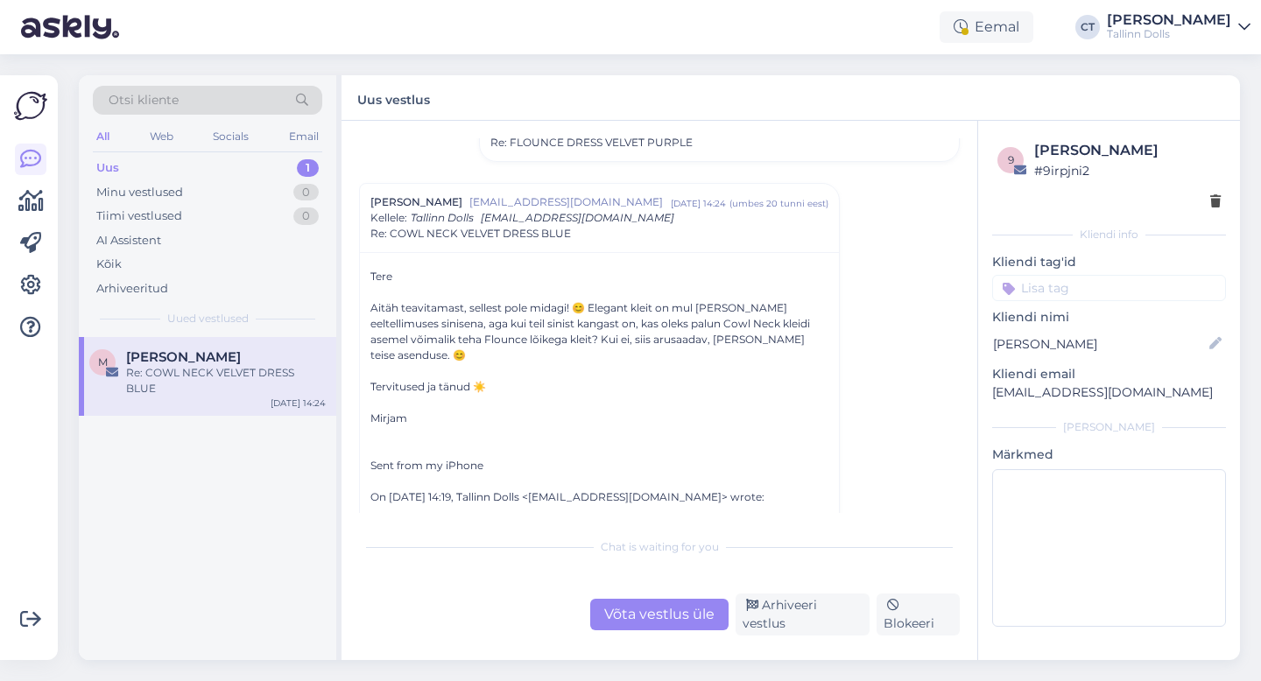
click at [633, 605] on div "Võta vestlus üle" at bounding box center [659, 615] width 138 height 32
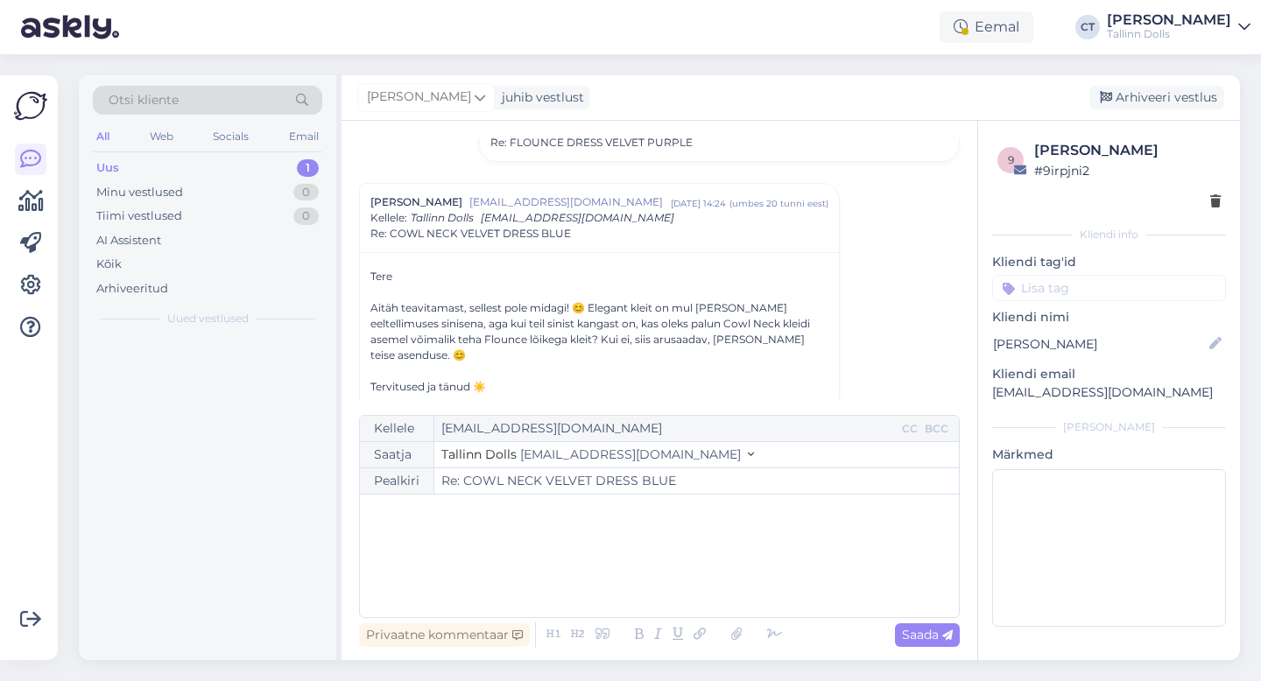
scroll to position [1516, 0]
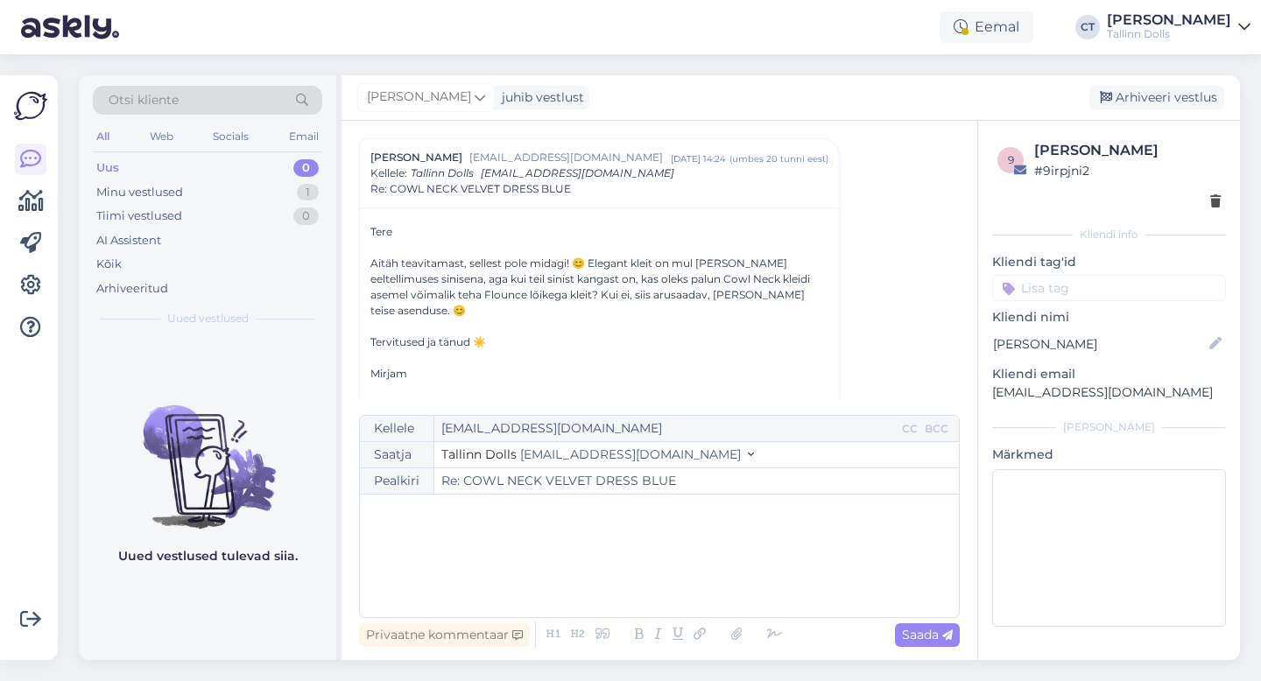
click at [634, 581] on div "﻿" at bounding box center [659, 555] width 581 height 105
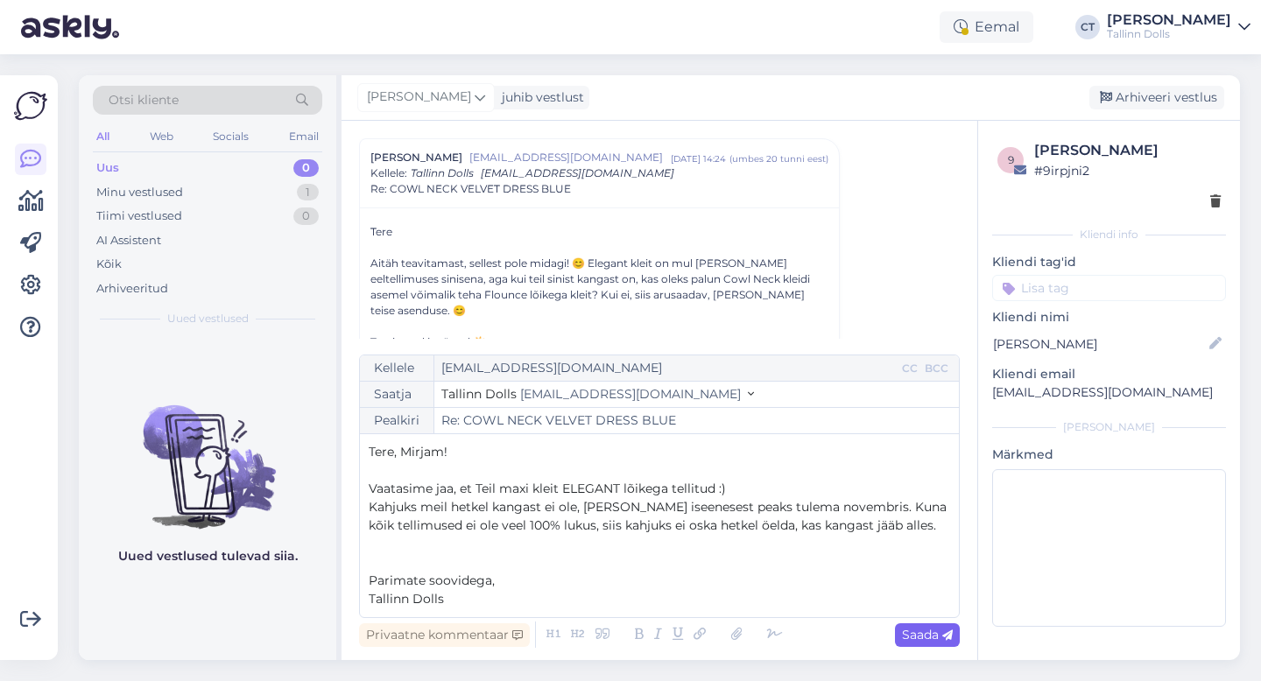
click at [926, 627] on span "Saada" at bounding box center [927, 635] width 51 height 16
type input "Re: COWL NECK VELVET DRESS BLUE"
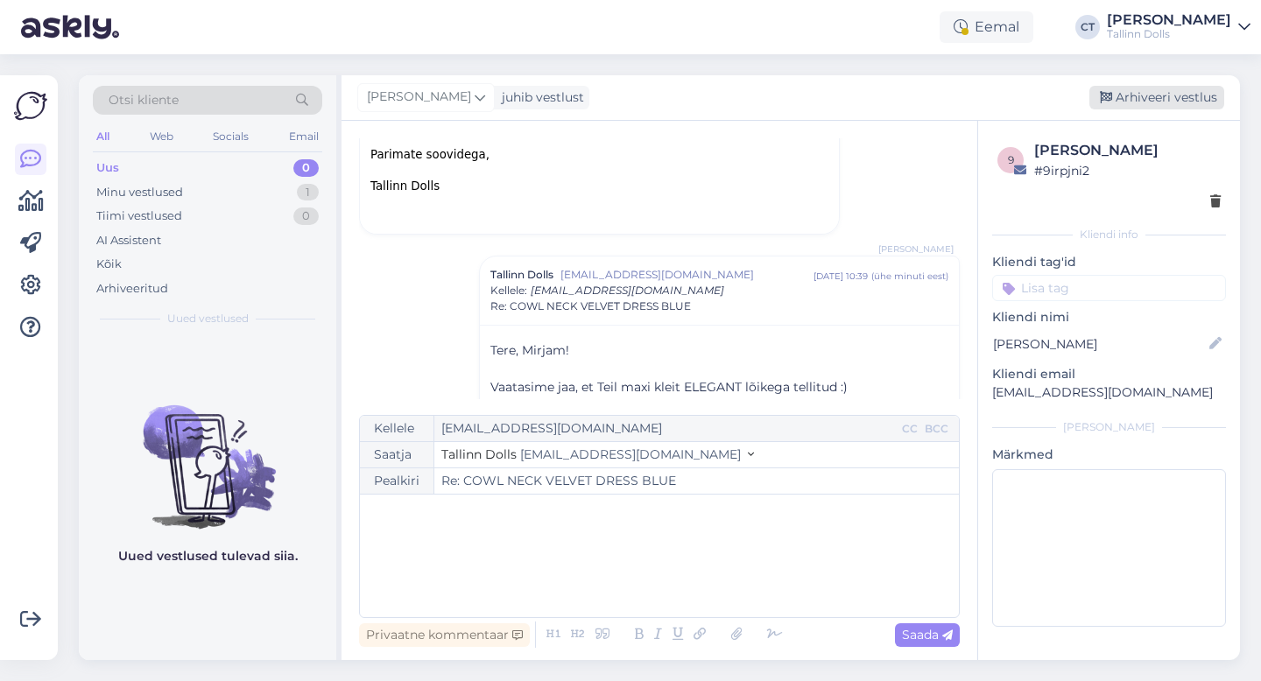
click at [1159, 104] on div "Arhiveeri vestlus" at bounding box center [1156, 98] width 135 height 24
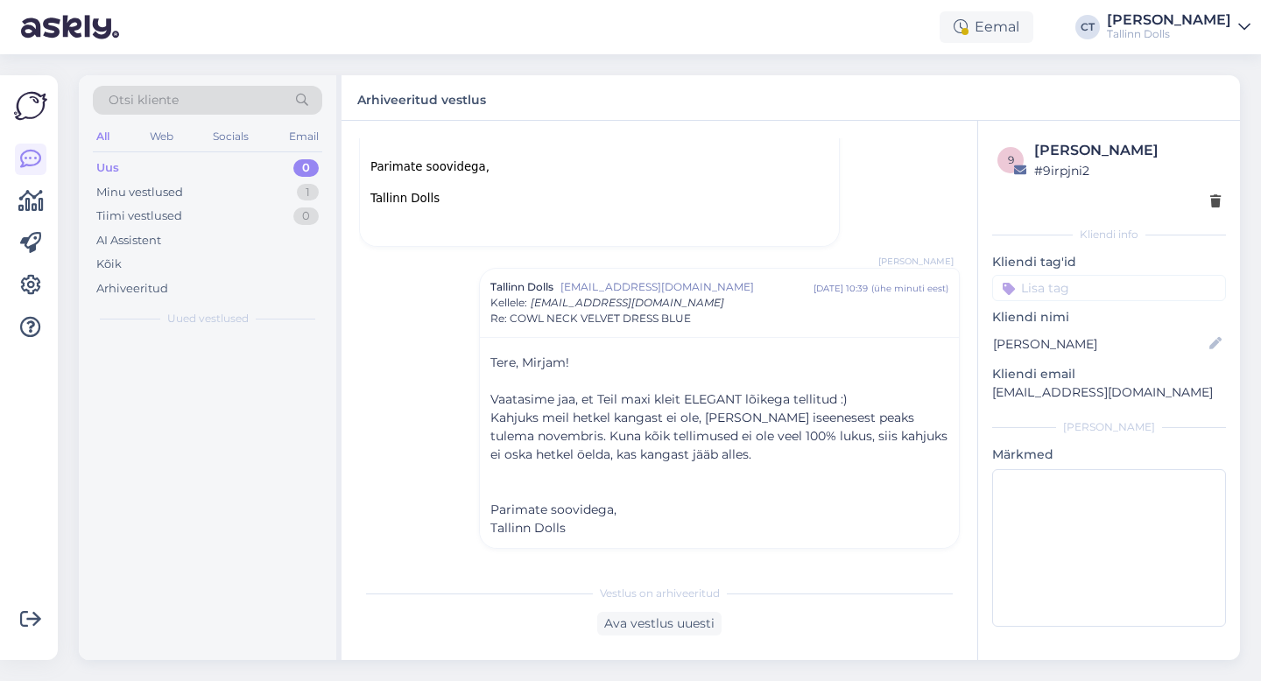
scroll to position [2168, 0]
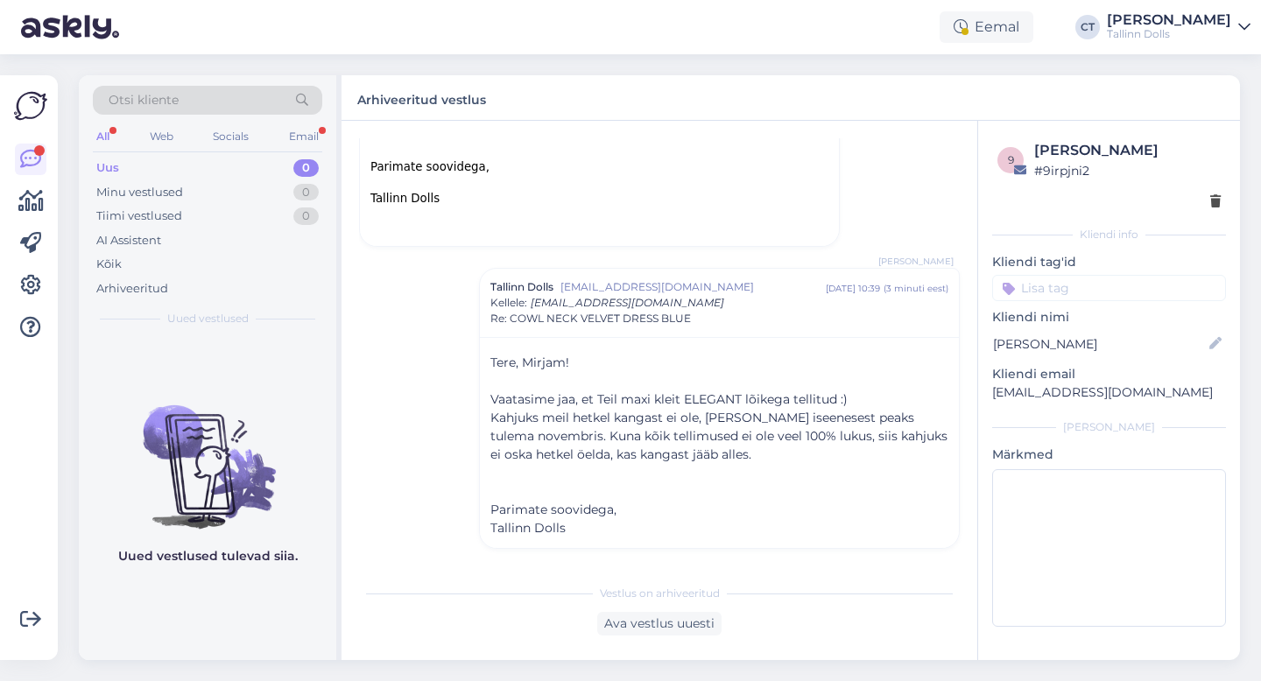
click at [117, 169] on div "Uus" at bounding box center [107, 168] width 23 height 18
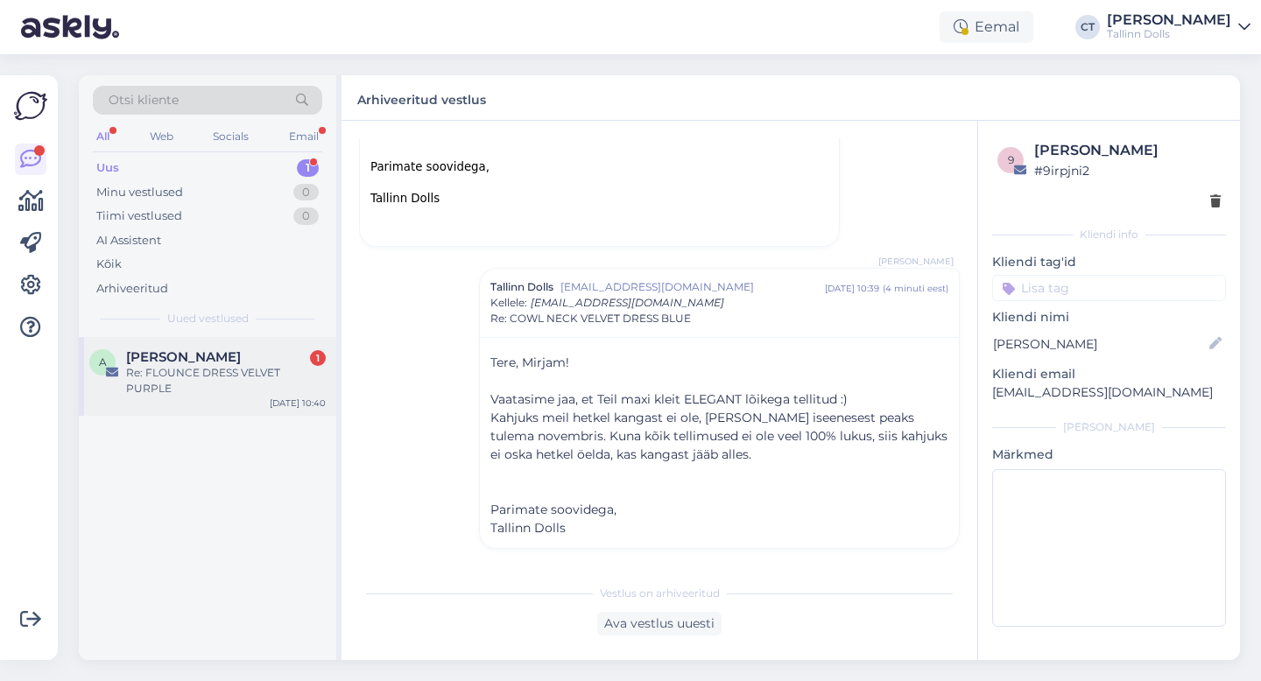
click at [176, 360] on span "Anne-Mai Aadomaa" at bounding box center [183, 357] width 115 height 16
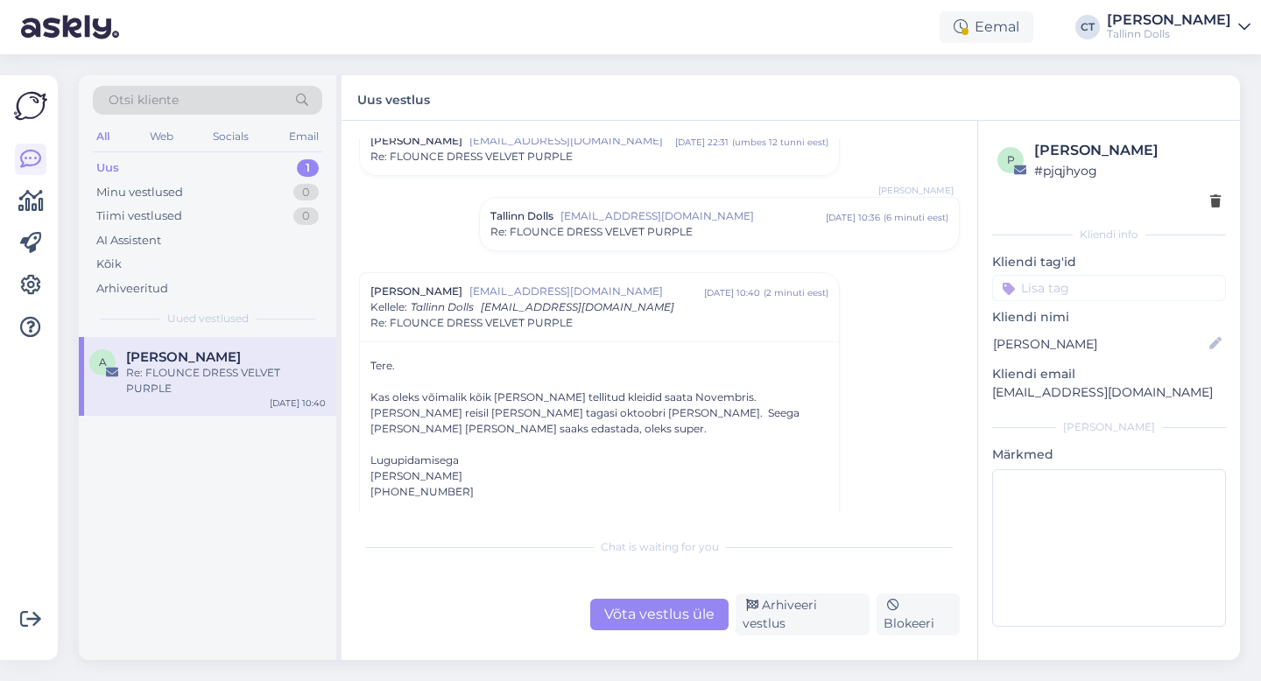
scroll to position [441, 0]
click at [661, 618] on div "Võta vestlus üle" at bounding box center [659, 615] width 138 height 32
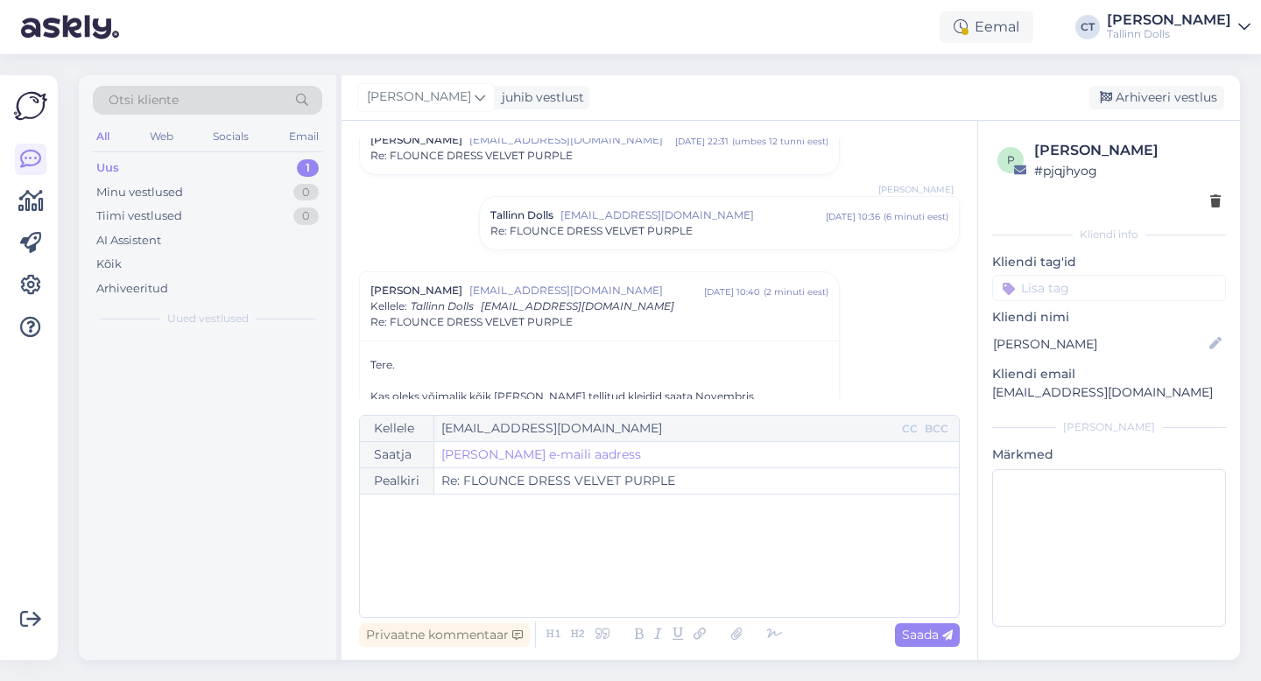
scroll to position [574, 0]
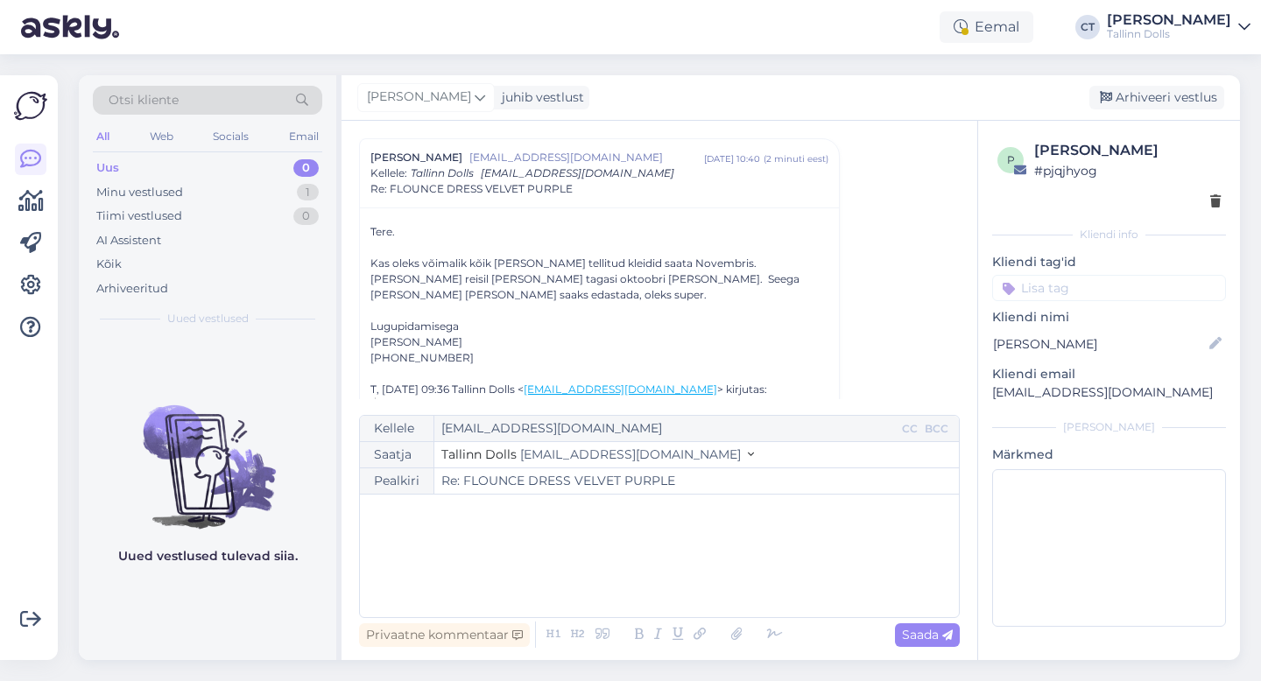
click at [661, 567] on div "﻿" at bounding box center [659, 555] width 581 height 105
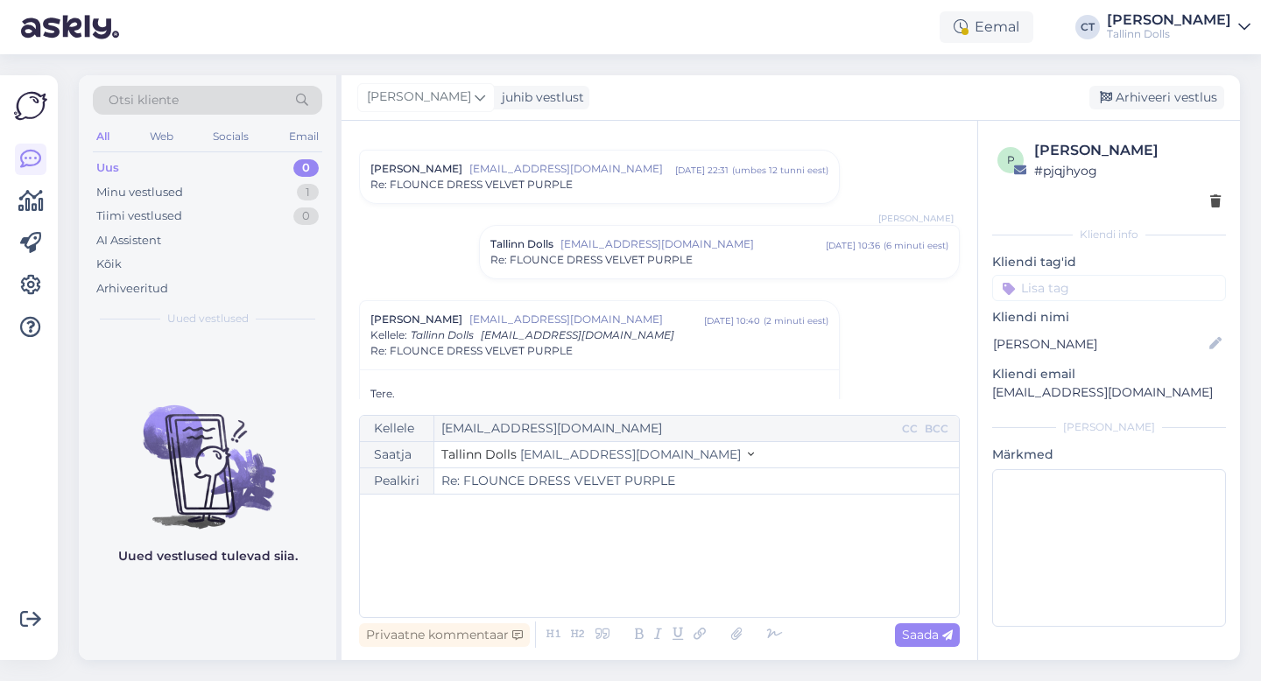
scroll to position [410, 0]
click at [630, 251] on span "[EMAIL_ADDRESS][DOMAIN_NAME]" at bounding box center [692, 247] width 265 height 16
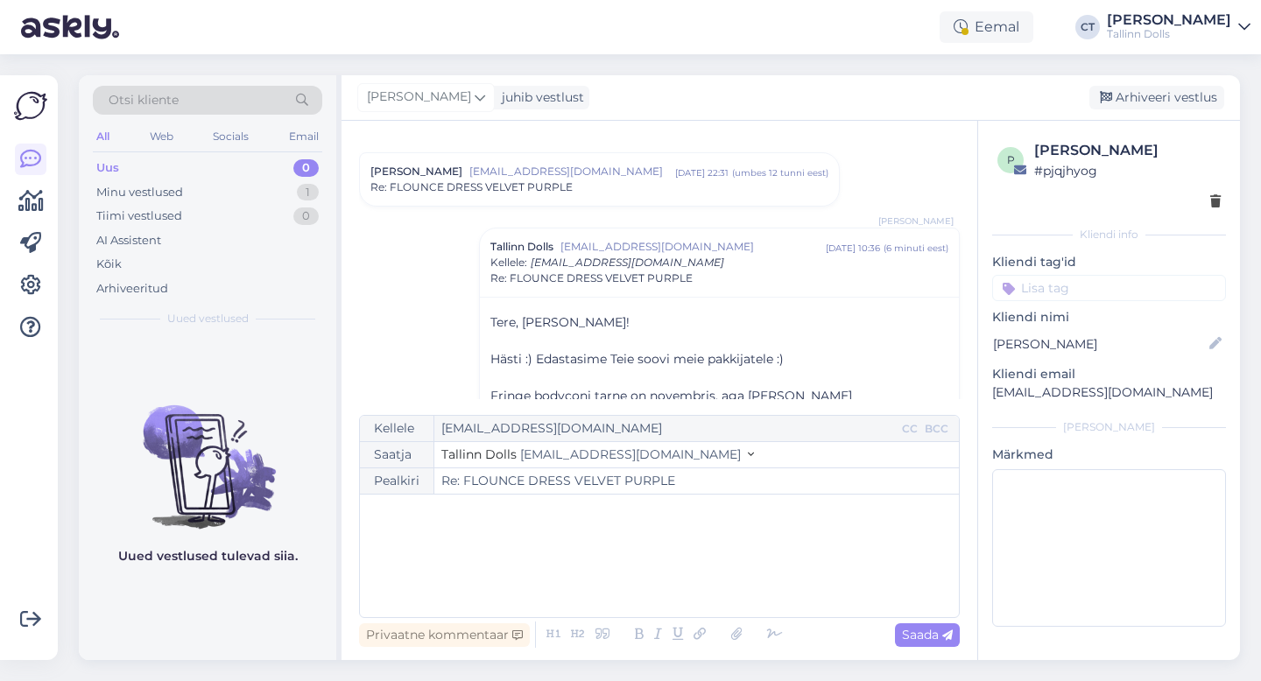
scroll to position [498, 0]
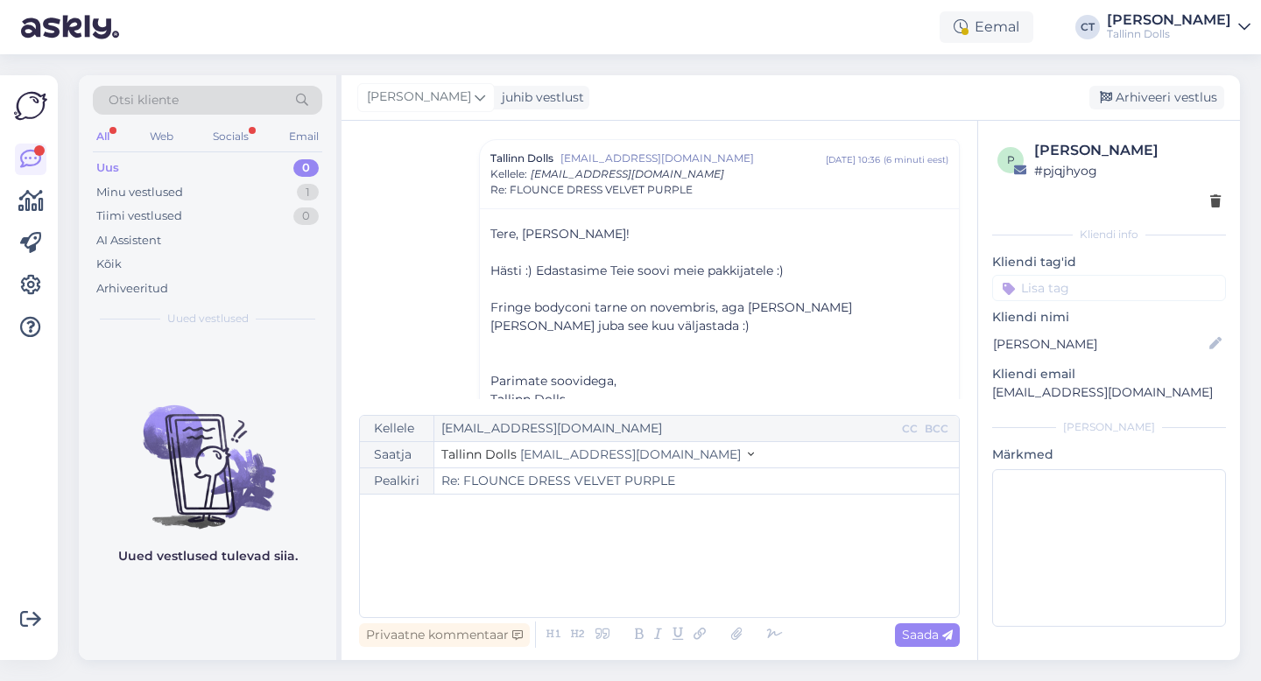
click at [531, 511] on p "﻿" at bounding box center [659, 512] width 581 height 18
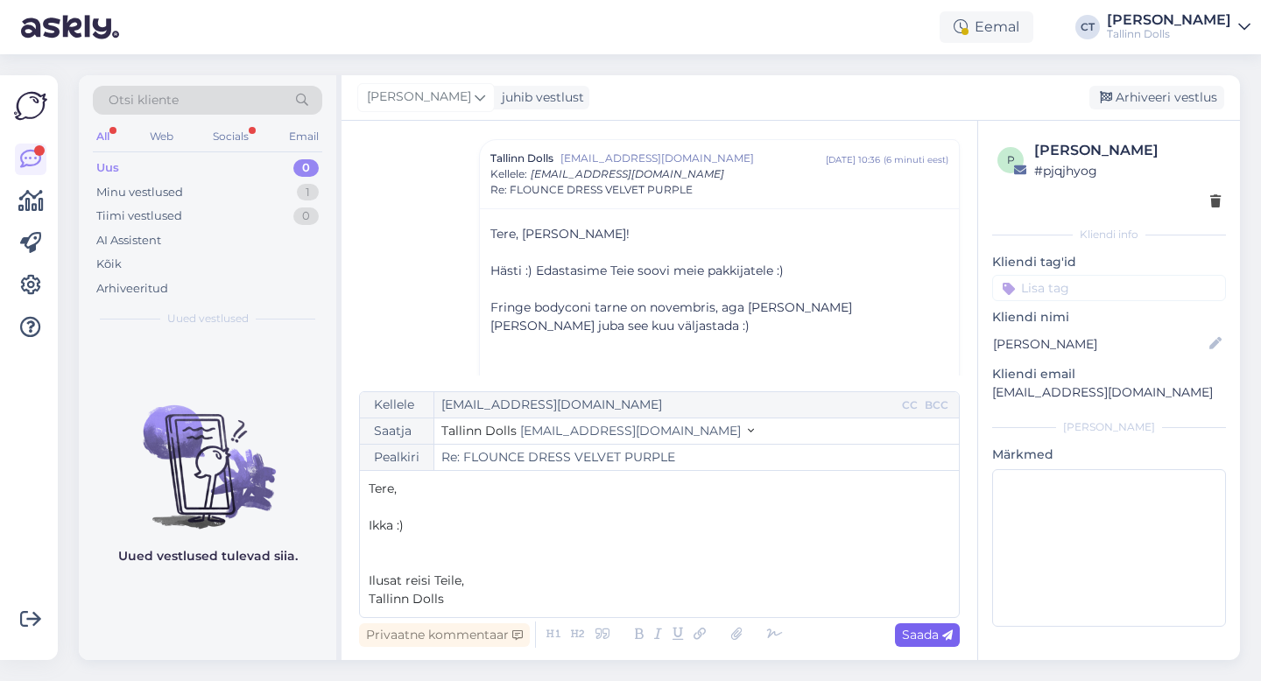
click at [932, 641] on span "Saada" at bounding box center [927, 635] width 51 height 16
type input "Re: Re: FLOUNCE DRESS VELVET PURPLE"
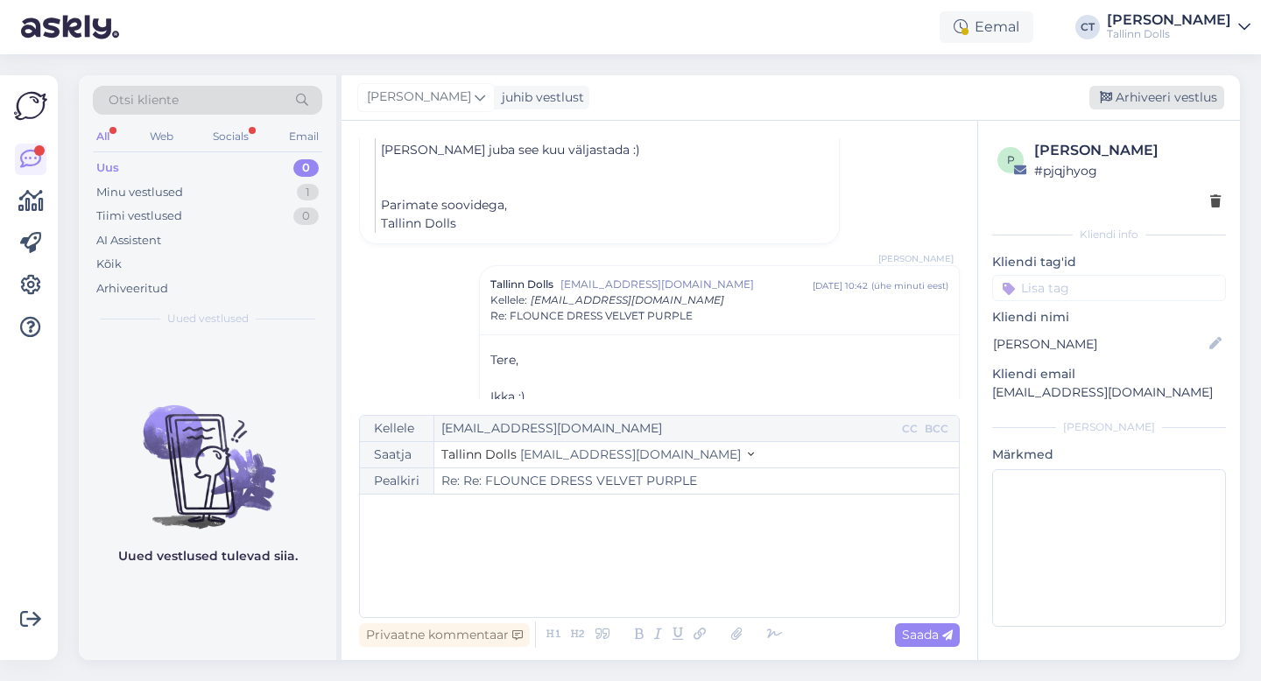
click at [1144, 95] on div "Arhiveeri vestlus" at bounding box center [1156, 98] width 135 height 24
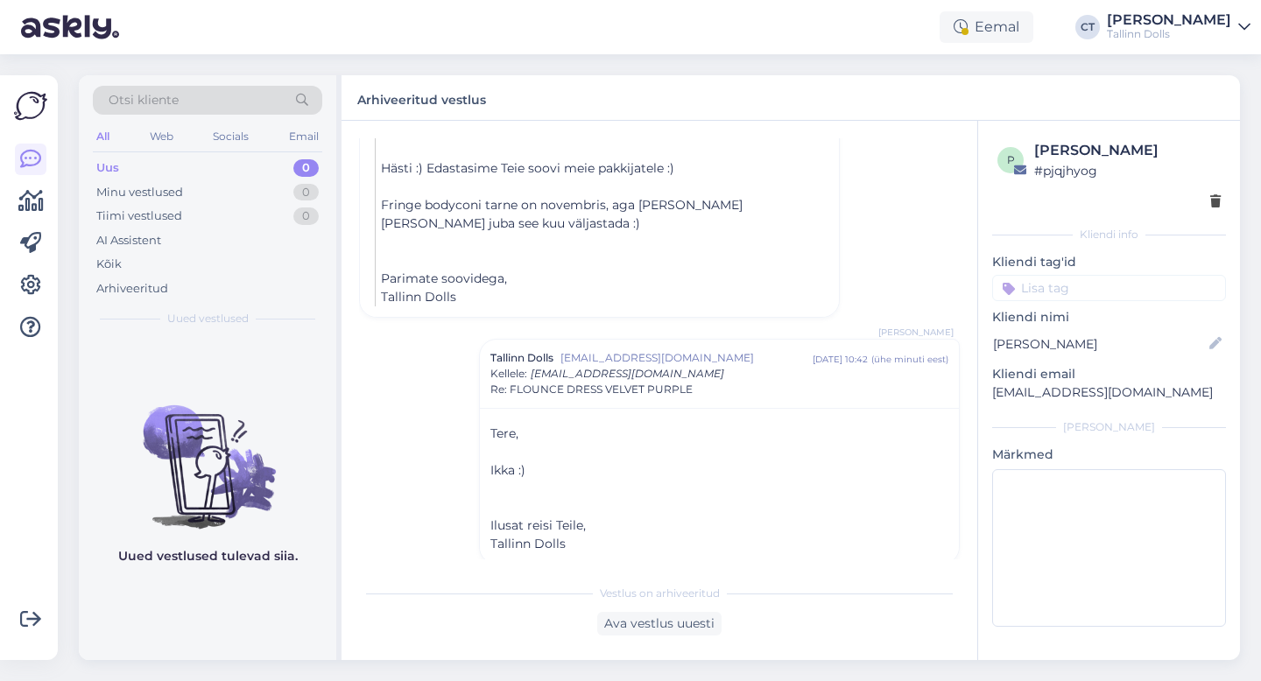
click at [137, 153] on div "Otsi kliente All Web Socials Email Uus 0 Minu vestlused 0 Tiimi vestlused 0 AI …" at bounding box center [207, 206] width 257 height 262
click at [194, 156] on div "Uus 0" at bounding box center [207, 168] width 229 height 25
click at [119, 168] on div "Uus 0" at bounding box center [207, 168] width 229 height 25
click at [123, 163] on div "Uus 0" at bounding box center [207, 168] width 229 height 25
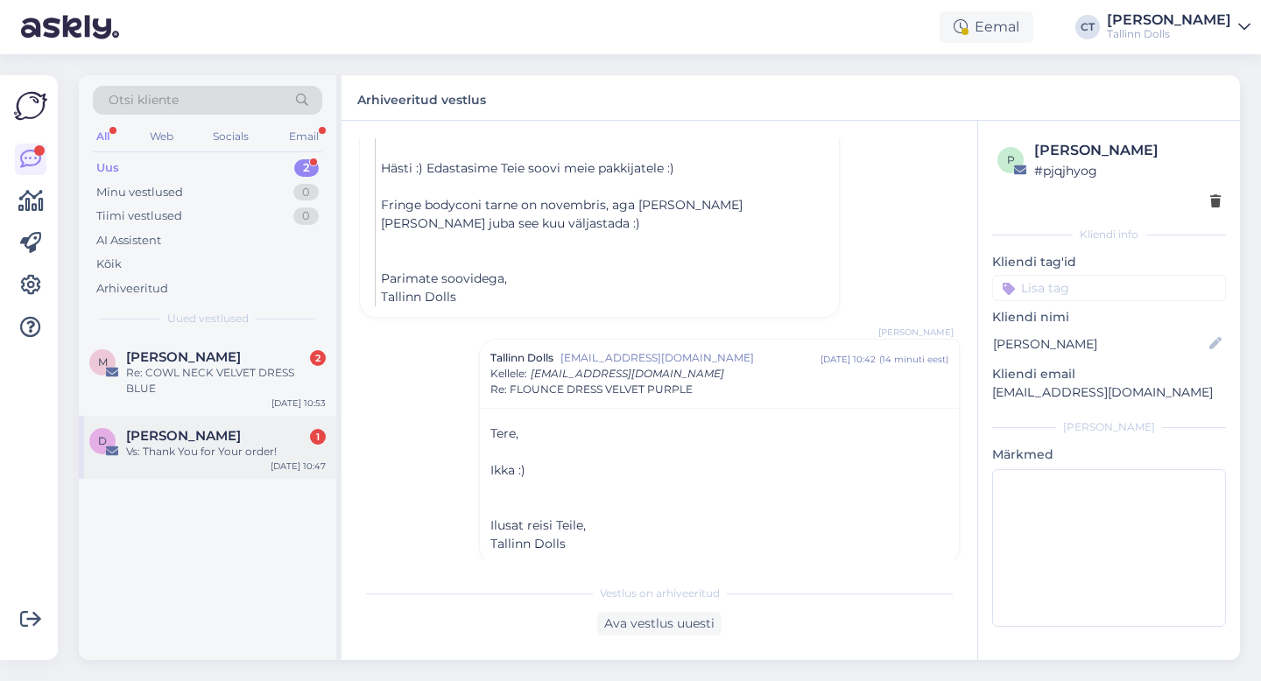
click at [208, 444] on div "Vs: Thank You for Your order!" at bounding box center [226, 452] width 200 height 16
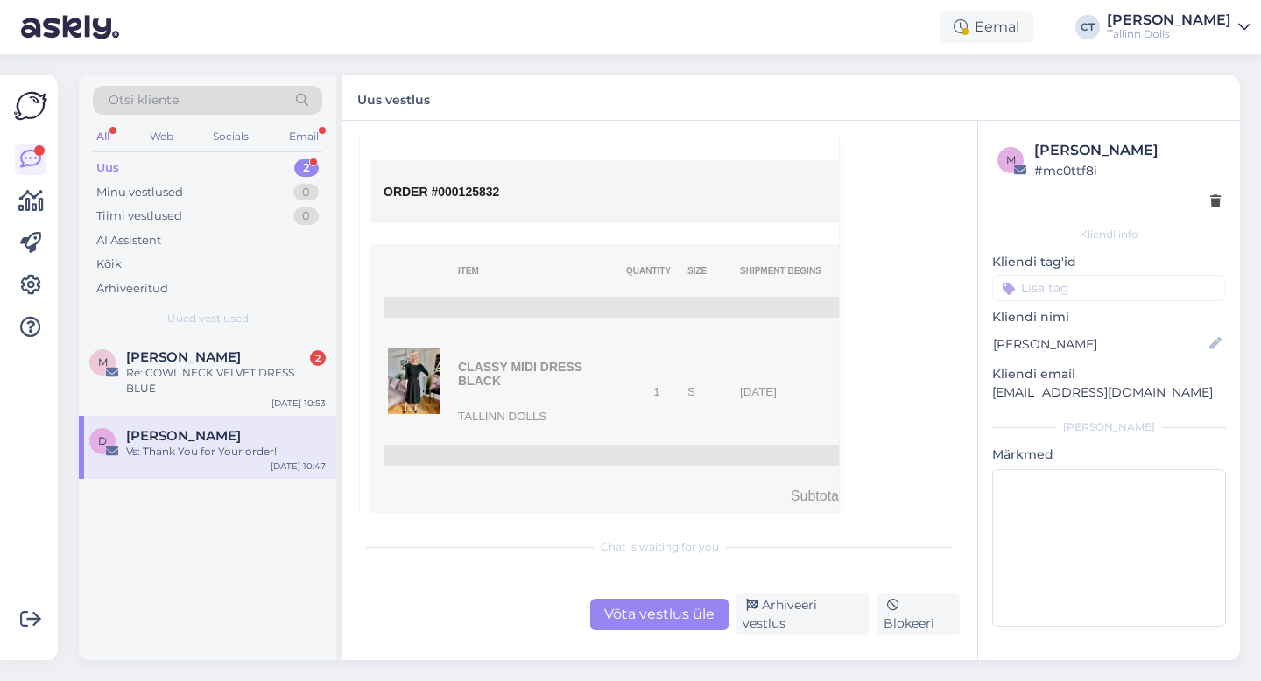
scroll to position [942, 0]
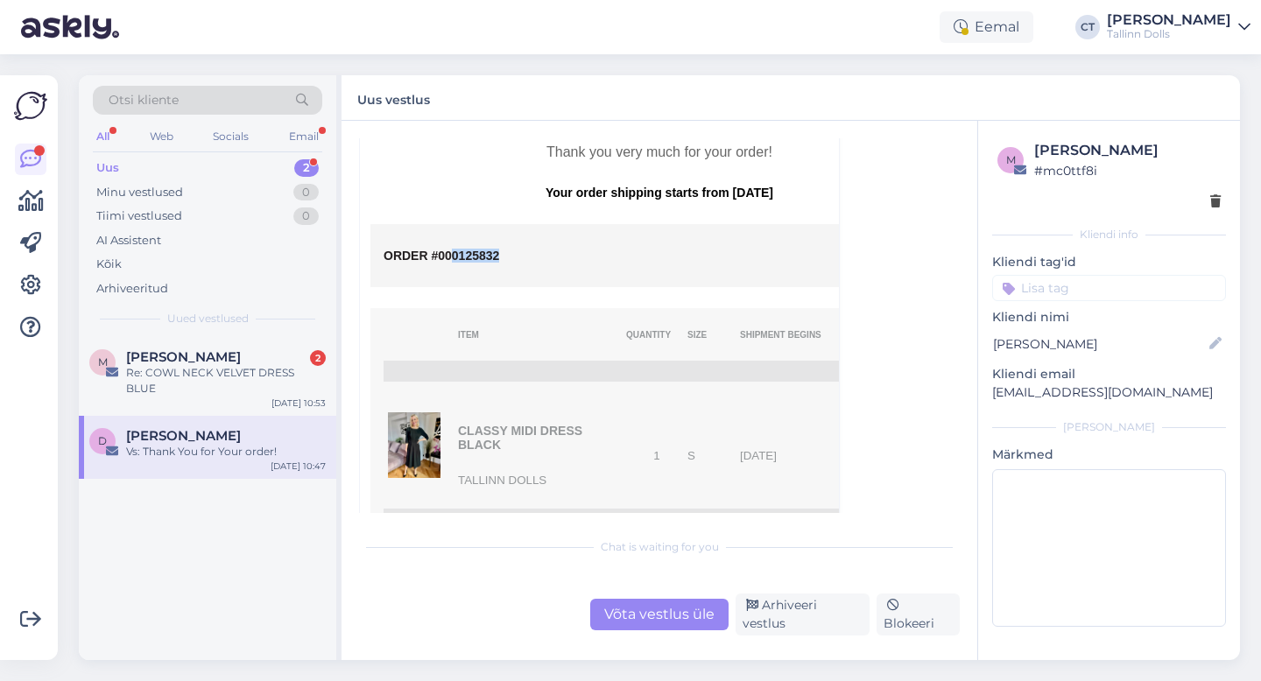
drag, startPoint x: 509, startPoint y: 257, endPoint x: 450, endPoint y: 257, distance: 58.7
click at [450, 257] on p "ORDER #000125832" at bounding box center [660, 256] width 552 height 14
copy span "0125832"
click at [667, 615] on div "Võta vestlus üle" at bounding box center [659, 615] width 138 height 32
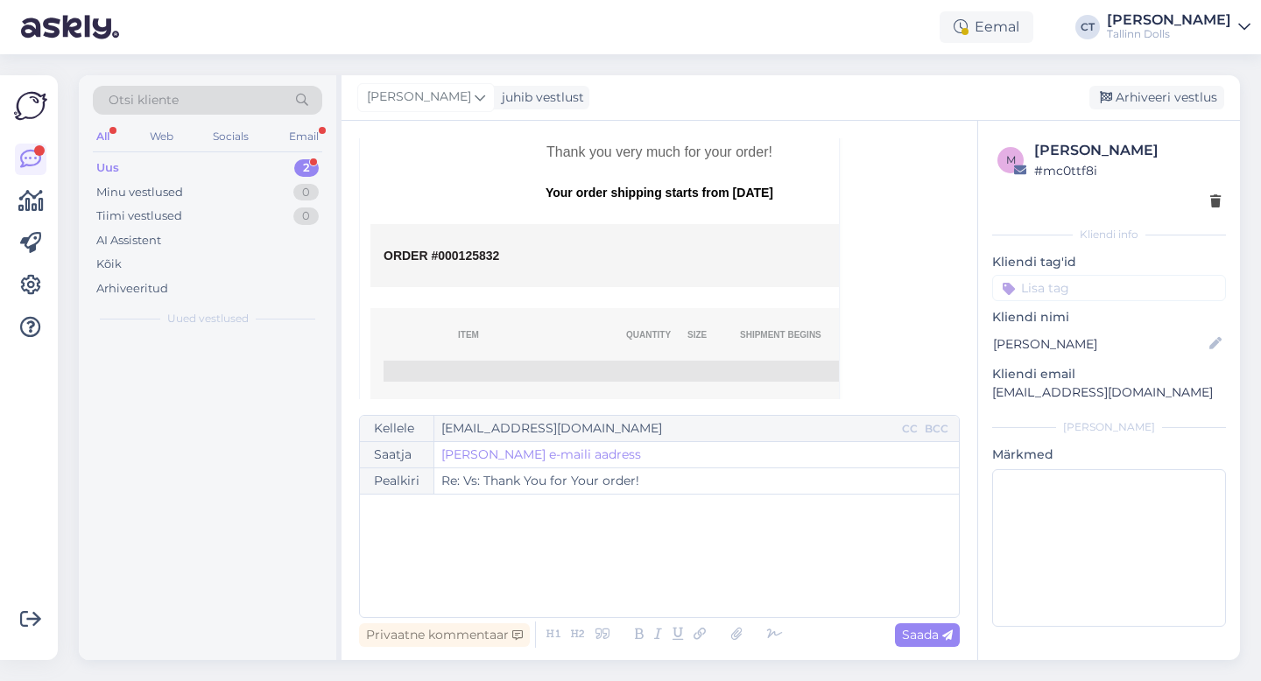
scroll to position [47, 0]
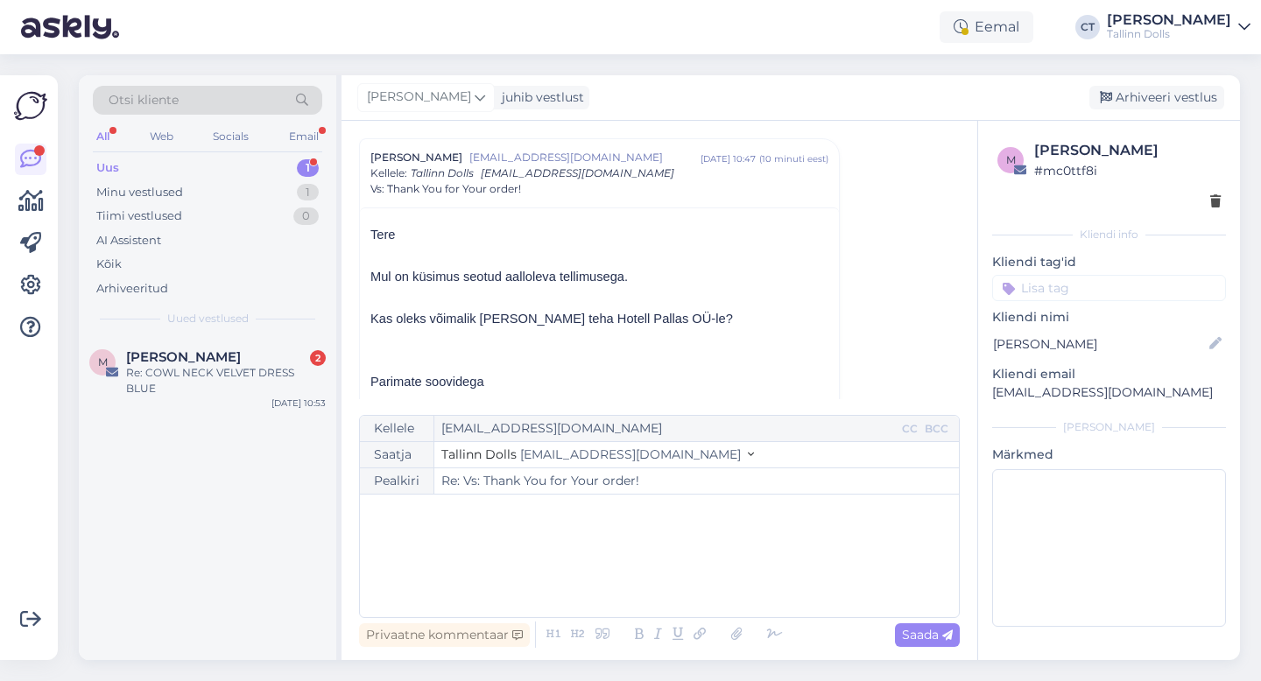
click at [678, 585] on div "﻿" at bounding box center [659, 555] width 581 height 105
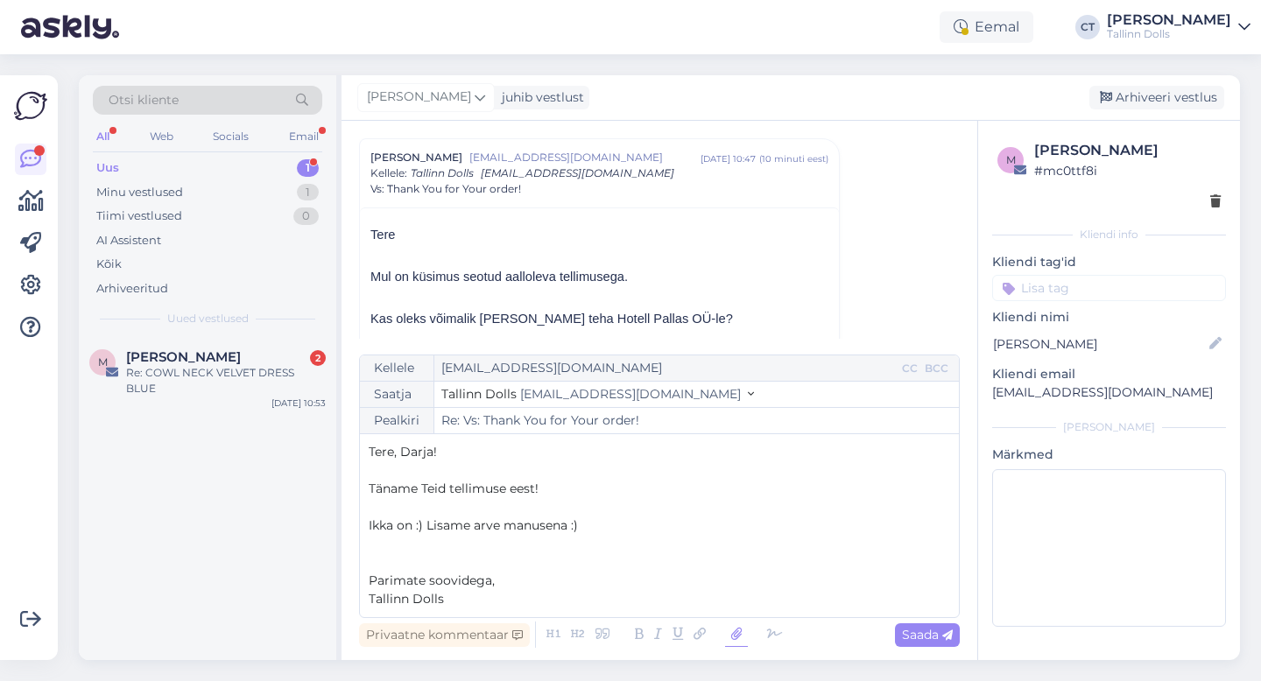
click at [742, 637] on icon at bounding box center [736, 635] width 23 height 25
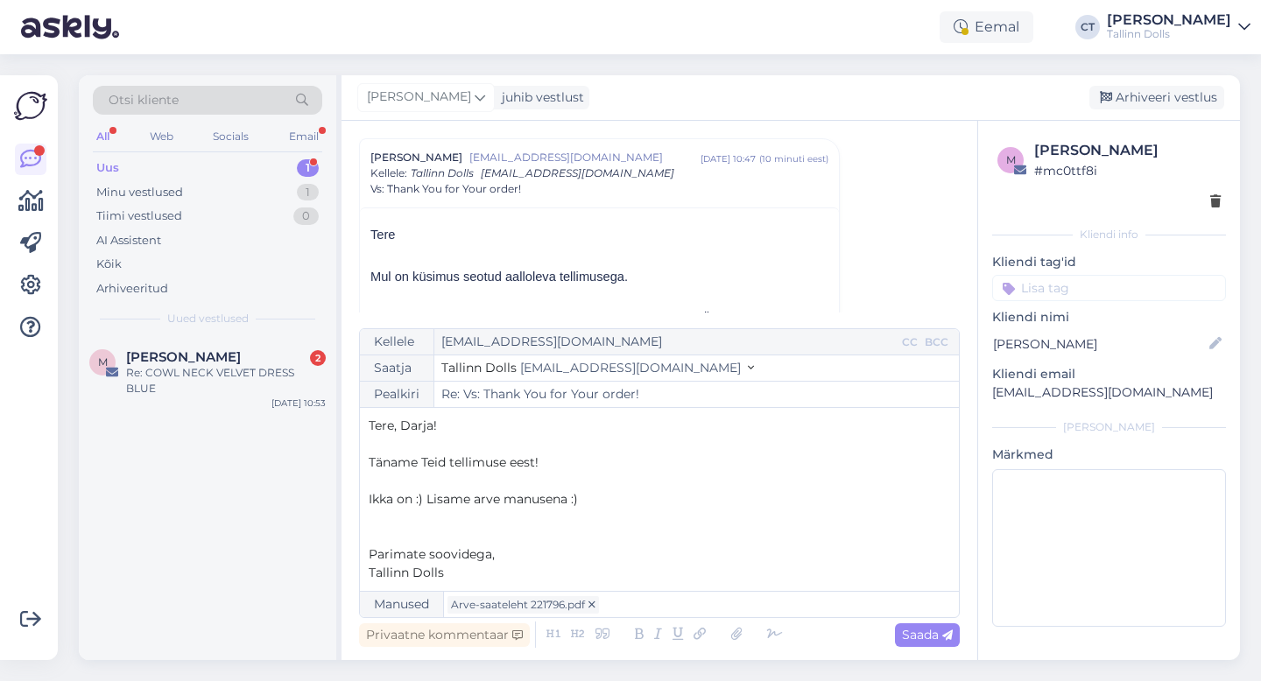
click at [766, 45] on div "Eemal CT Cärol-Laura Tenso Tallinn Dolls" at bounding box center [630, 27] width 1261 height 54
click at [931, 635] on span "Saada" at bounding box center [927, 635] width 51 height 16
type input "Re: Re: Vs: Thank You for Your order!"
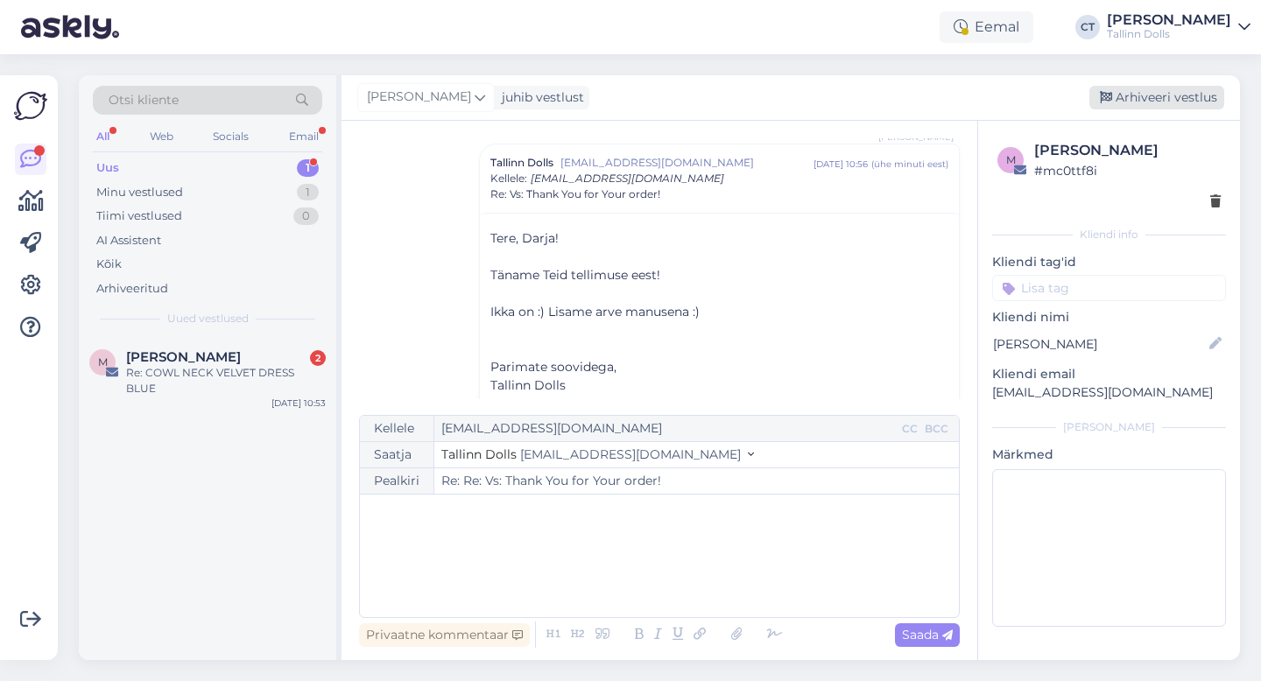
click at [1172, 97] on div "Arhiveeri vestlus" at bounding box center [1156, 98] width 135 height 24
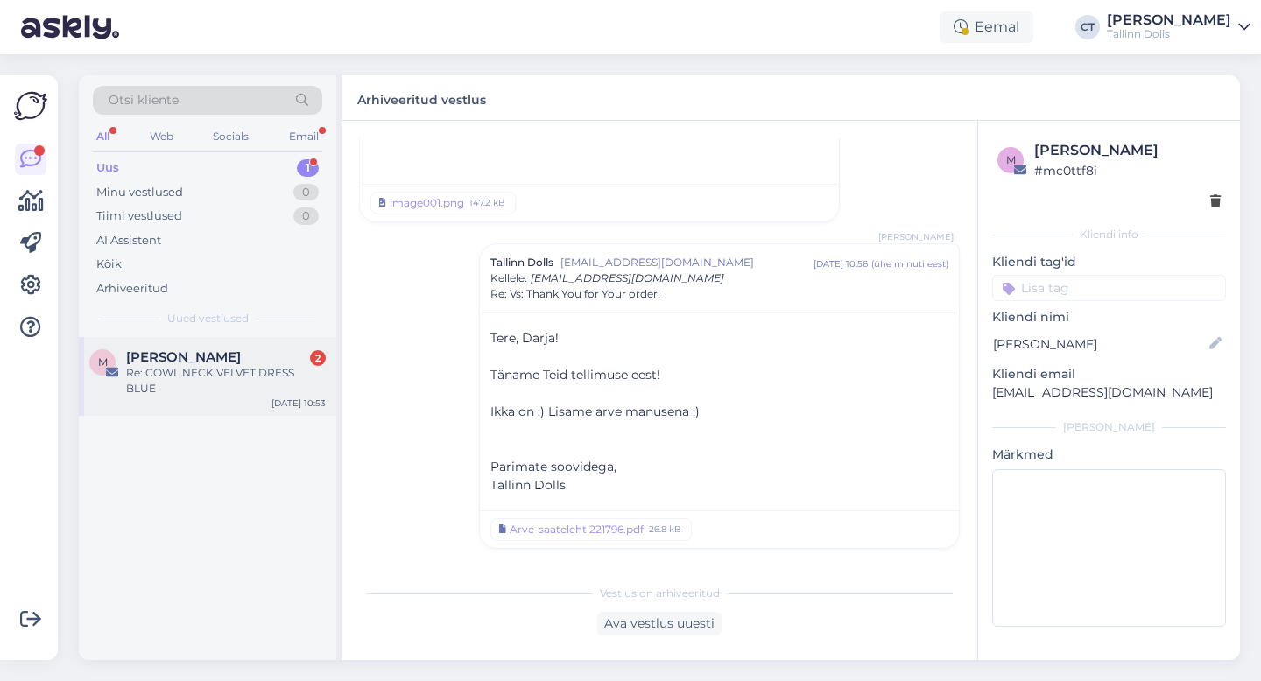
click at [147, 372] on div "Re: COWL NECK VELVET DRESS BLUE" at bounding box center [226, 381] width 200 height 32
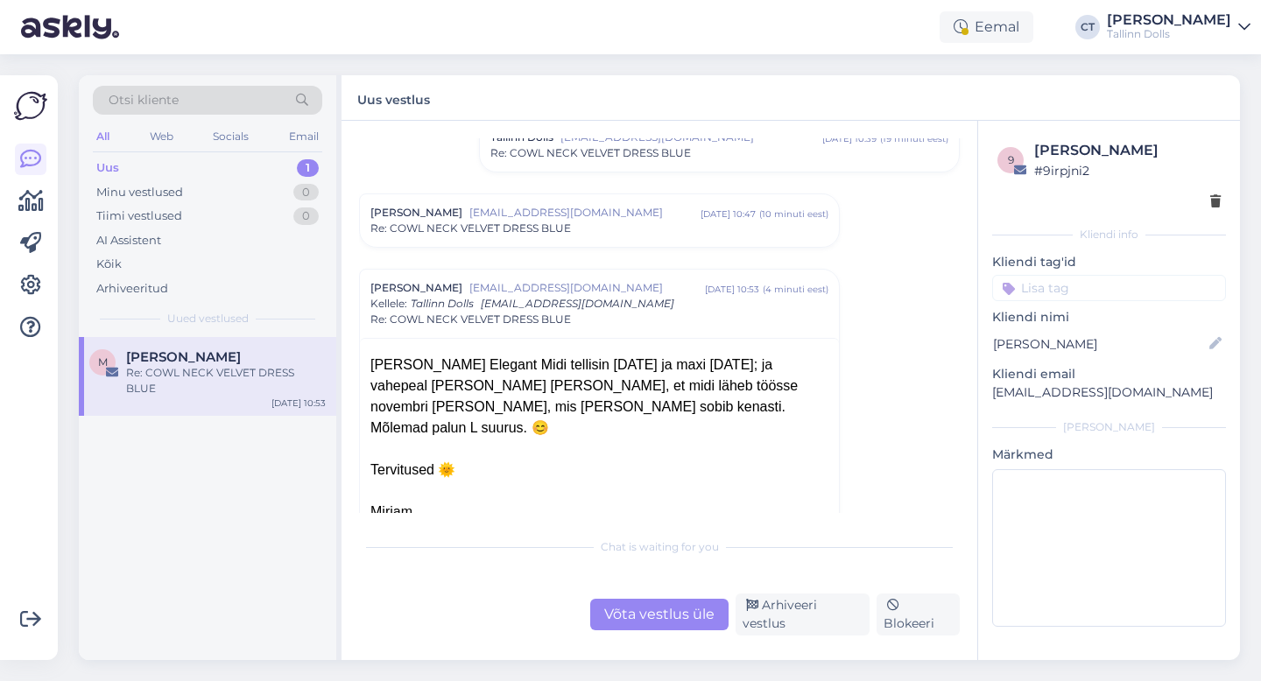
scroll to position [1612, 0]
click at [628, 207] on span "[EMAIL_ADDRESS][DOMAIN_NAME]" at bounding box center [584, 212] width 231 height 16
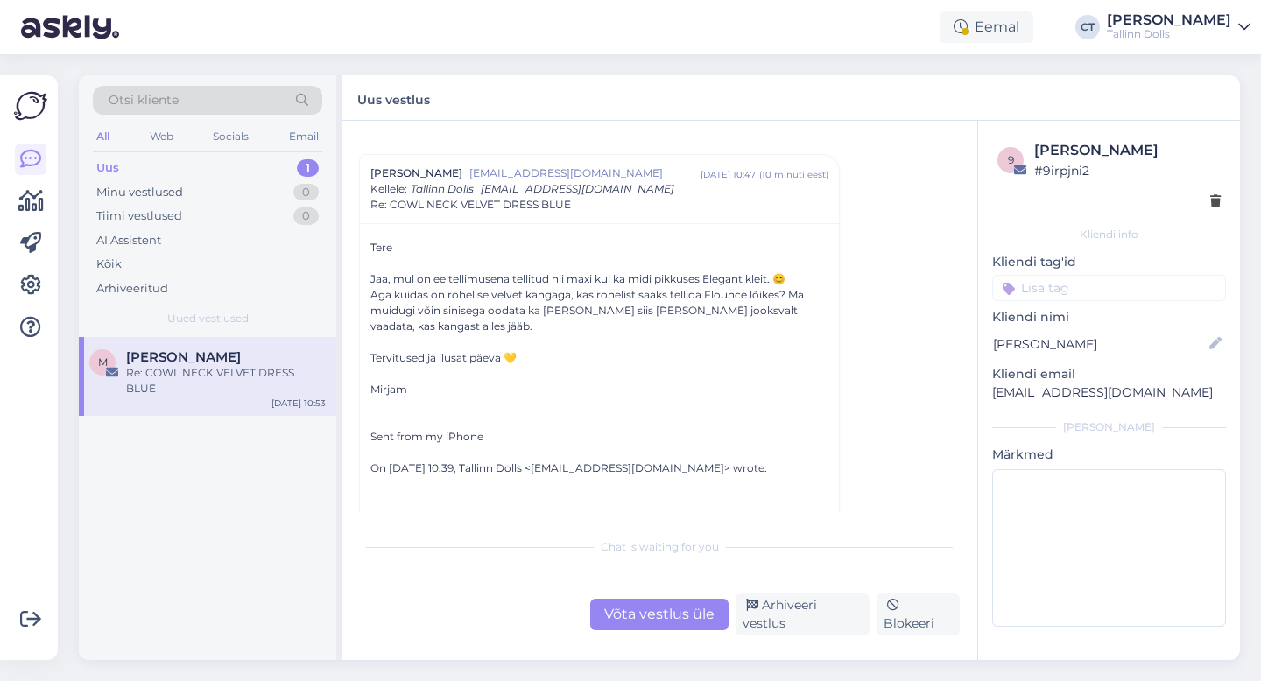
scroll to position [1658, 0]
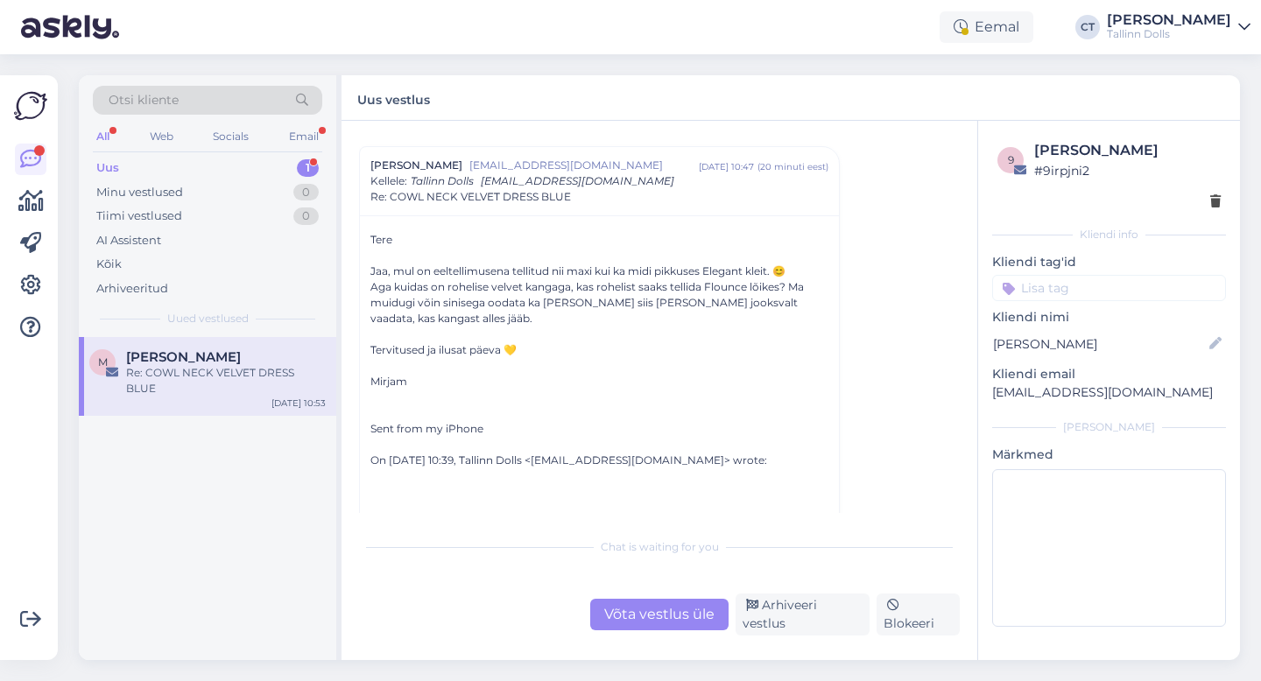
click at [177, 162] on div "Uus 1" at bounding box center [207, 168] width 229 height 25
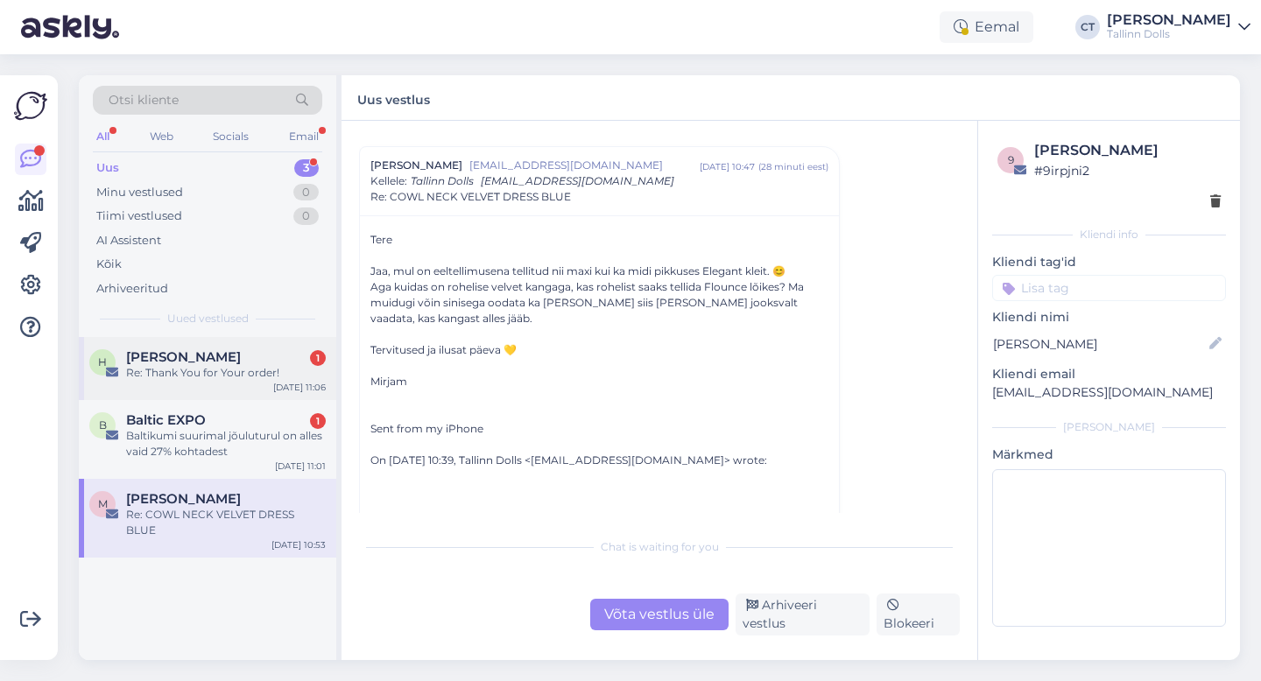
click at [181, 345] on div "H Helin Lung 1 Re: Thank You for Your order! Sep 23 11:06" at bounding box center [207, 368] width 257 height 63
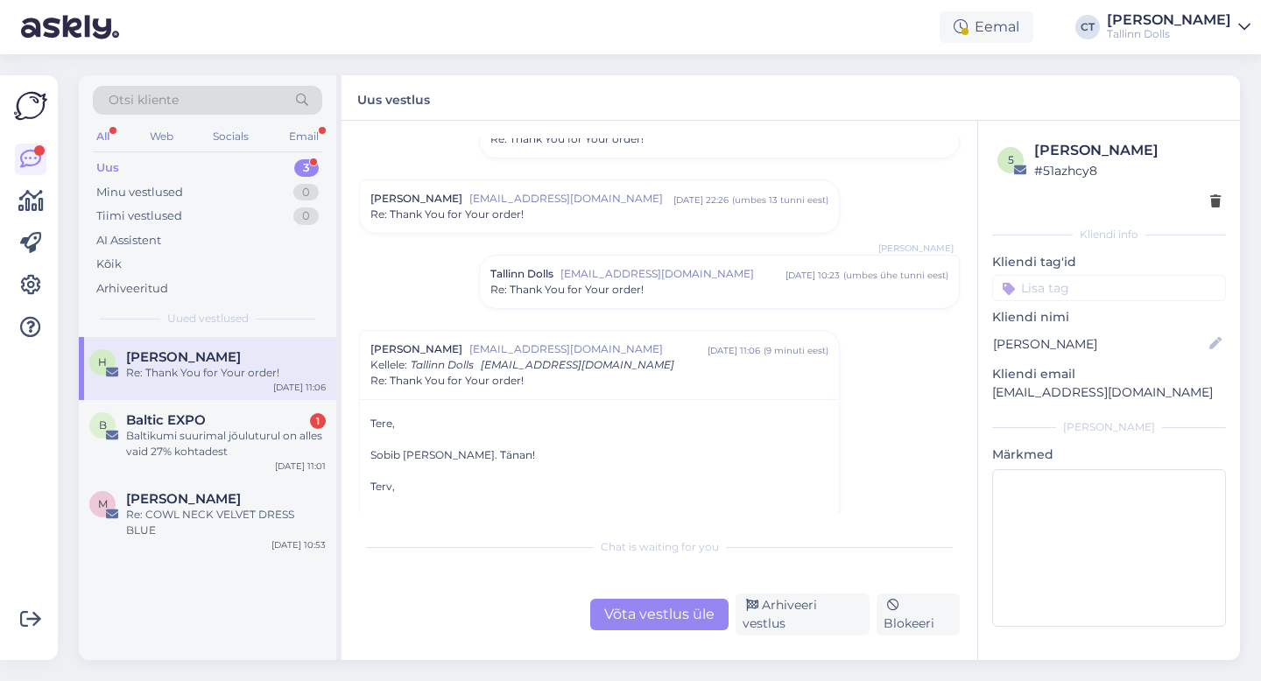
scroll to position [461, 0]
click at [622, 305] on div "Tallinn Dolls info@tallinndolls.com sept 23 10:23 ( umbes ühe tunni eest ) Re: …" at bounding box center [719, 279] width 479 height 53
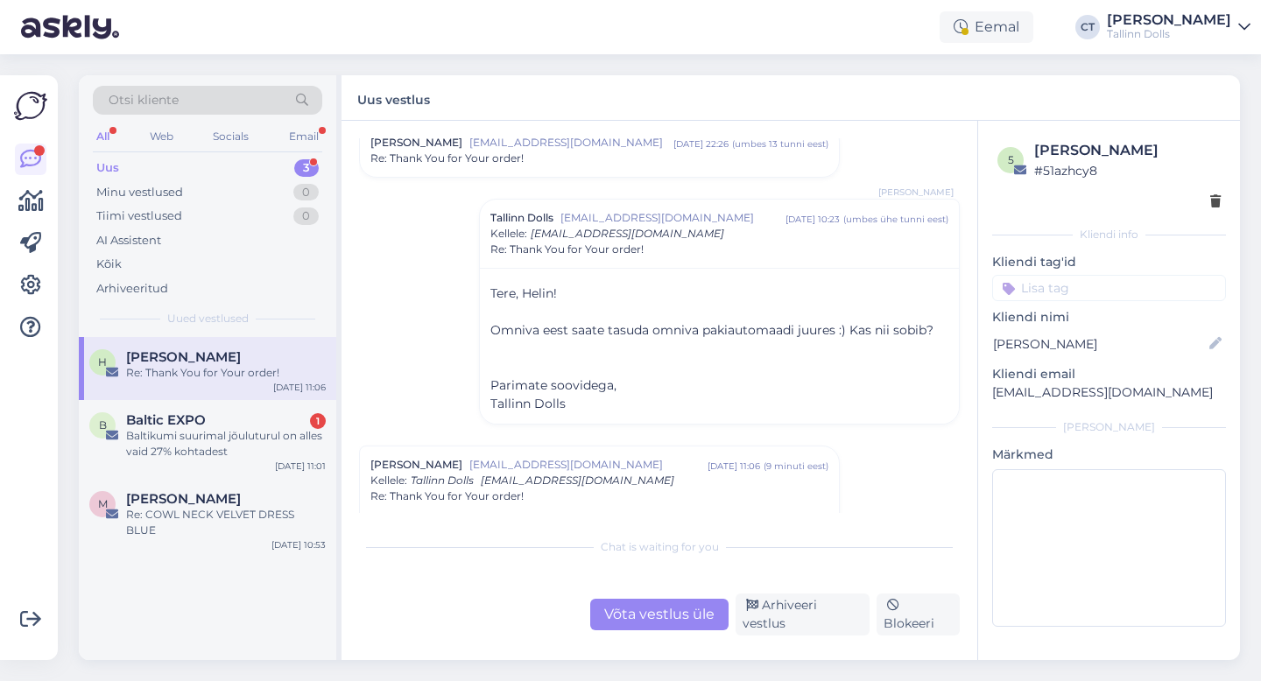
scroll to position [524, 0]
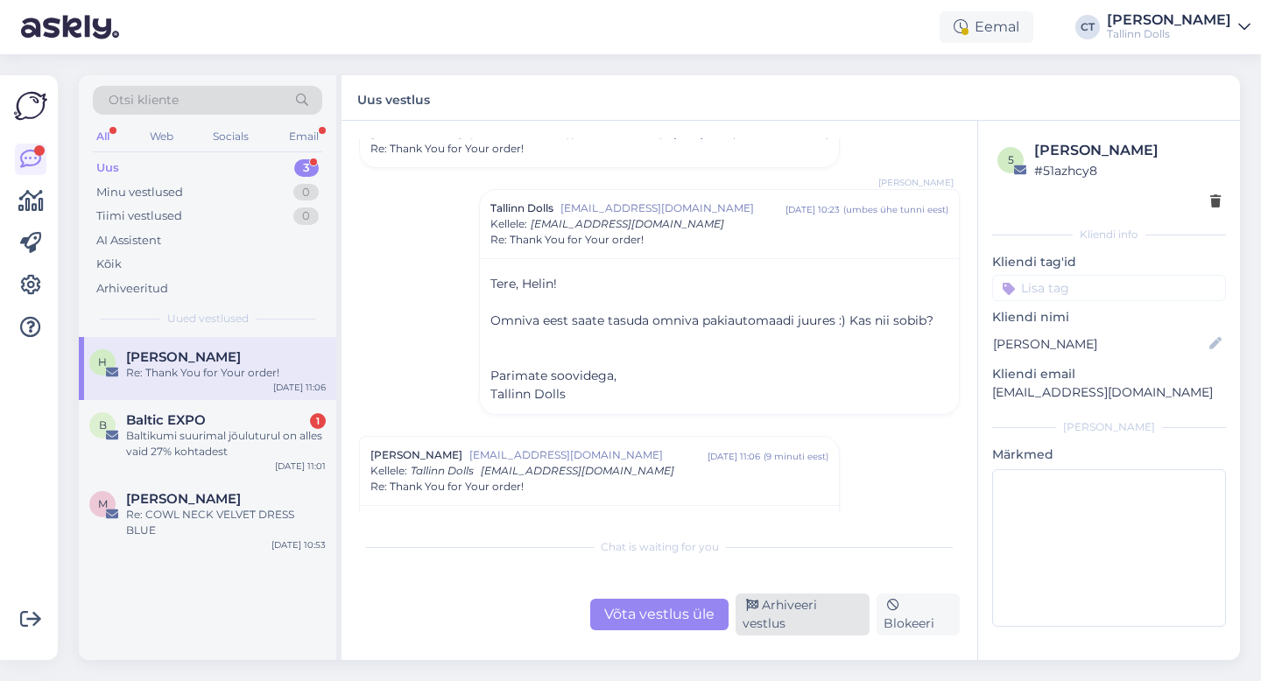
click at [798, 619] on div "Arhiveeri vestlus" at bounding box center [802, 615] width 134 height 42
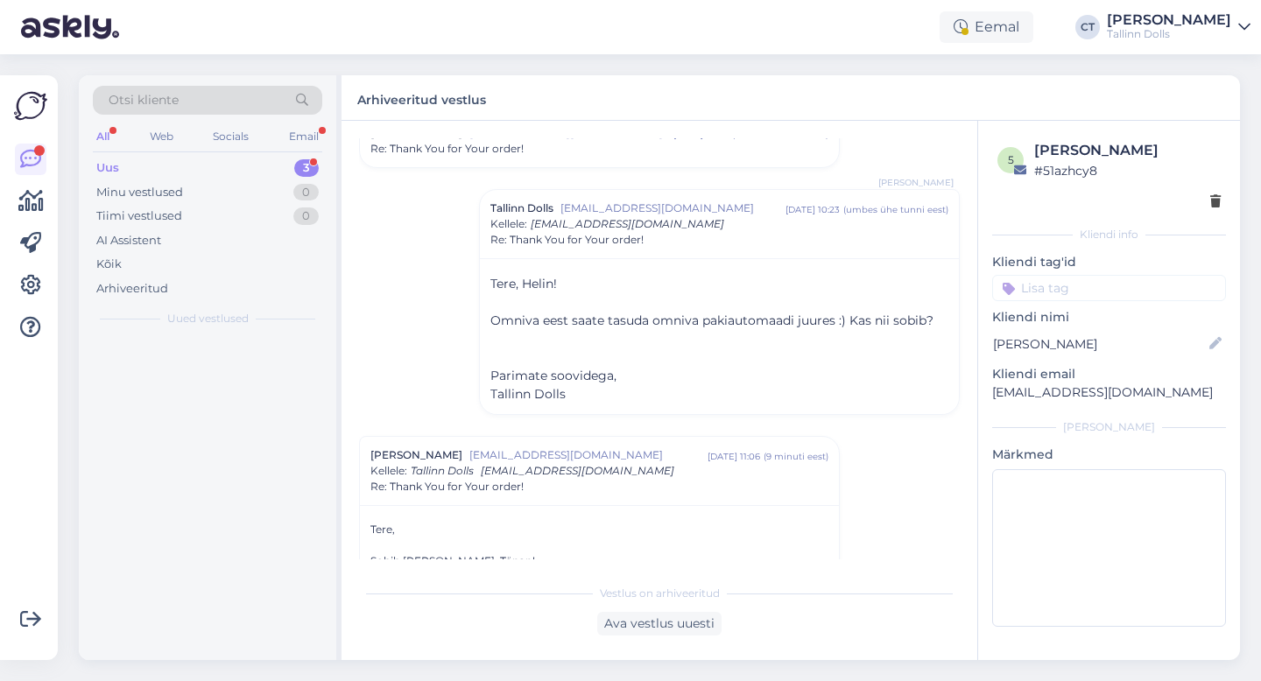
scroll to position [778, 0]
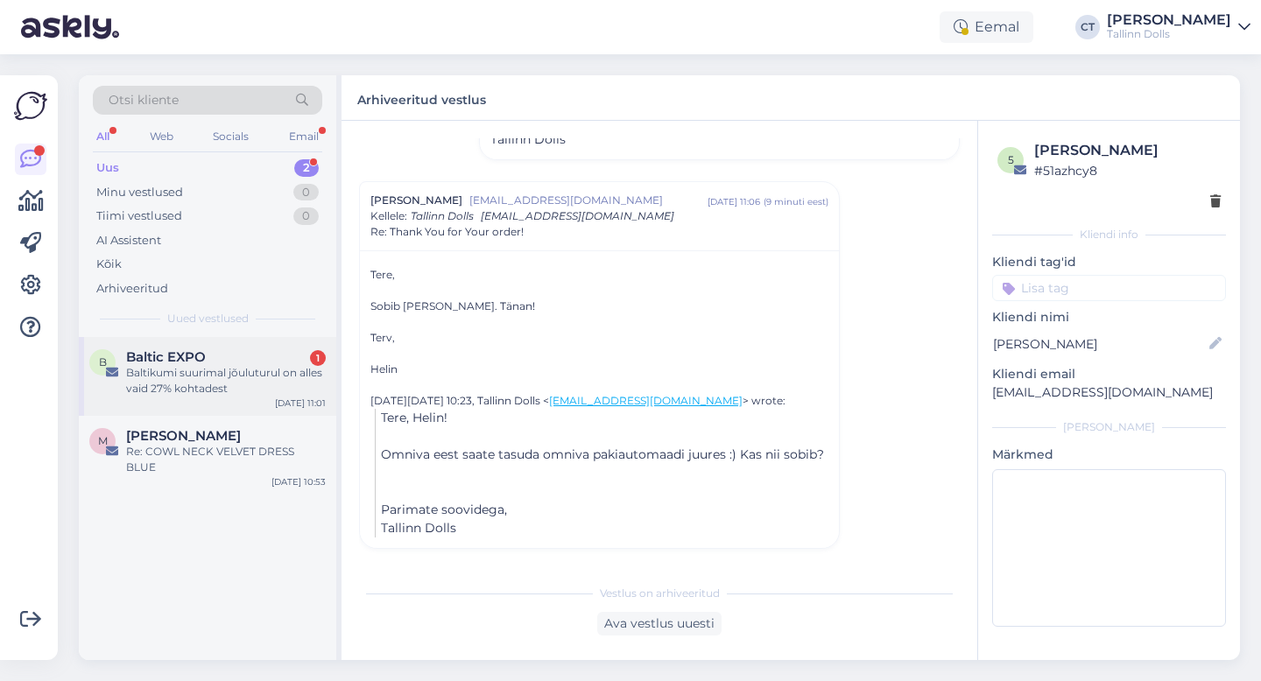
click at [225, 397] on div "B Baltic EXPO 1 Baltikumi suurimal jõuluturul on alles vaid 27% kohtadest Sep 2…" at bounding box center [207, 376] width 257 height 79
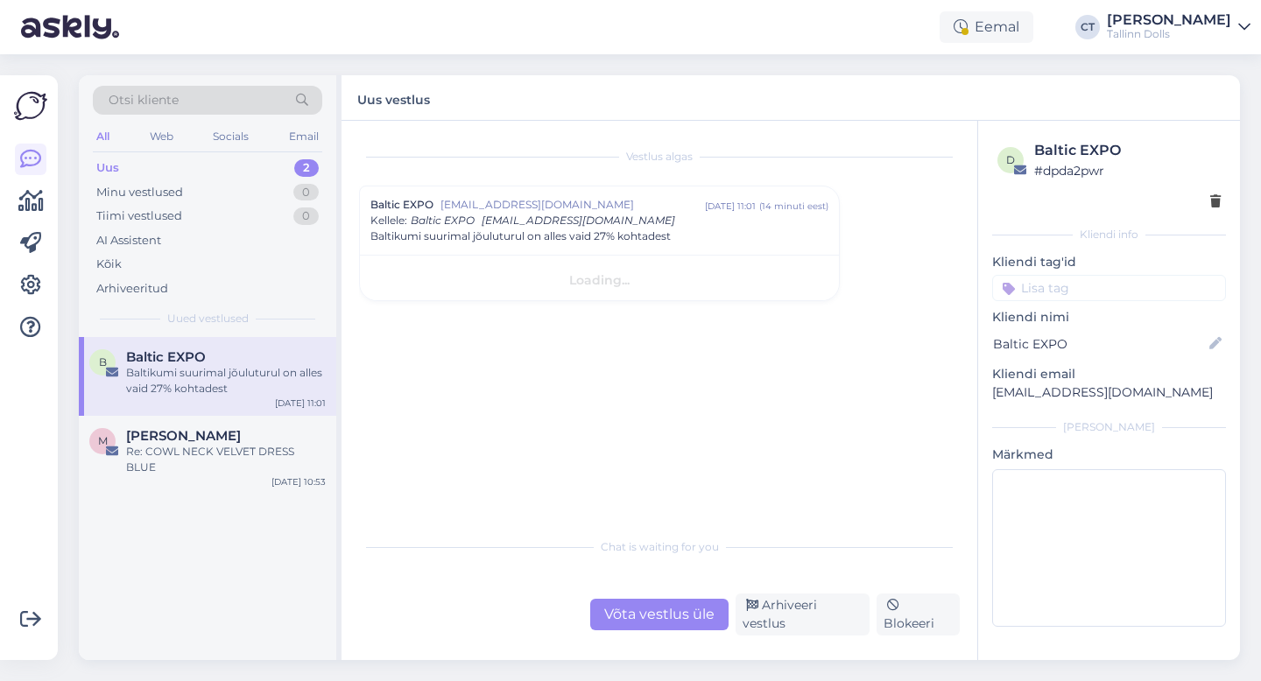
scroll to position [0, 0]
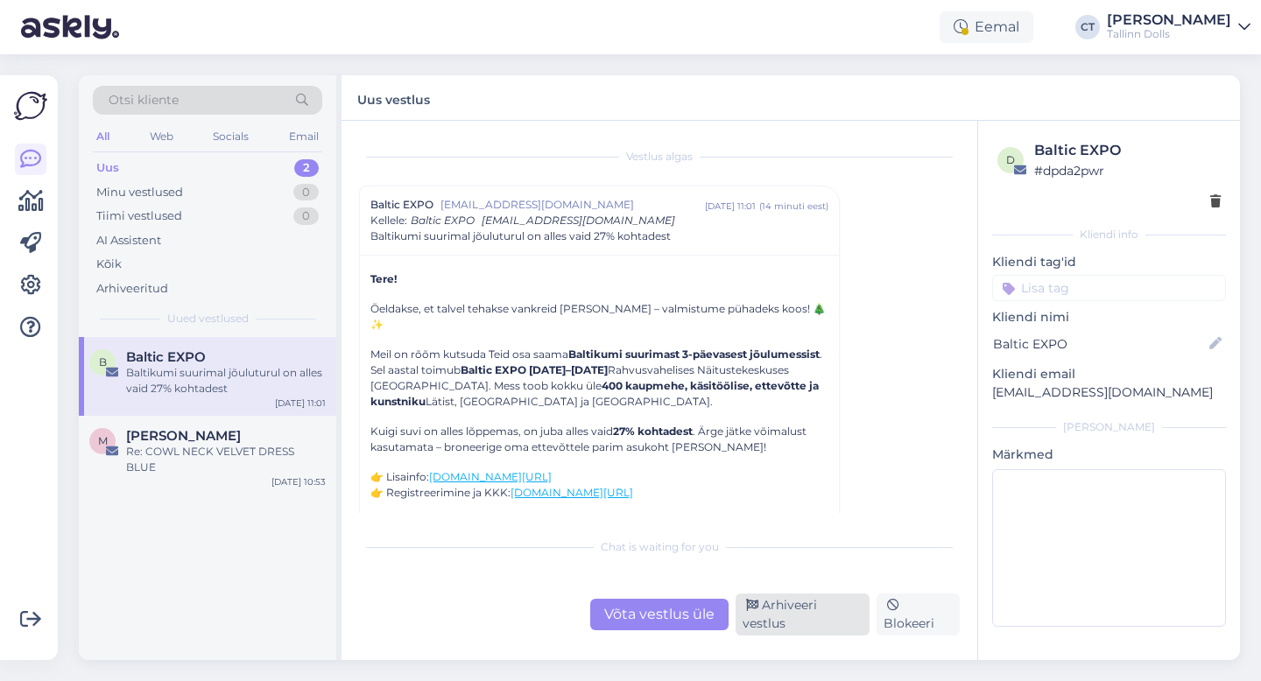
click at [802, 618] on div "Arhiveeri vestlus" at bounding box center [802, 615] width 134 height 42
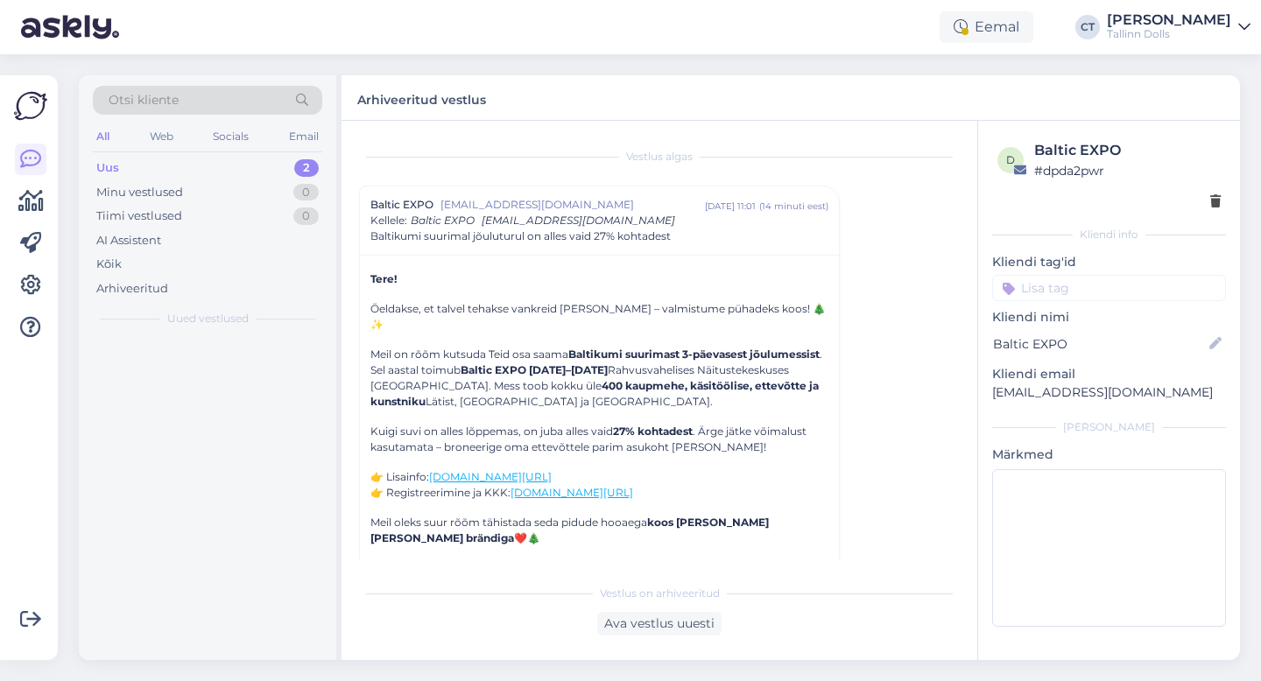
scroll to position [47, 0]
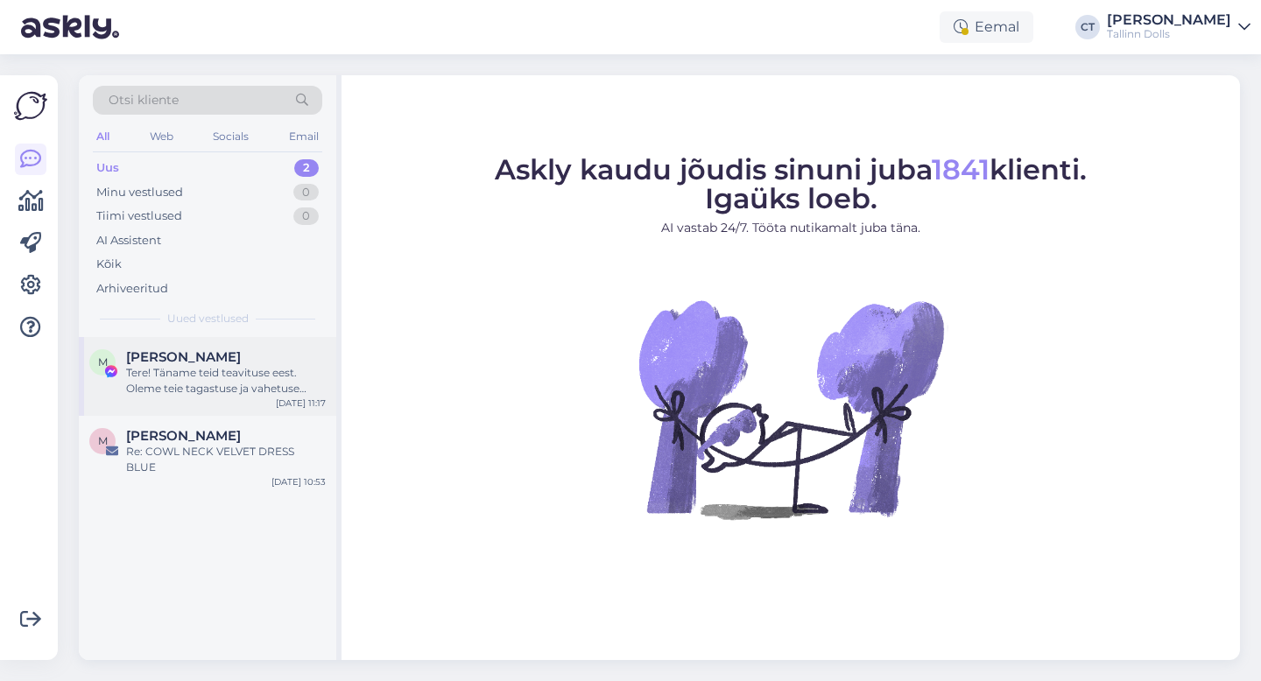
click at [233, 373] on div "Tere! Täname teid teavituse eest. Oleme teie tagastuse ja vahetuse soovi kätte …" at bounding box center [226, 381] width 200 height 32
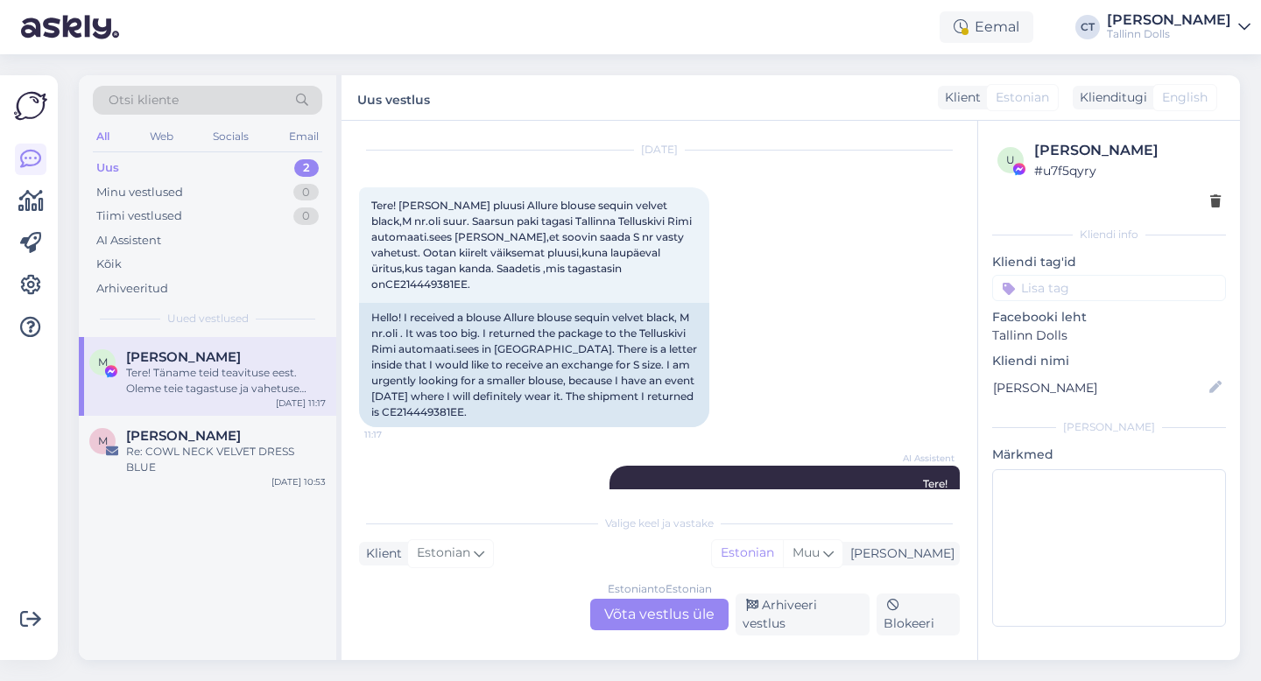
scroll to position [38, 0]
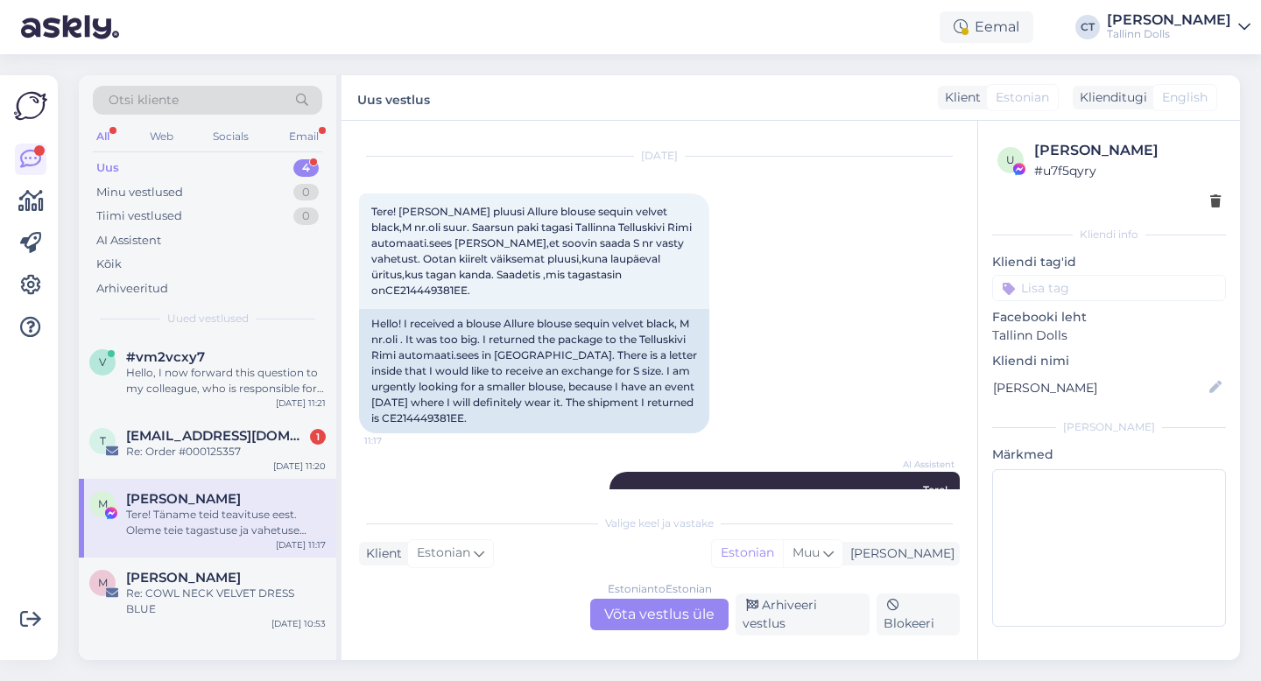
click at [129, 165] on div "Uus 4" at bounding box center [207, 168] width 229 height 25
click at [197, 165] on div "Uus 4" at bounding box center [207, 168] width 229 height 25
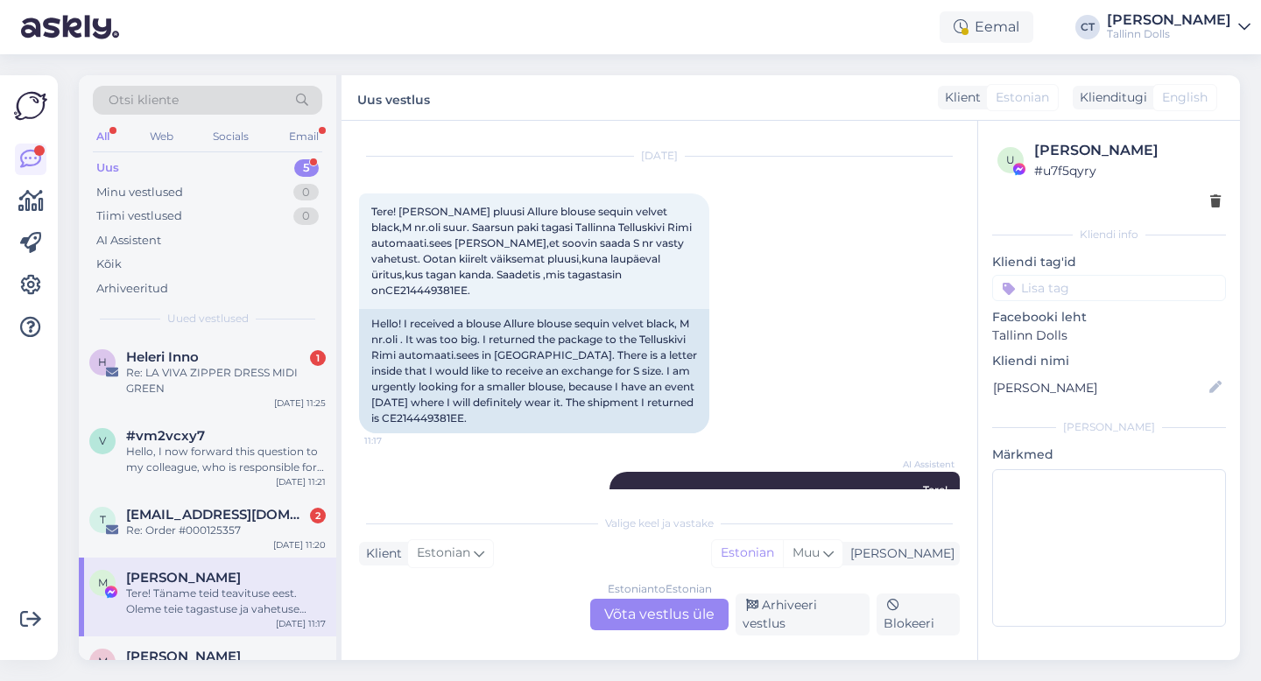
click at [115, 164] on div "Uus" at bounding box center [107, 168] width 23 height 18
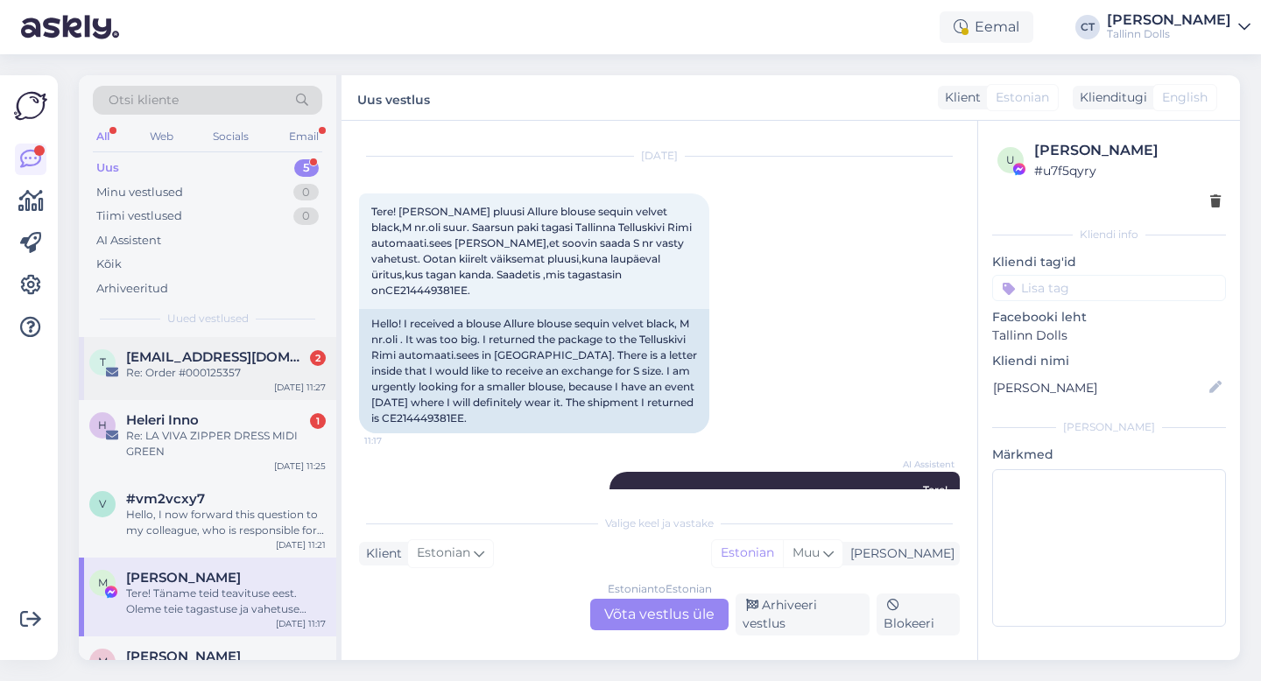
click at [223, 380] on div "Re: Order #000125357" at bounding box center [226, 373] width 200 height 16
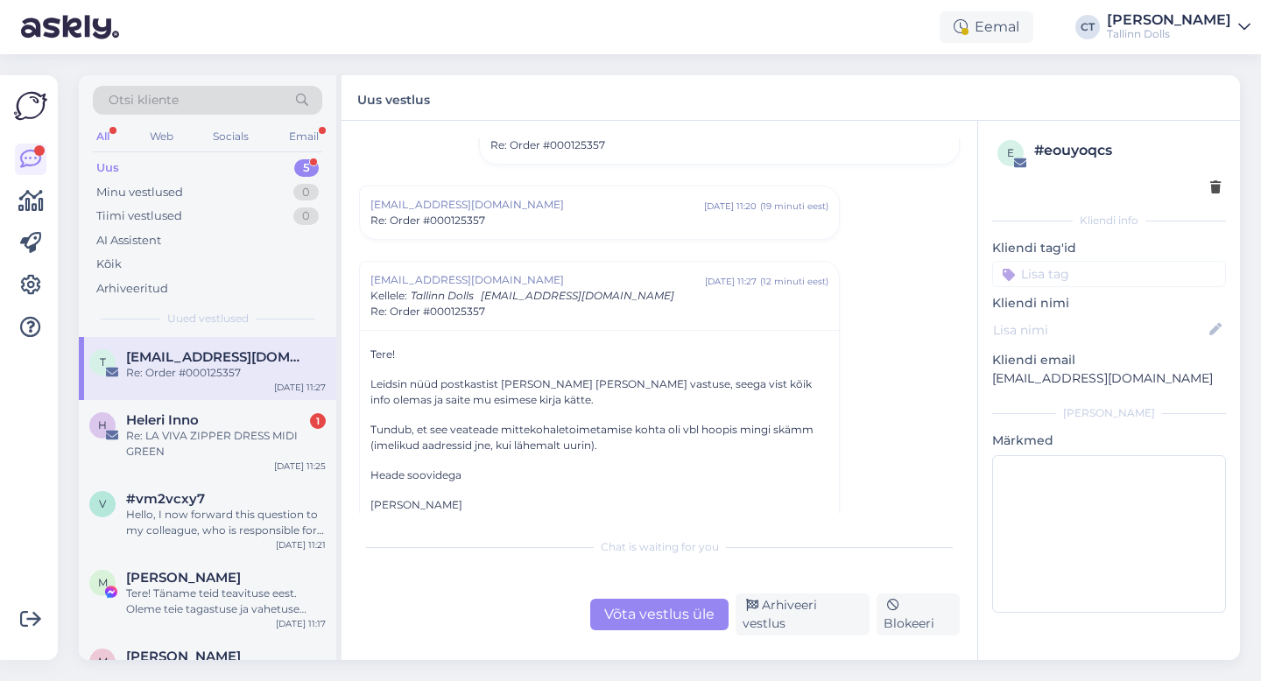
scroll to position [154, 0]
click at [587, 203] on span "[EMAIL_ADDRESS][DOMAIN_NAME]" at bounding box center [537, 202] width 334 height 16
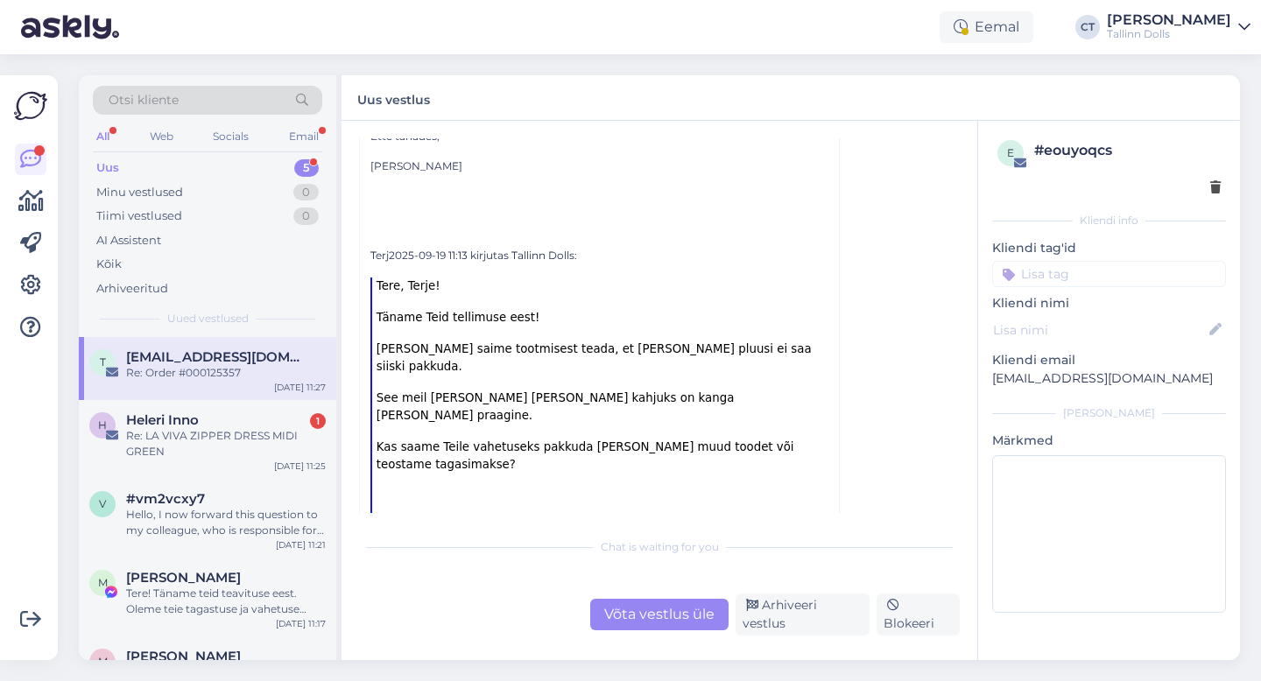
scroll to position [389, 0]
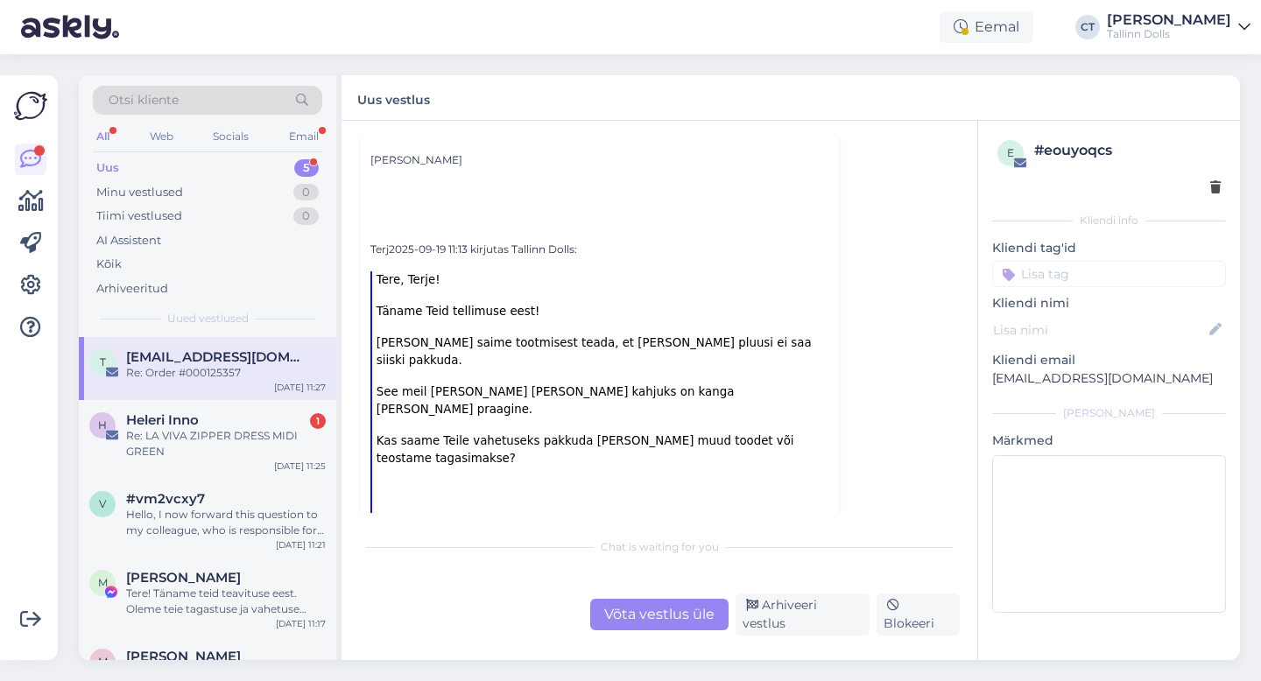
click at [653, 625] on div "Võta vestlus üle" at bounding box center [659, 615] width 138 height 32
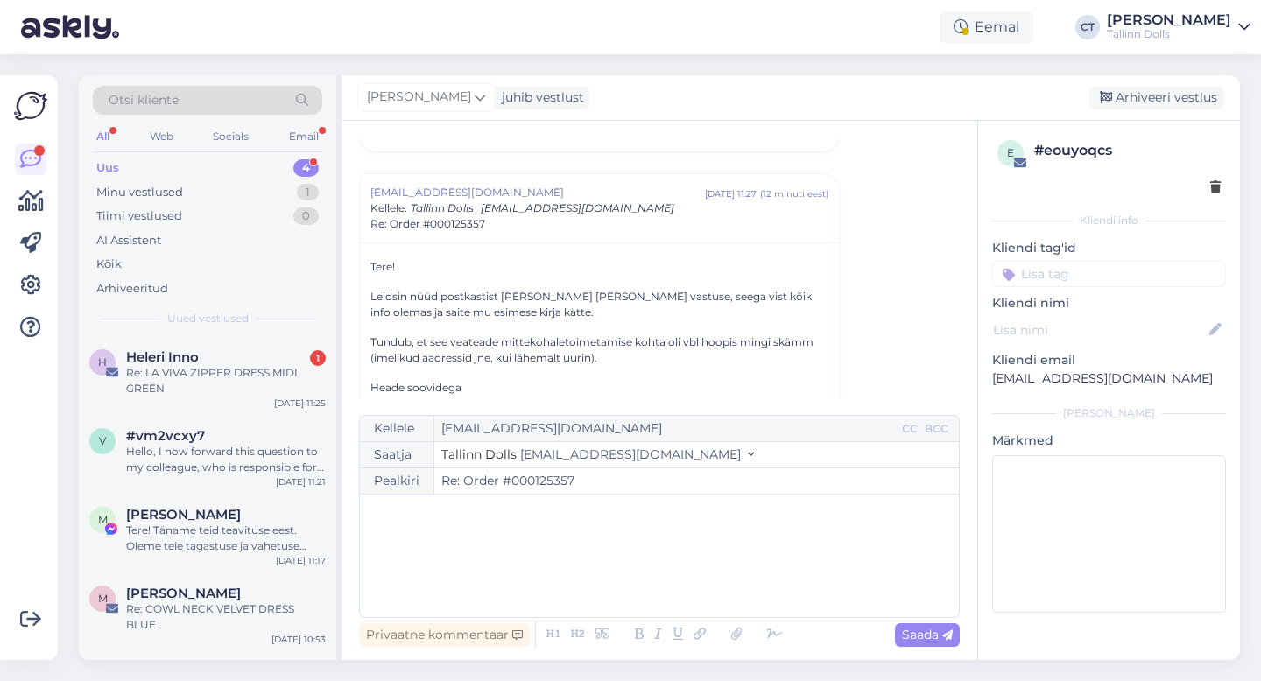
click at [651, 596] on div "﻿" at bounding box center [659, 555] width 581 height 105
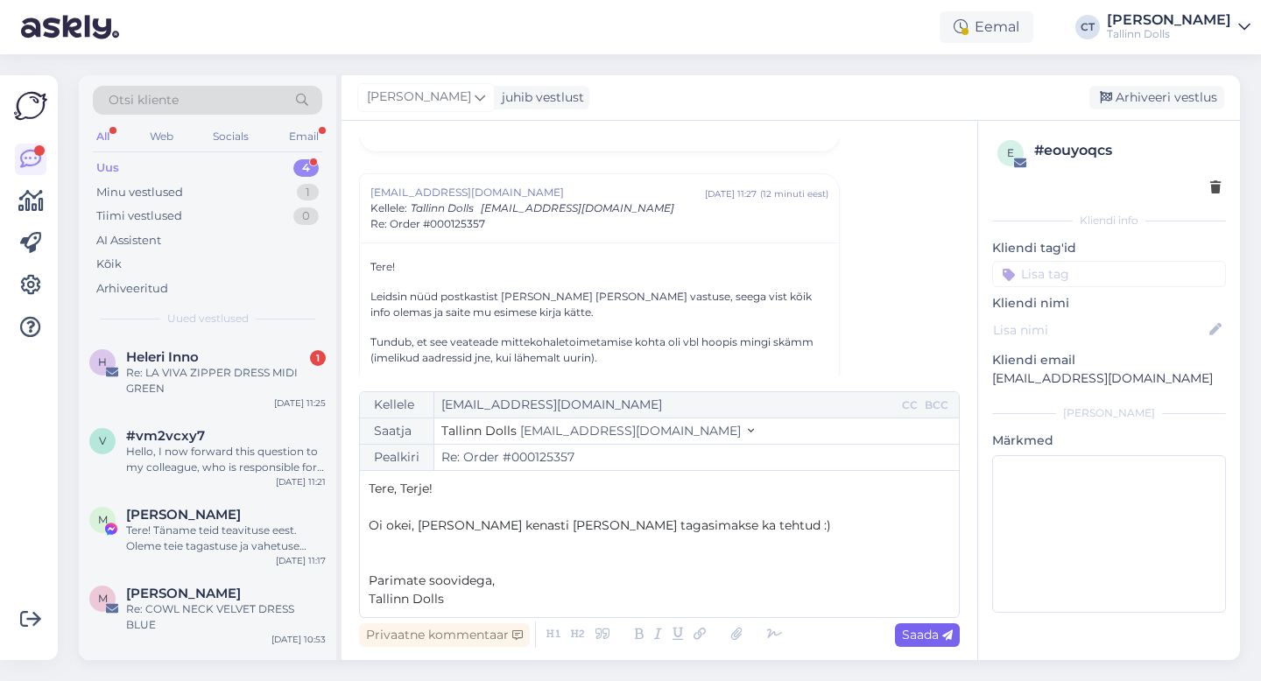
click at [932, 637] on span "Saada" at bounding box center [927, 635] width 51 height 16
type input "Re: Re: Order #000125357"
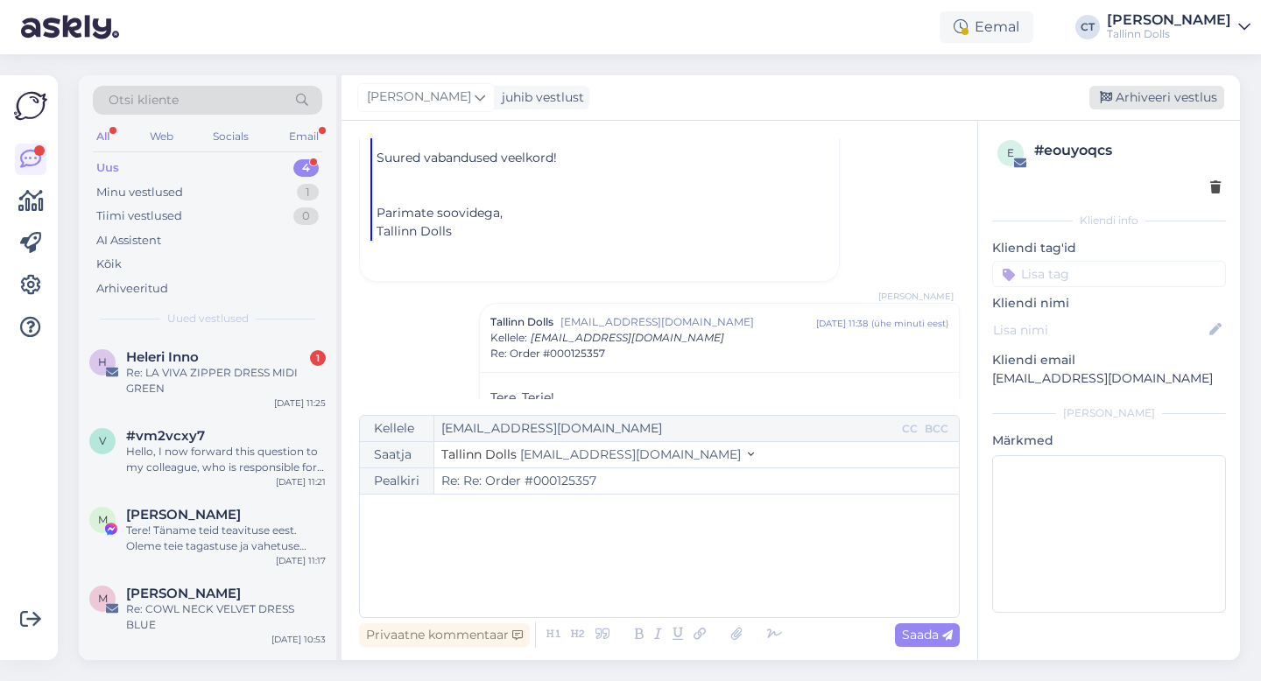
click at [1153, 104] on div "Arhiveeri vestlus" at bounding box center [1156, 98] width 135 height 24
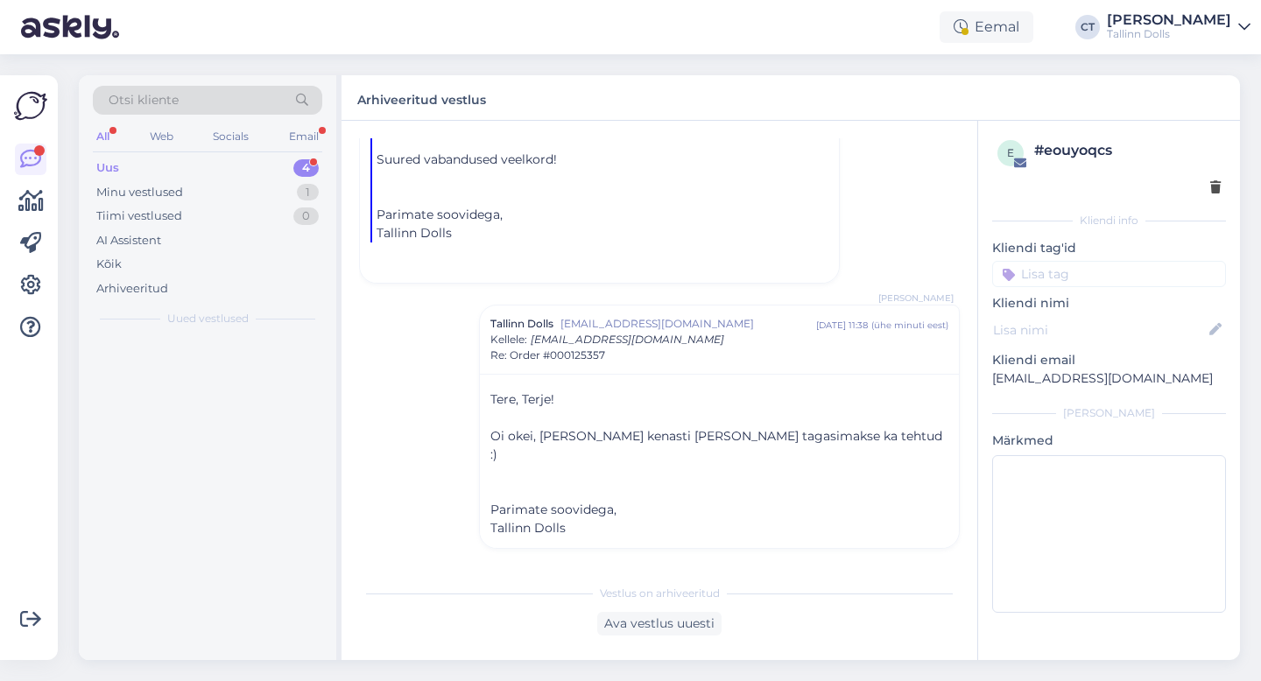
scroll to position [1222, 0]
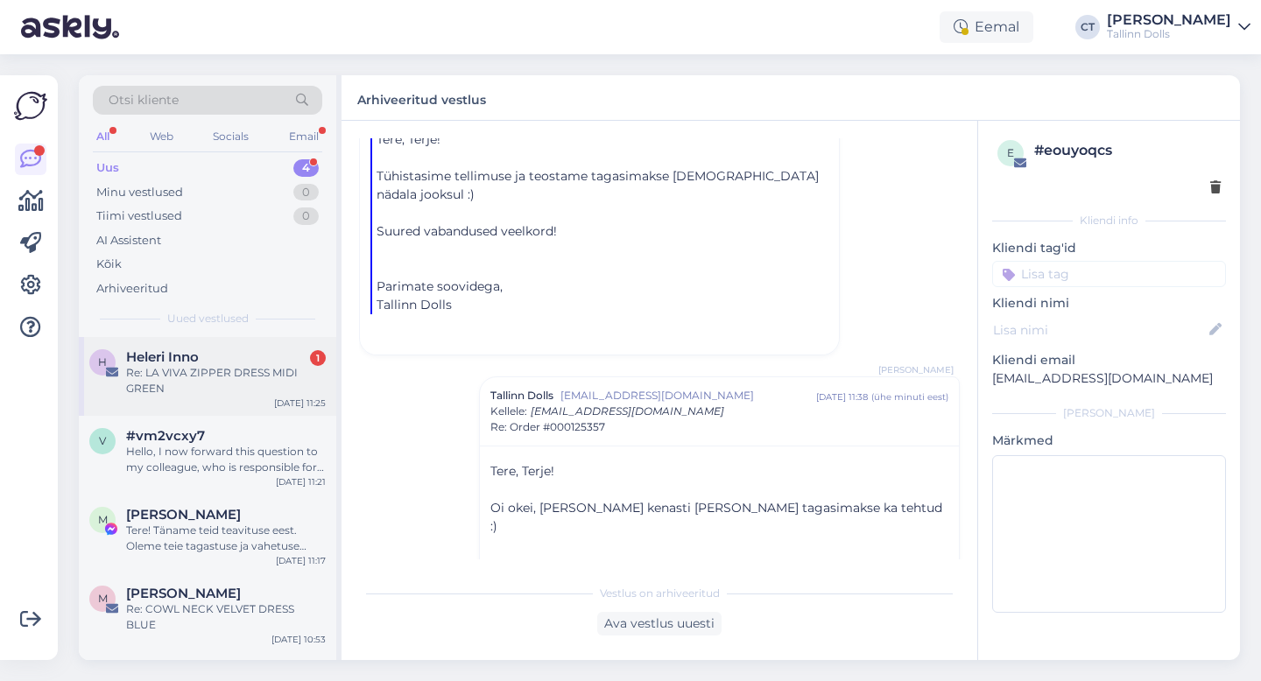
click at [206, 354] on div "Heleri Inno 1" at bounding box center [226, 357] width 200 height 16
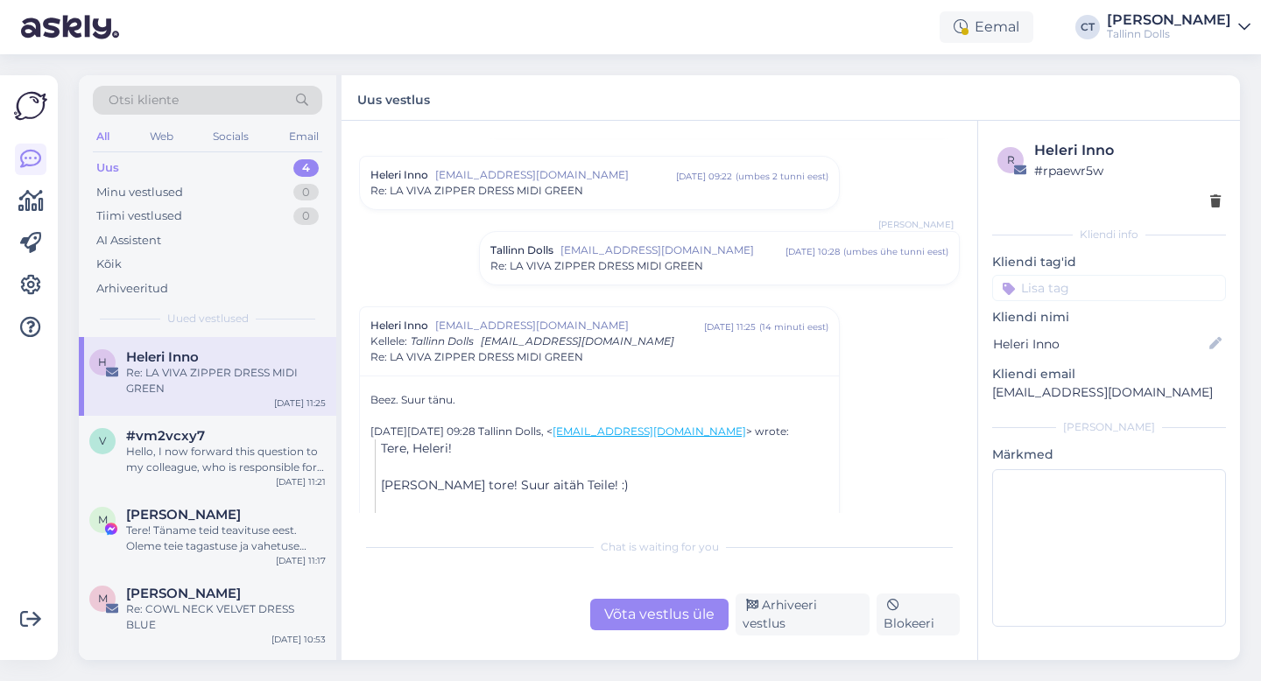
scroll to position [1612, 0]
click at [646, 624] on div "Võta vestlus üle" at bounding box center [659, 615] width 138 height 32
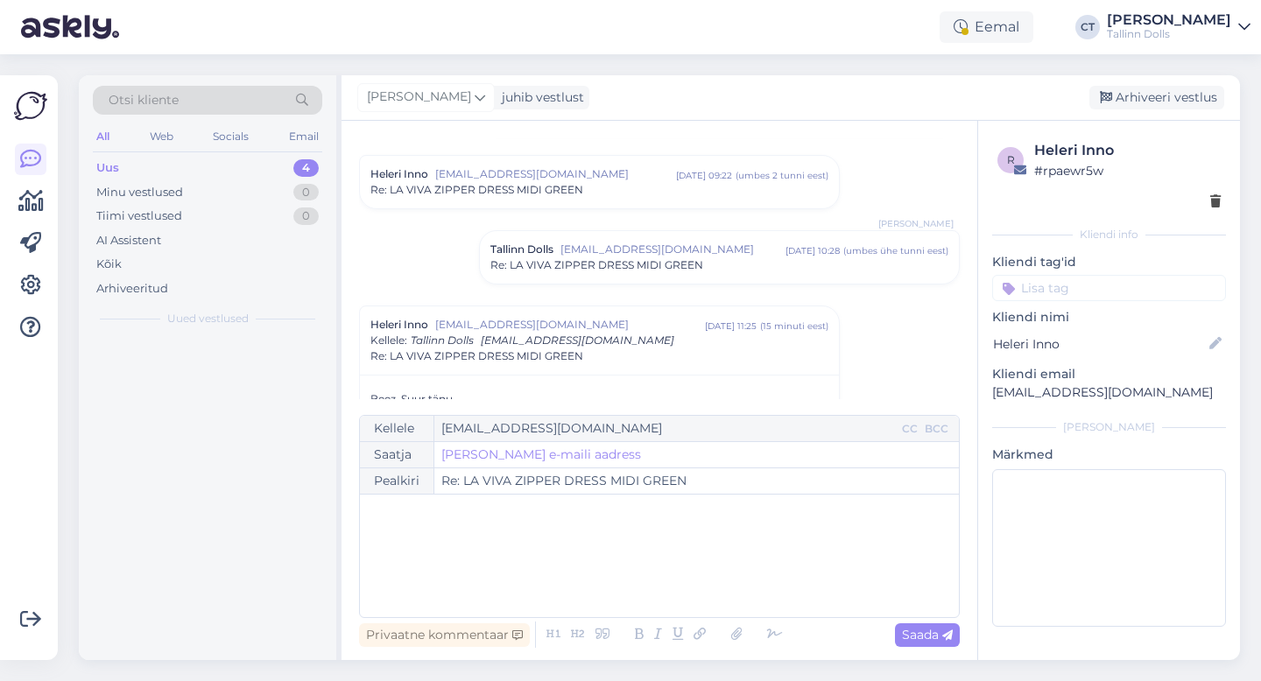
scroll to position [1779, 0]
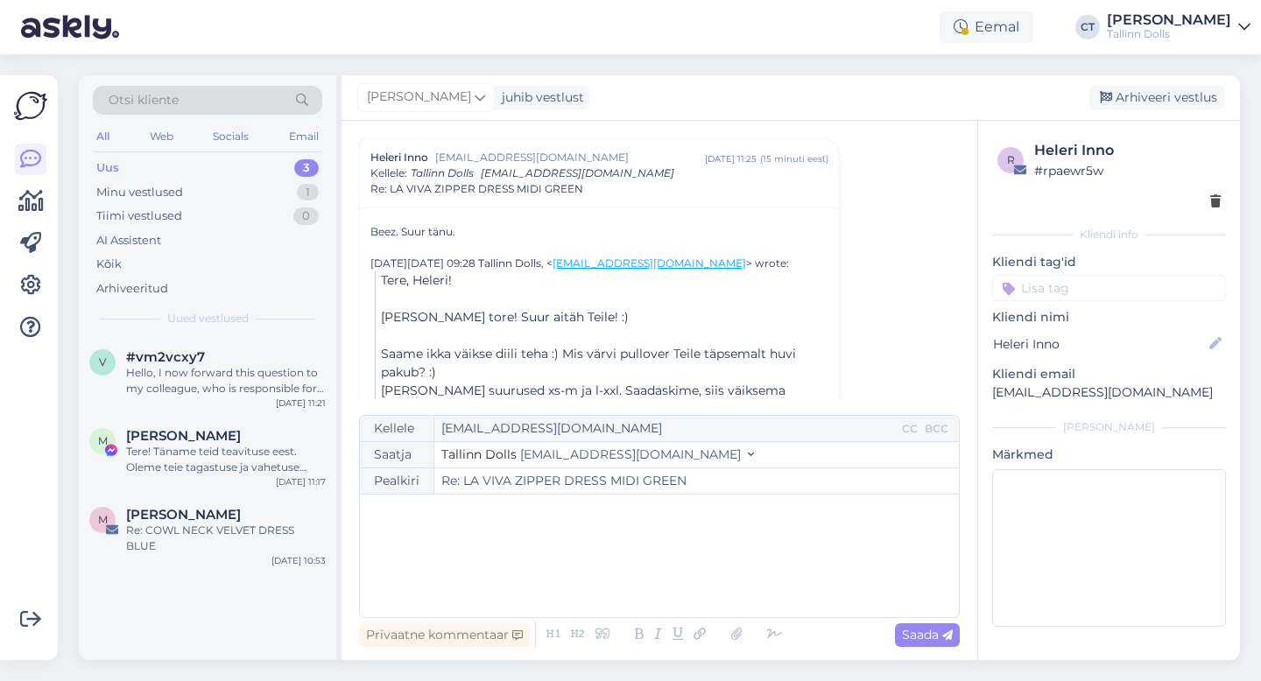
click at [646, 588] on div "﻿" at bounding box center [659, 555] width 581 height 105
click at [1144, 98] on div "Arhiveeri vestlus" at bounding box center [1156, 98] width 135 height 24
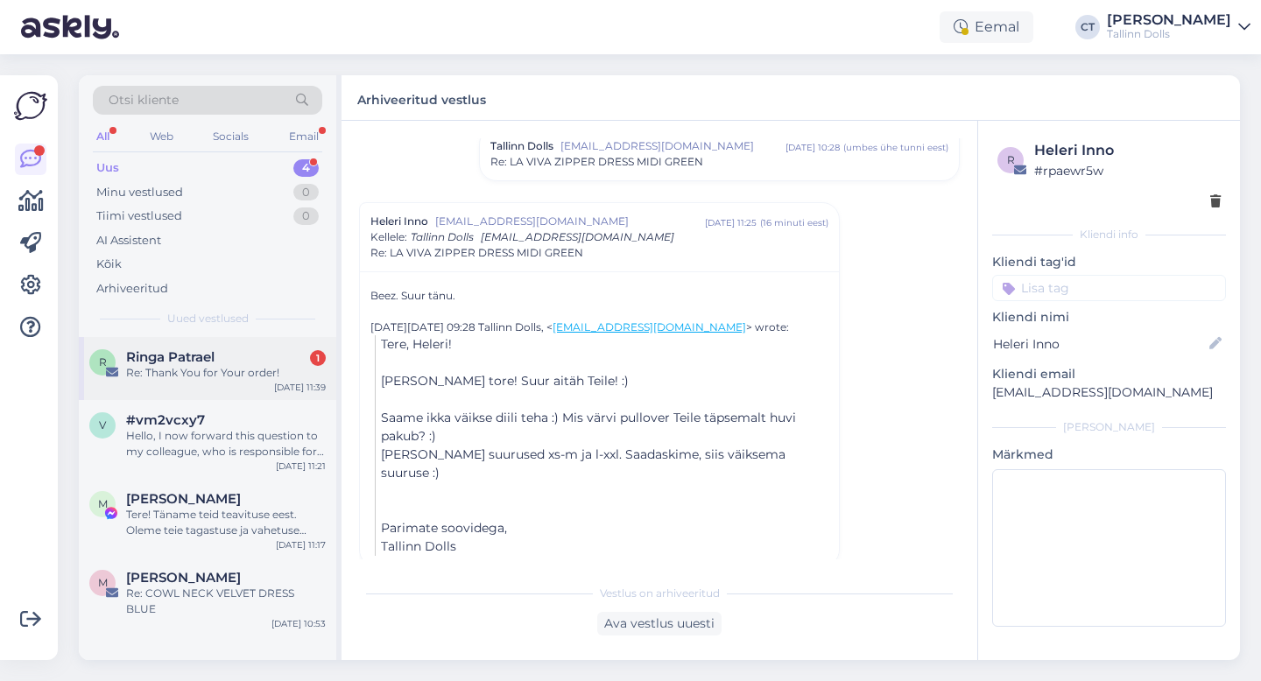
click at [245, 355] on div "Ringa Patrael 1" at bounding box center [226, 357] width 200 height 16
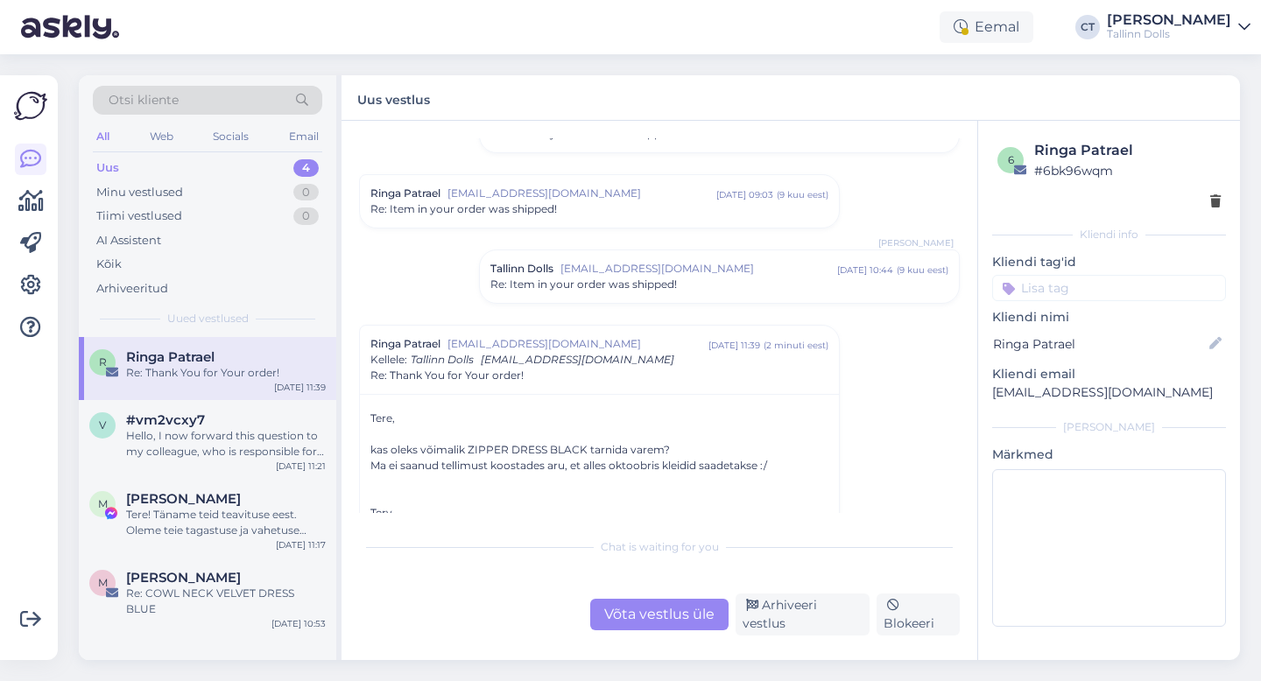
scroll to position [187, 0]
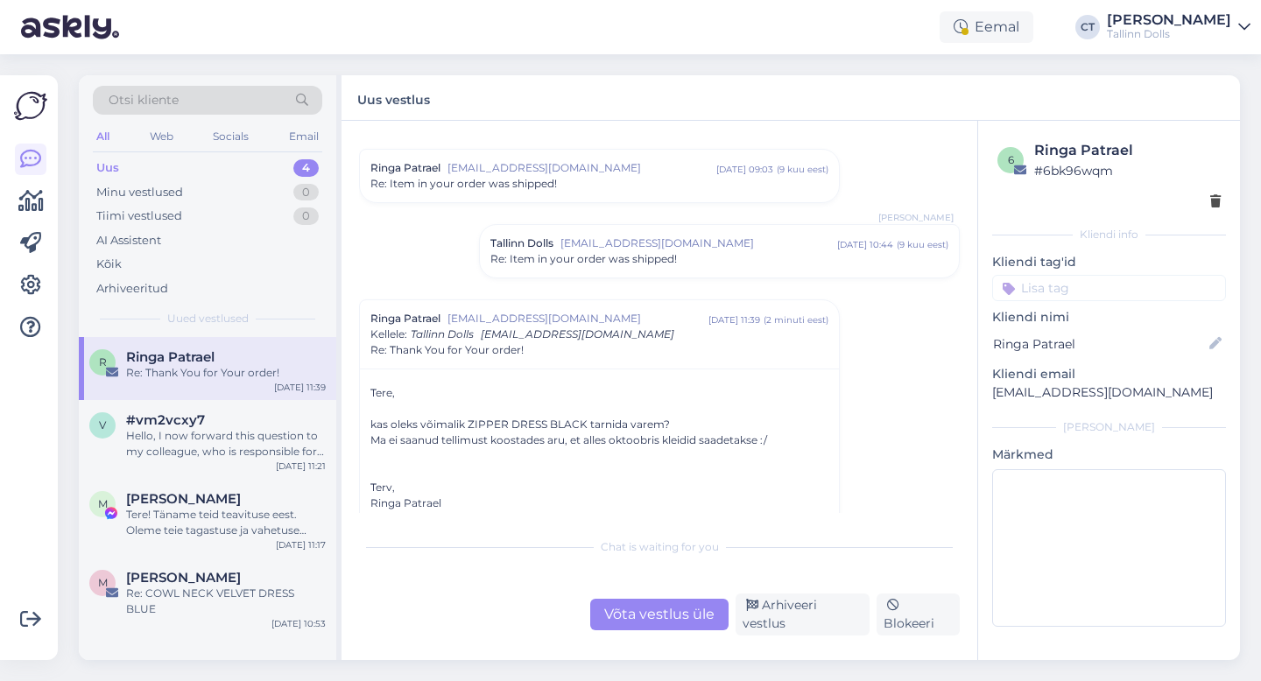
click at [633, 616] on div "Võta vestlus üle" at bounding box center [659, 615] width 138 height 32
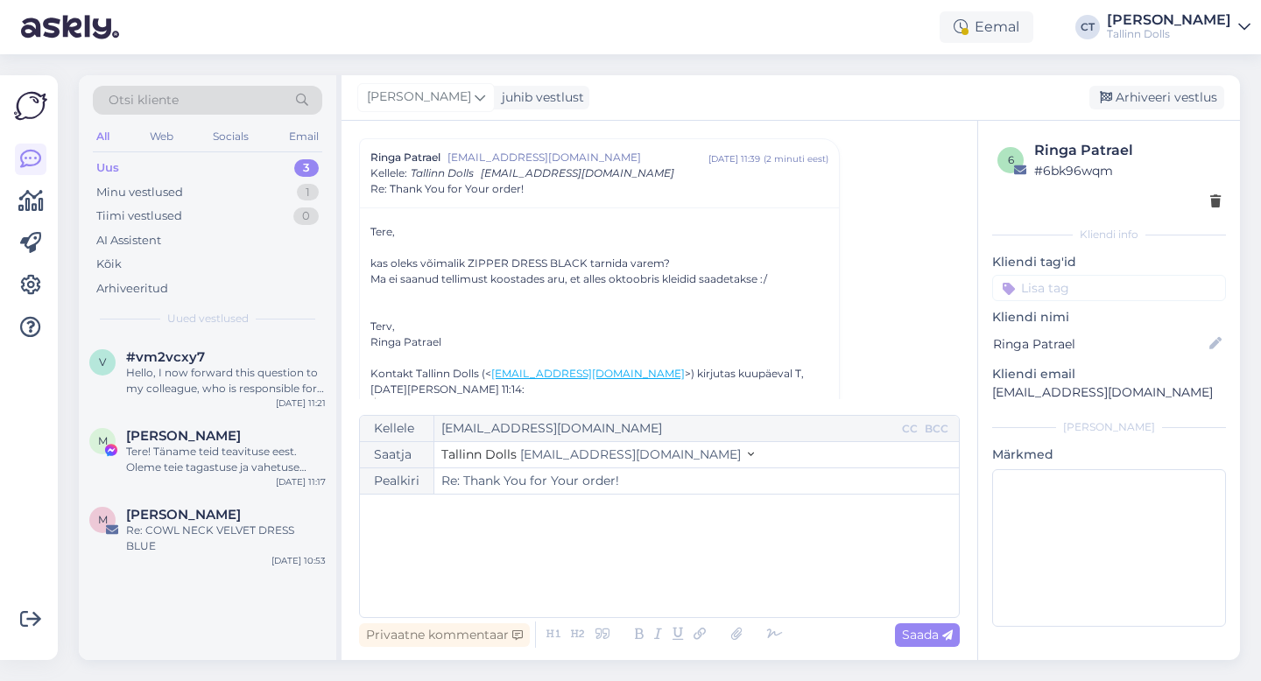
click at [625, 589] on div "﻿" at bounding box center [659, 555] width 581 height 105
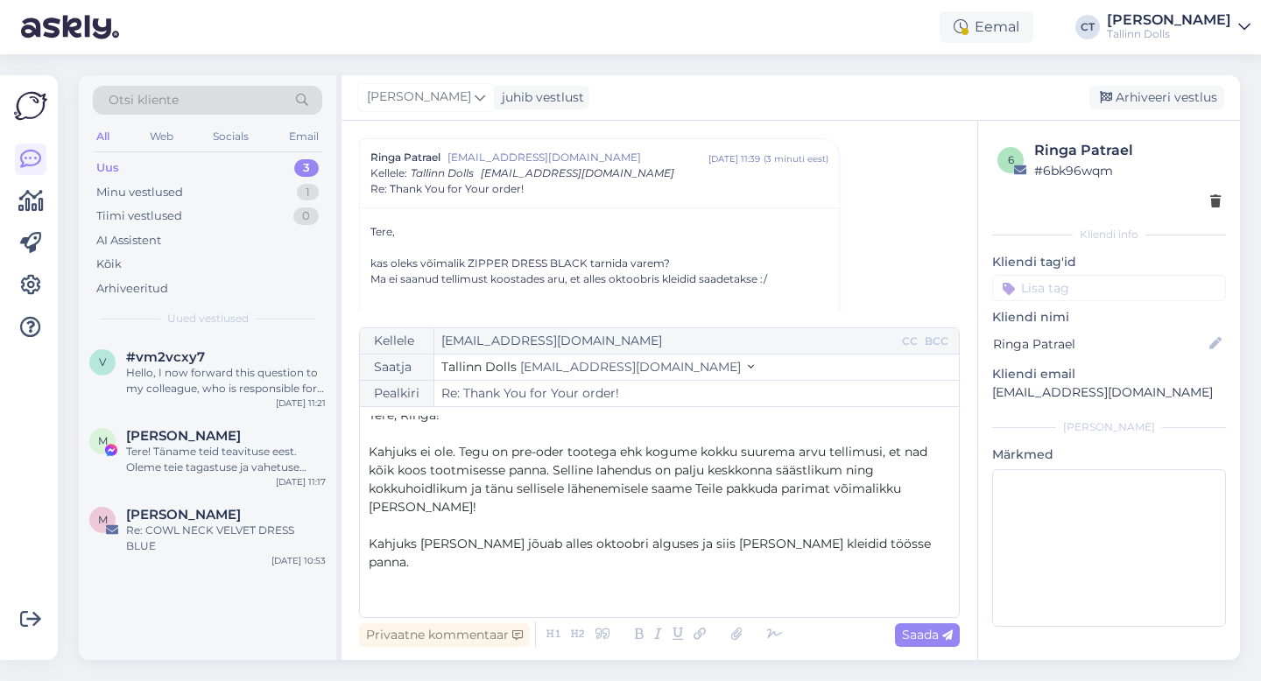
scroll to position [0, 0]
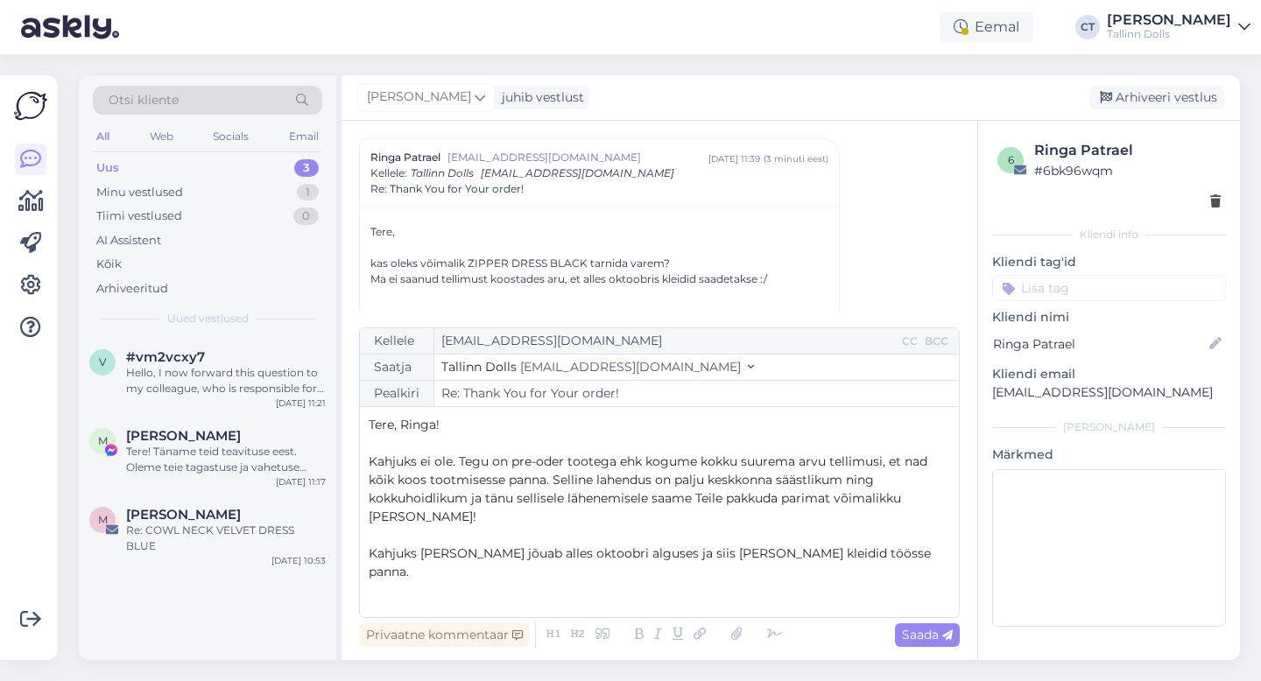
click at [623, 437] on p "﻿" at bounding box center [659, 443] width 581 height 18
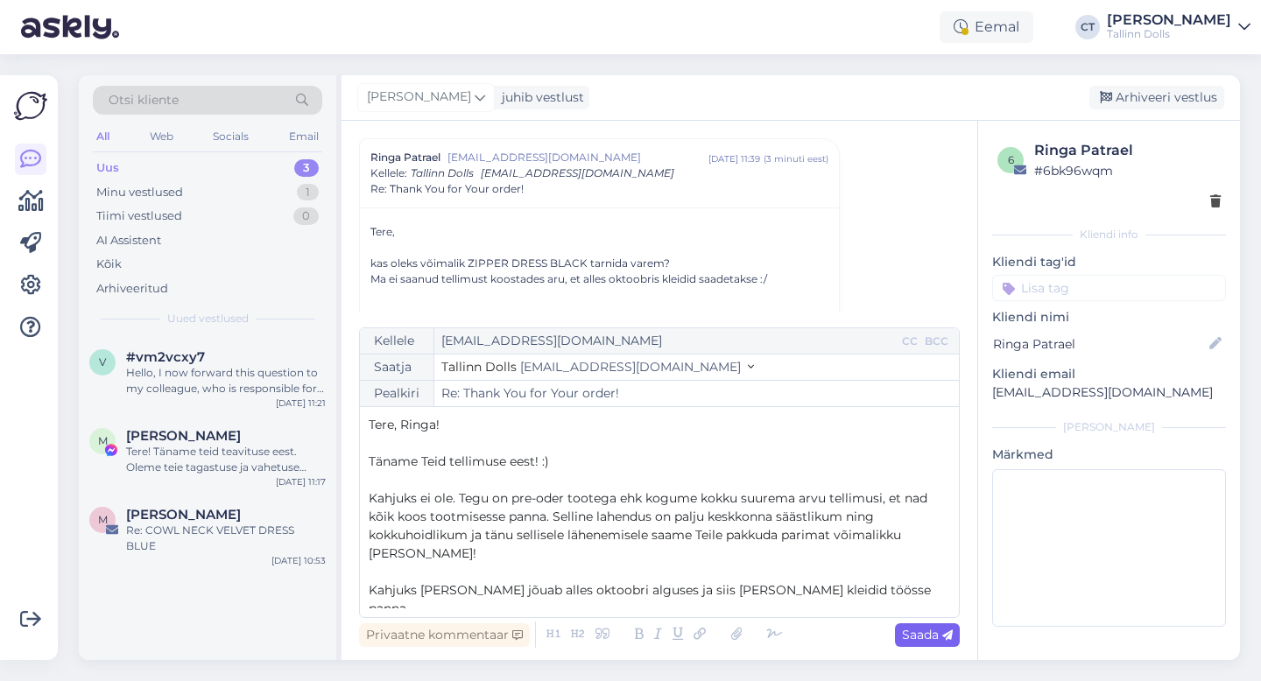
click at [930, 632] on span "Saada" at bounding box center [927, 635] width 51 height 16
type input "Re: Re: Thank You for Your order!"
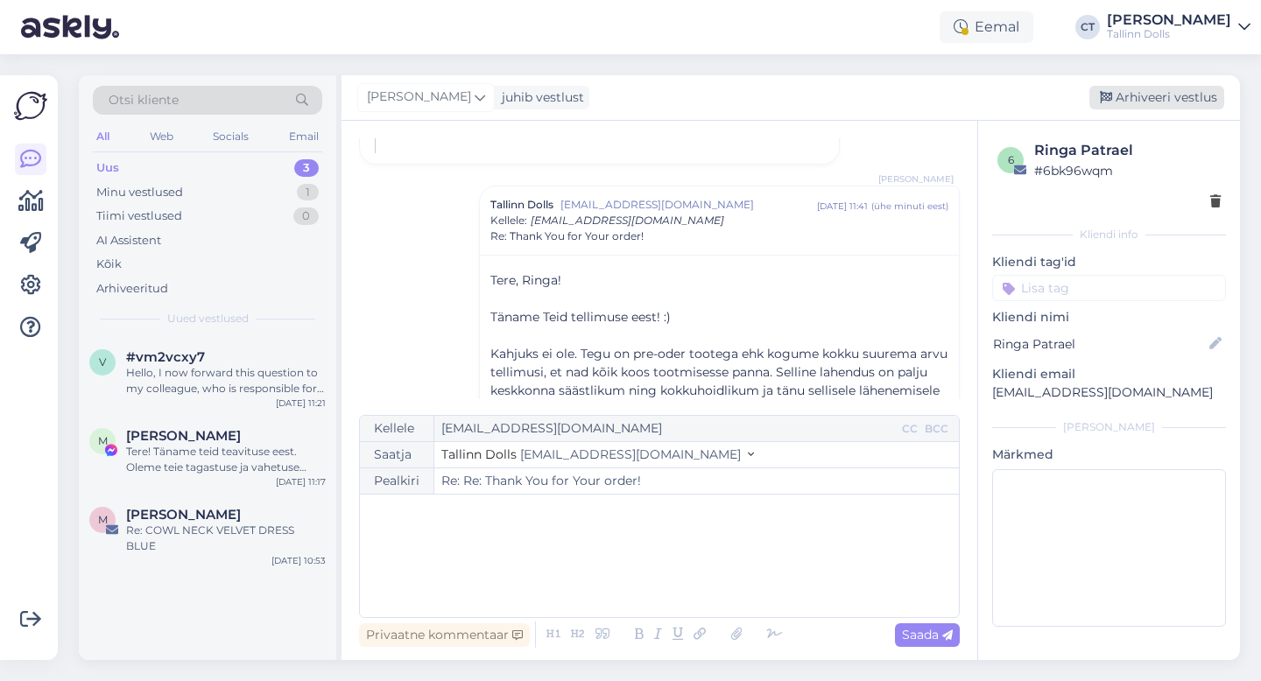
click at [1128, 102] on div "Arhiveeri vestlus" at bounding box center [1156, 98] width 135 height 24
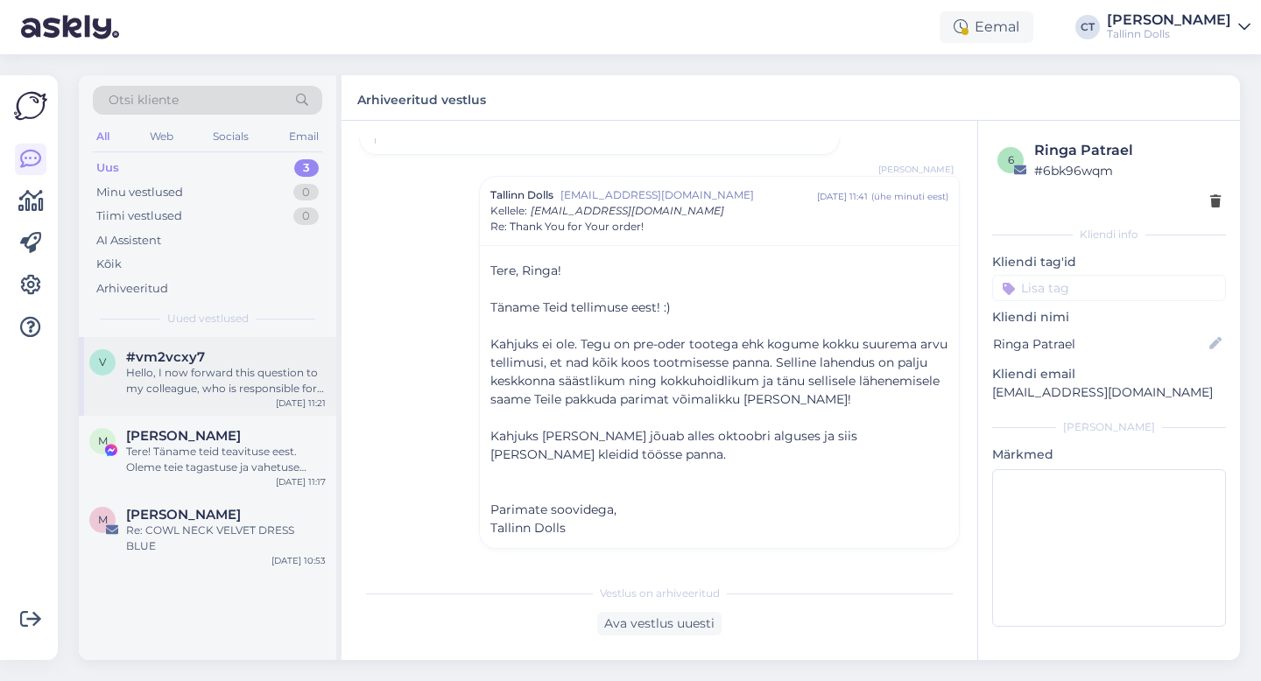
click at [243, 384] on div "Hello, I now forward this question to my colleague, who is responsible for this…" at bounding box center [226, 381] width 200 height 32
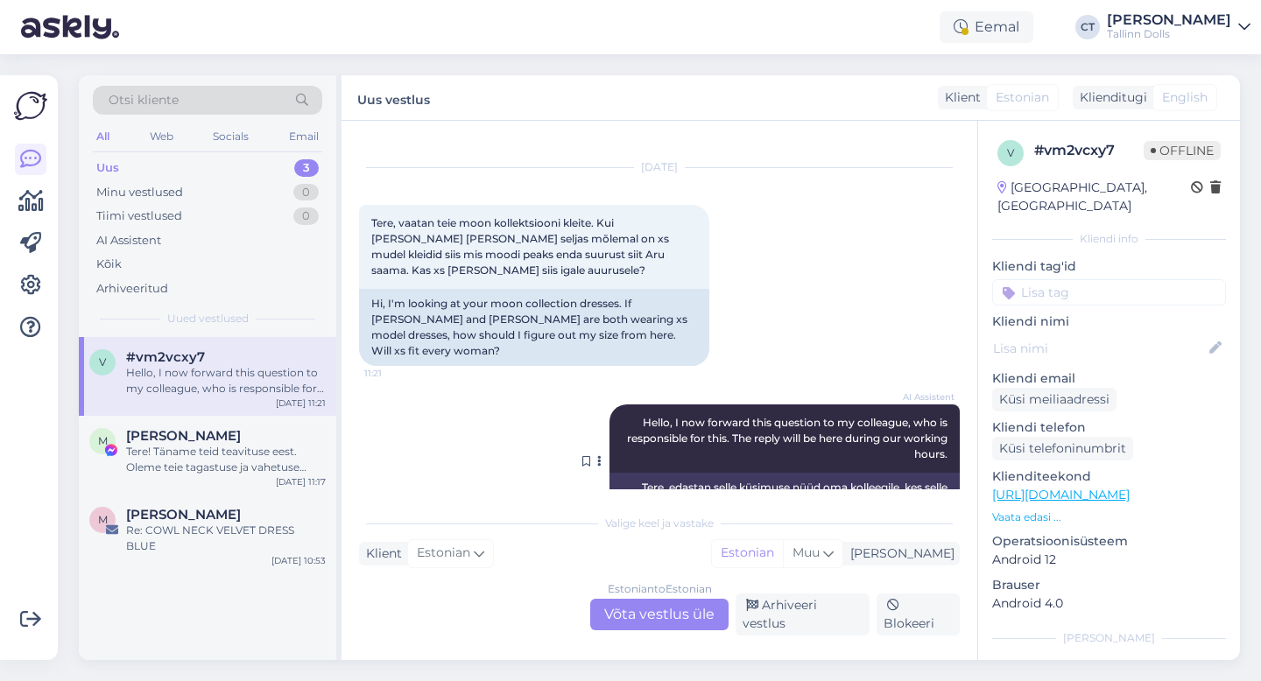
scroll to position [48, 0]
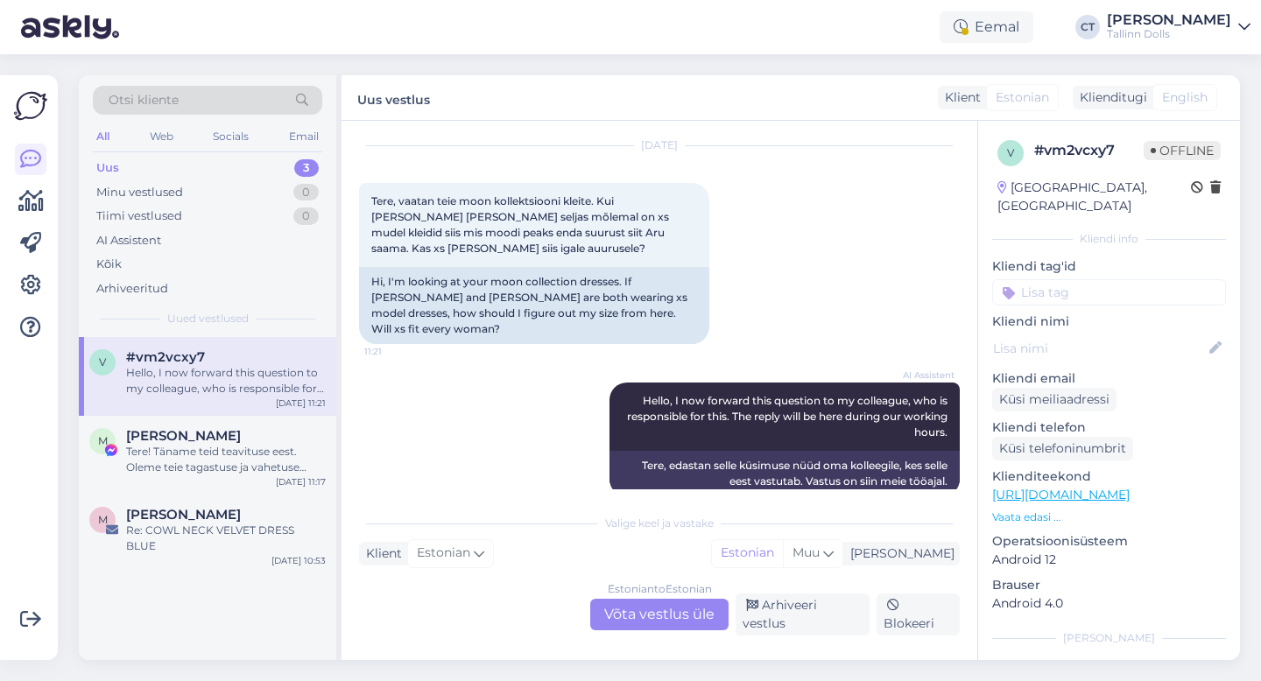
click at [636, 608] on div "Estonian to Estonian Võta vestlus üle" at bounding box center [659, 615] width 138 height 32
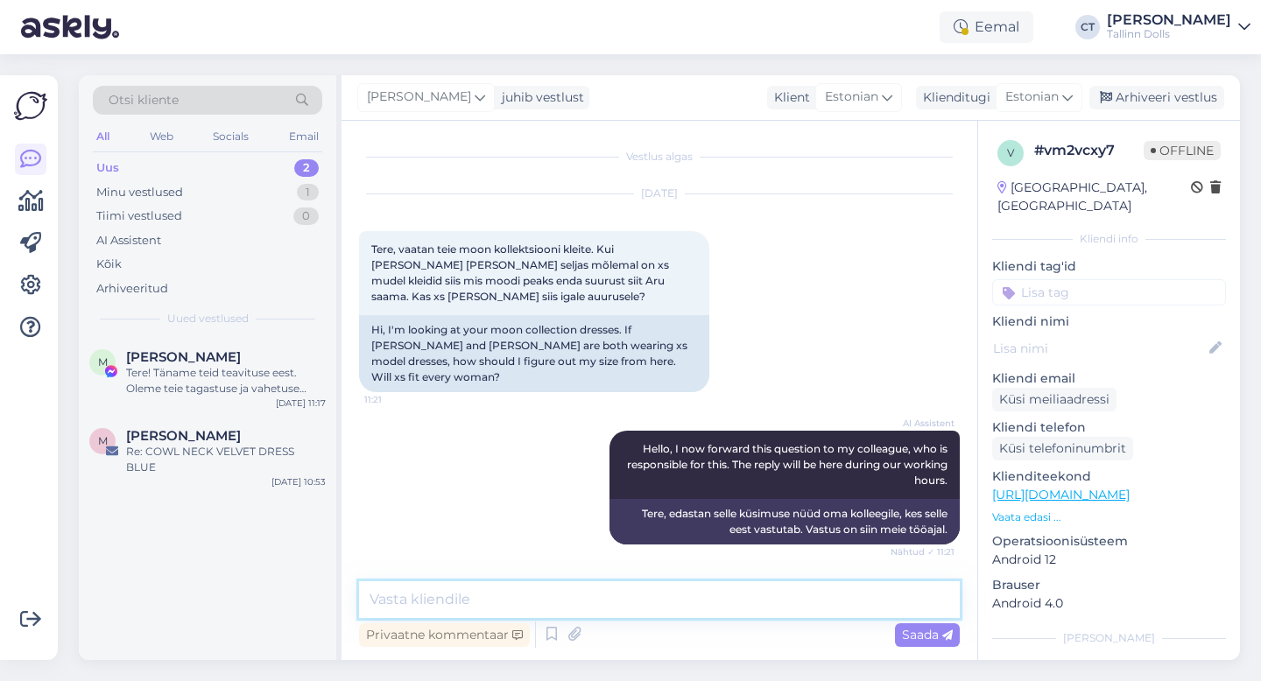
click at [636, 598] on textarea at bounding box center [659, 599] width 601 height 37
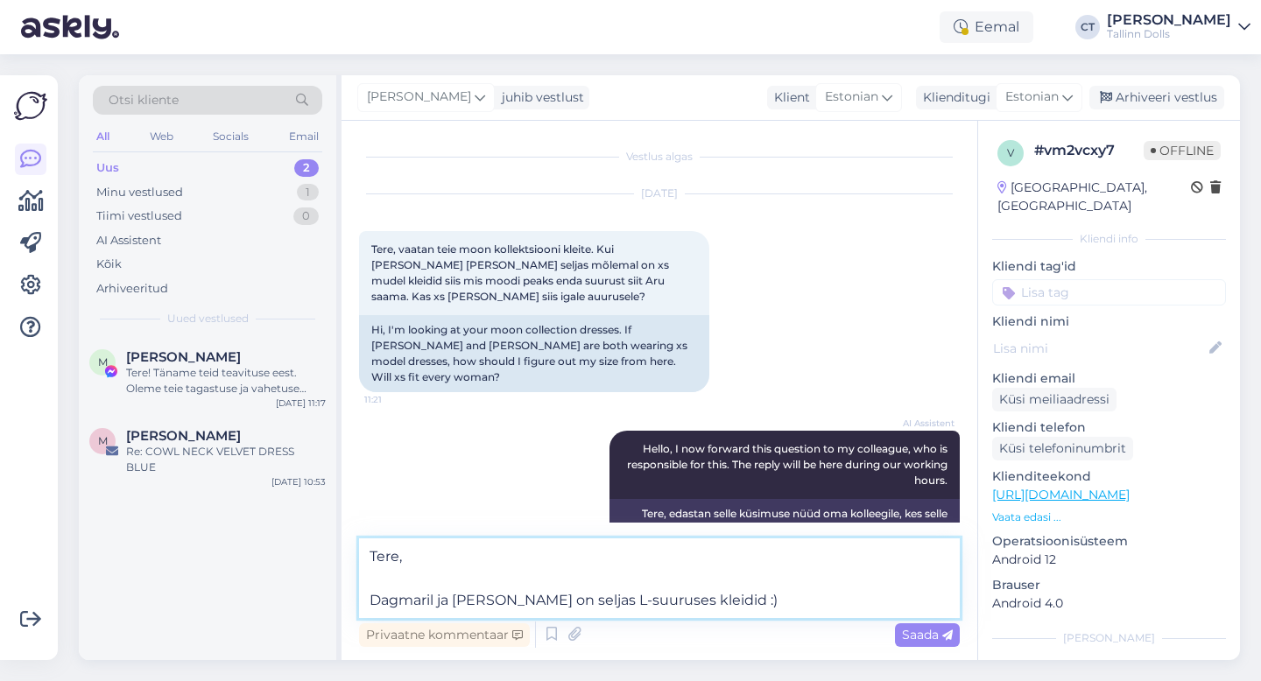
type textarea "Tere, Dagmaril ja [PERSON_NAME] on seljas L-suuruses kleidid :)"
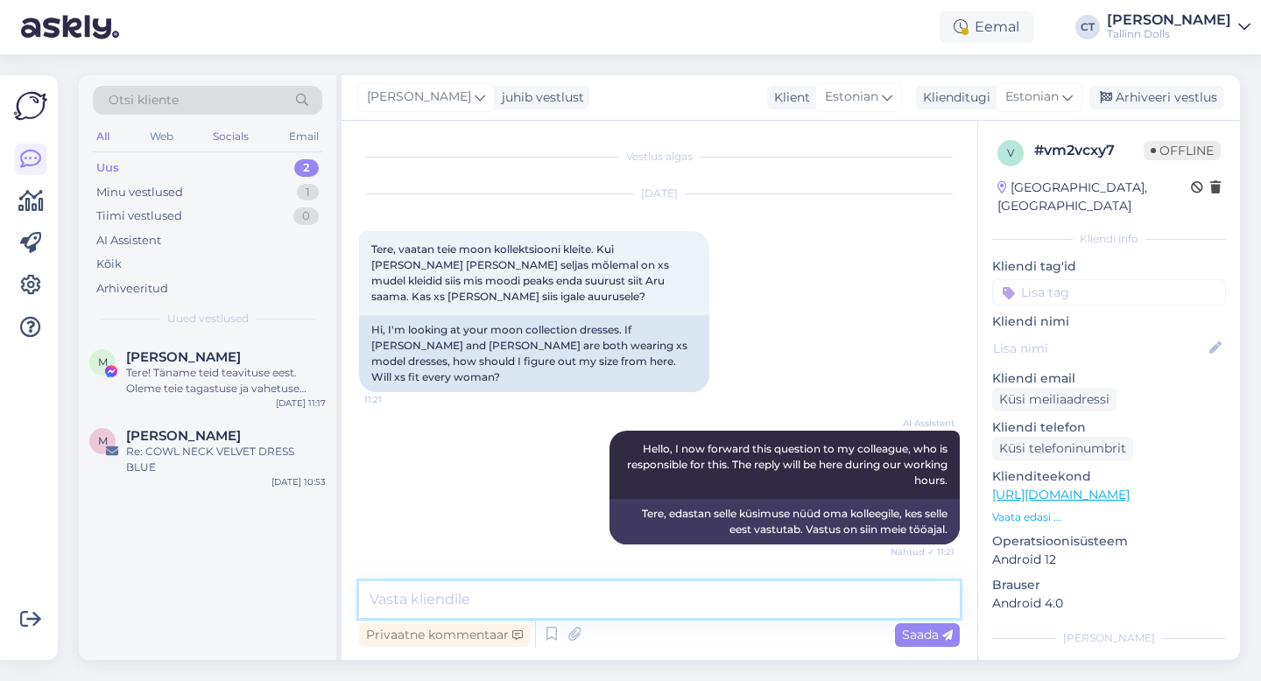
scroll to position [89, 0]
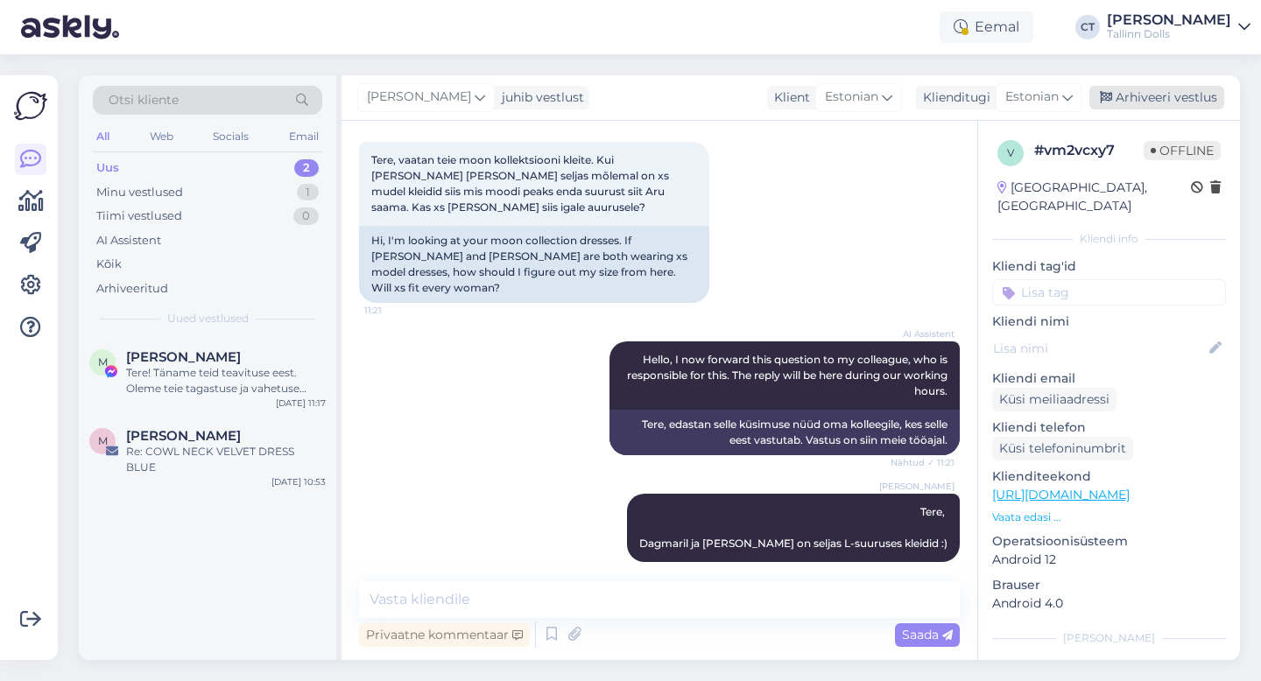
click at [1178, 92] on div "Arhiveeri vestlus" at bounding box center [1156, 98] width 135 height 24
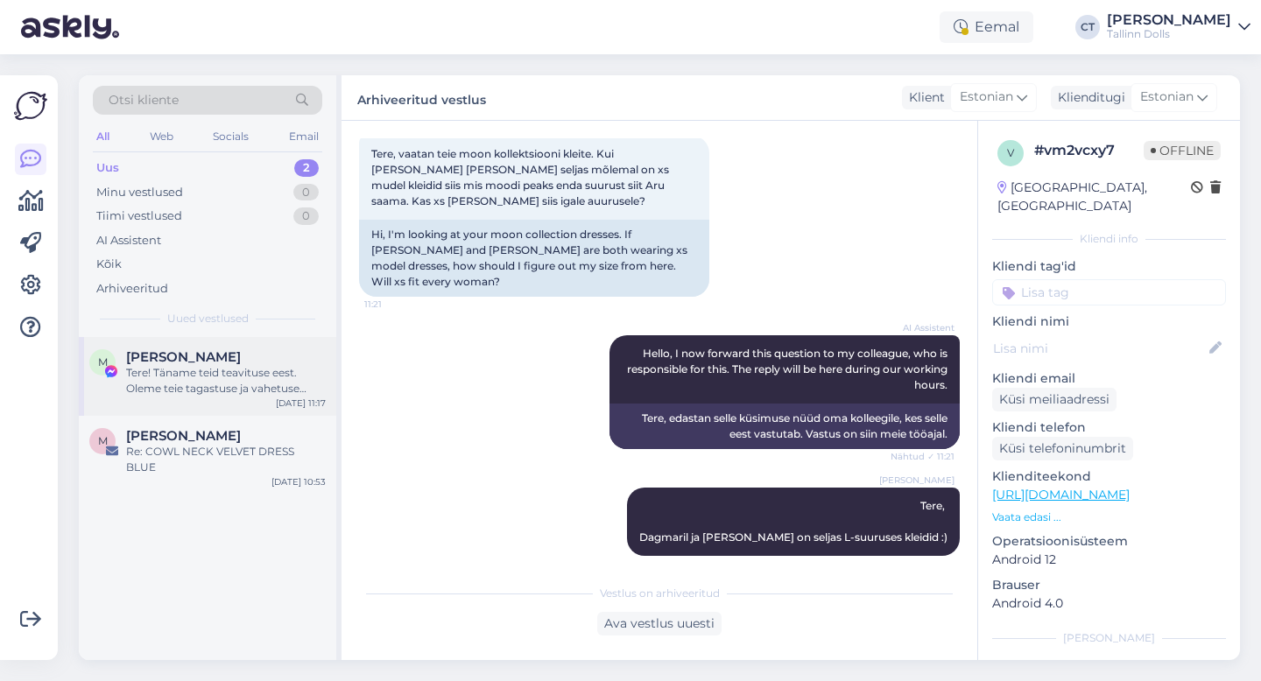
click at [183, 398] on div "M [PERSON_NAME] Tere! Täname teid teavituse eest. Oleme teie tagastuse ja vahet…" at bounding box center [207, 376] width 257 height 79
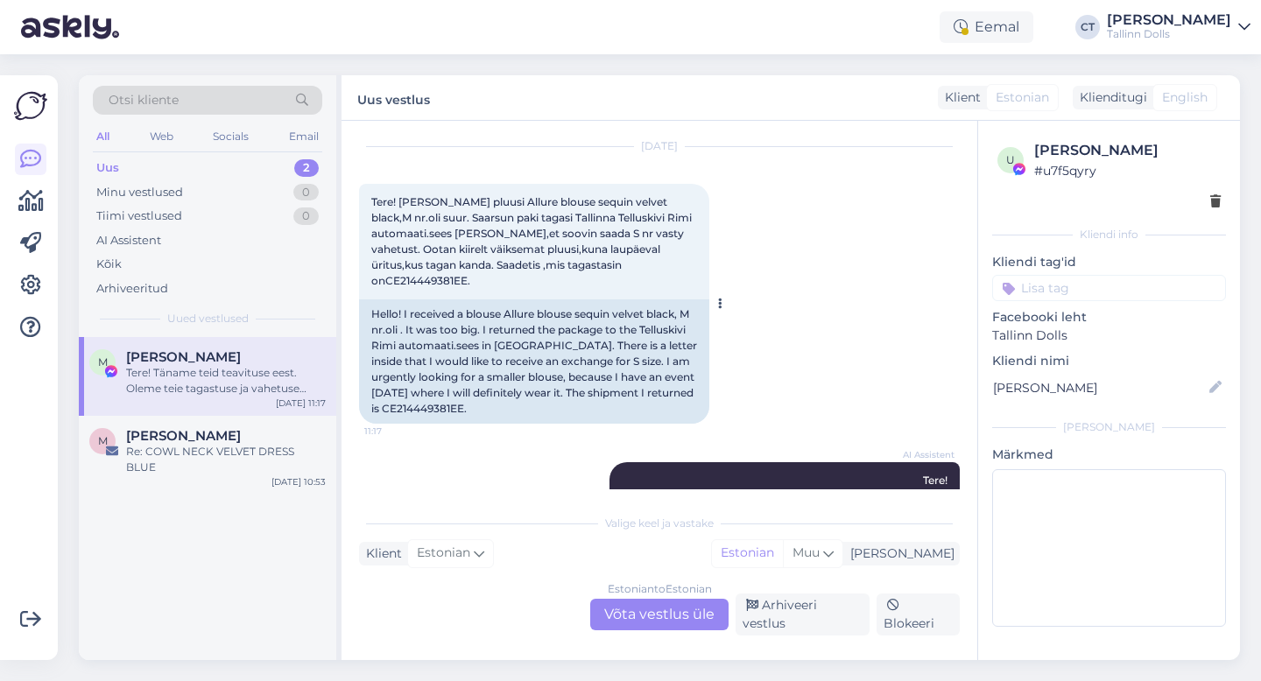
scroll to position [49, 0]
click at [657, 620] on div "Estonian to Estonian Võta vestlus üle" at bounding box center [659, 615] width 138 height 32
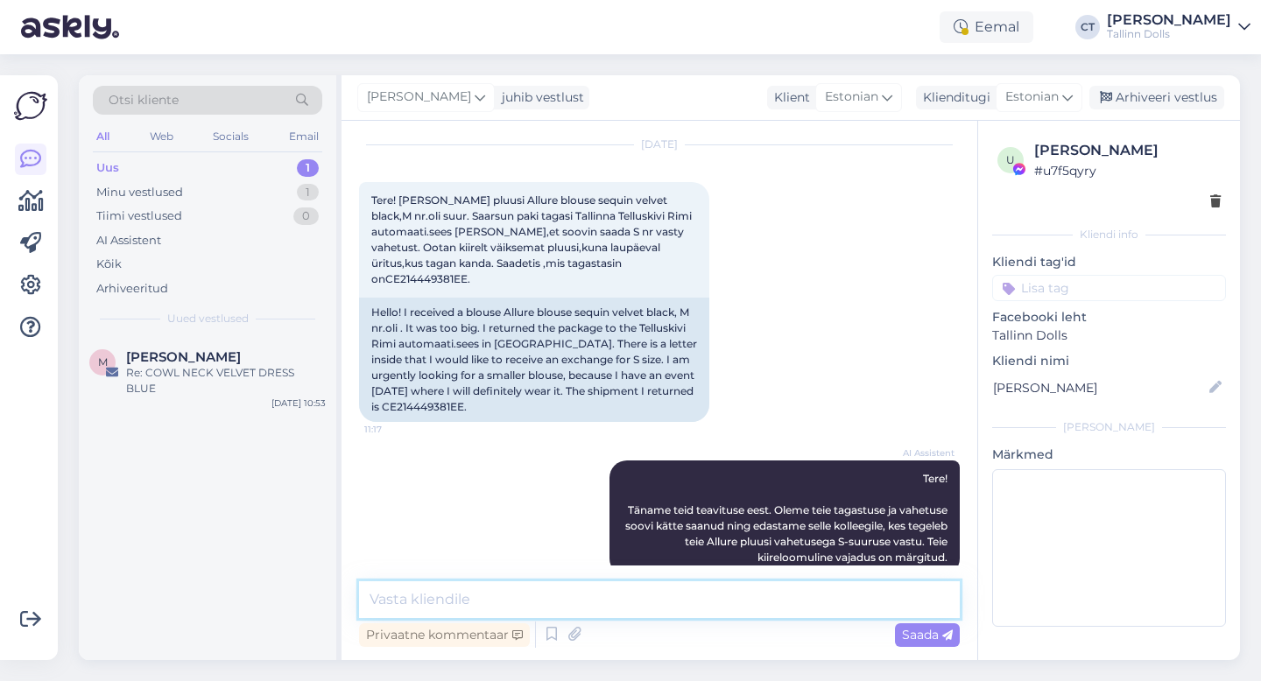
click at [659, 603] on textarea at bounding box center [659, 599] width 601 height 37
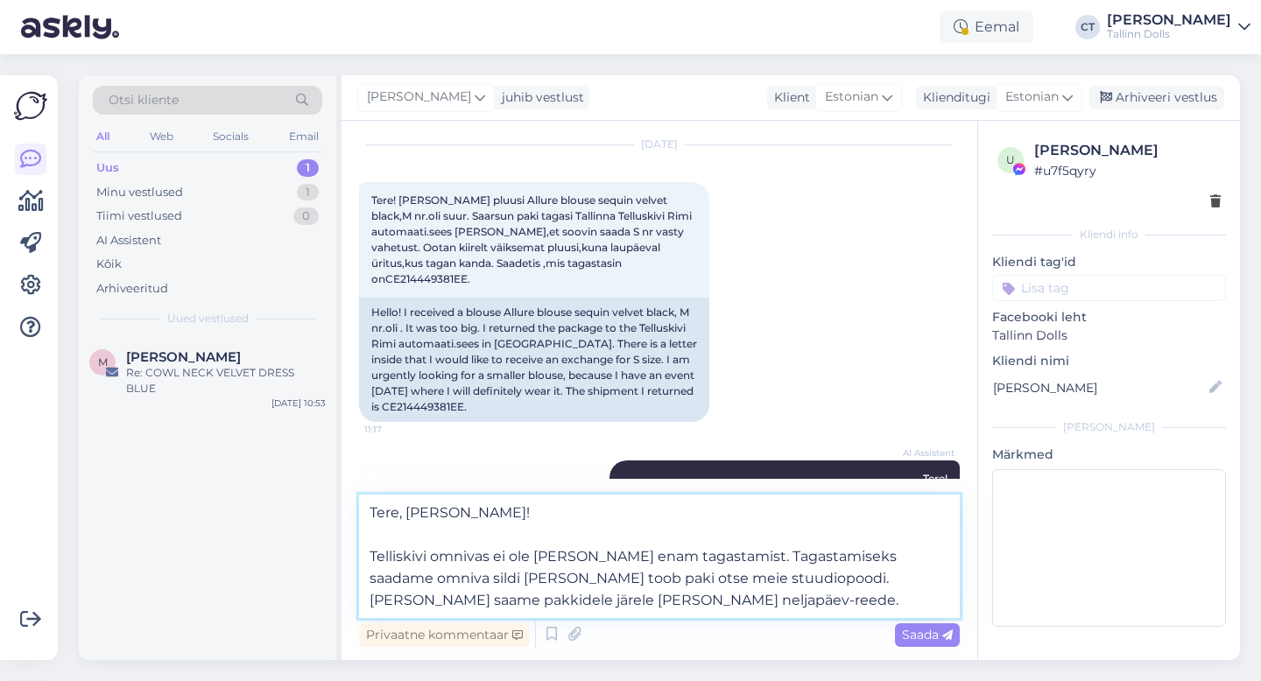
click at [545, 602] on textarea "Tere, [PERSON_NAME]! Telliskivi omnivas ei ole [PERSON_NAME] enam tagastamist. …" at bounding box center [659, 556] width 601 height 123
type textarea "Tere, [PERSON_NAME]! Telliskivi omnivas ei ole [PERSON_NAME] enam tagastamist. …"
click at [841, 586] on textarea "Tere, [PERSON_NAME]! Telliskivi omnivas ei ole [PERSON_NAME] enam tagastamist. …" at bounding box center [659, 556] width 601 height 123
click at [841, 602] on textarea "Tere, [PERSON_NAME]! Telliskivi omnivas ei ole [PERSON_NAME] enam tagastamist. …" at bounding box center [659, 556] width 601 height 123
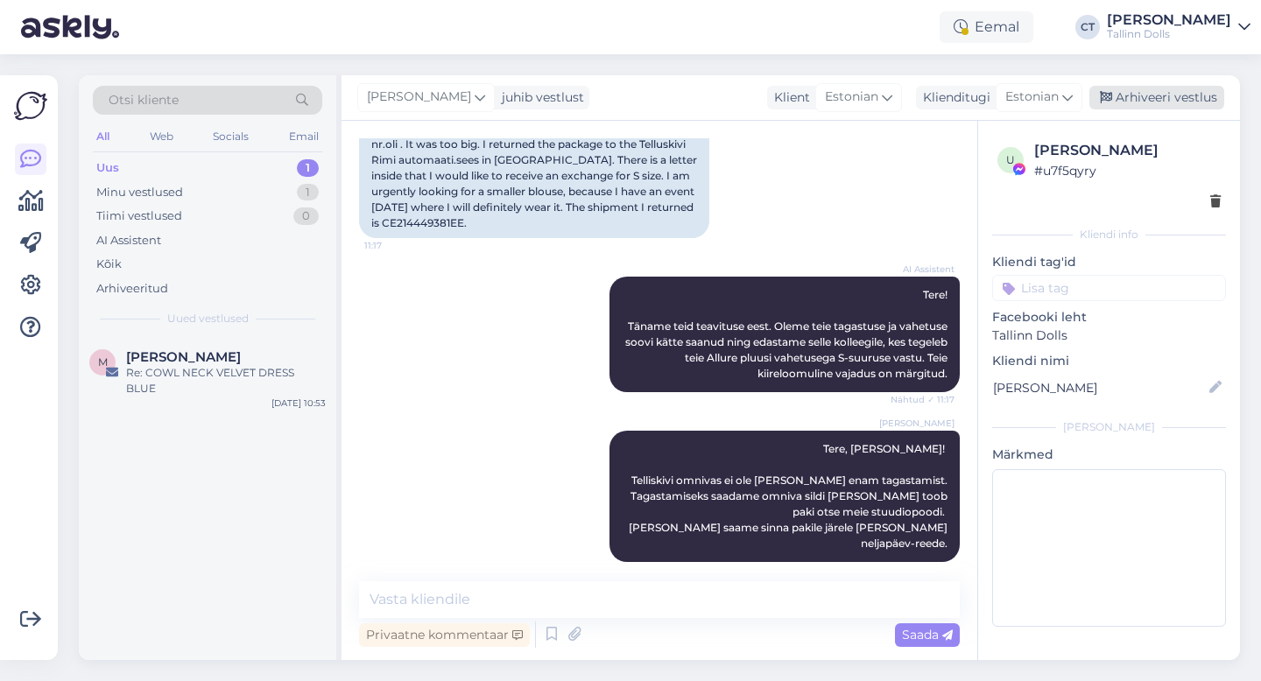
click at [1186, 101] on div "Arhiveeri vestlus" at bounding box center [1156, 98] width 135 height 24
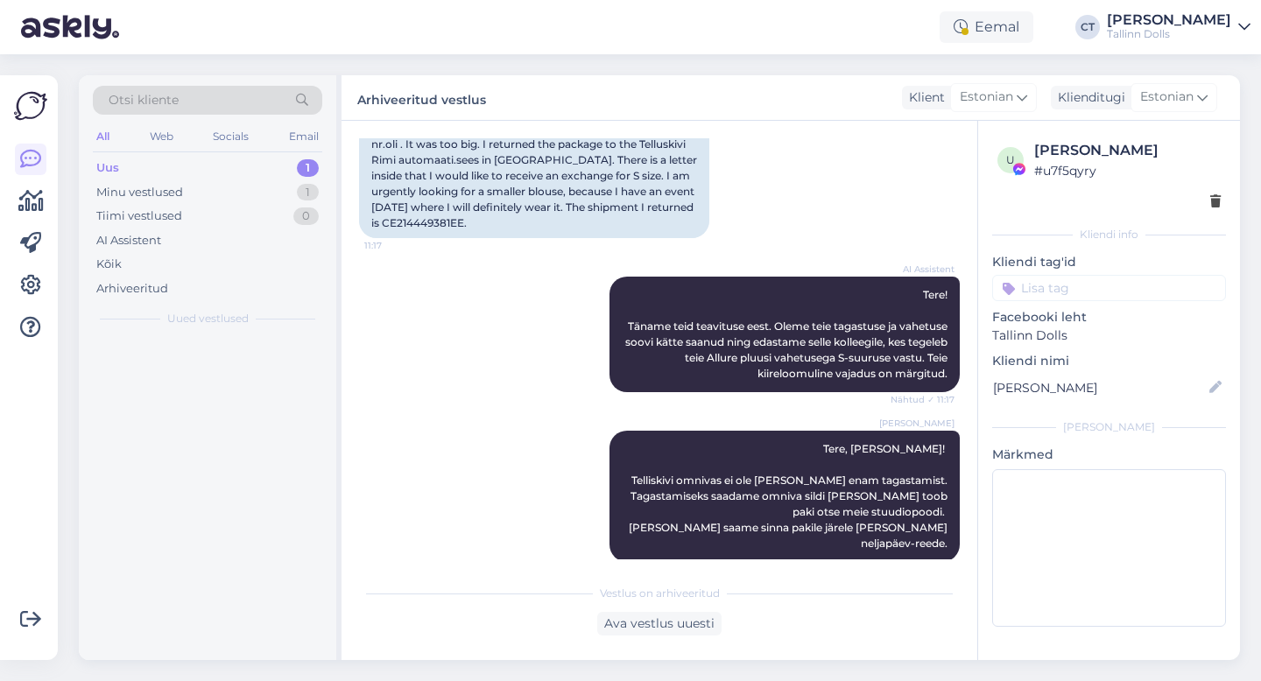
scroll to position [239, 0]
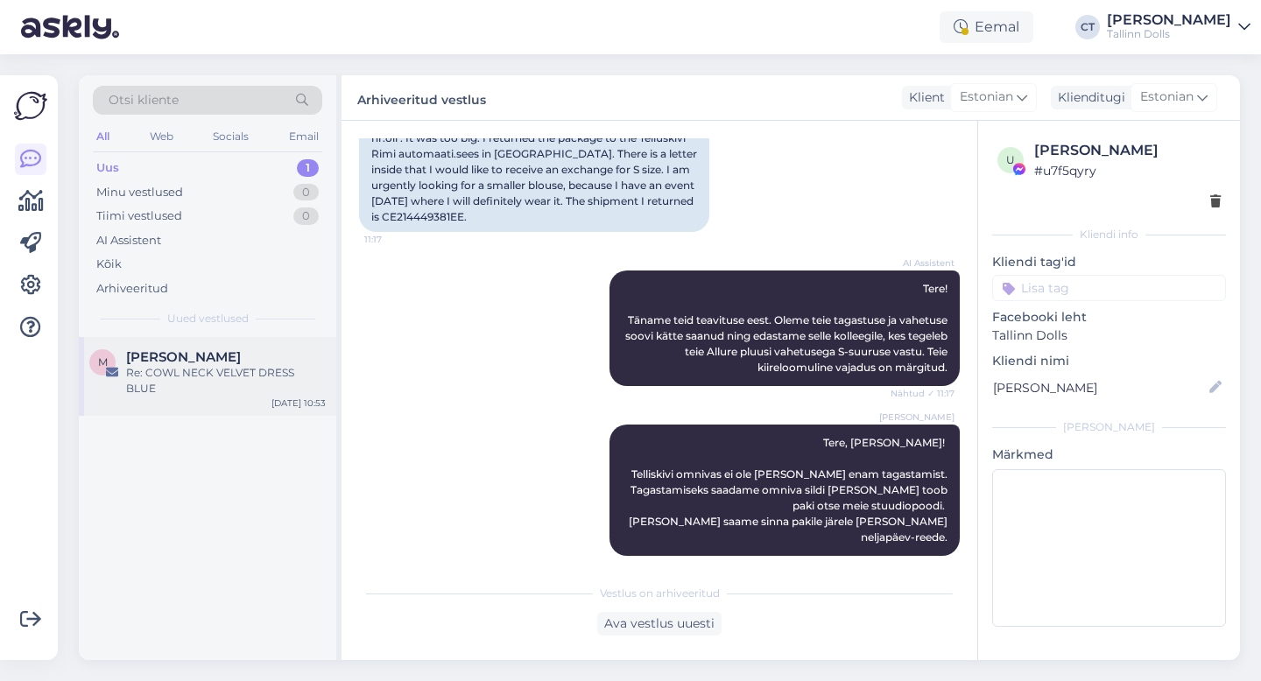
click at [192, 349] on span "[PERSON_NAME]" at bounding box center [183, 357] width 115 height 16
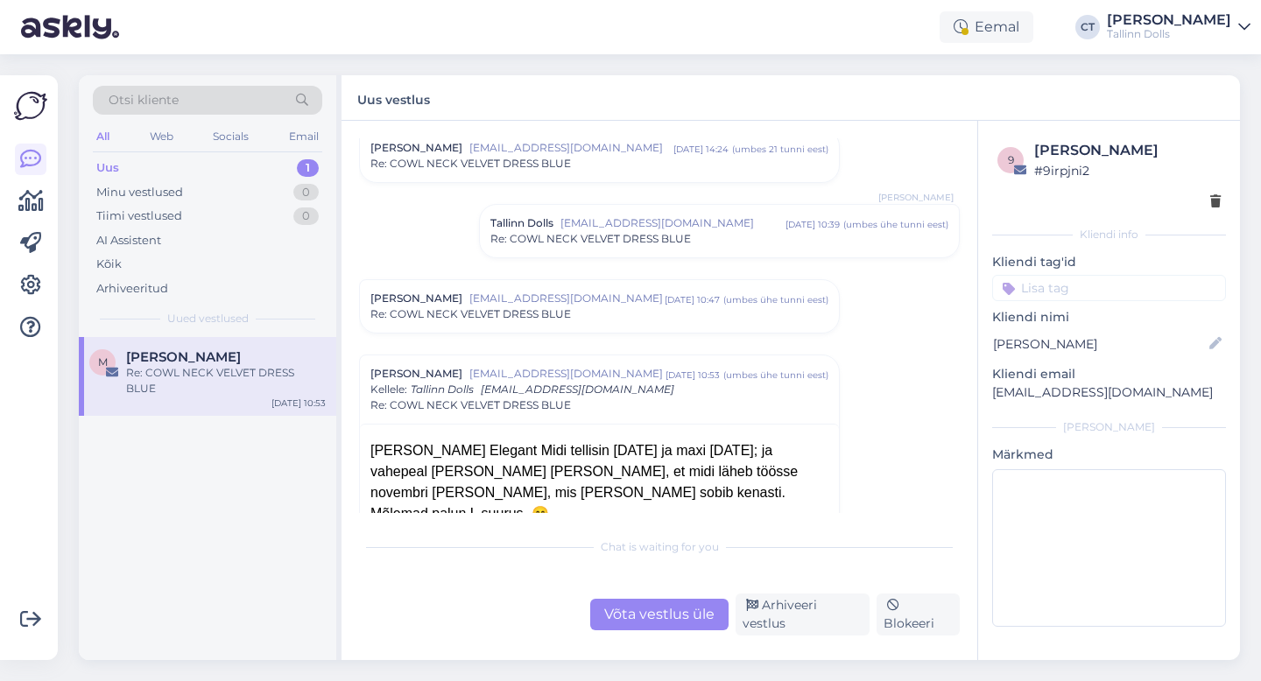
scroll to position [1581, 0]
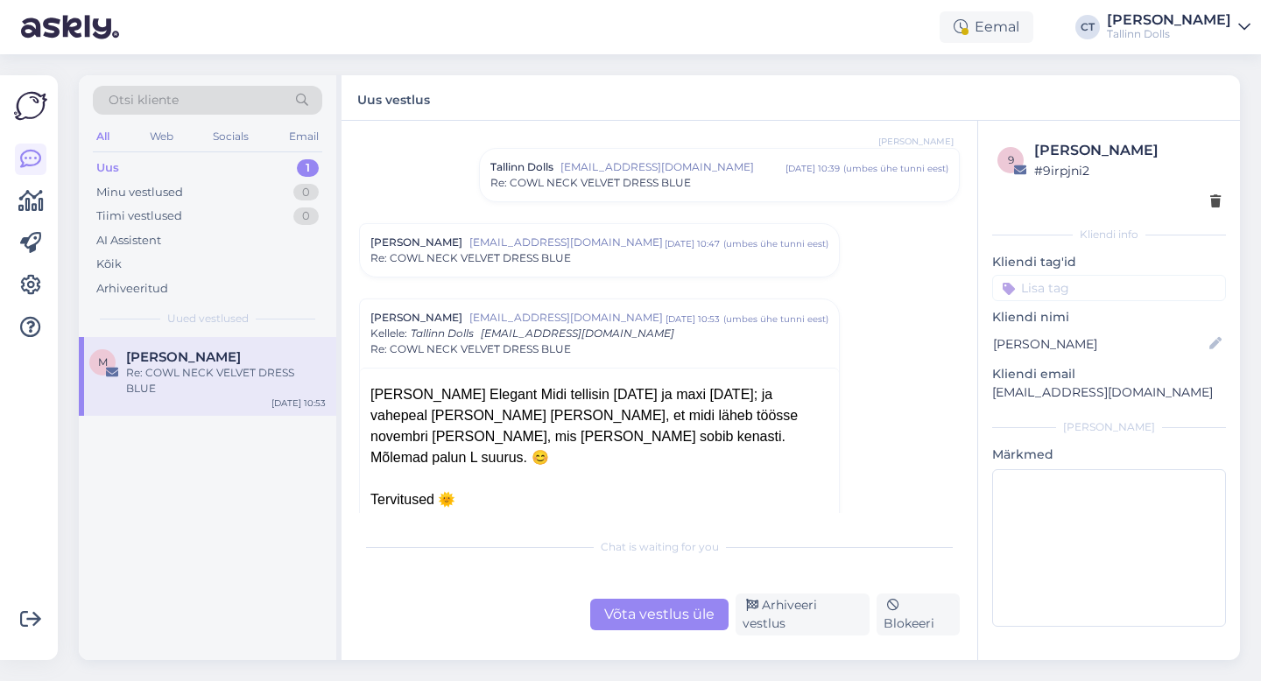
click at [211, 158] on div "Uus 1" at bounding box center [207, 168] width 229 height 25
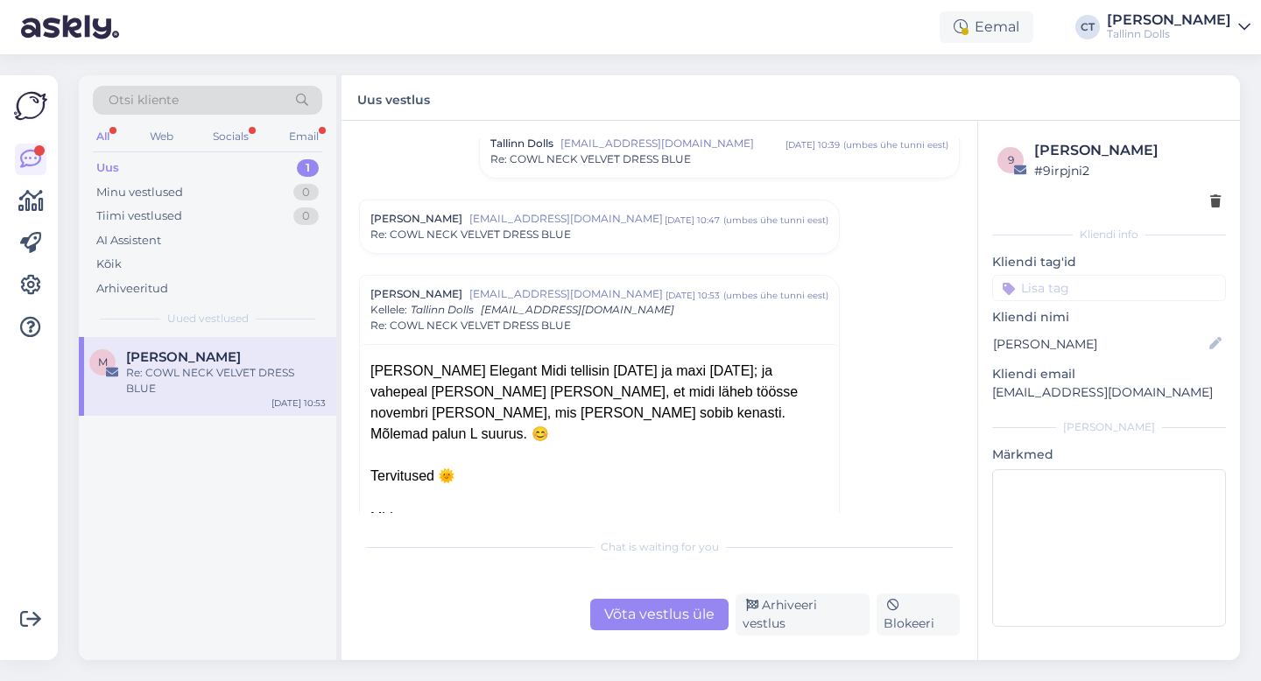
click at [155, 163] on div "Uus 1" at bounding box center [207, 168] width 229 height 25
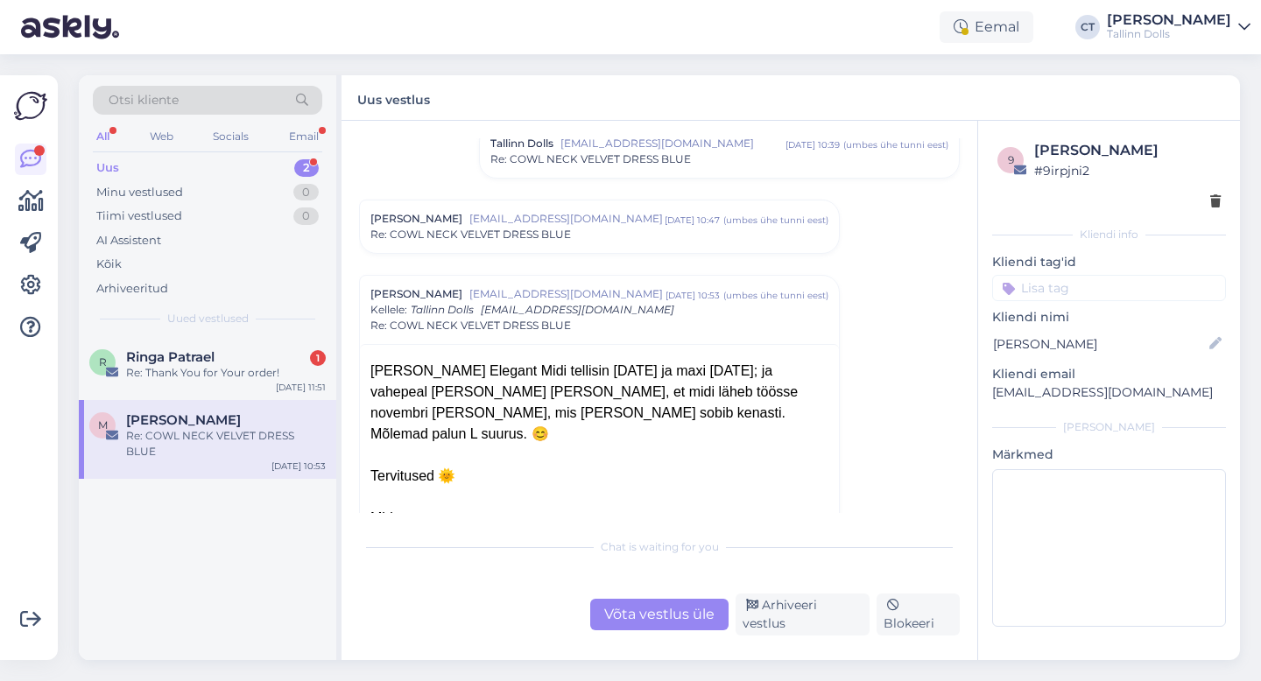
click at [188, 359] on span "Ringa Patrael" at bounding box center [170, 357] width 88 height 16
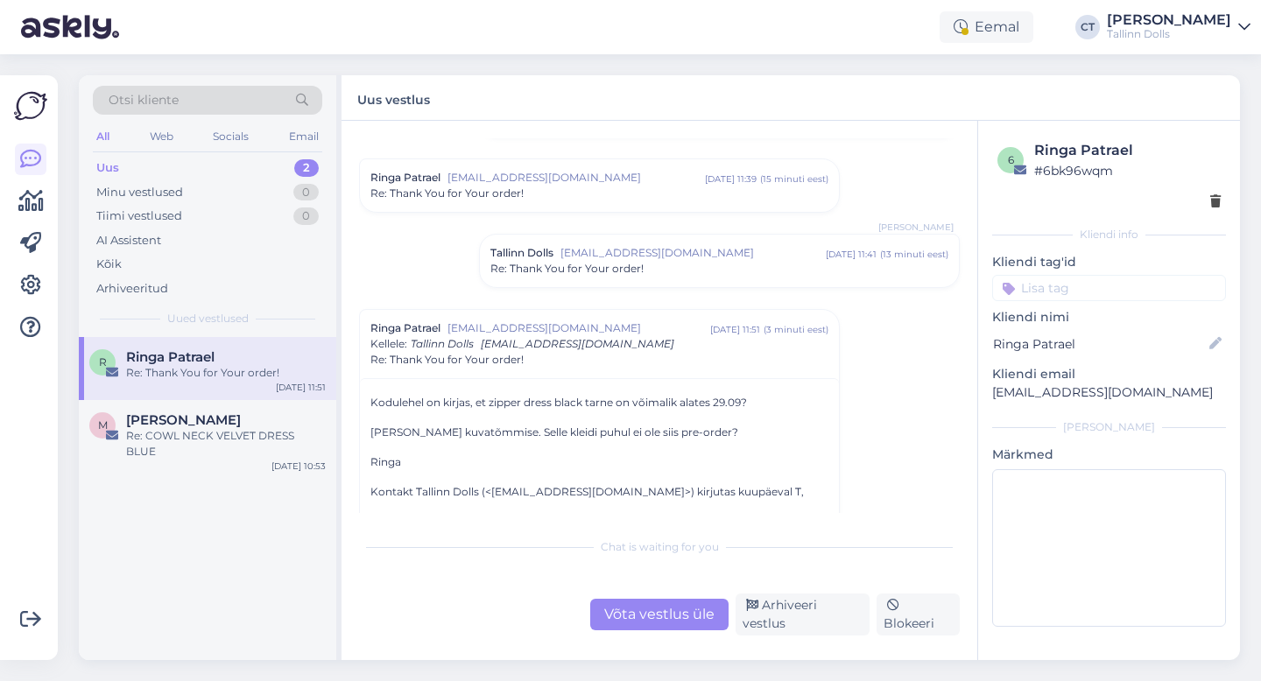
scroll to position [346, 0]
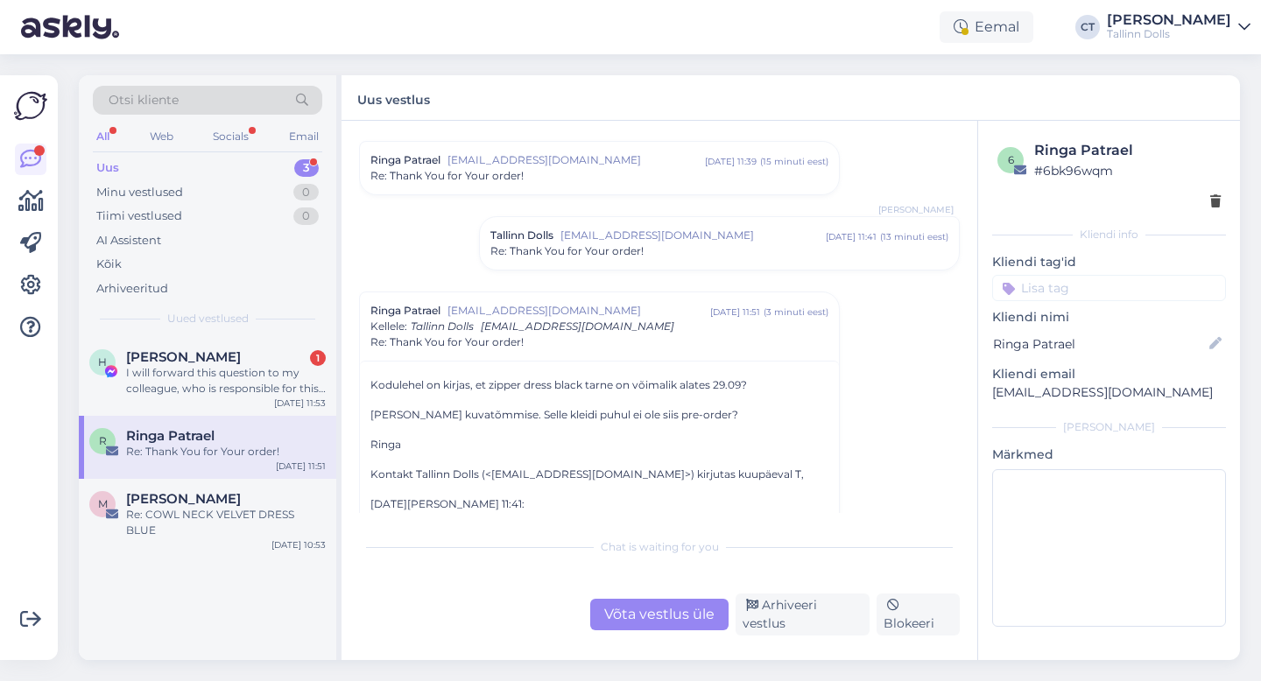
click at [634, 616] on div "Võta vestlus üle" at bounding box center [659, 615] width 138 height 32
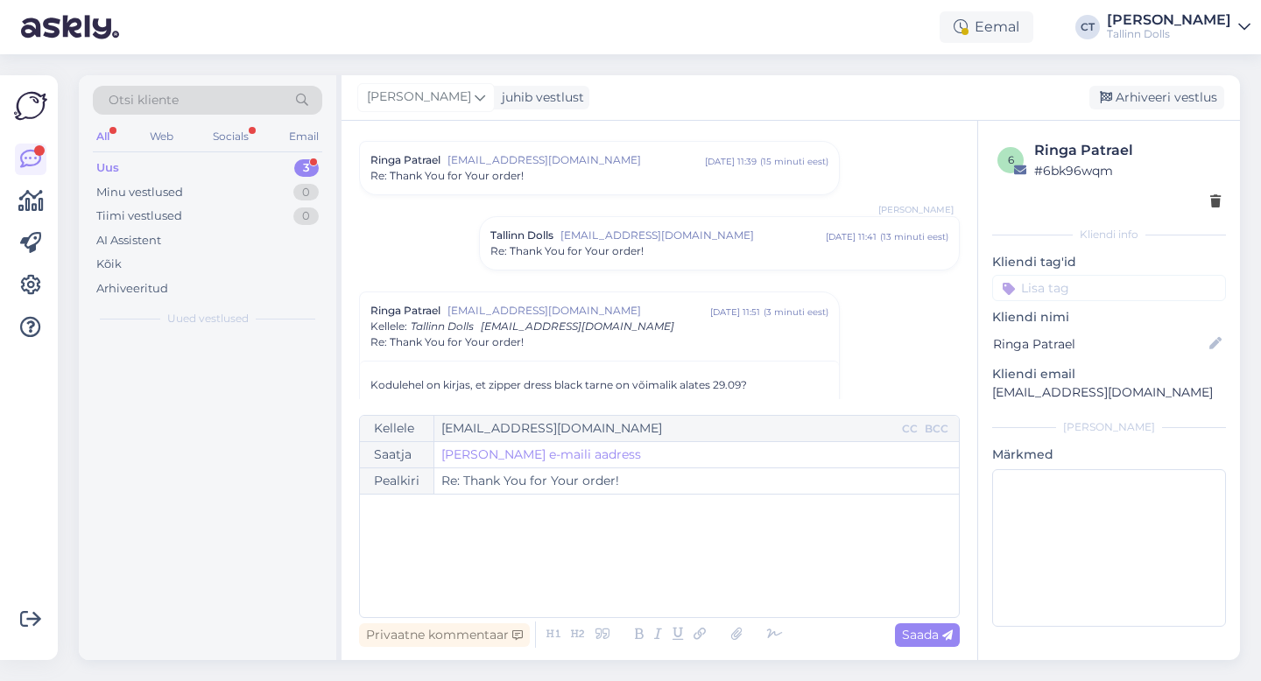
scroll to position [499, 0]
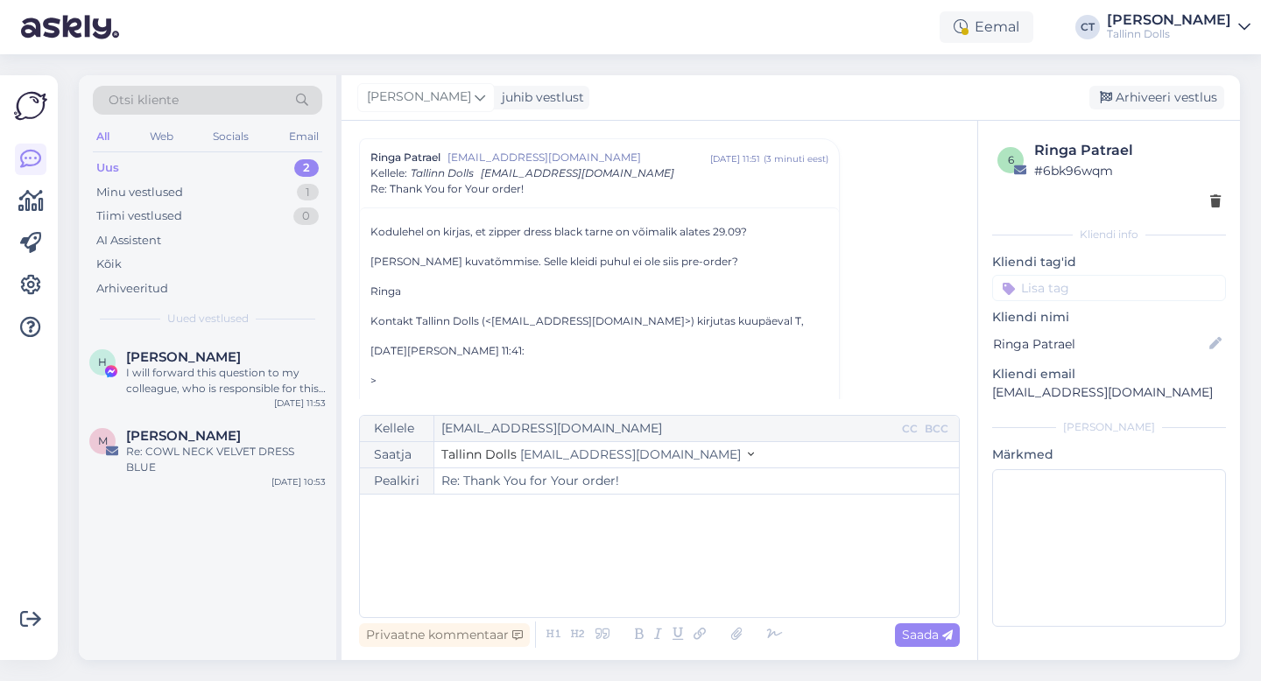
click at [629, 581] on div "﻿" at bounding box center [659, 555] width 581 height 105
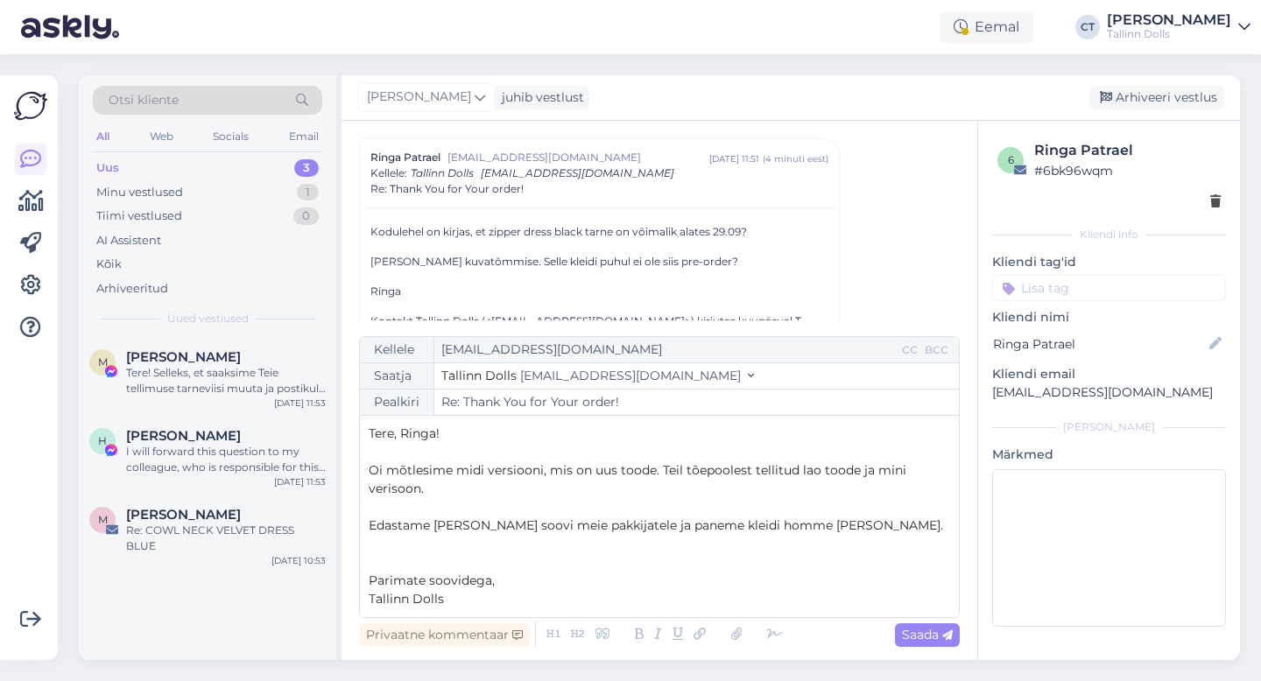
click at [851, 535] on p "﻿" at bounding box center [659, 544] width 581 height 18
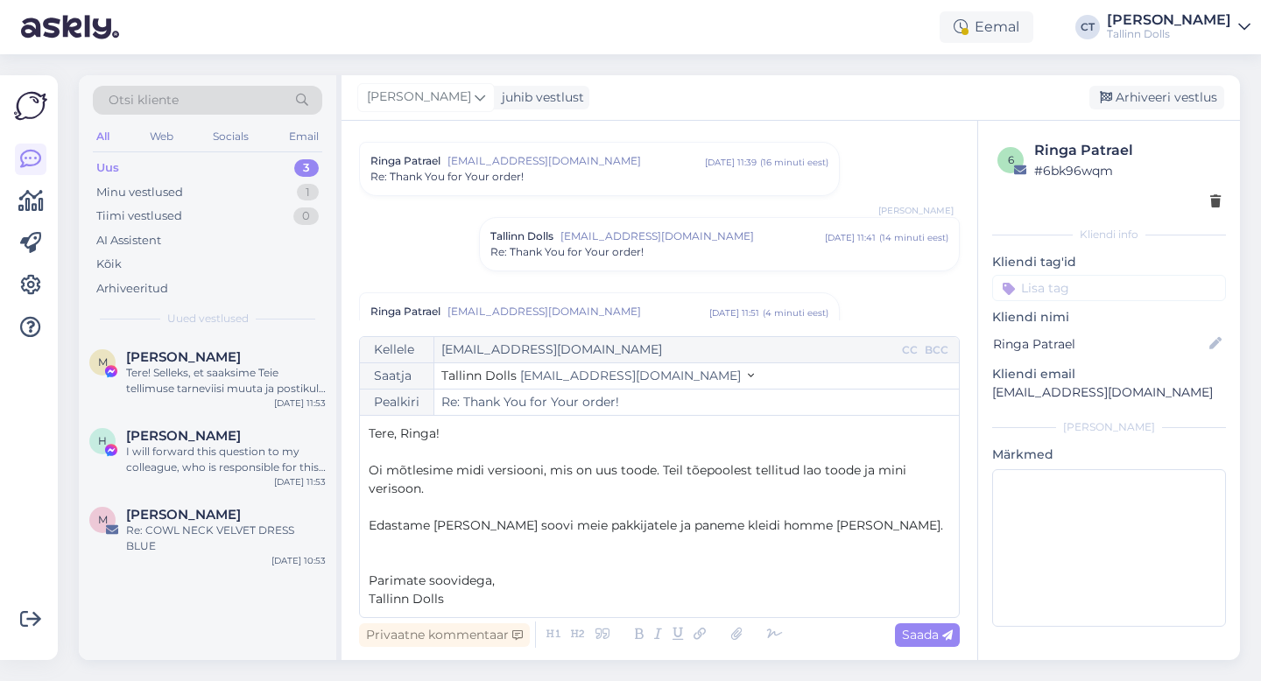
click at [484, 182] on span "Re: Thank You for Your order!" at bounding box center [446, 177] width 153 height 16
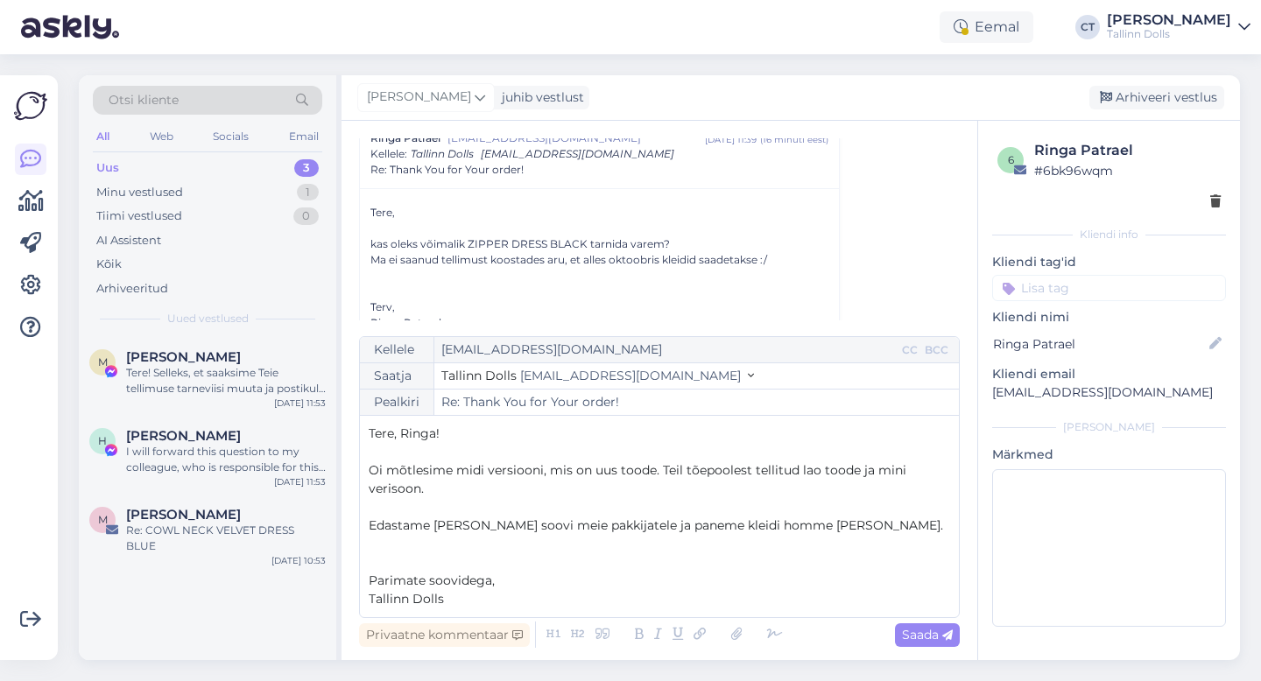
scroll to position [381, 0]
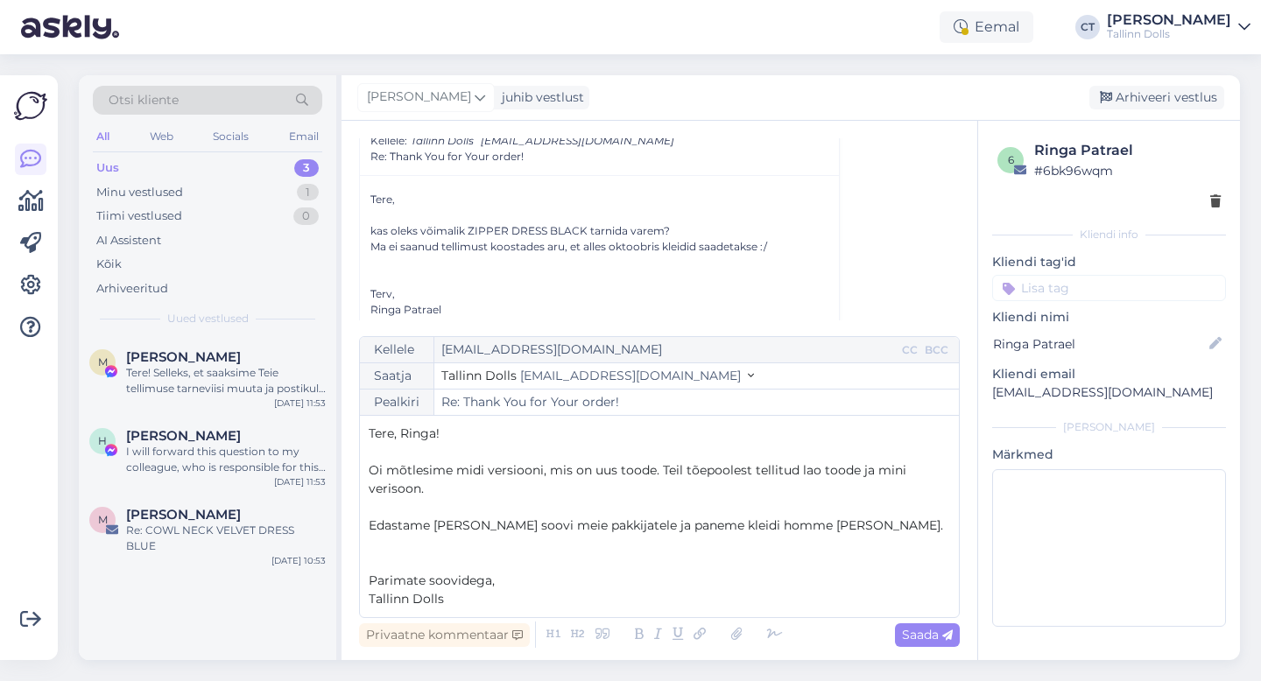
click at [852, 490] on p "Oi mõtlesime midi versiooni, mis on uus toode. Teil tõepoolest tellitud lao too…" at bounding box center [659, 479] width 581 height 37
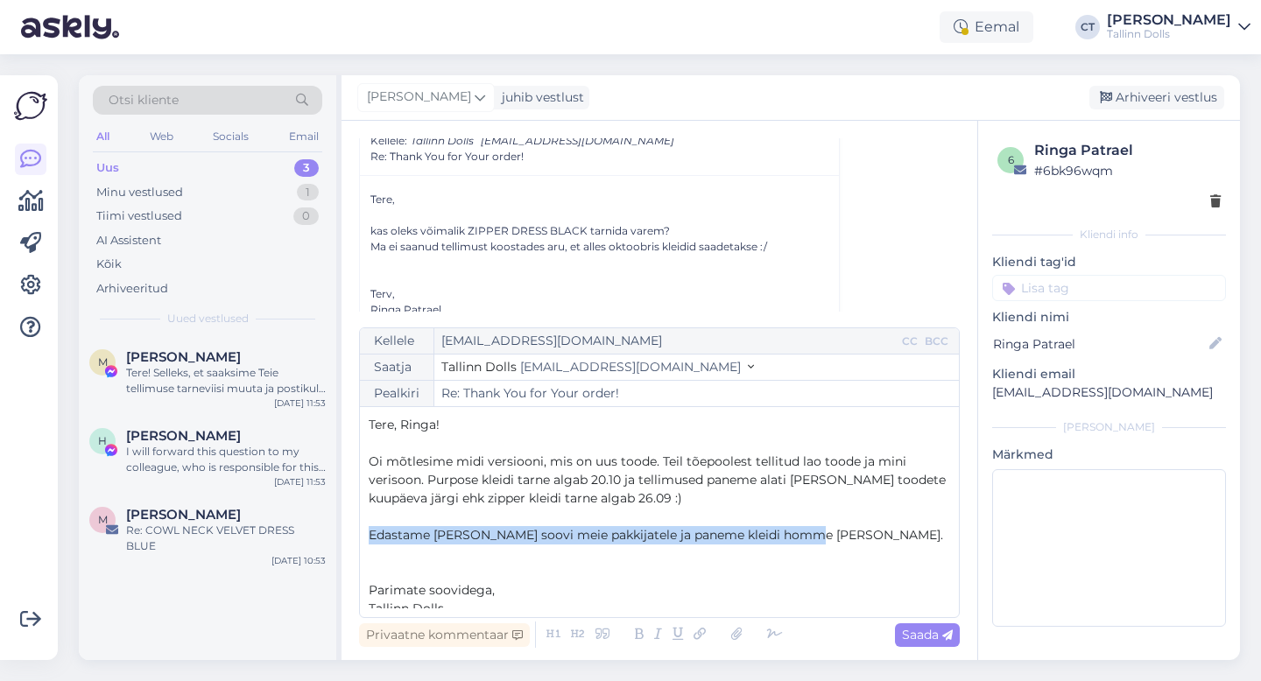
drag, startPoint x: 815, startPoint y: 540, endPoint x: 365, endPoint y: 538, distance: 450.1
click at [365, 538] on div "Kellele [EMAIL_ADDRESS][DOMAIN_NAME] CC BCC Saatja Tallinn Dolls [EMAIL_ADDRESS…" at bounding box center [659, 472] width 601 height 291
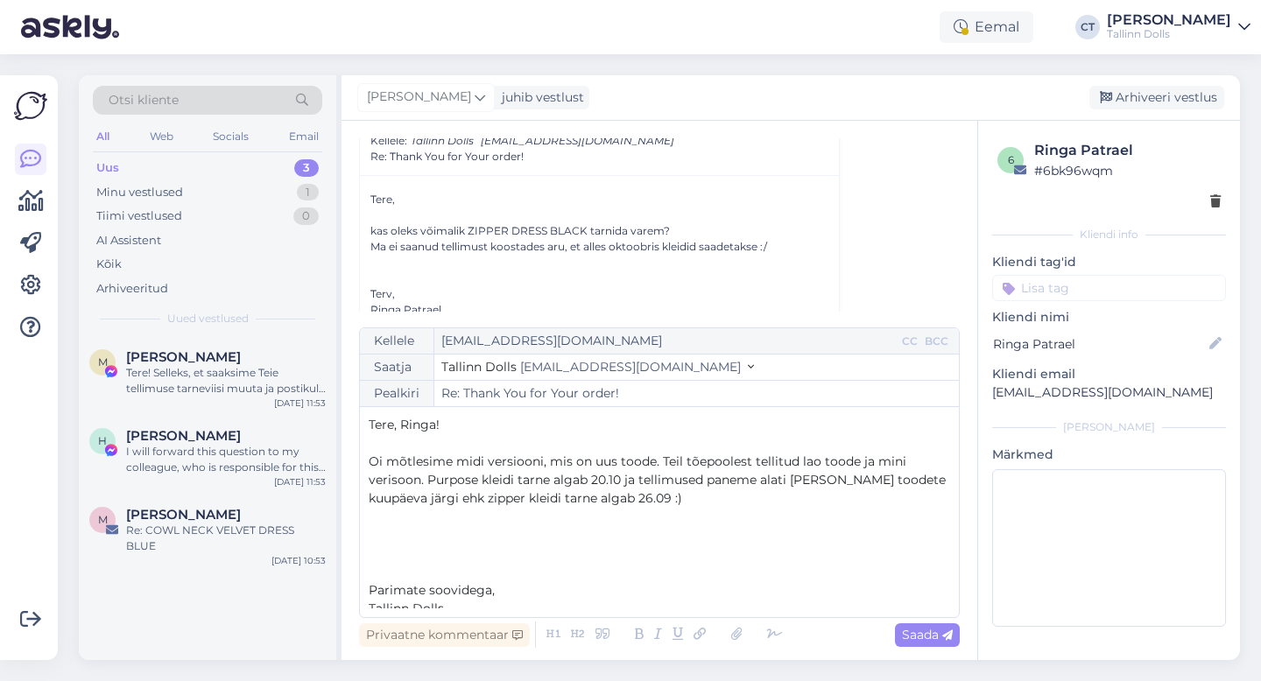
click at [573, 501] on span "Oi mõtlesime midi versiooni, mis on uus toode. Teil tõepoolest tellitud lao too…" at bounding box center [659, 480] width 581 height 53
click at [674, 503] on p "Oi mõtlesime midi versiooni, mis on uus toode. Teil tõepoolest tellitud lao too…" at bounding box center [659, 480] width 581 height 55
click at [678, 535] on p "Kas on kleiti vaja varem või see kuupäev sobib?" at bounding box center [659, 535] width 581 height 18
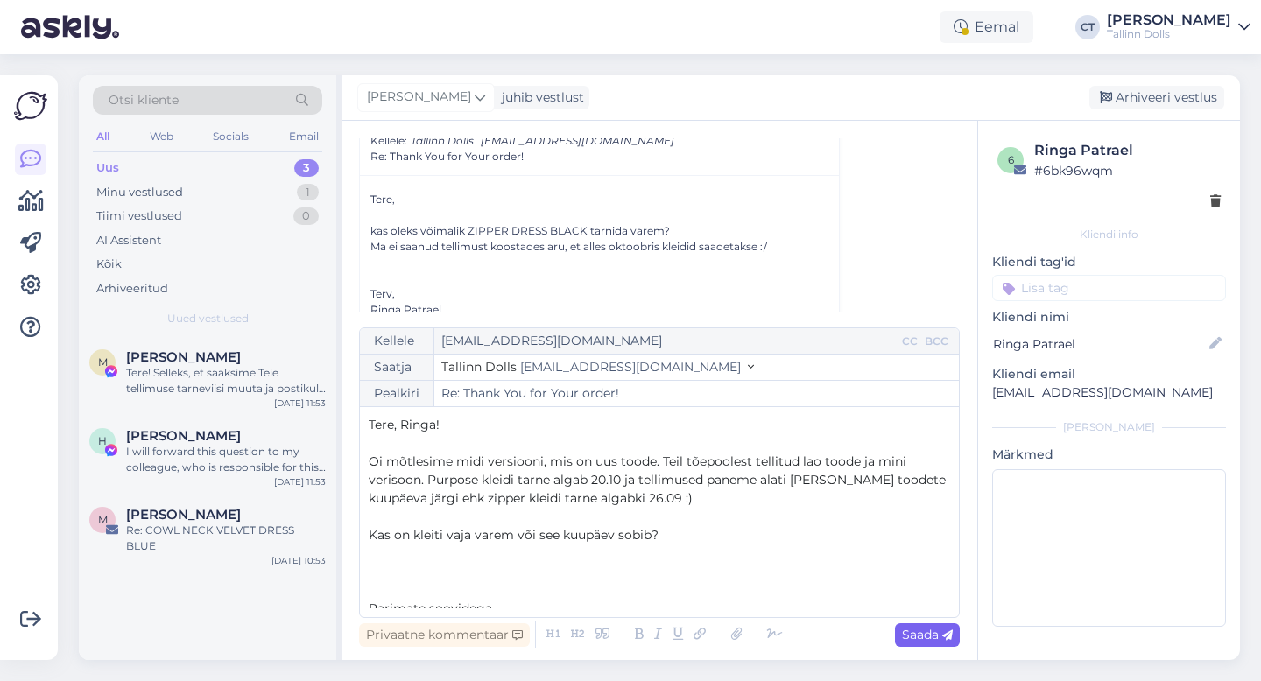
click at [953, 644] on div "Saada" at bounding box center [927, 635] width 65 height 24
type input "Re: Thank You for Your order!"
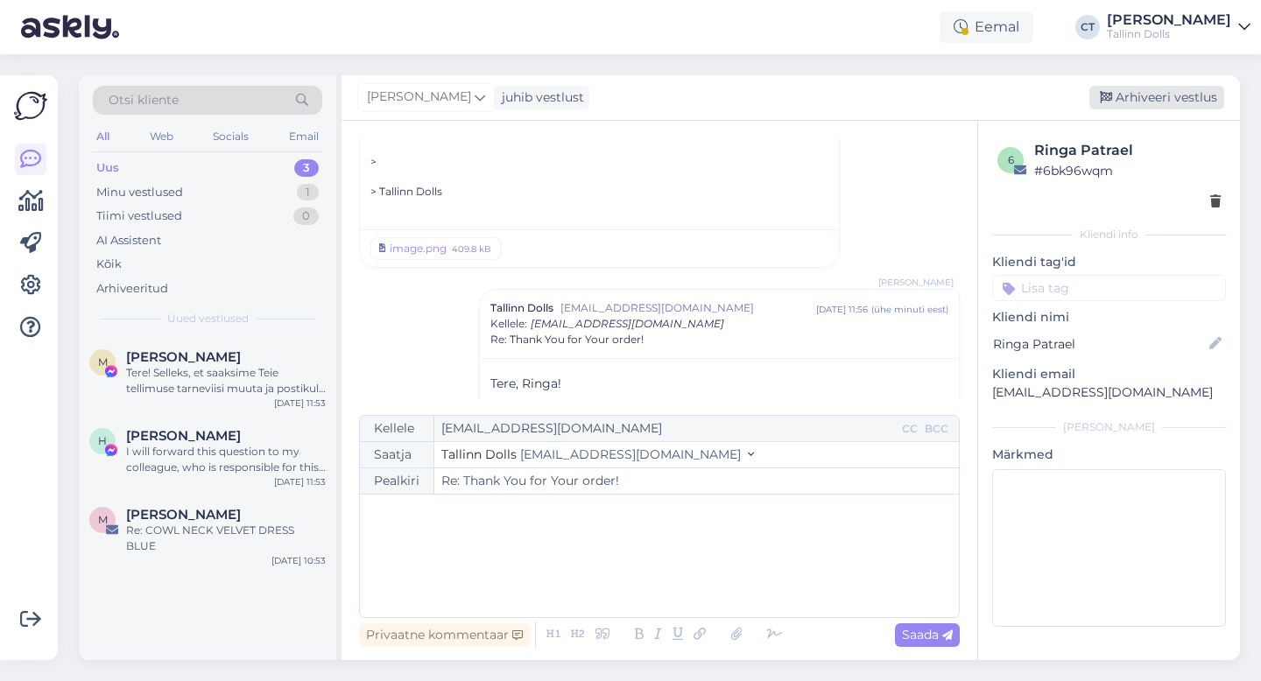
click at [1150, 95] on div "Arhiveeri vestlus" at bounding box center [1156, 98] width 135 height 24
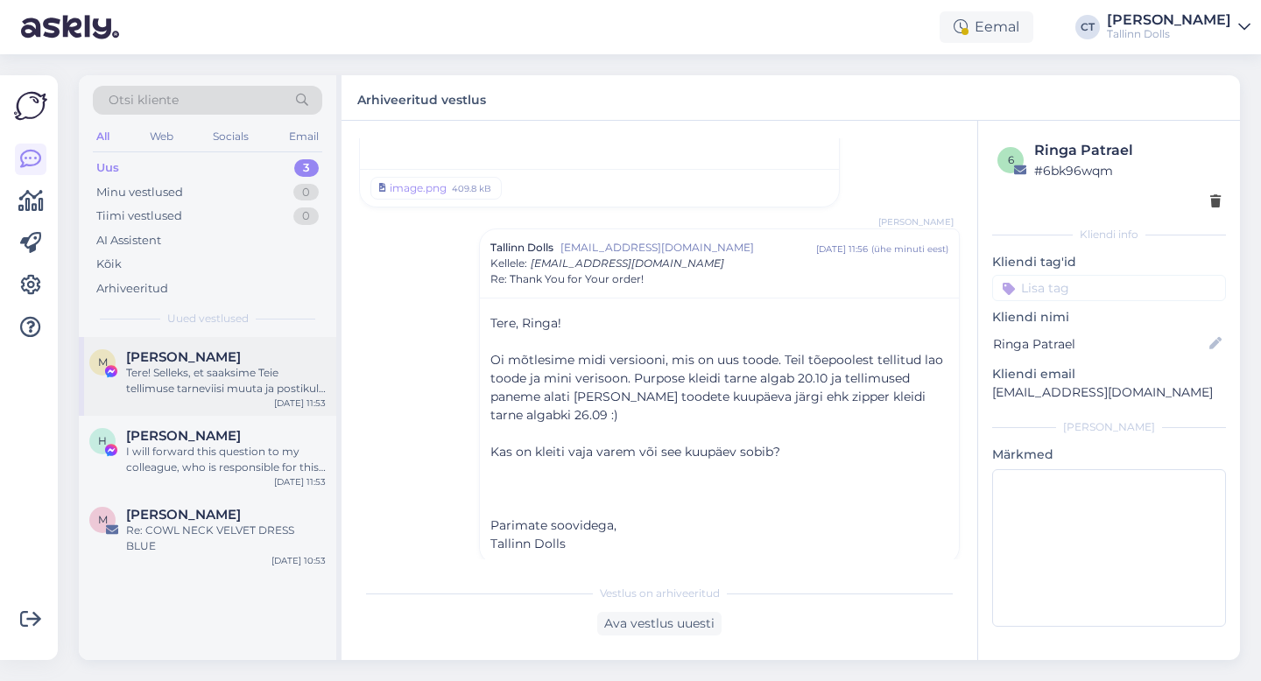
click at [252, 372] on div "Tere! Selleks, et saaksime Teie tellimuse tarneviisi muuta ja postikulu osas ko…" at bounding box center [226, 381] width 200 height 32
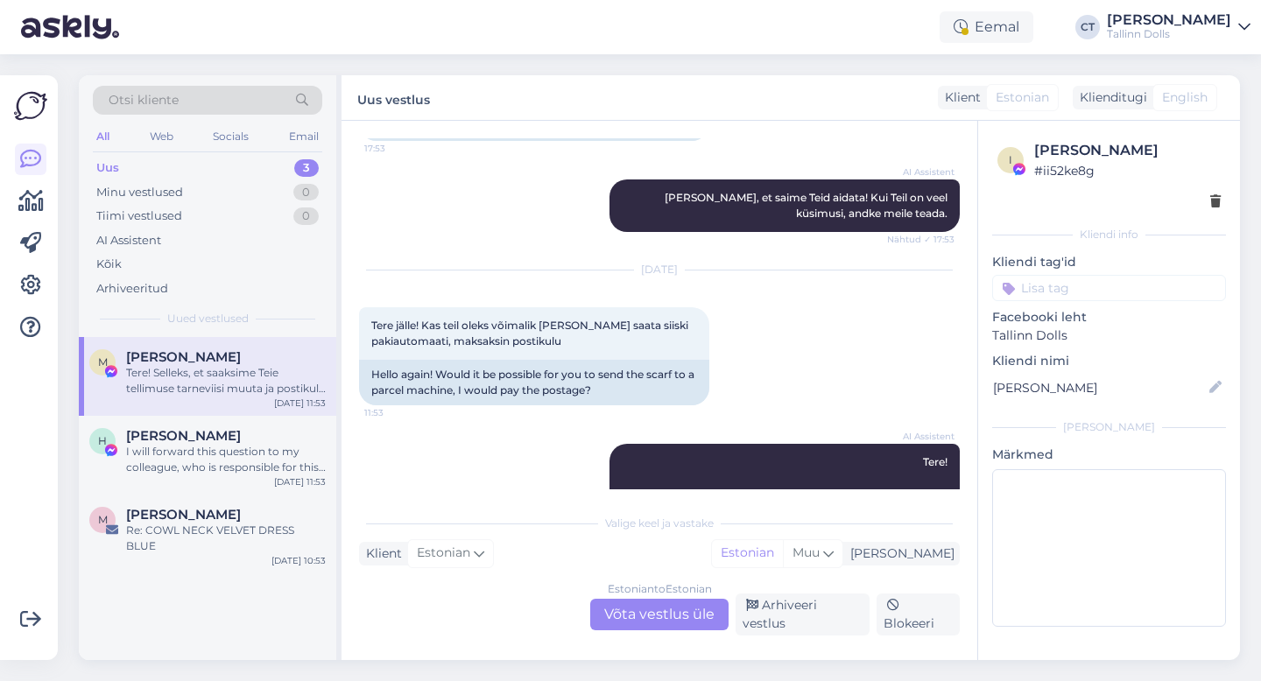
scroll to position [1064, 0]
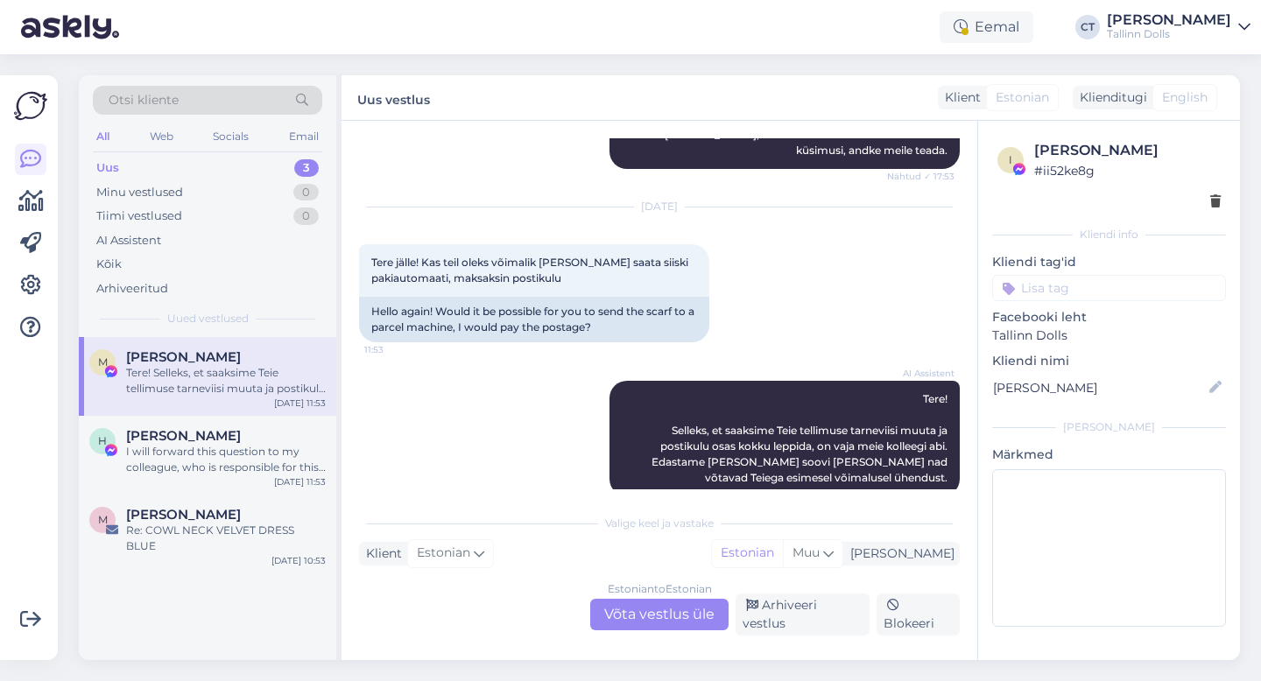
click at [632, 630] on div "Estonian to Estonian Võta vestlus üle" at bounding box center [659, 615] width 138 height 32
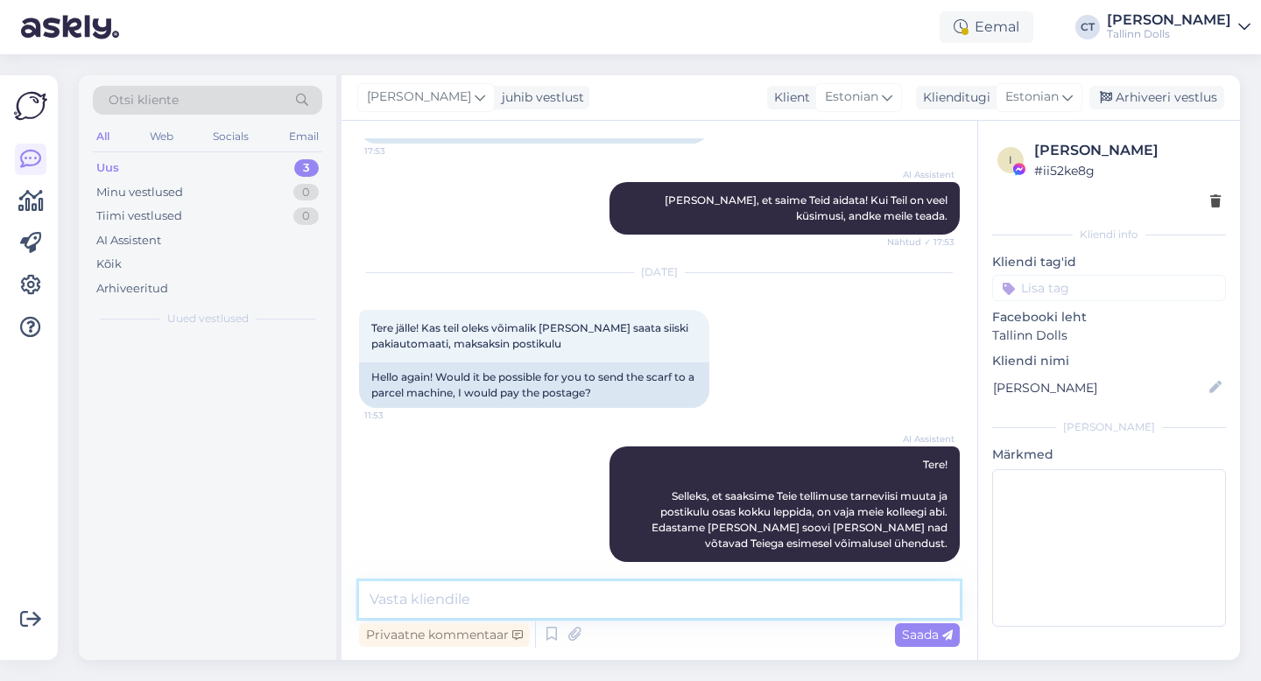
click at [637, 609] on textarea at bounding box center [659, 599] width 601 height 37
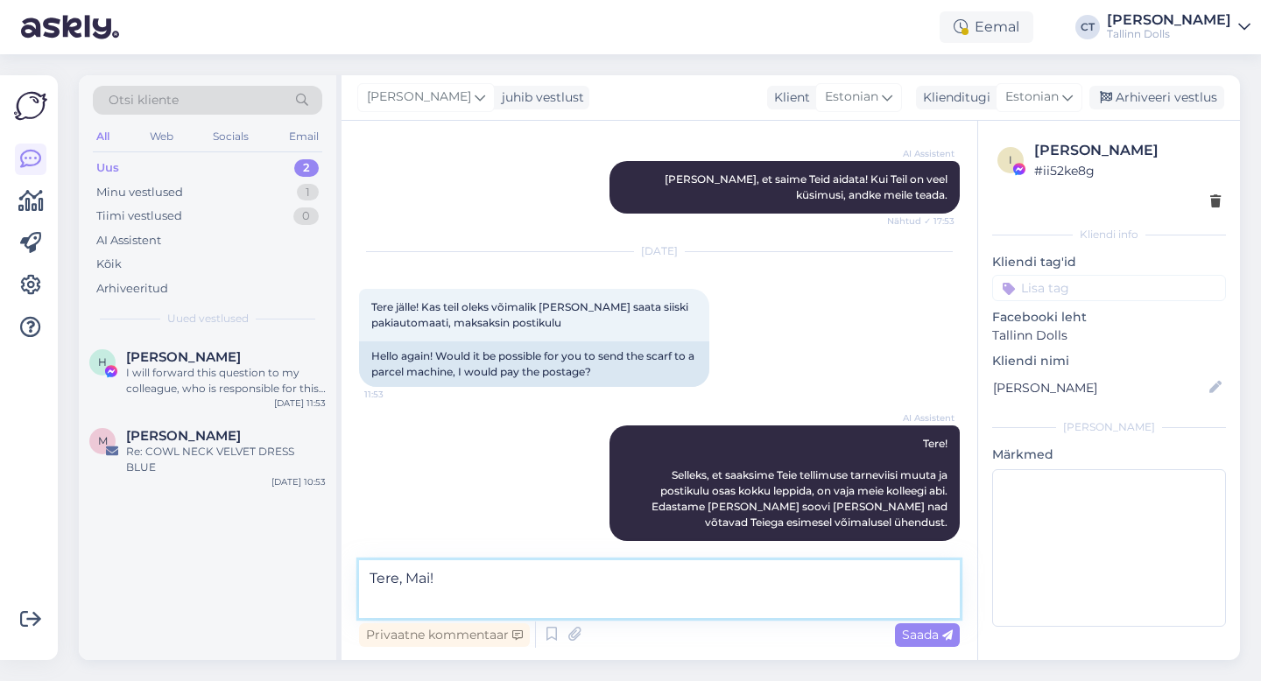
scroll to position [1041, 0]
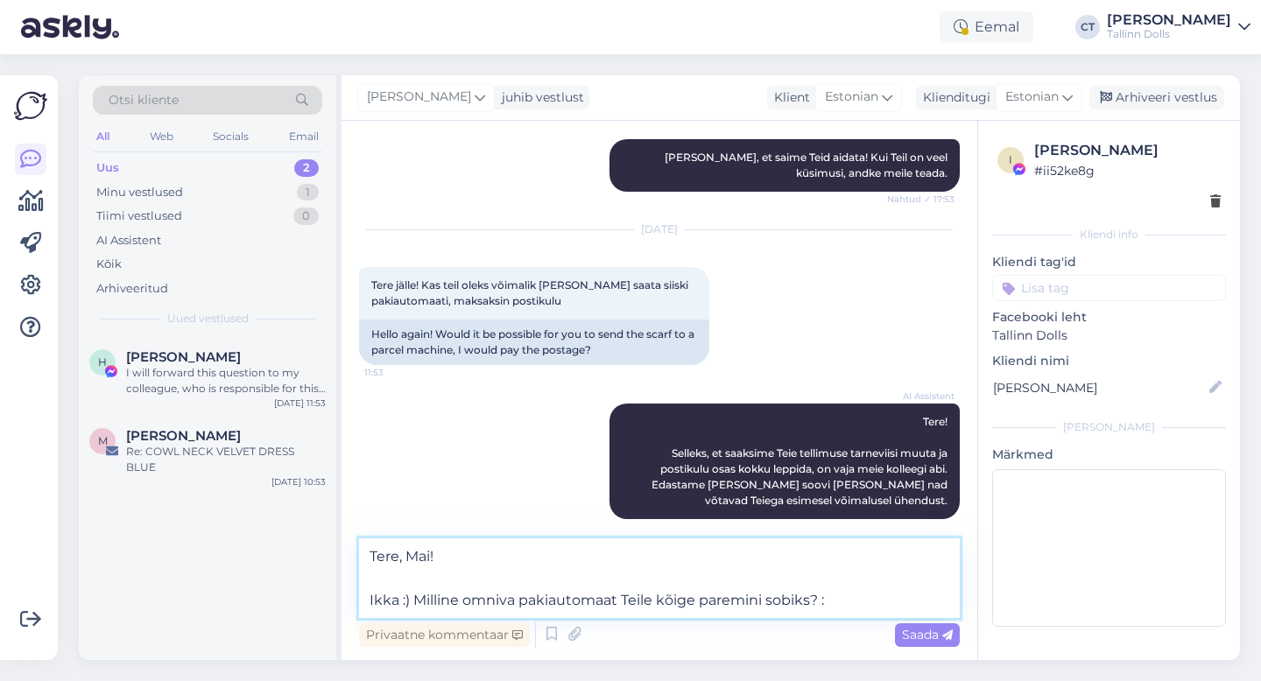
type textarea "Tere, Mai! Ikka :) Milline omniva pakiautomaat Teile kõige paremini sobiks? :)"
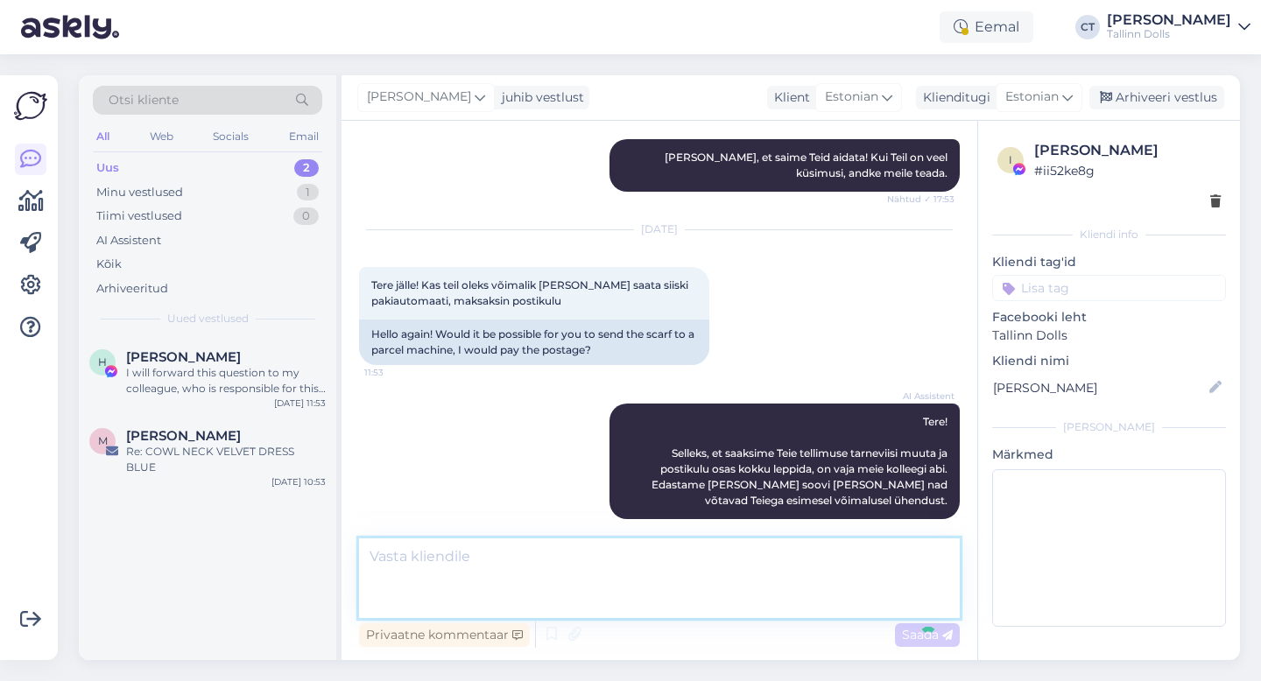
scroll to position [1121, 0]
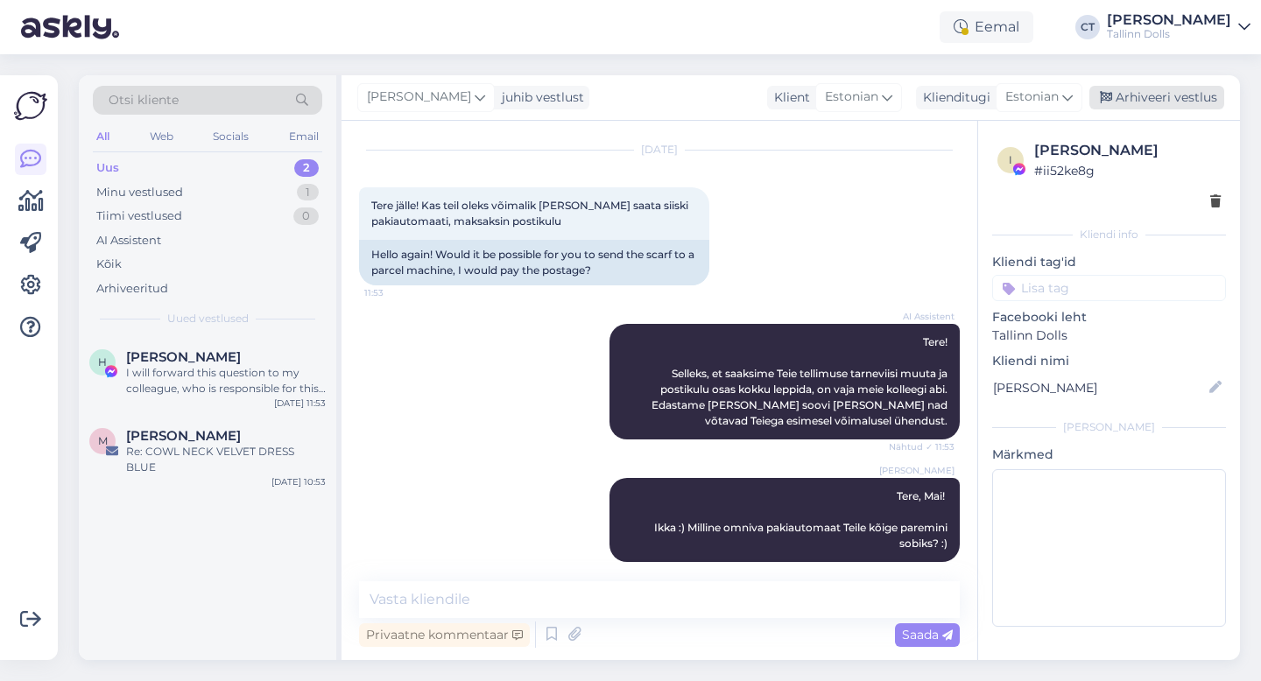
click at [1190, 92] on div "Arhiveeri vestlus" at bounding box center [1156, 98] width 135 height 24
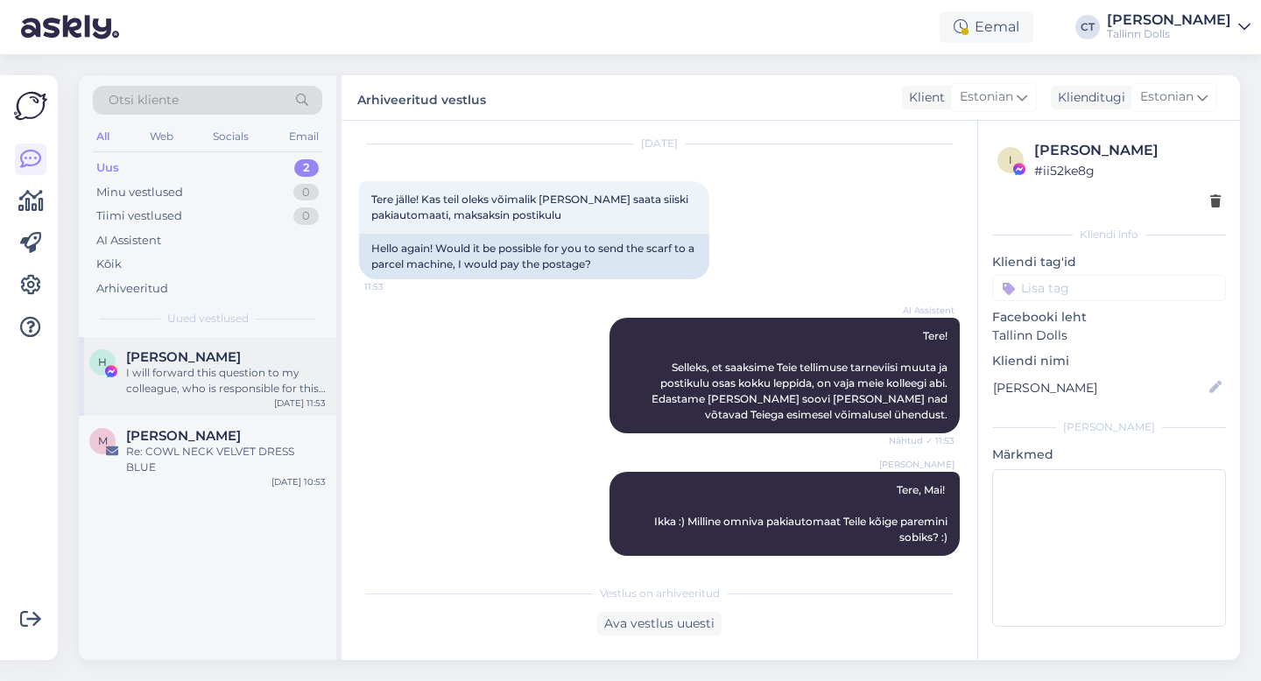
click at [201, 378] on div "I will forward this question to my colleague, who is responsible for this. The …" at bounding box center [226, 381] width 200 height 32
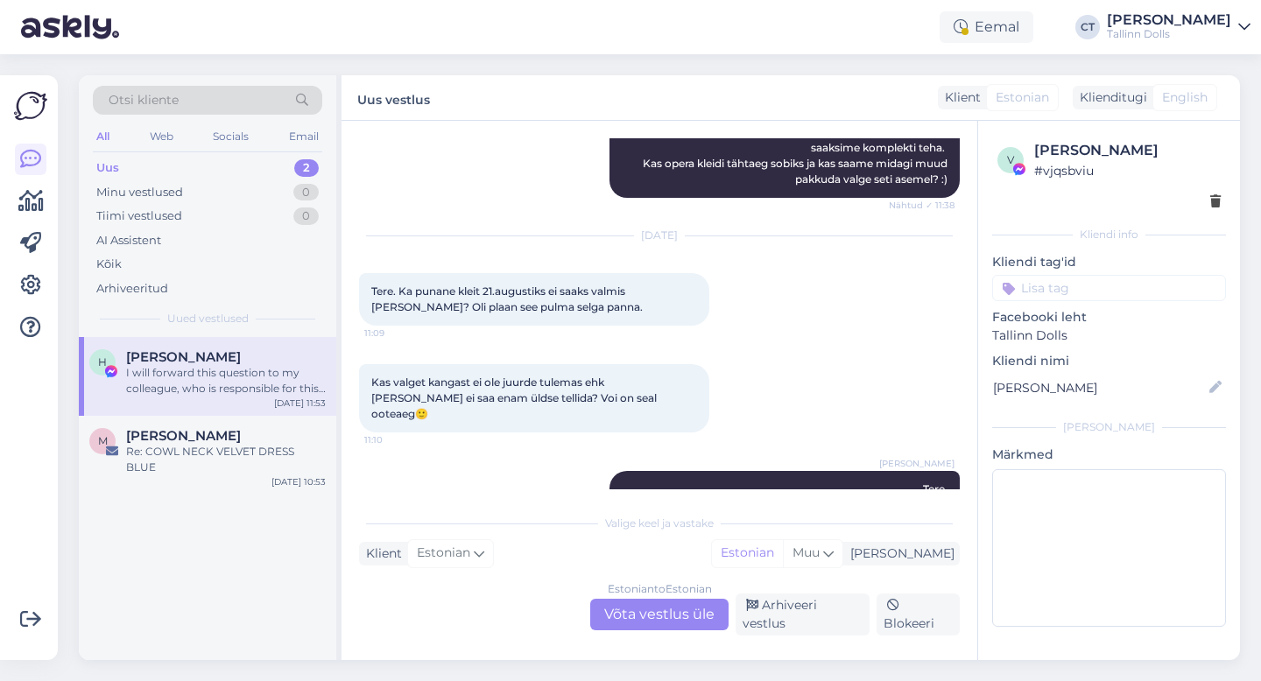
scroll to position [3562, 0]
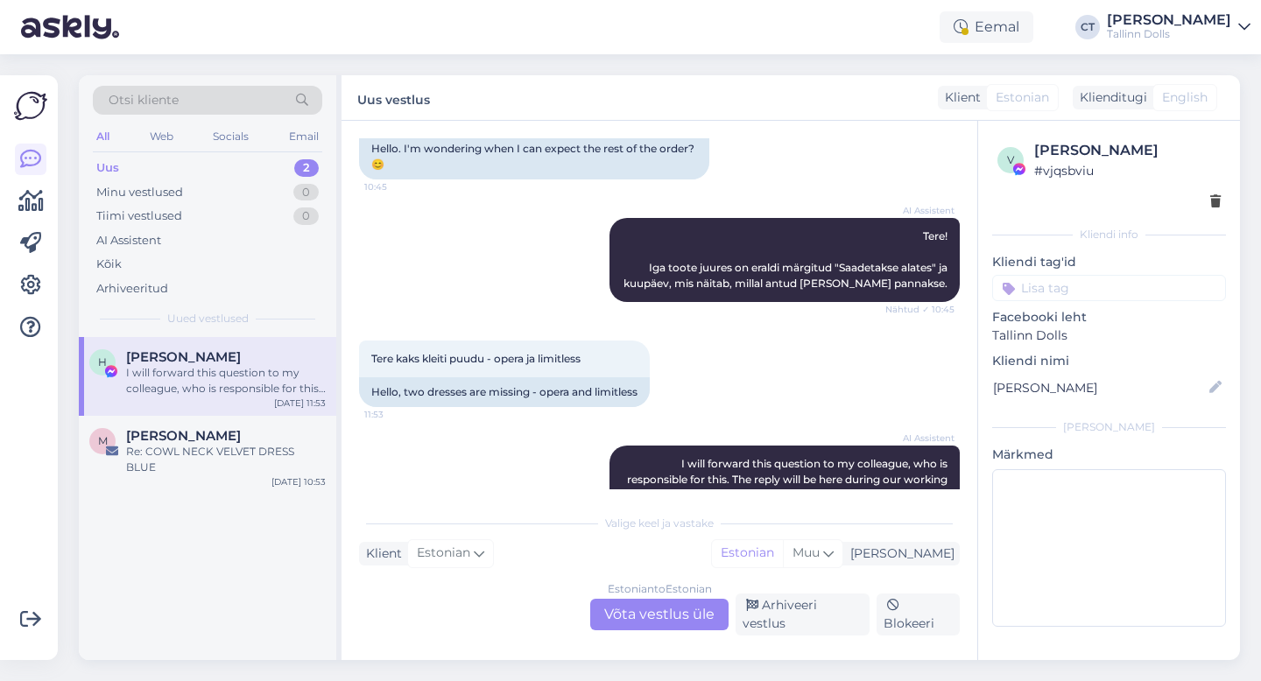
click at [632, 629] on div "Estonian to Estonian Võta vestlus üle" at bounding box center [659, 615] width 138 height 32
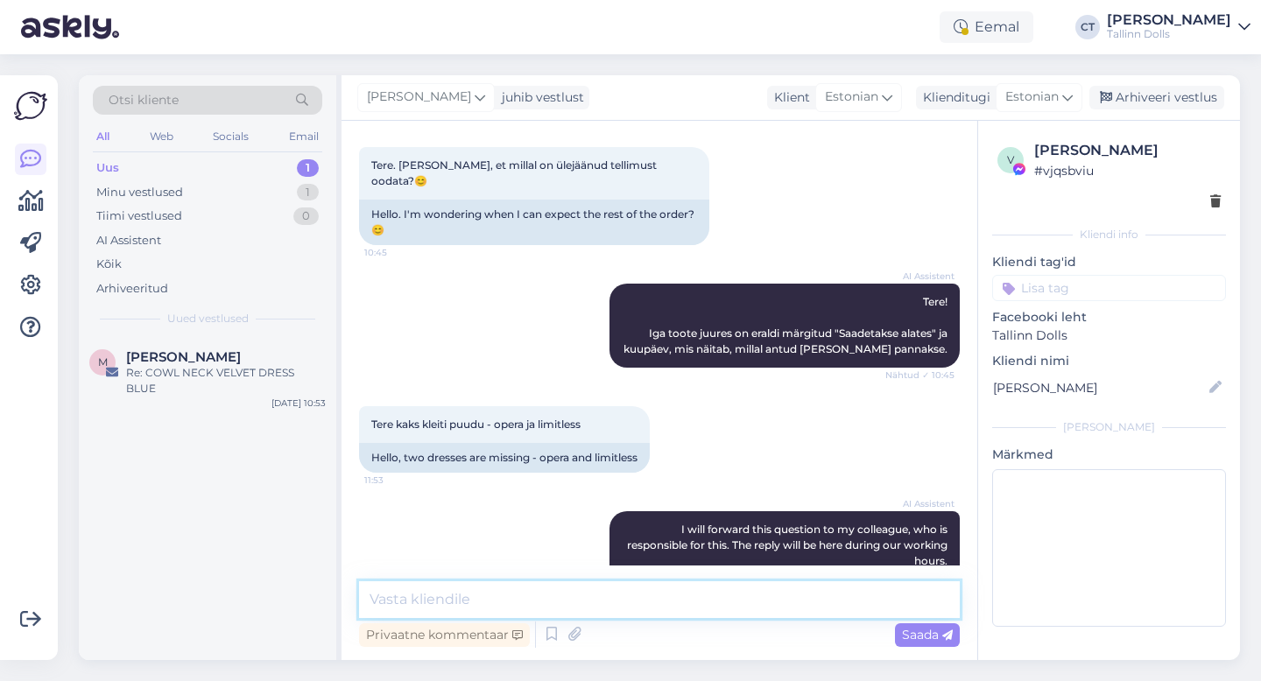
click at [636, 612] on textarea at bounding box center [659, 599] width 601 height 37
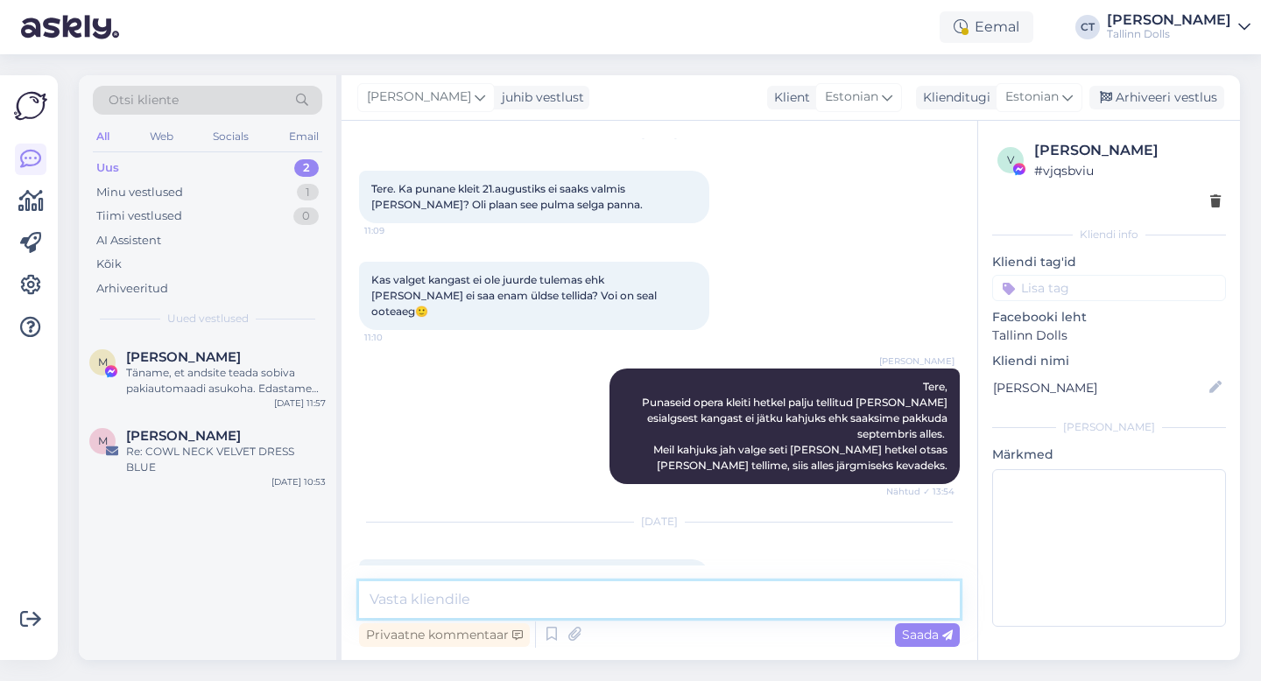
scroll to position [1474, 0]
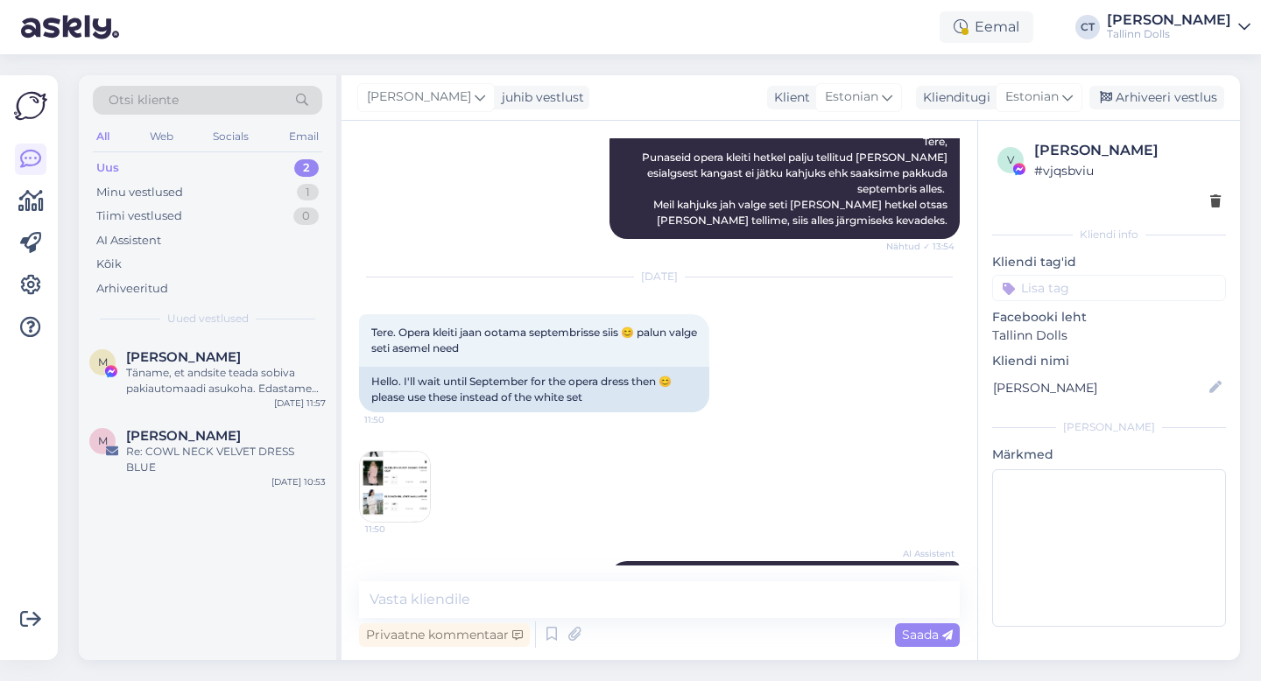
click at [413, 452] on img at bounding box center [395, 487] width 70 height 70
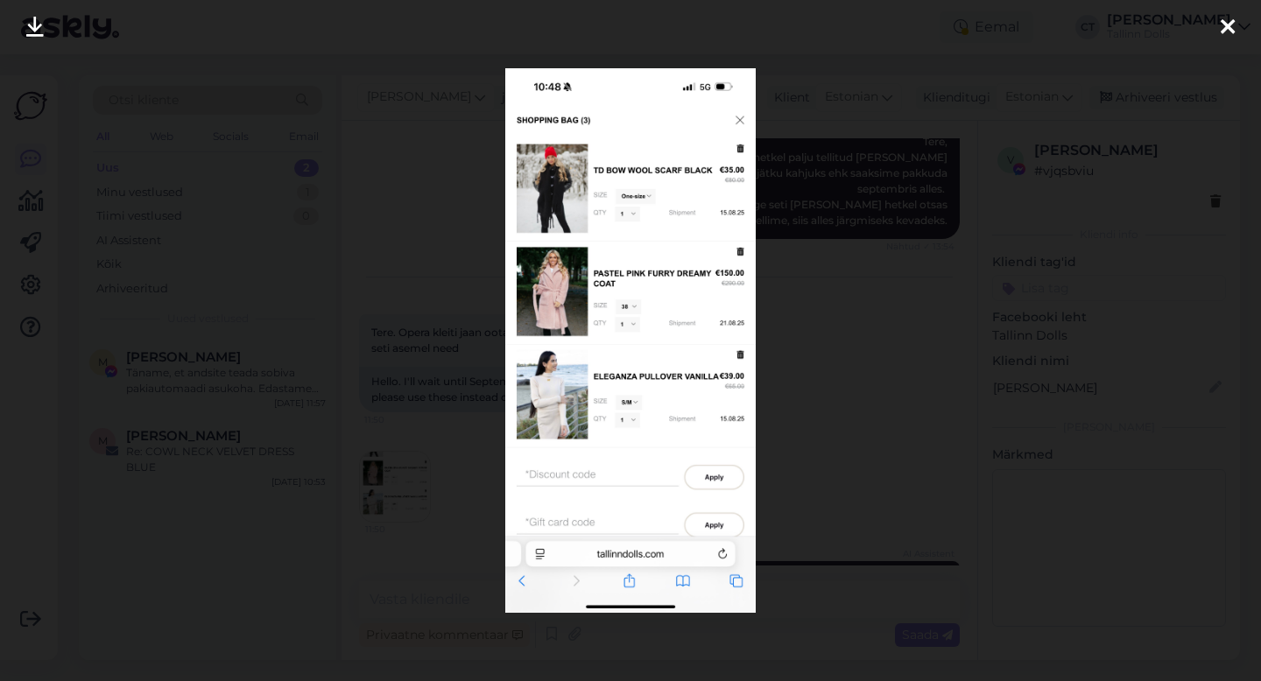
click at [1223, 28] on icon at bounding box center [1228, 28] width 14 height 23
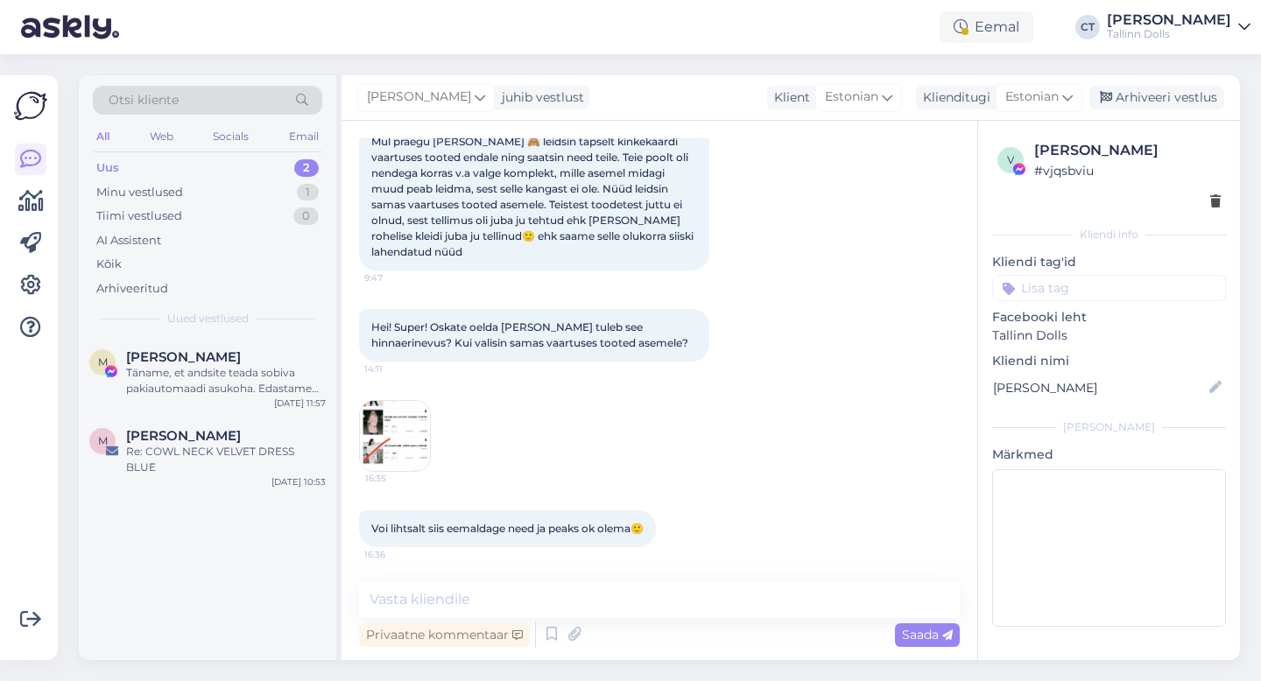
scroll to position [2868, 0]
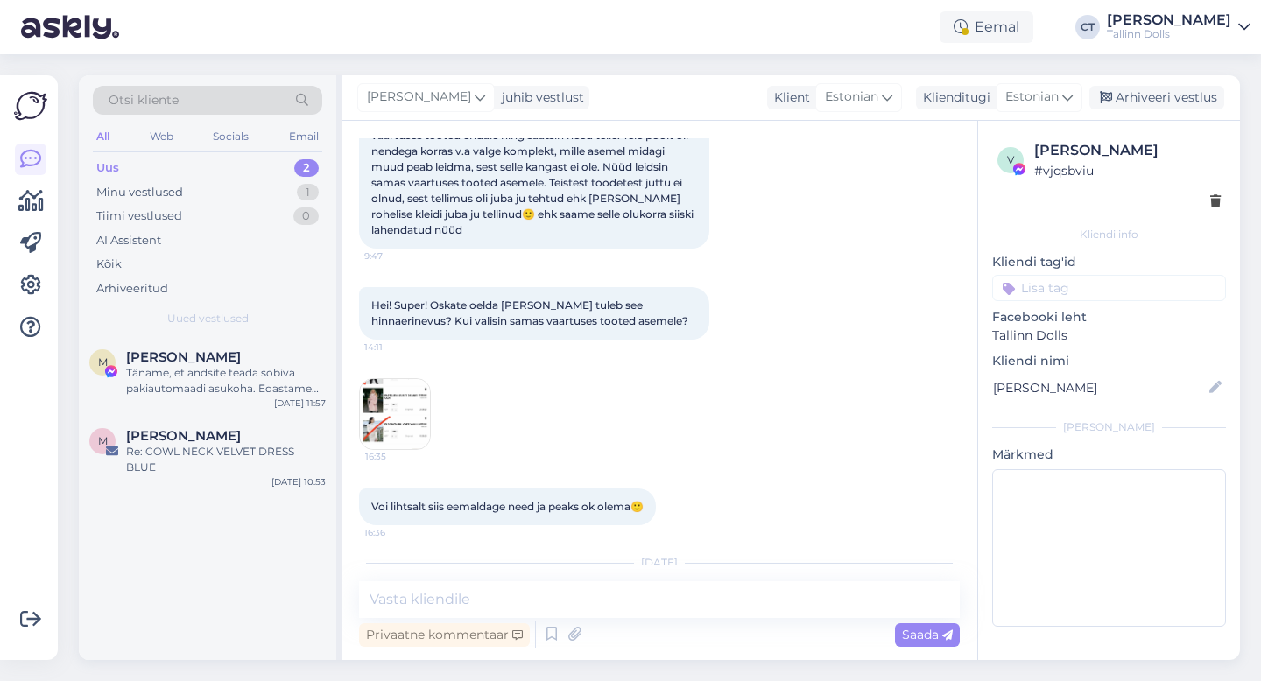
click at [378, 379] on img at bounding box center [395, 414] width 70 height 70
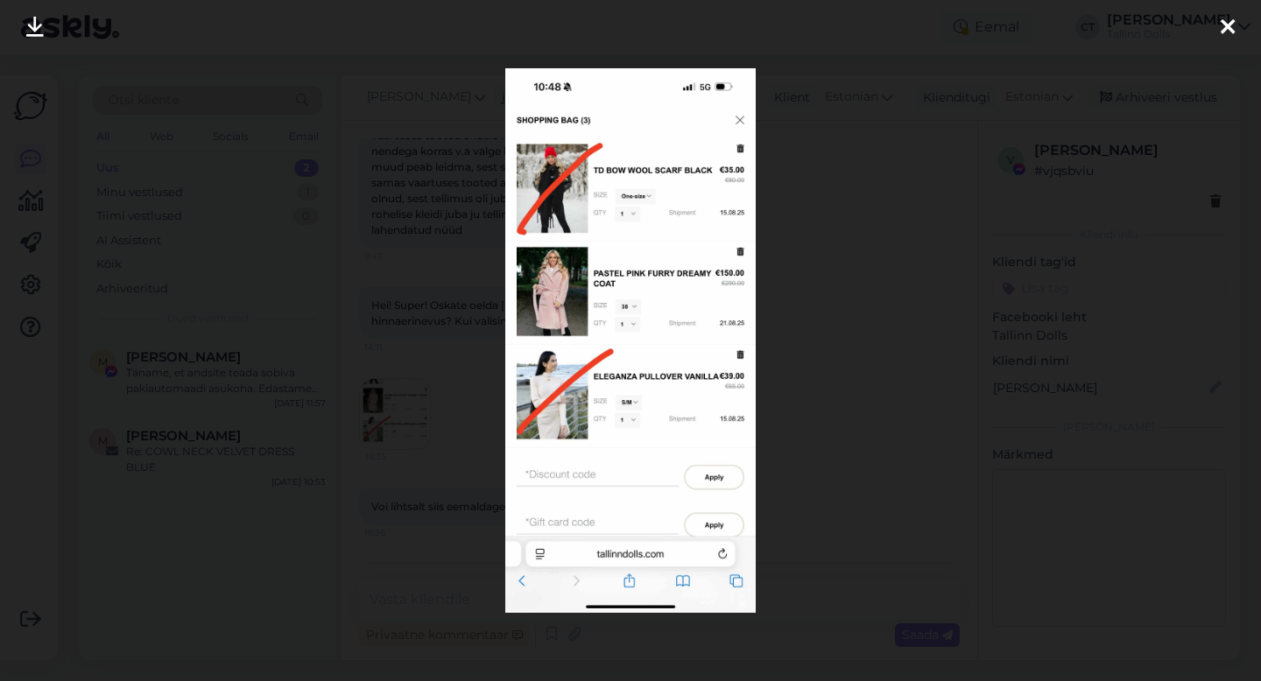
click at [1237, 30] on div at bounding box center [1227, 27] width 35 height 55
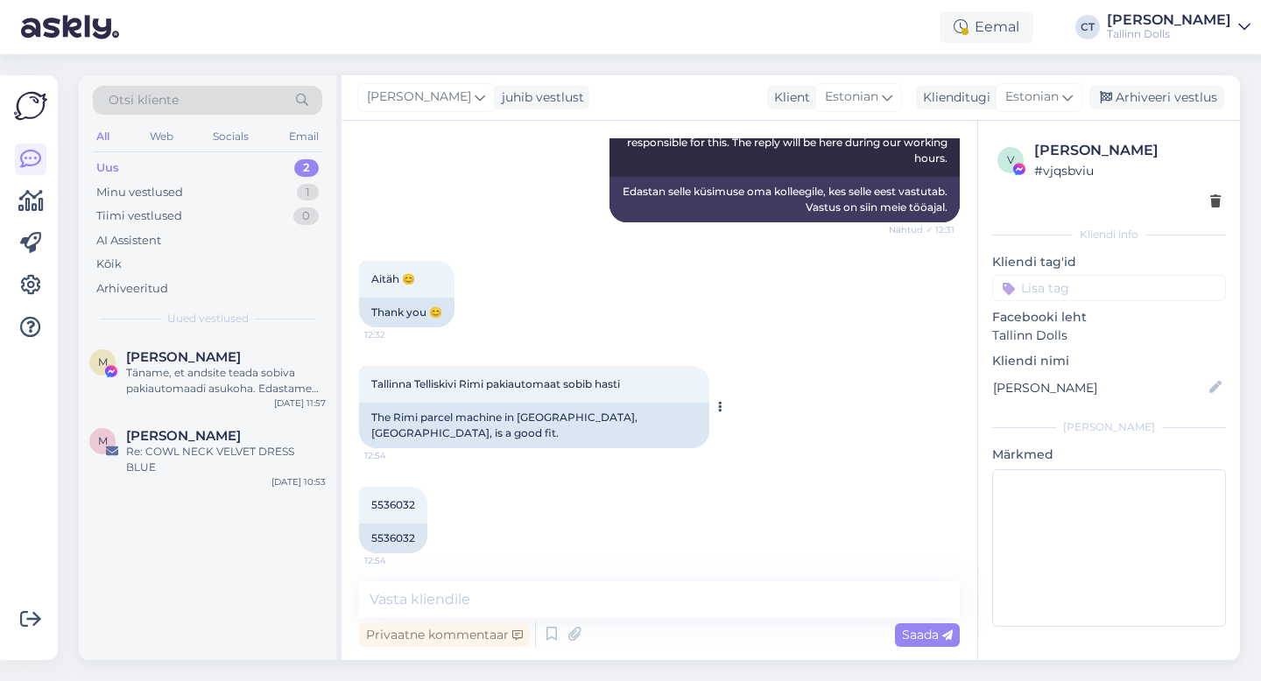
scroll to position [493, 0]
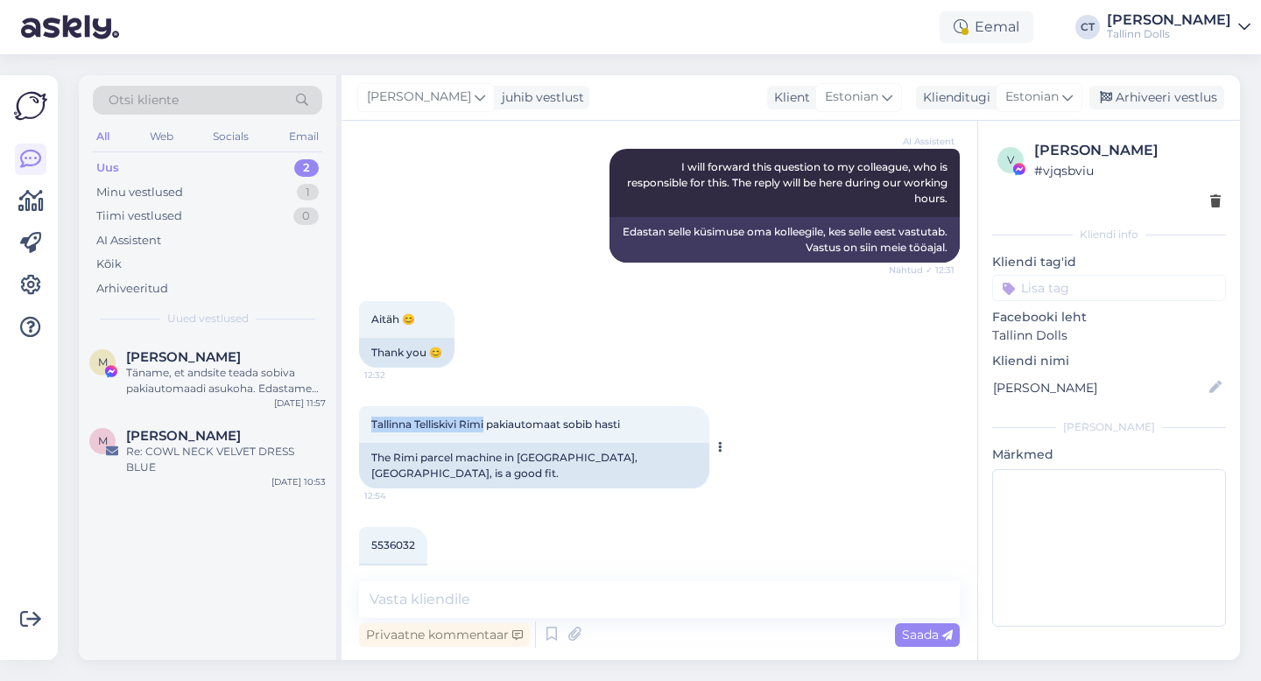
drag, startPoint x: 367, startPoint y: 423, endPoint x: 489, endPoint y: 422, distance: 121.7
click at [489, 422] on div "Tallinna Telliskivi Rimi pakiautomaat sobib hasti 12:54" at bounding box center [534, 424] width 350 height 37
copy span "Tallinna Telliskivi Rimi"
drag, startPoint x: 416, startPoint y: 538, endPoint x: 364, endPoint y: 531, distance: 52.0
click at [364, 531] on div "5536032 12:54" at bounding box center [393, 545] width 68 height 37
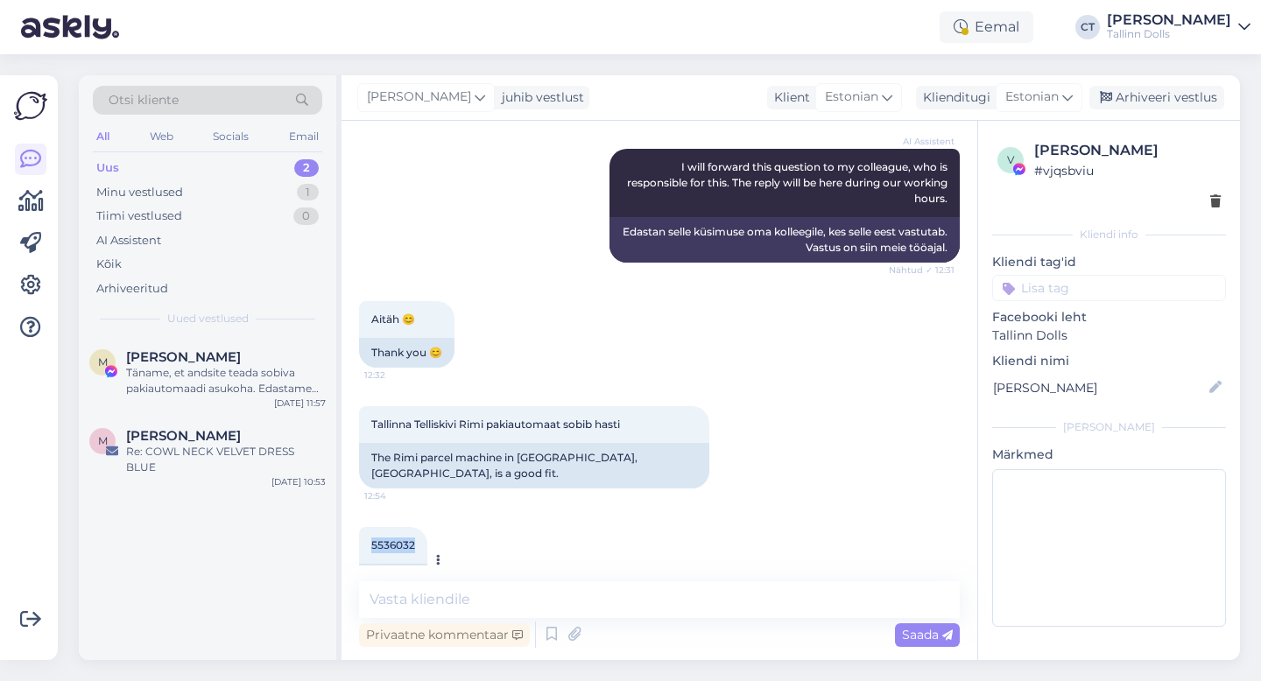
copy span "5536032"
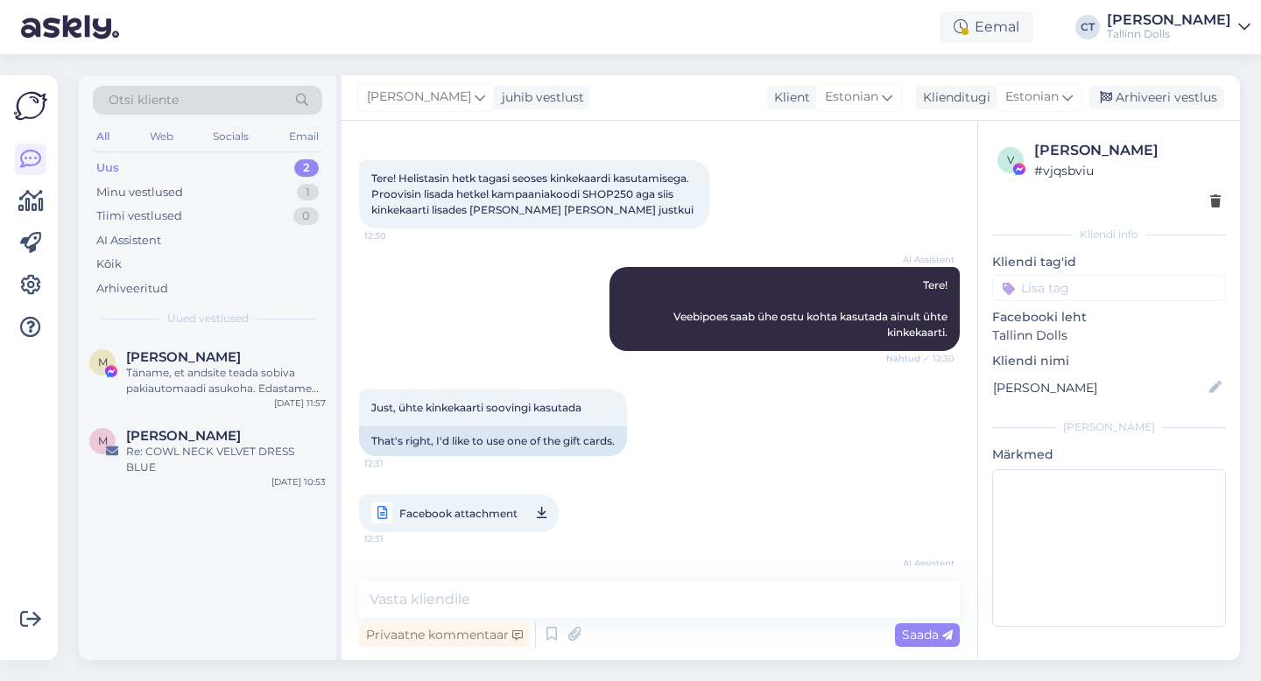
scroll to position [83, 0]
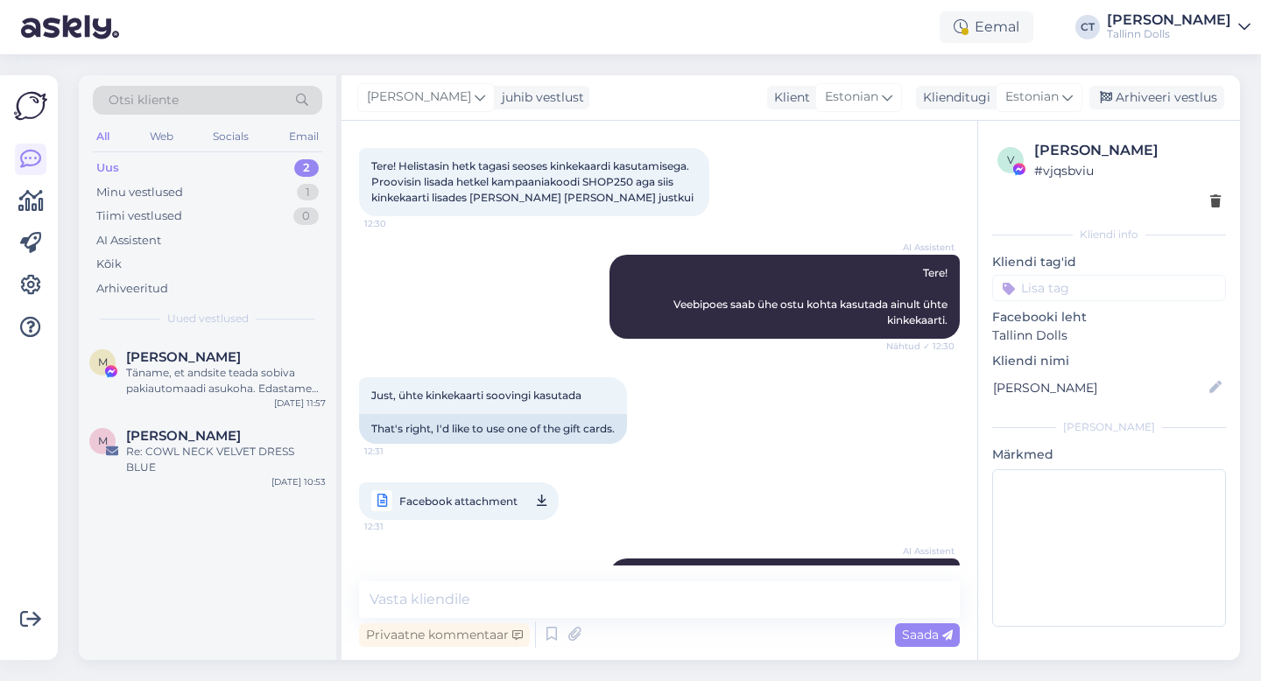
click at [475, 498] on span "Facebook attachment" at bounding box center [458, 501] width 118 height 22
click at [548, 602] on textarea at bounding box center [659, 599] width 601 height 37
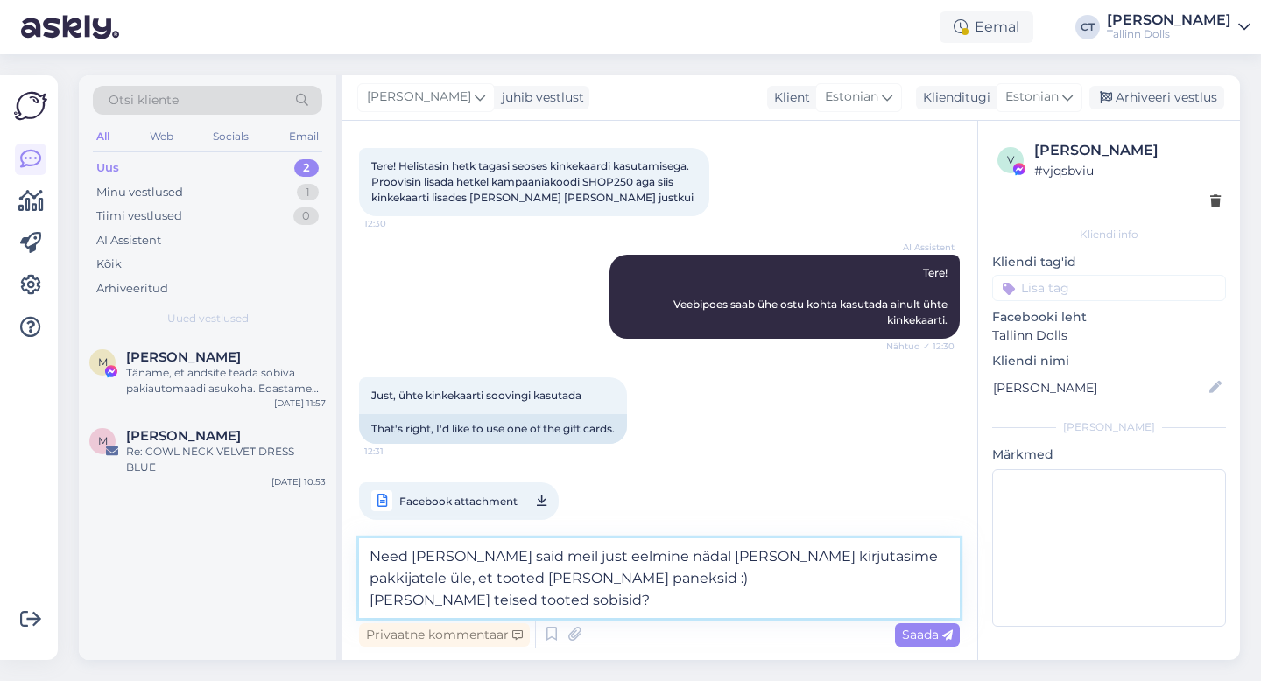
type textarea "Need [PERSON_NAME] said meil just eelmine nädal [PERSON_NAME] kirjutasime pakki…"
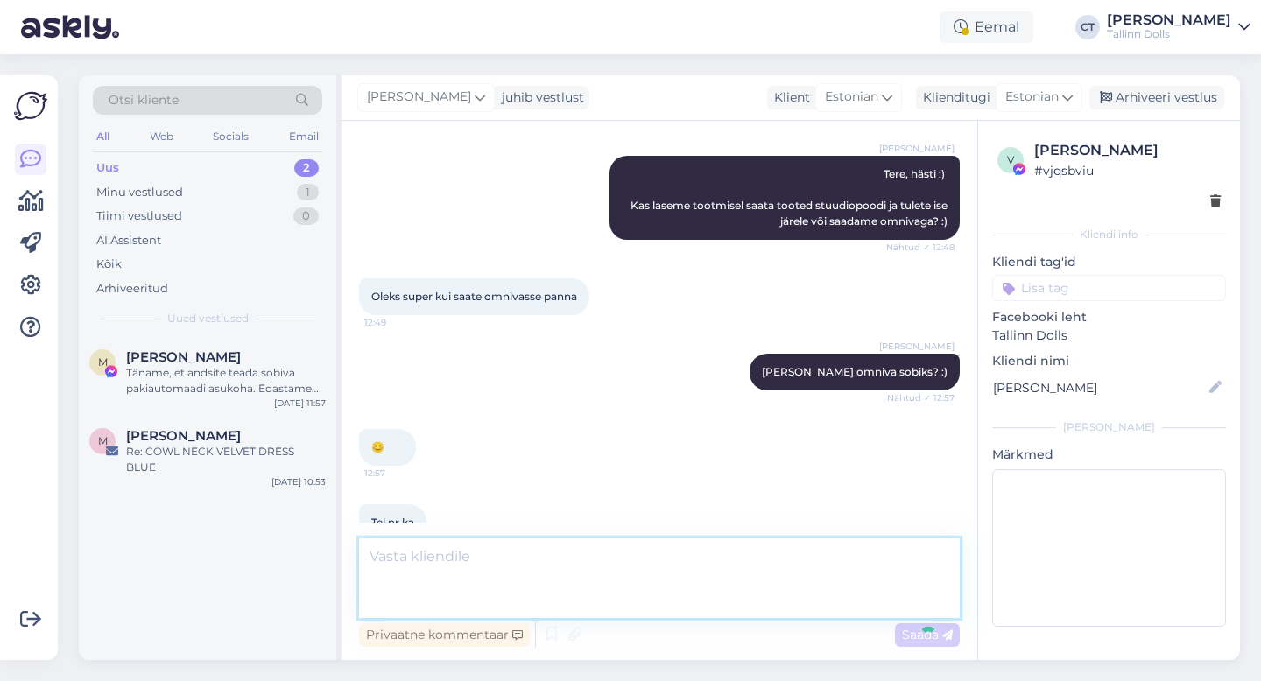
scroll to position [3603, 0]
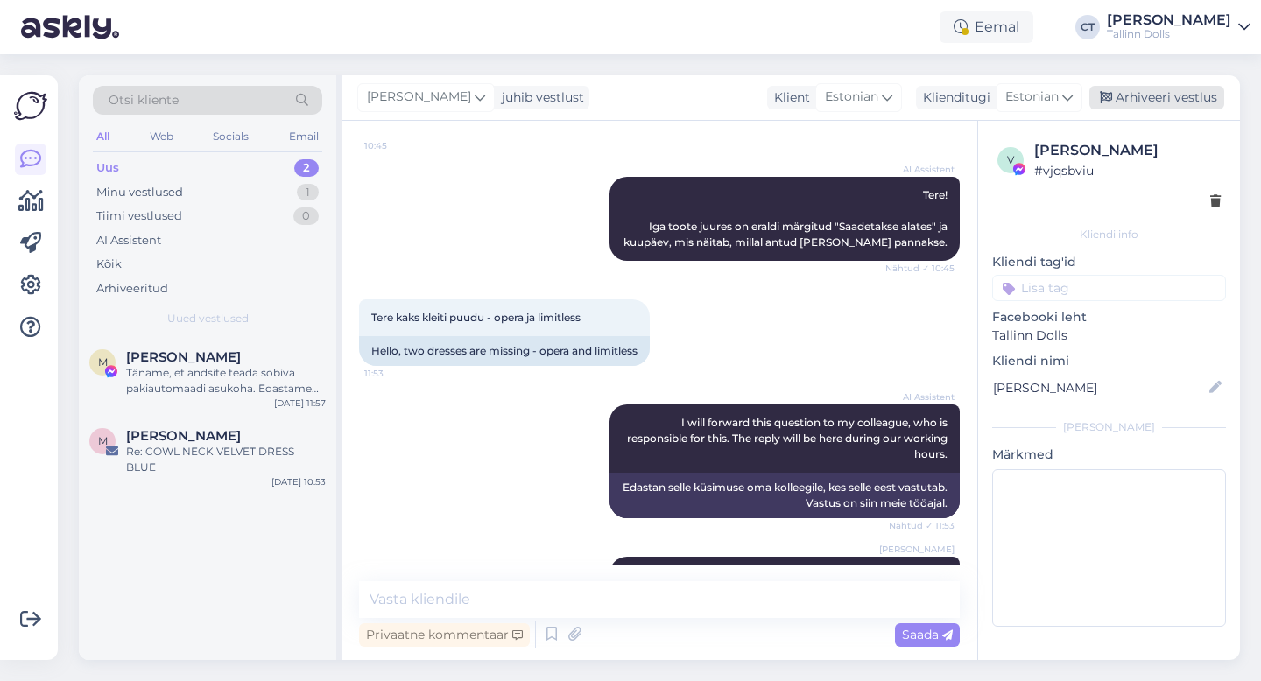
click at [1124, 99] on div "Arhiveeri vestlus" at bounding box center [1156, 98] width 135 height 24
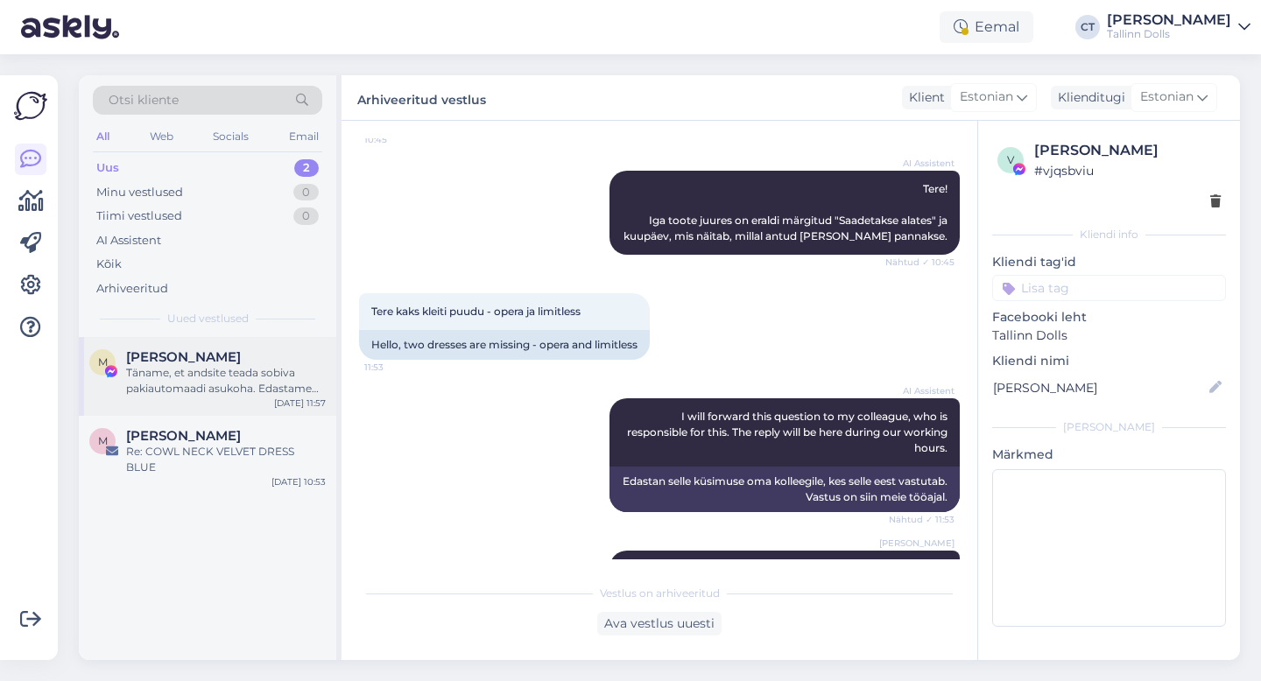
click at [229, 359] on div "[PERSON_NAME]" at bounding box center [226, 357] width 200 height 16
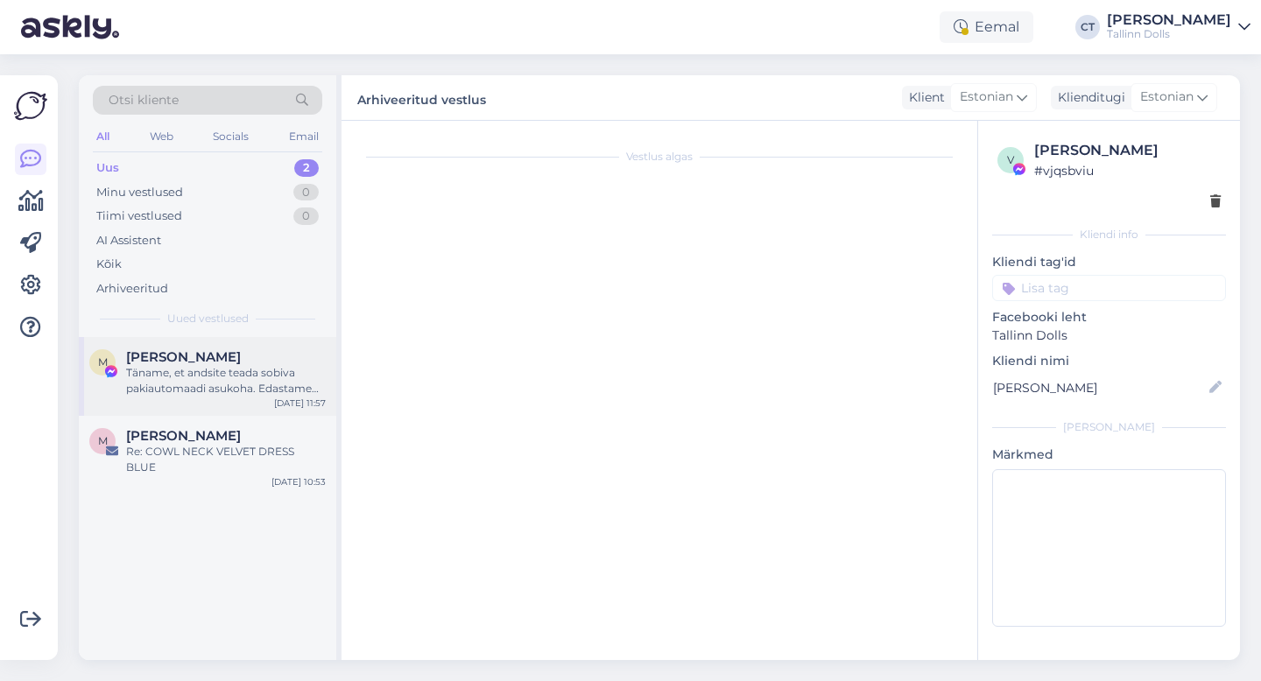
scroll to position [1398, 0]
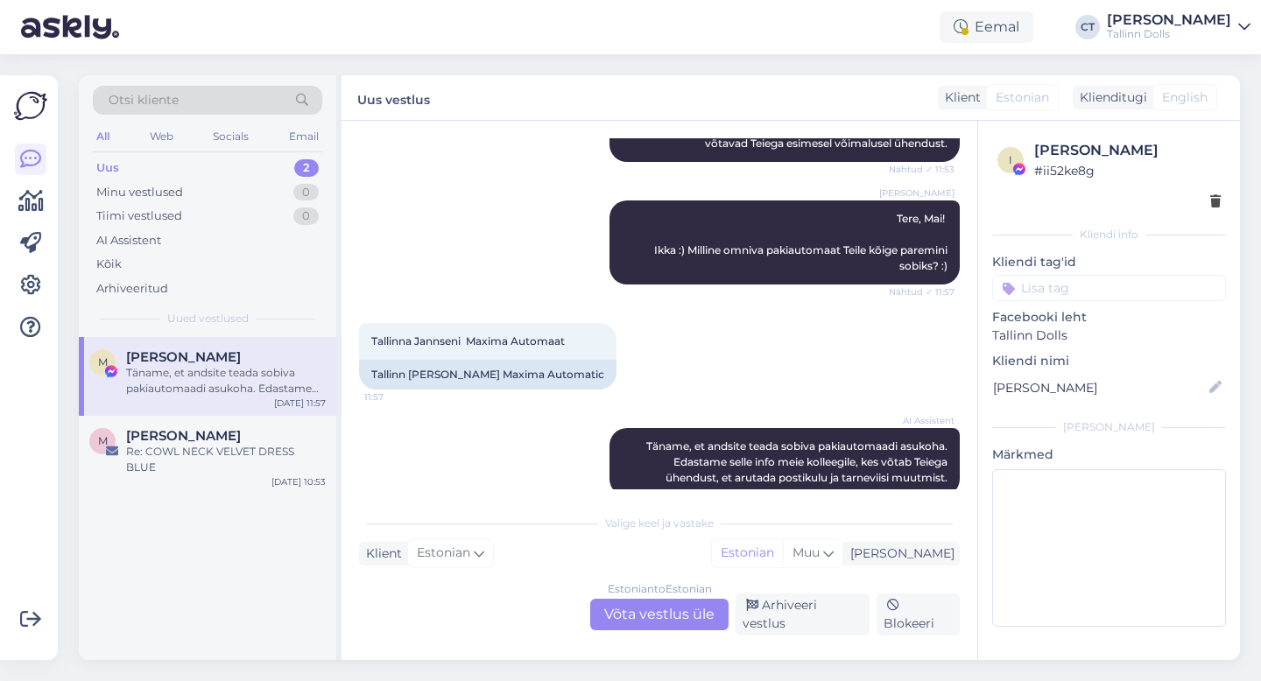
click at [638, 616] on div "Estonian to Estonian Võta vestlus üle" at bounding box center [659, 615] width 138 height 32
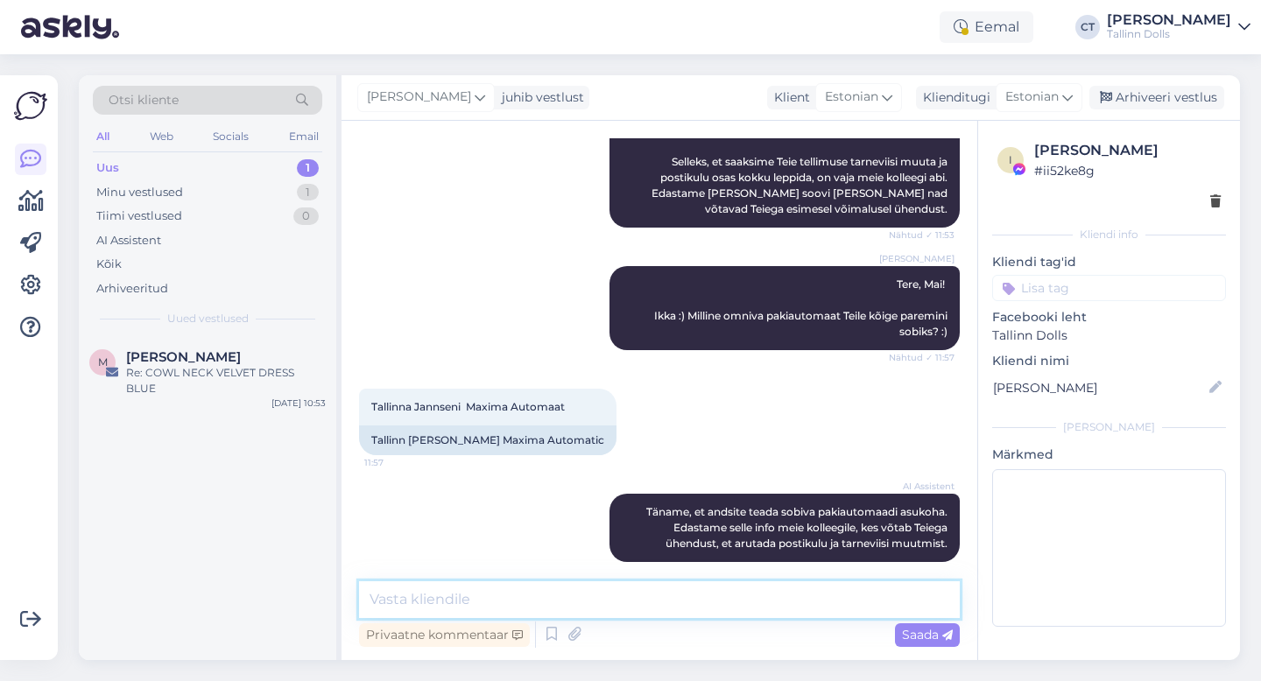
click at [643, 603] on textarea at bounding box center [659, 599] width 601 height 37
type textarea "P"
type textarea "Teeme nii. Pakime tellimuse ja paneme [PERSON_NAME]-homme [PERSON_NAME] :)"
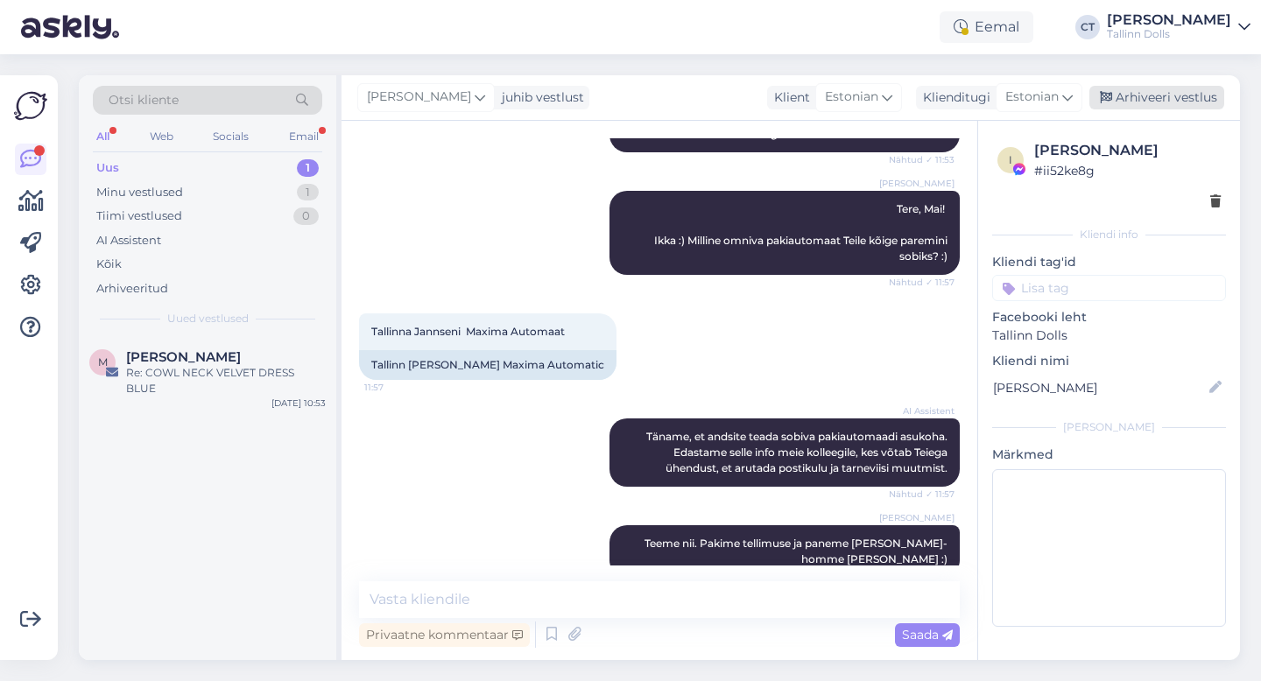
click at [1207, 108] on div "Arhiveeri vestlus" at bounding box center [1156, 98] width 135 height 24
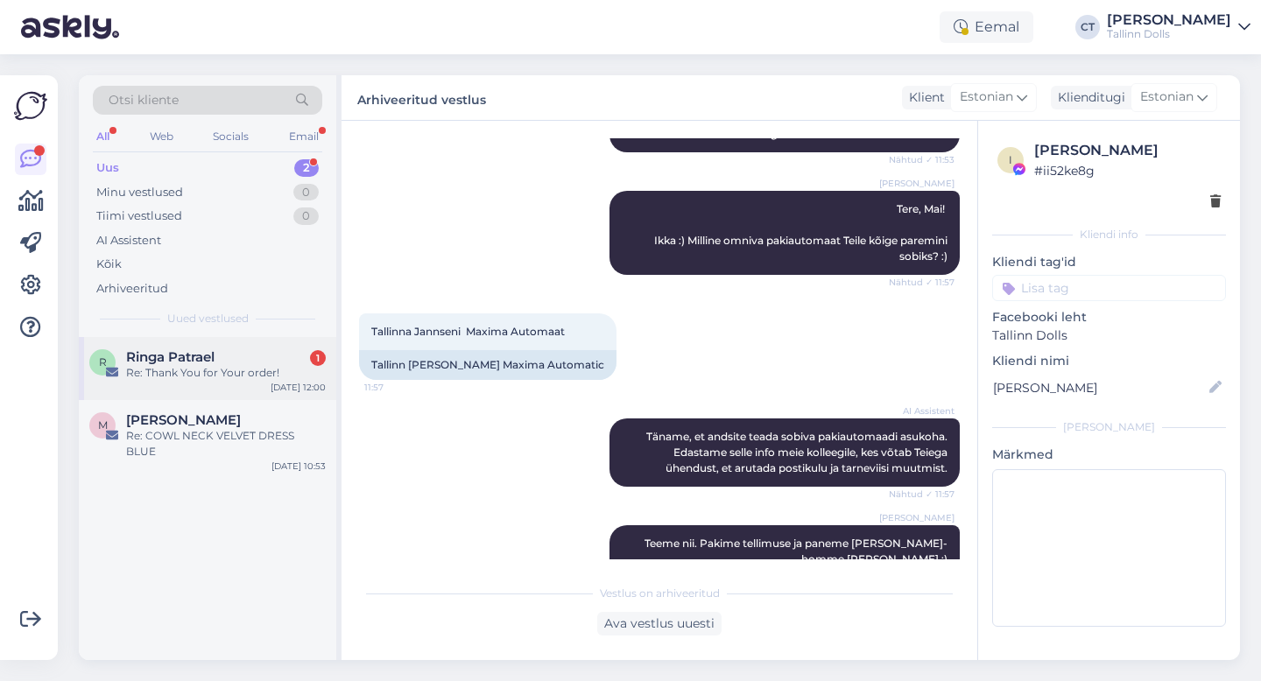
click at [216, 365] on div "Re: Thank You for Your order!" at bounding box center [226, 373] width 200 height 16
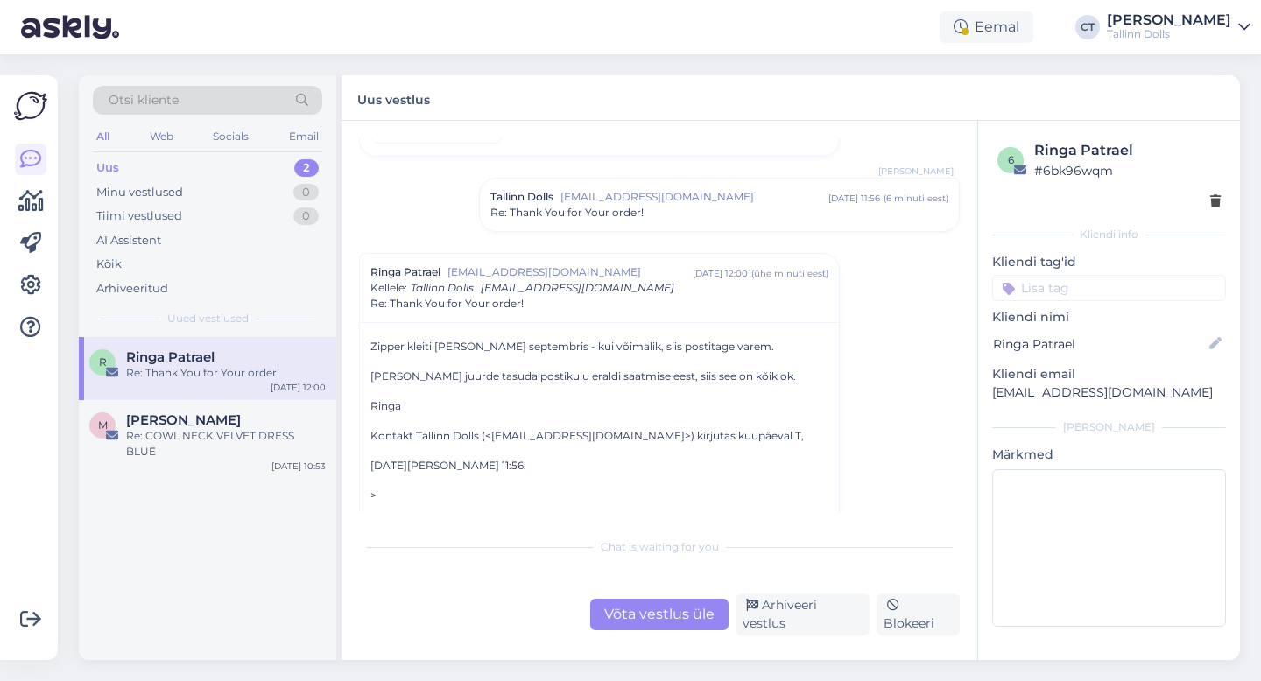
scroll to position [574, 0]
click at [674, 628] on div "Võta vestlus üle" at bounding box center [659, 615] width 138 height 32
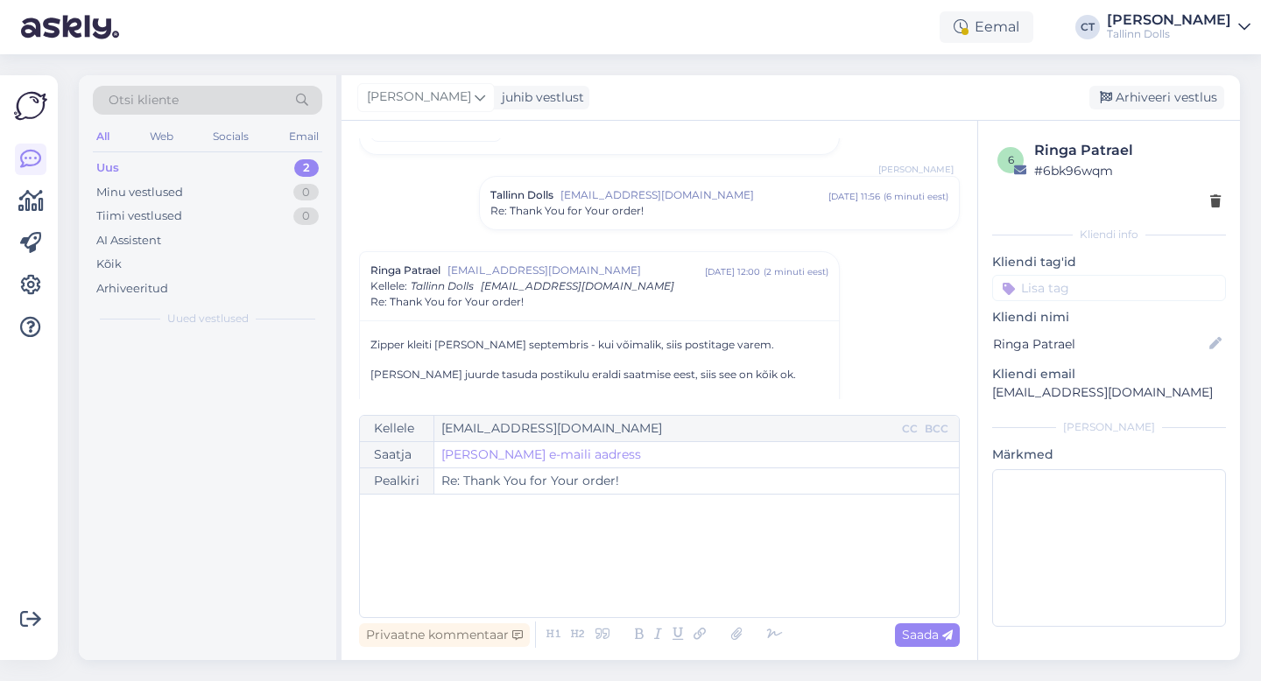
scroll to position [687, 0]
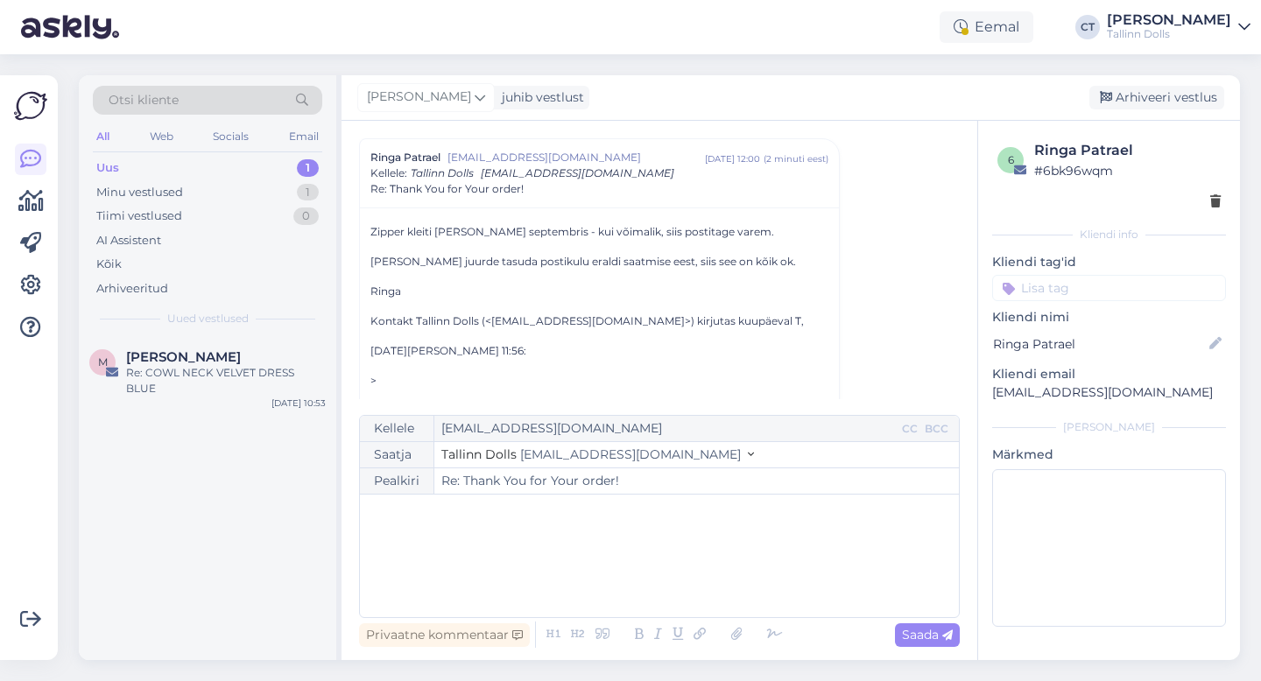
click at [673, 580] on div "﻿" at bounding box center [659, 555] width 581 height 105
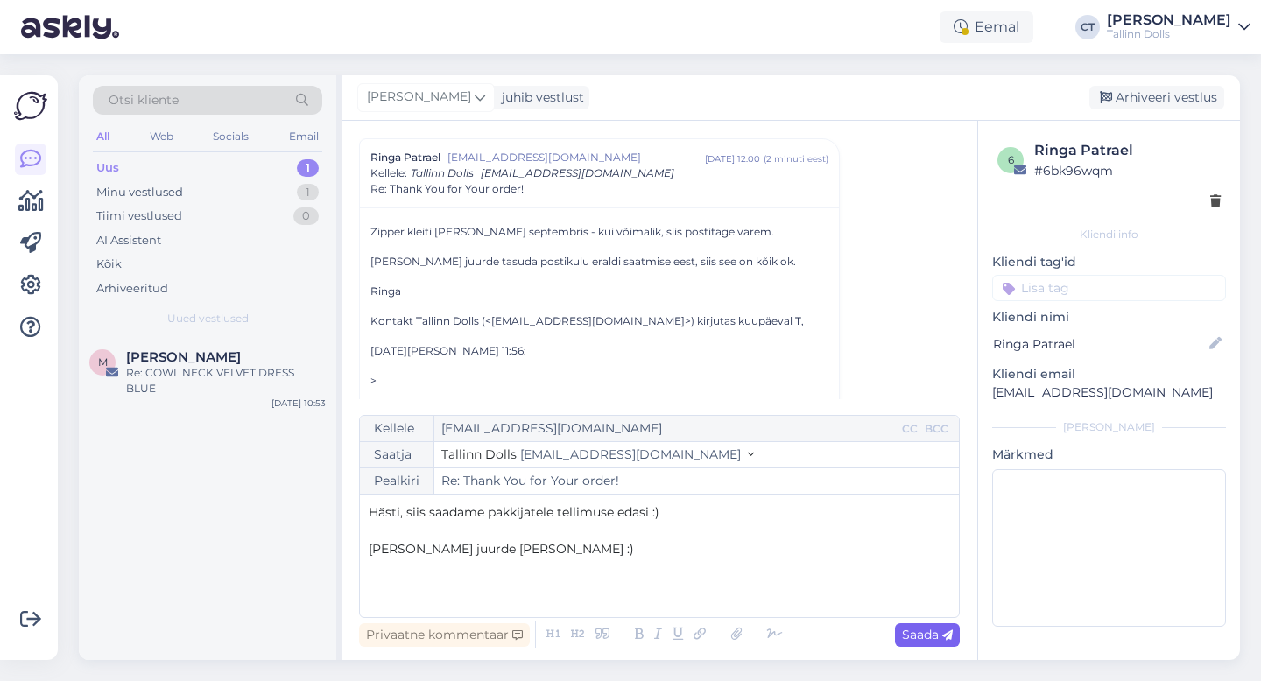
click at [914, 630] on span "Saada" at bounding box center [927, 635] width 51 height 16
type input "Re: Thank You for Your order!"
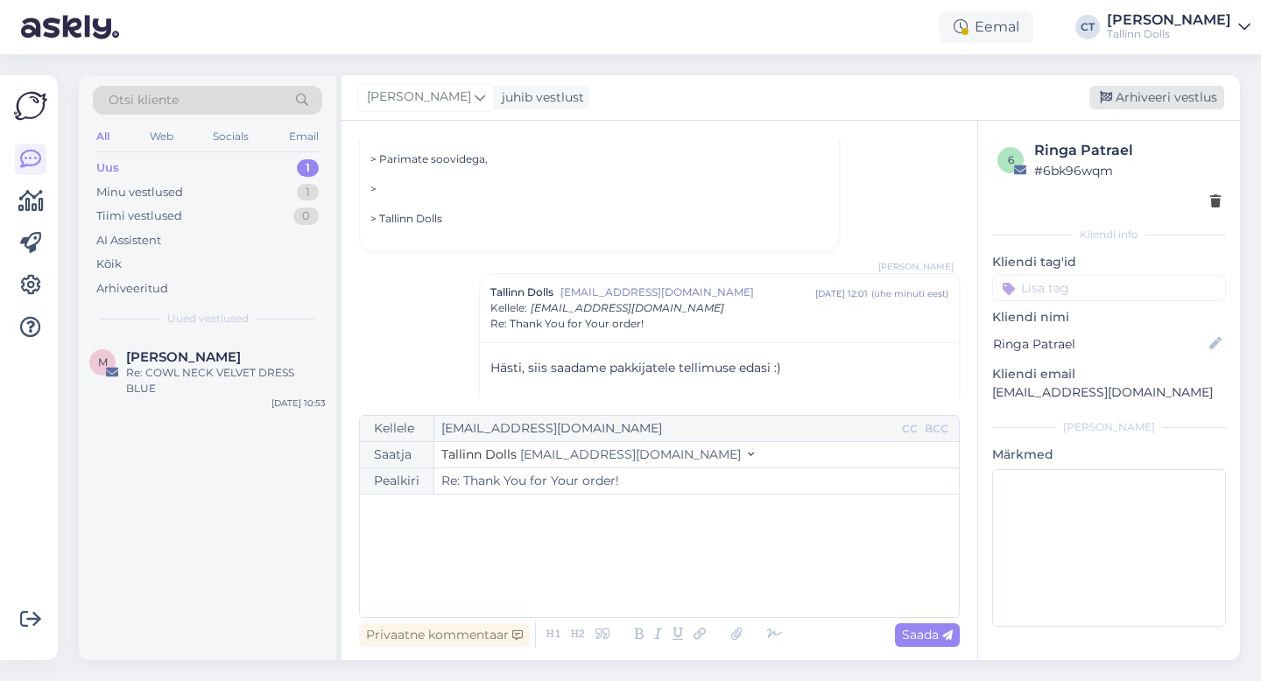
click at [1132, 109] on div "Arhiveeri vestlus" at bounding box center [1156, 98] width 135 height 24
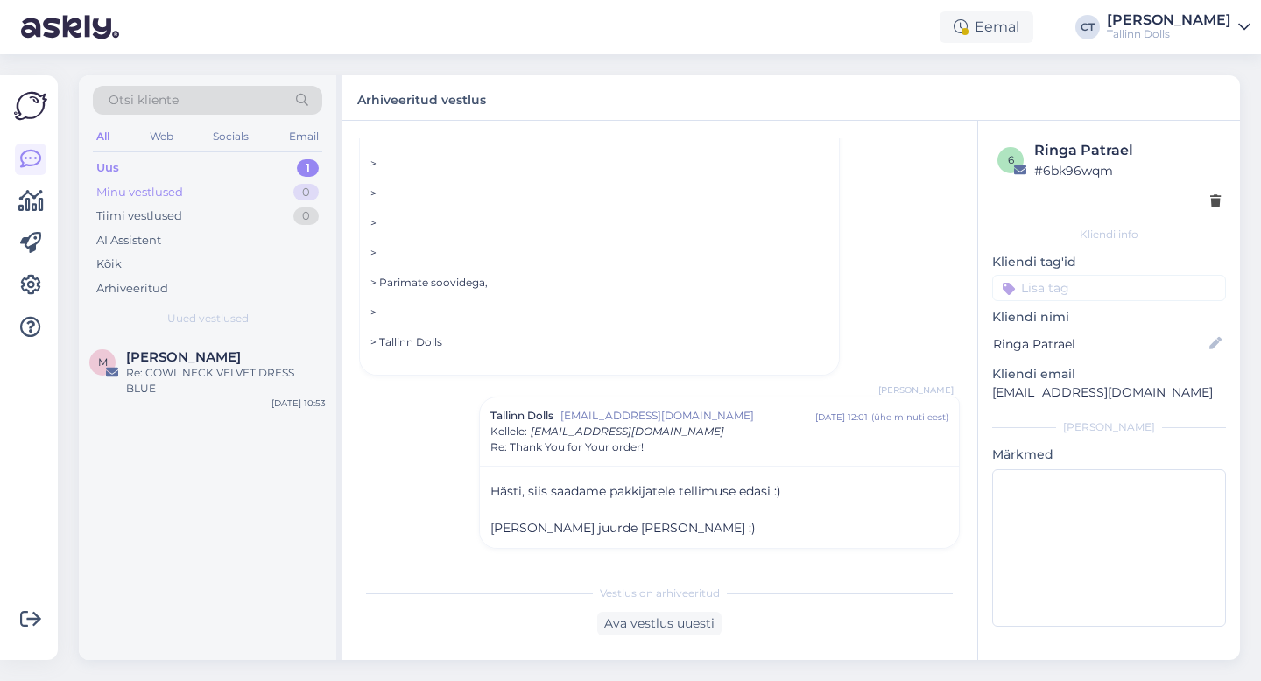
click at [117, 181] on div "Minu vestlused 0" at bounding box center [207, 192] width 229 height 25
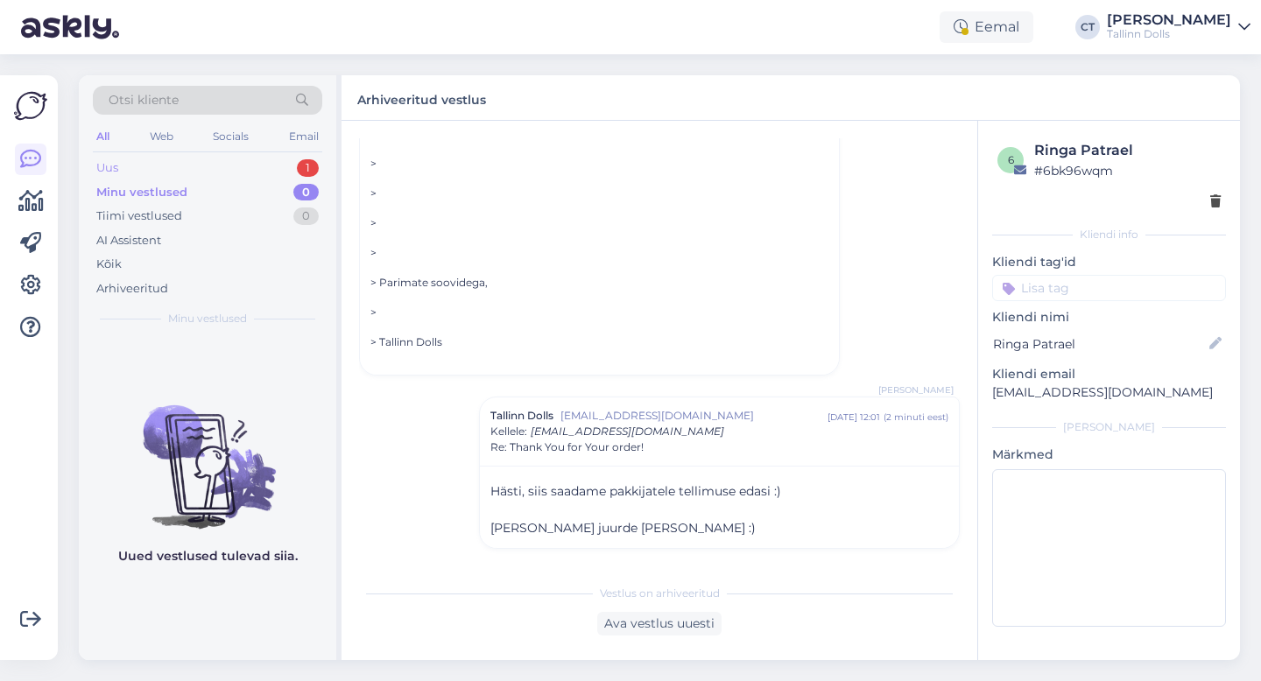
click at [118, 167] on div "Uus 1" at bounding box center [207, 168] width 229 height 25
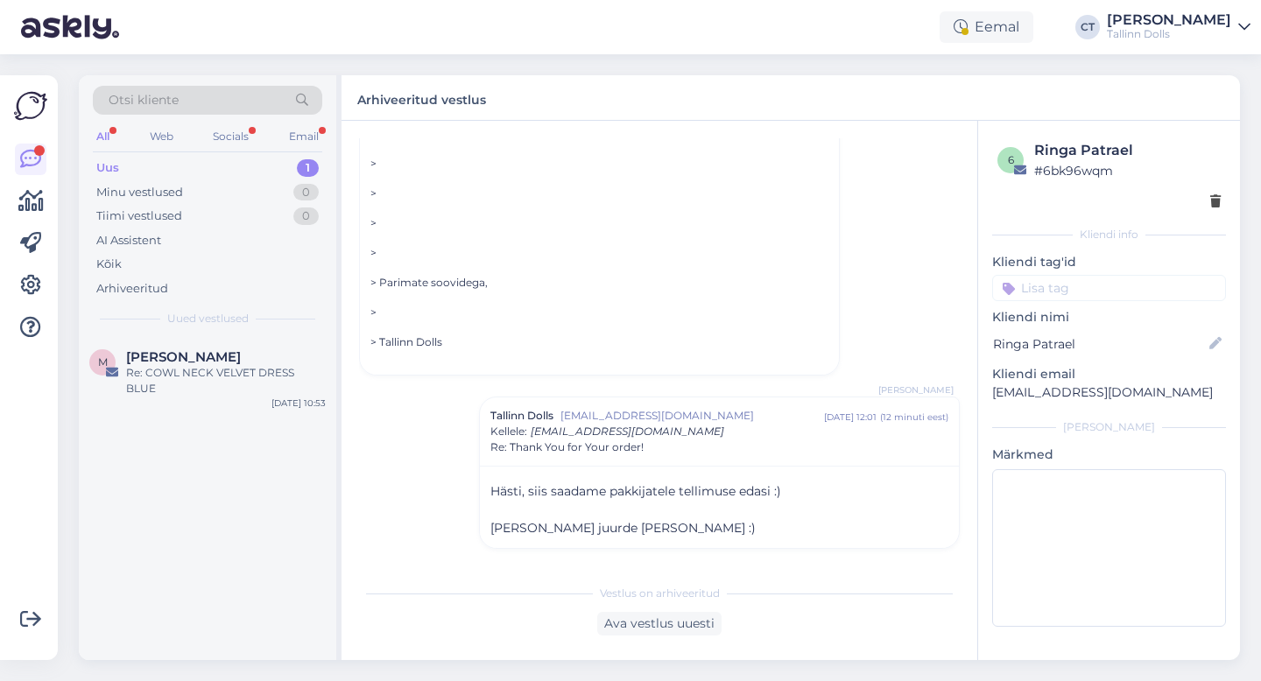
click at [186, 163] on div "Uus 1" at bounding box center [207, 168] width 229 height 25
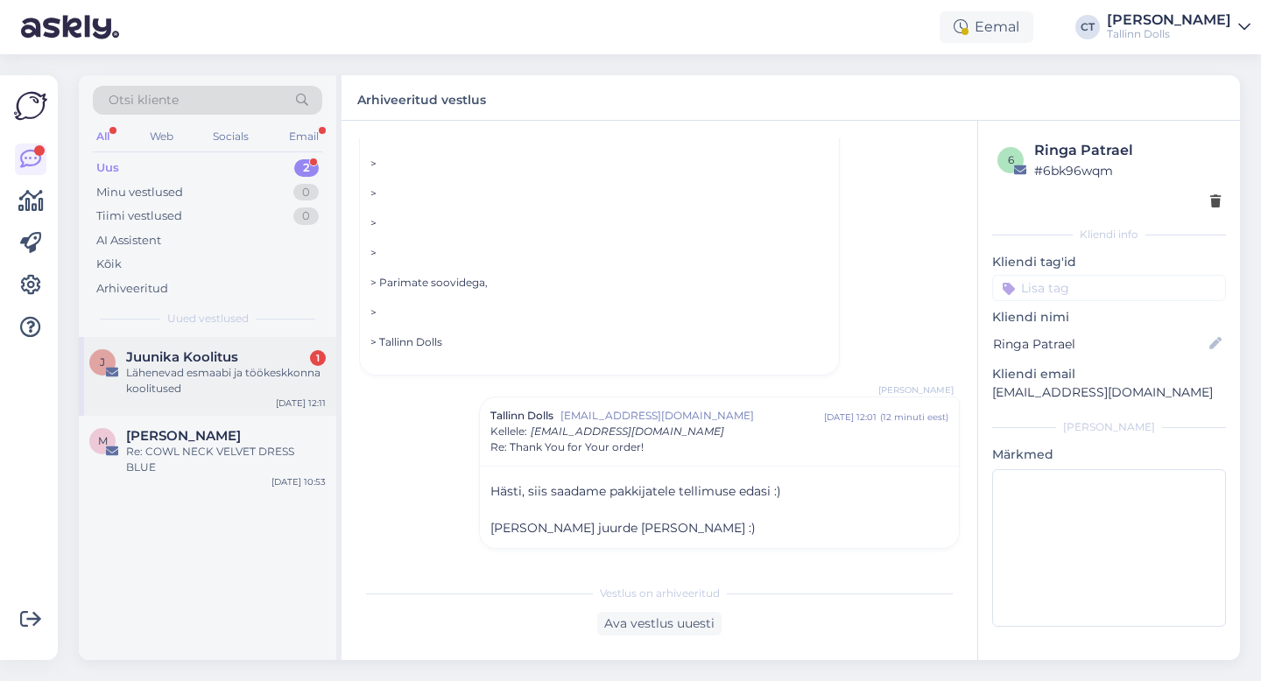
click at [184, 349] on span "Juunika Koolitus" at bounding box center [182, 357] width 112 height 16
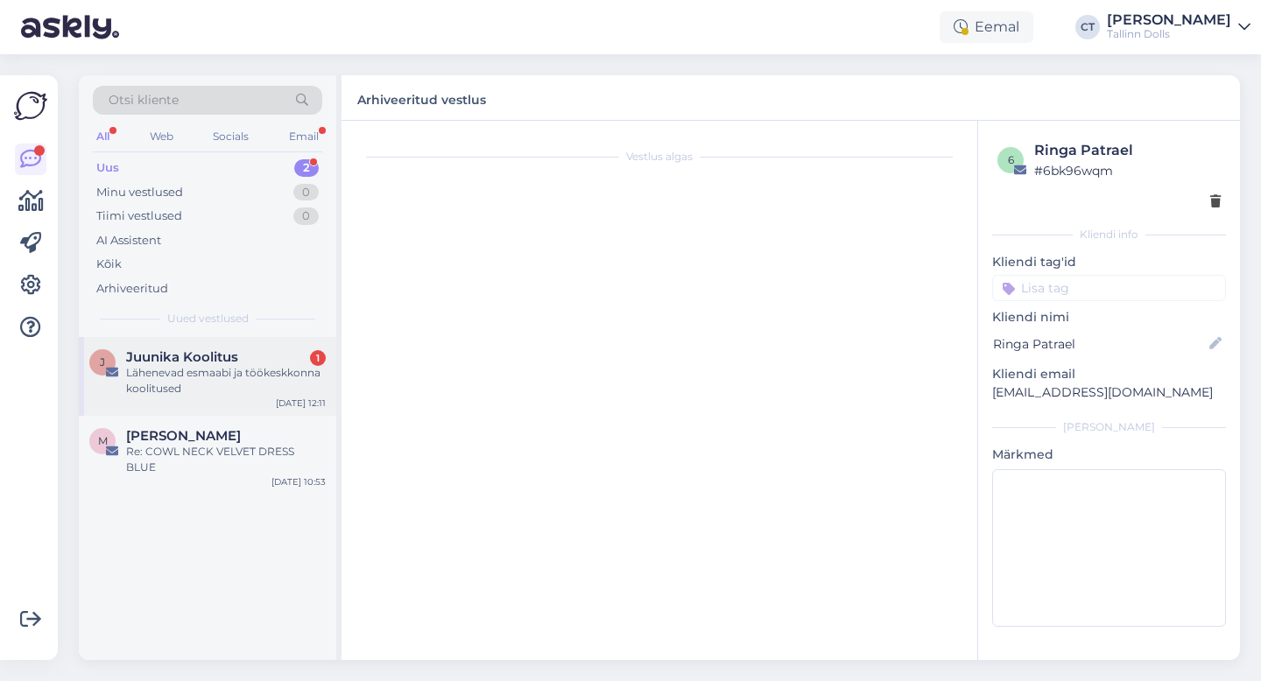
scroll to position [1445, 0]
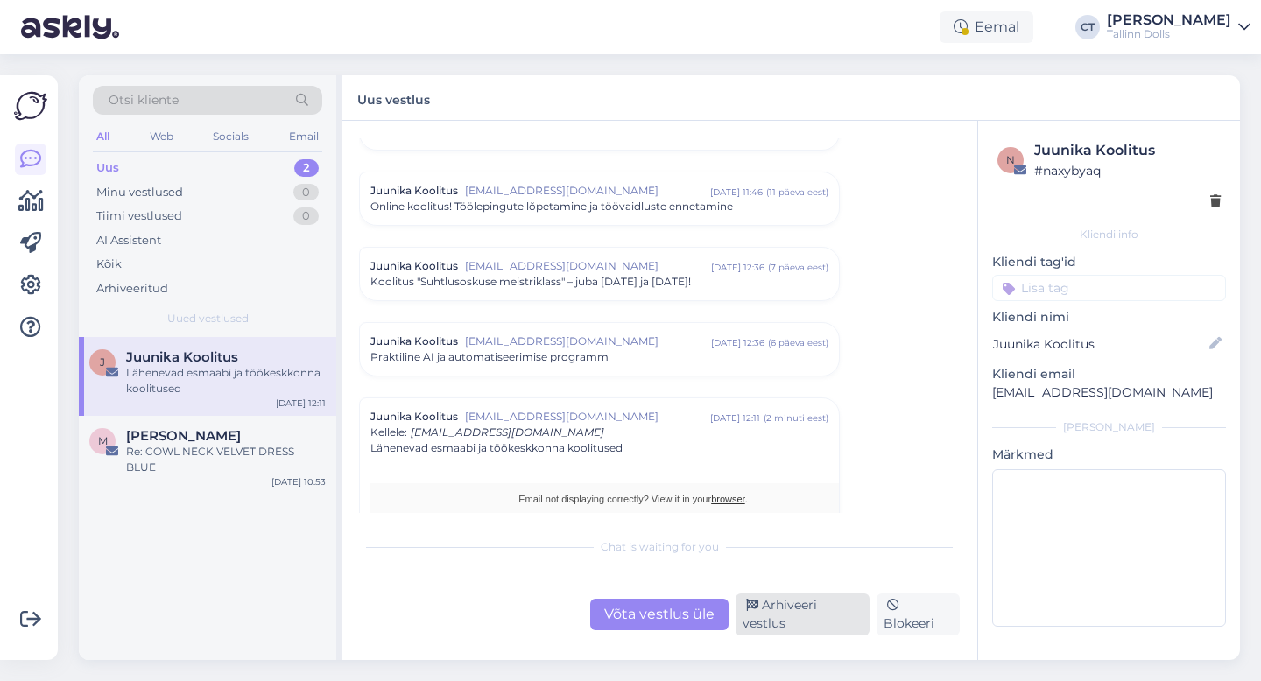
click at [778, 622] on div "Arhiveeri vestlus" at bounding box center [802, 615] width 134 height 42
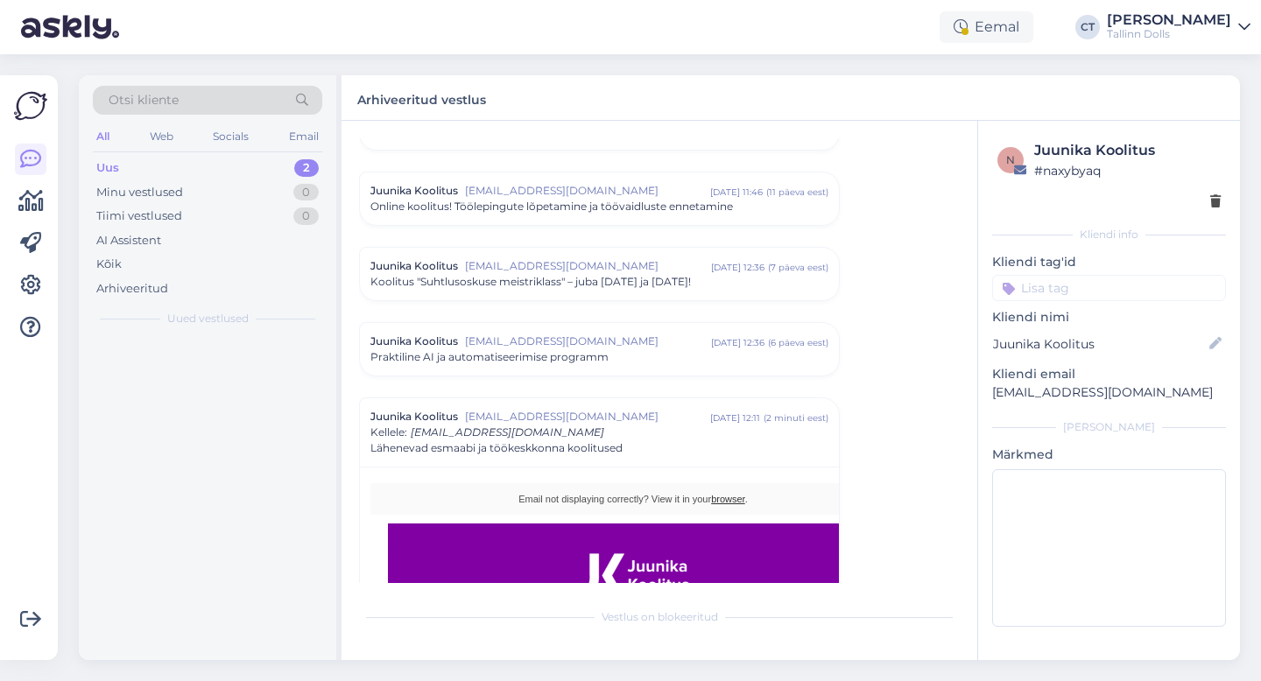
scroll to position [1704, 0]
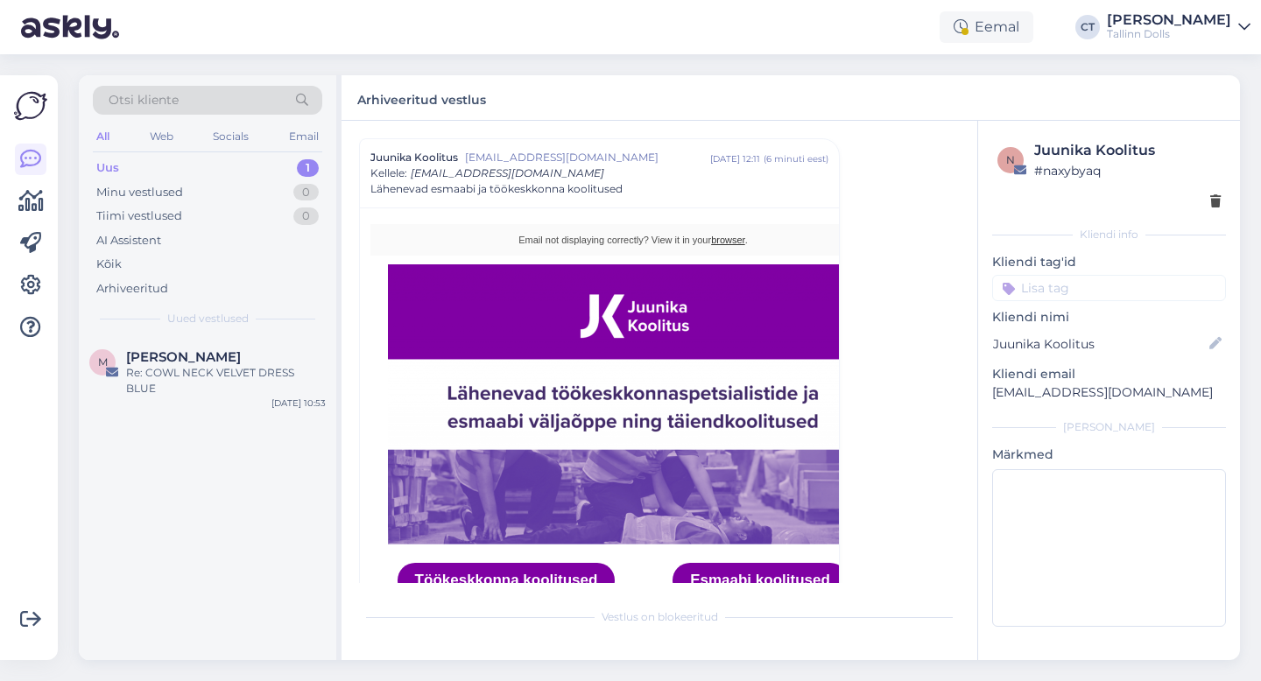
click at [140, 163] on div "Uus 1" at bounding box center [207, 168] width 229 height 25
click at [157, 170] on div "Uus 1" at bounding box center [207, 168] width 229 height 25
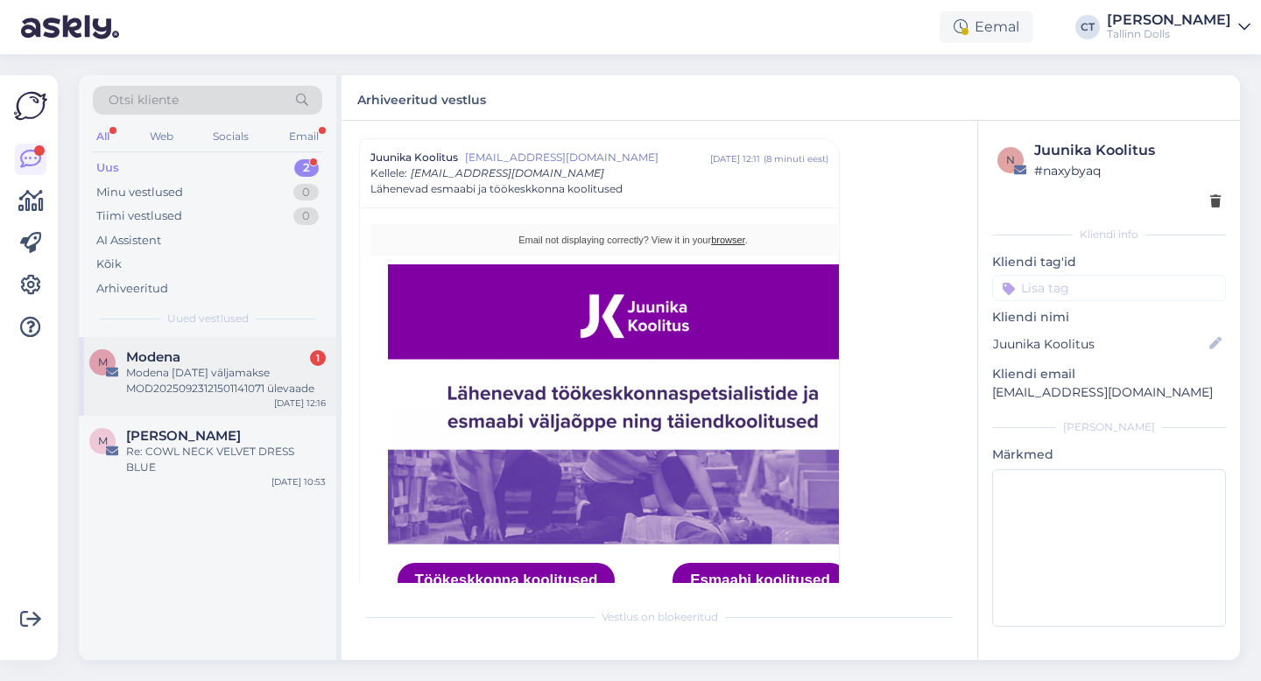
click at [188, 371] on div "Modena [DATE] väljamakse MOD20250923121501141071 ülevaade" at bounding box center [226, 381] width 200 height 32
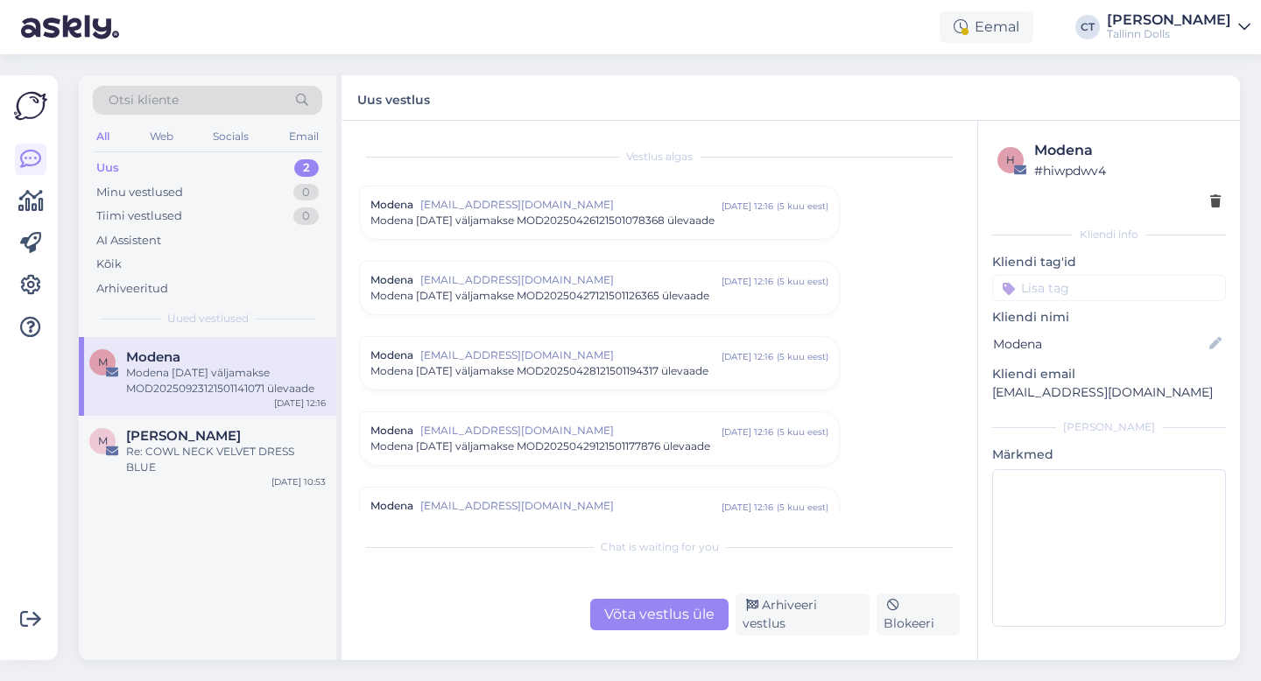
scroll to position [7431, 0]
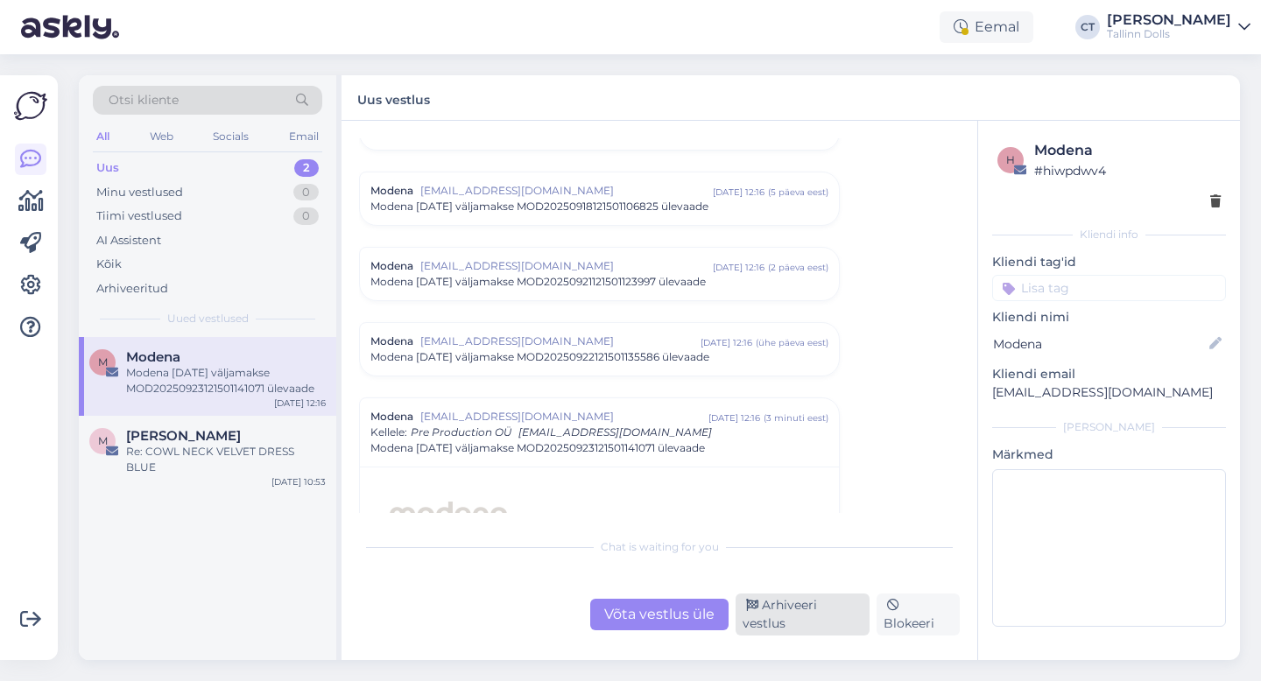
click at [780, 616] on div "Arhiveeri vestlus" at bounding box center [802, 615] width 134 height 42
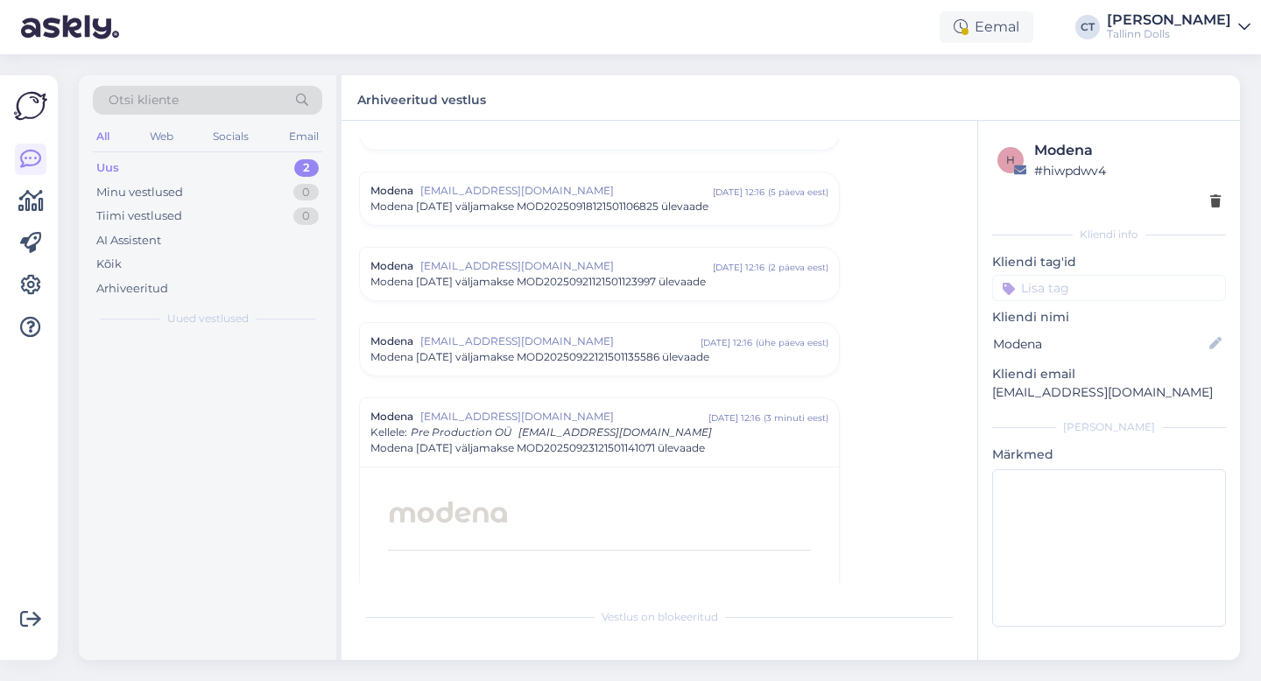
scroll to position [7690, 0]
